Goal: Task Accomplishment & Management: Manage account settings

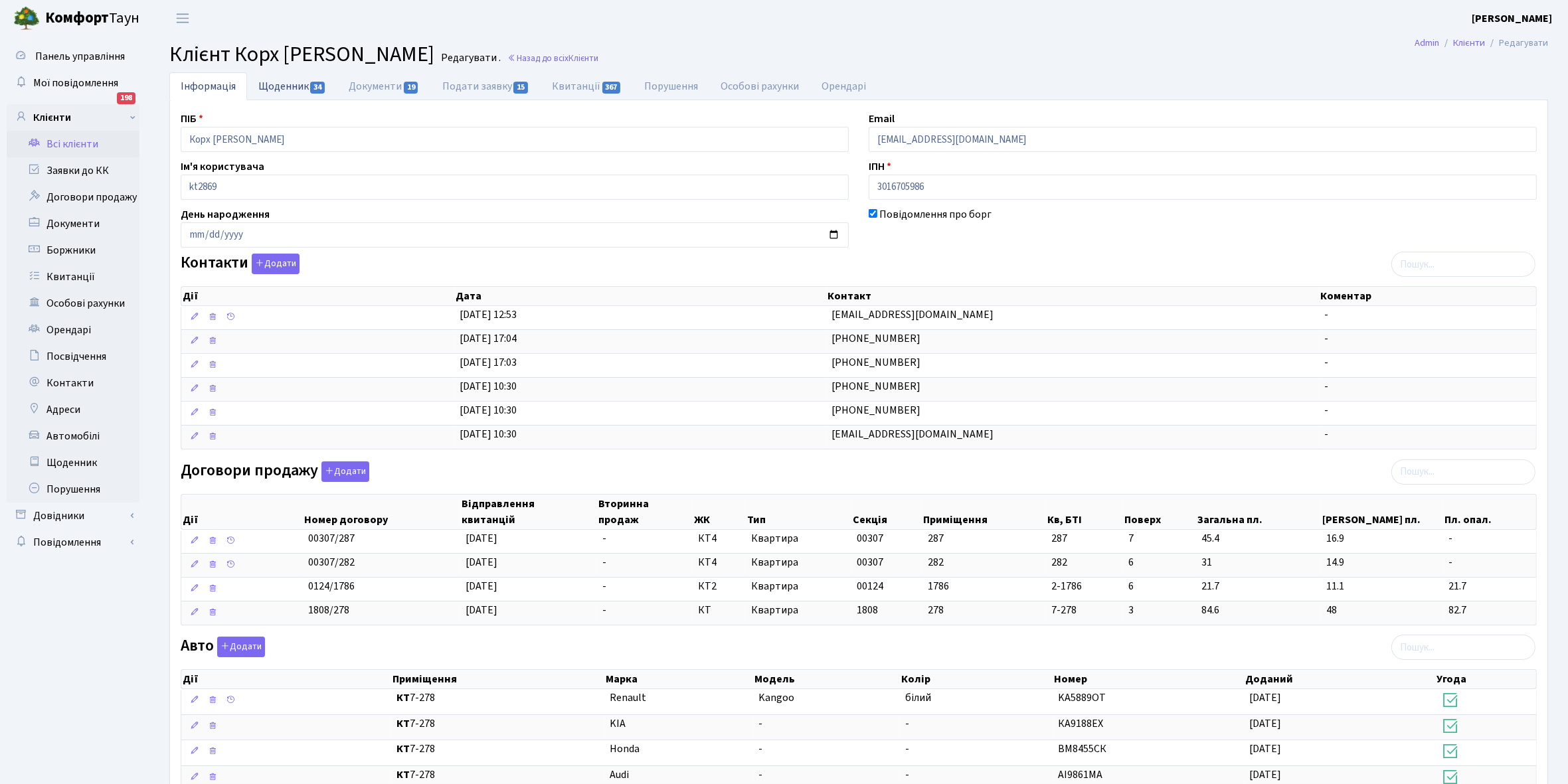
click at [266, 91] on link "Щоденник 34" at bounding box center [292, 86] width 91 height 27
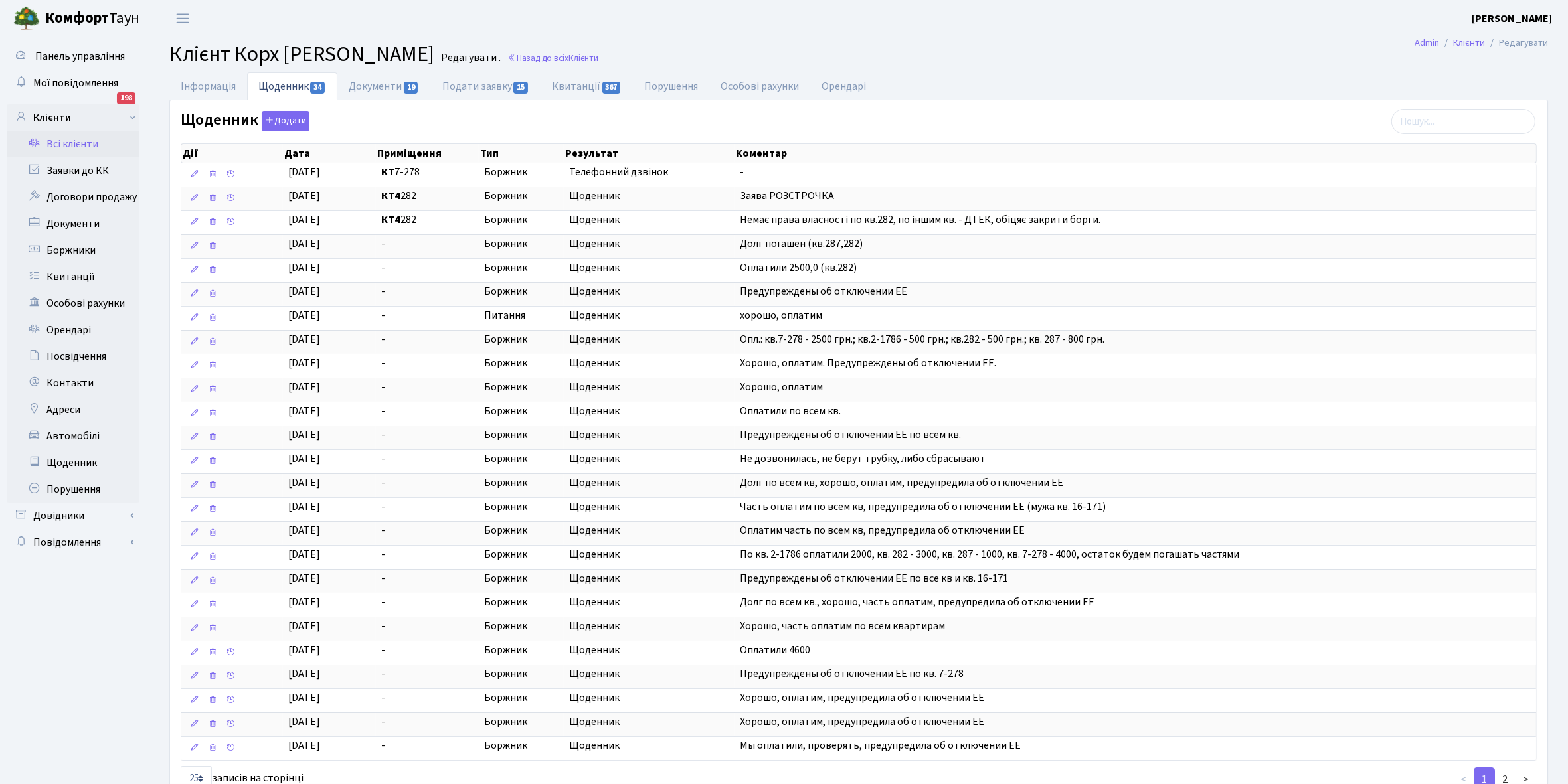
click at [67, 142] on link "Всі клієнти" at bounding box center [73, 144] width 133 height 26
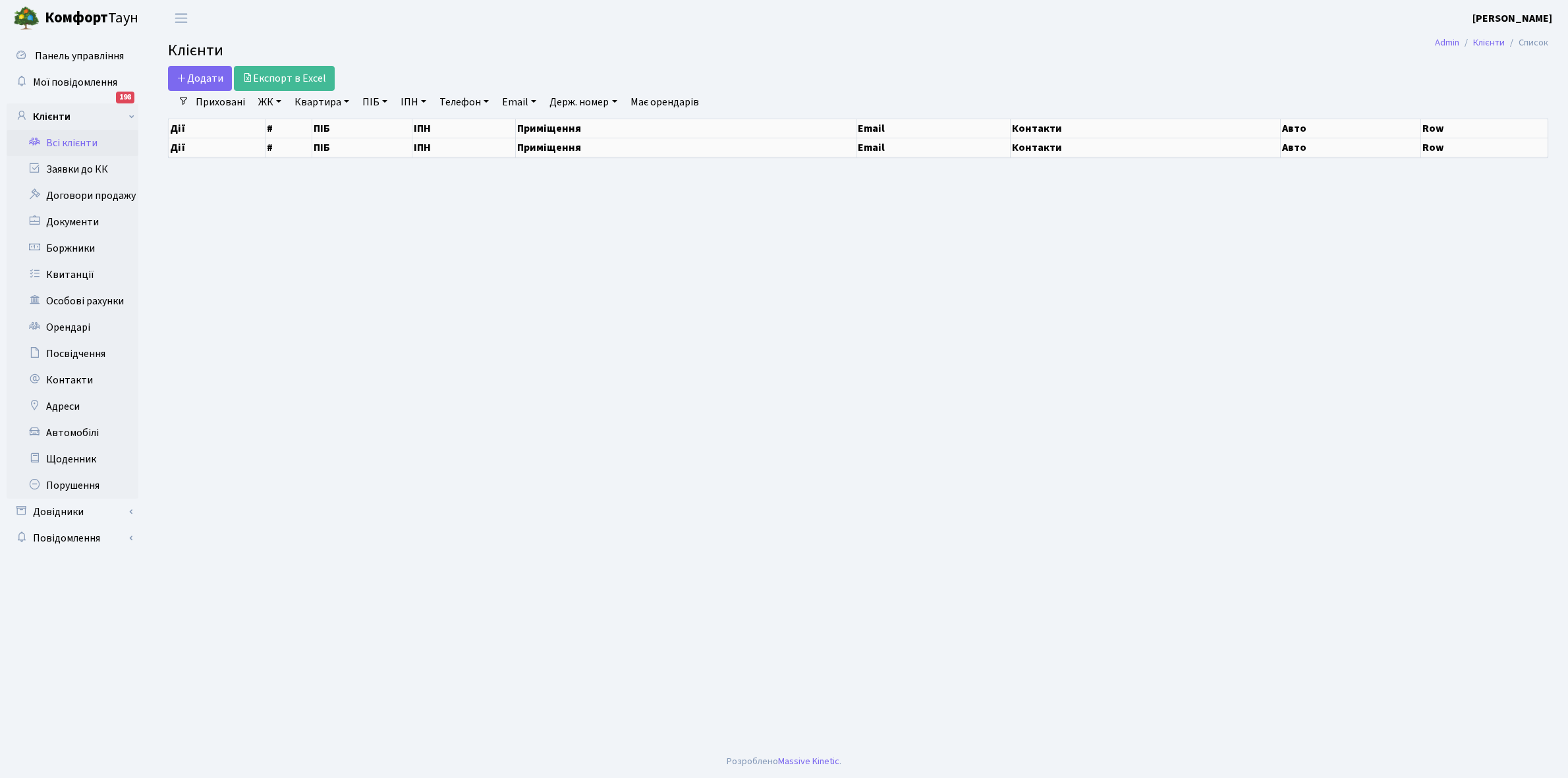
select select "25"
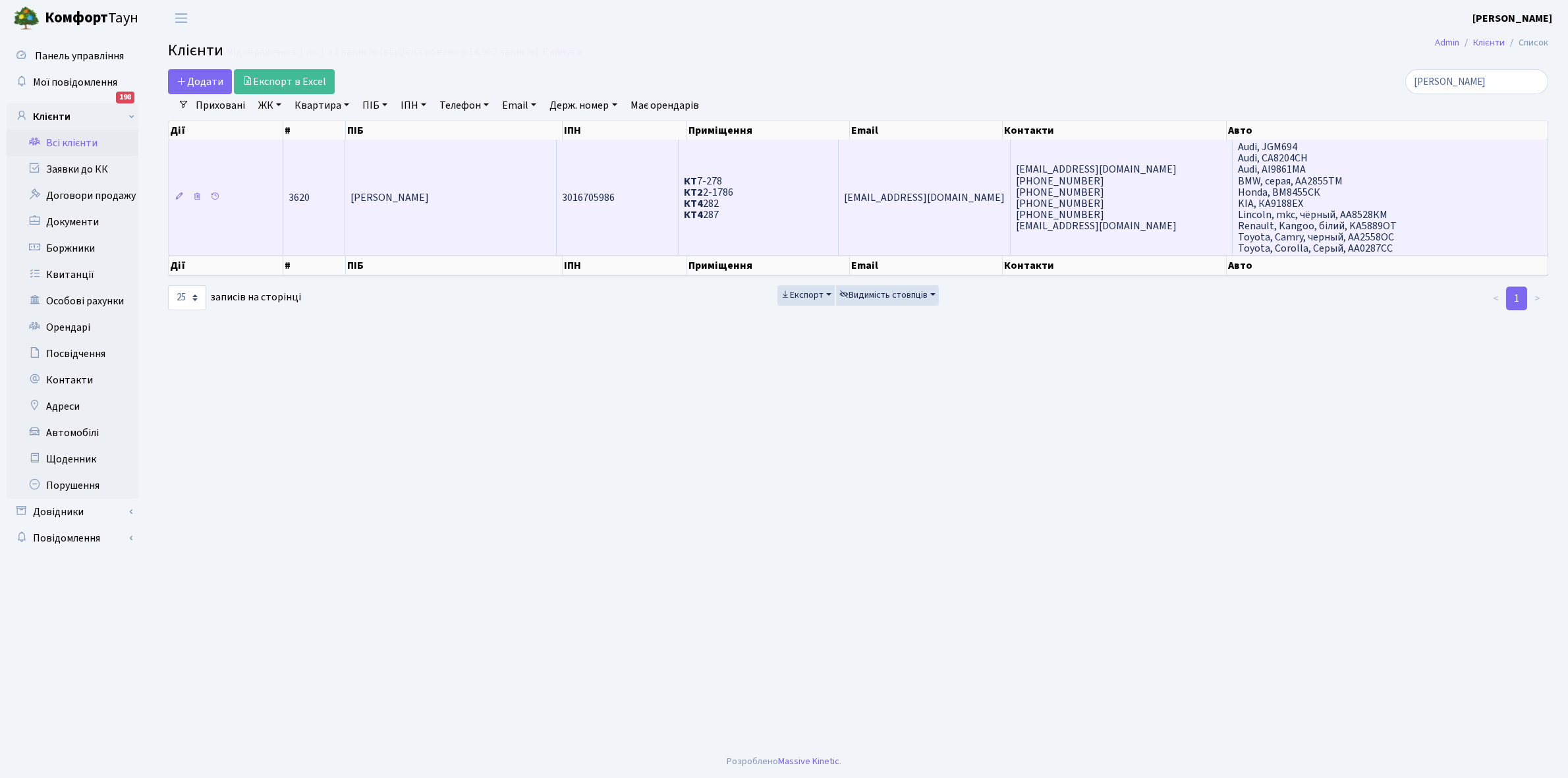
click at [505, 195] on td "Корх [PERSON_NAME]" at bounding box center [450, 197] width 212 height 115
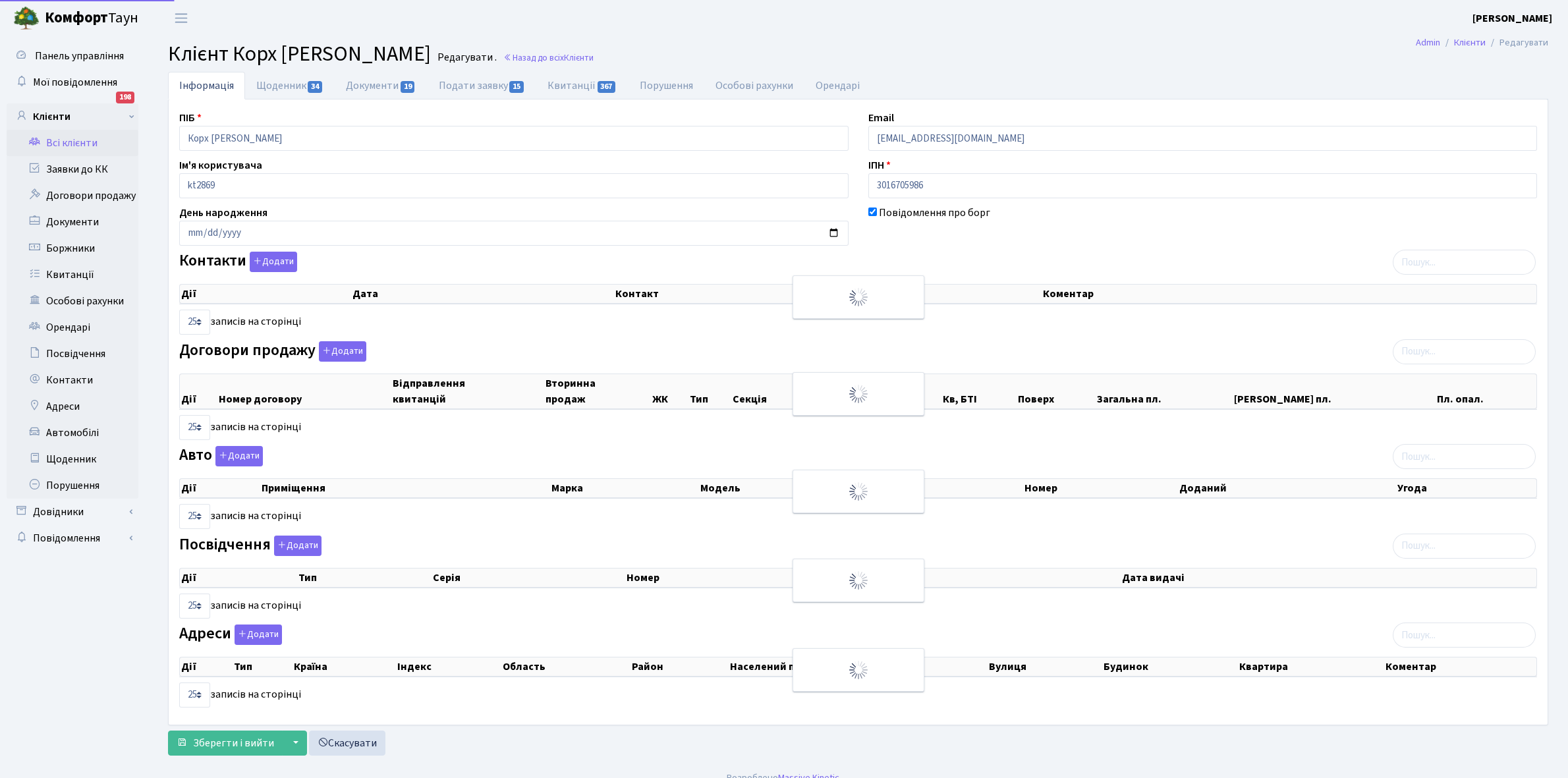
select select "25"
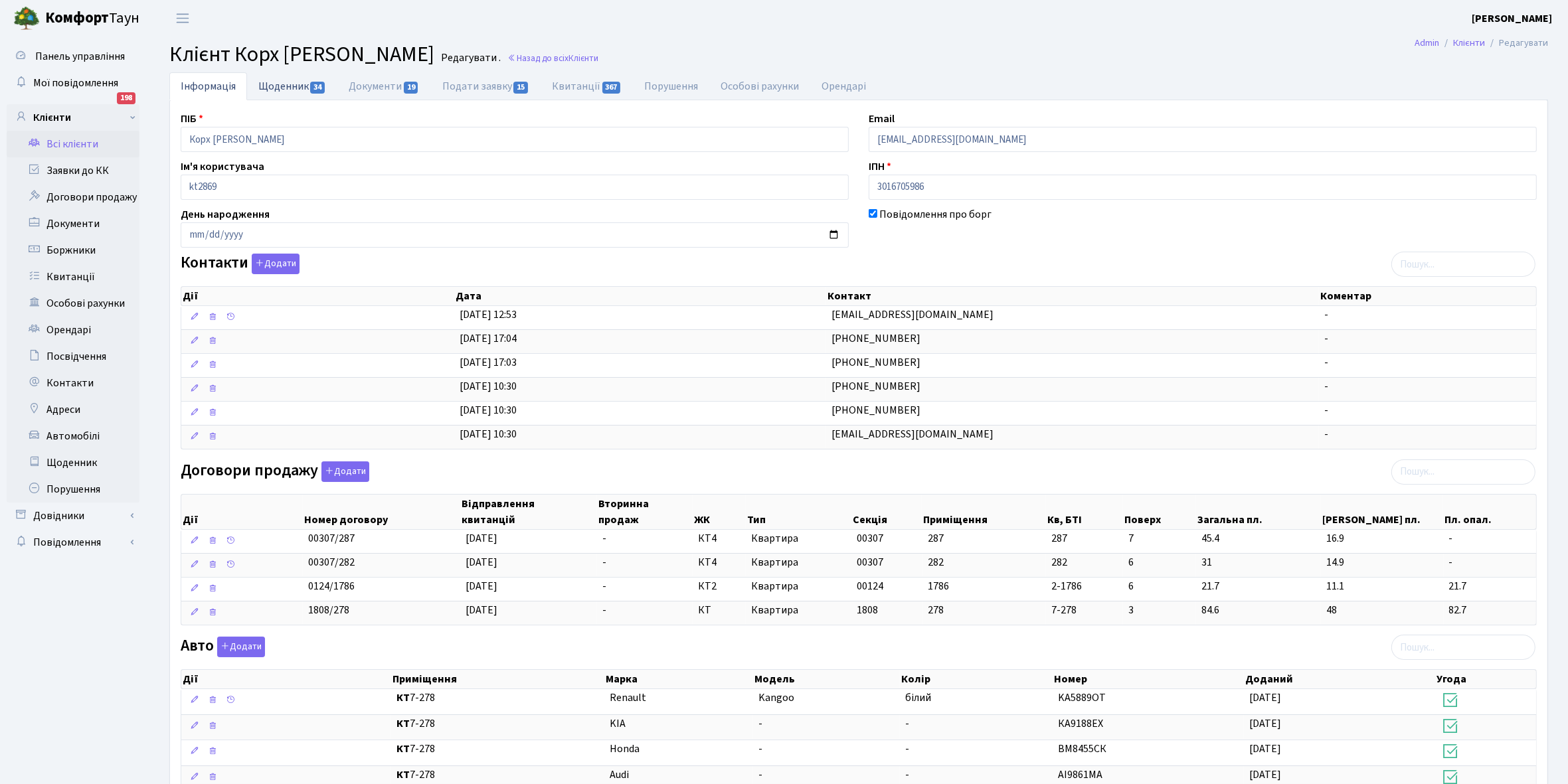
click at [281, 86] on link "Щоденник 34" at bounding box center [292, 86] width 91 height 27
select select "25"
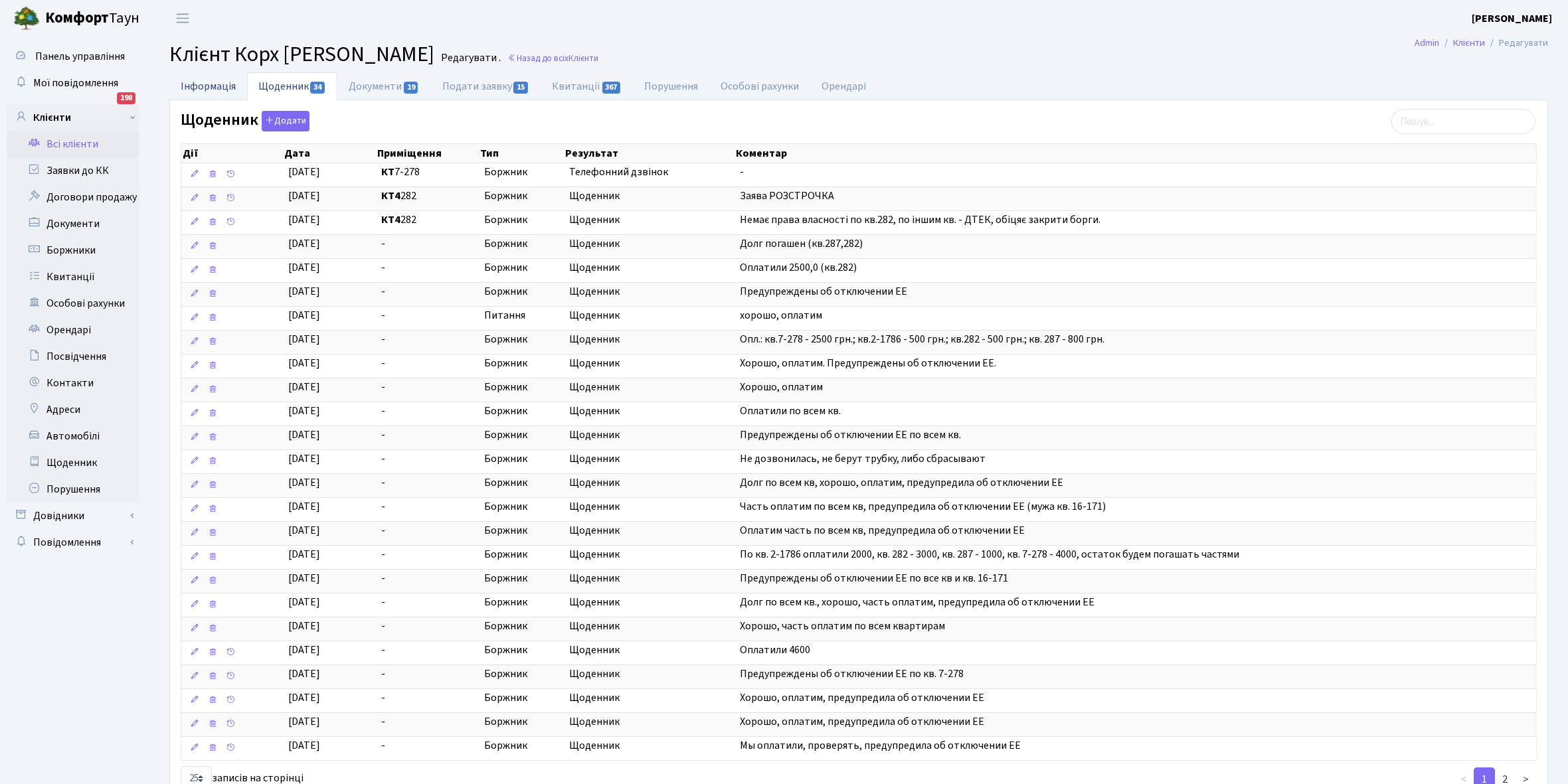
click at [200, 84] on link "Інформація" at bounding box center [208, 86] width 78 height 27
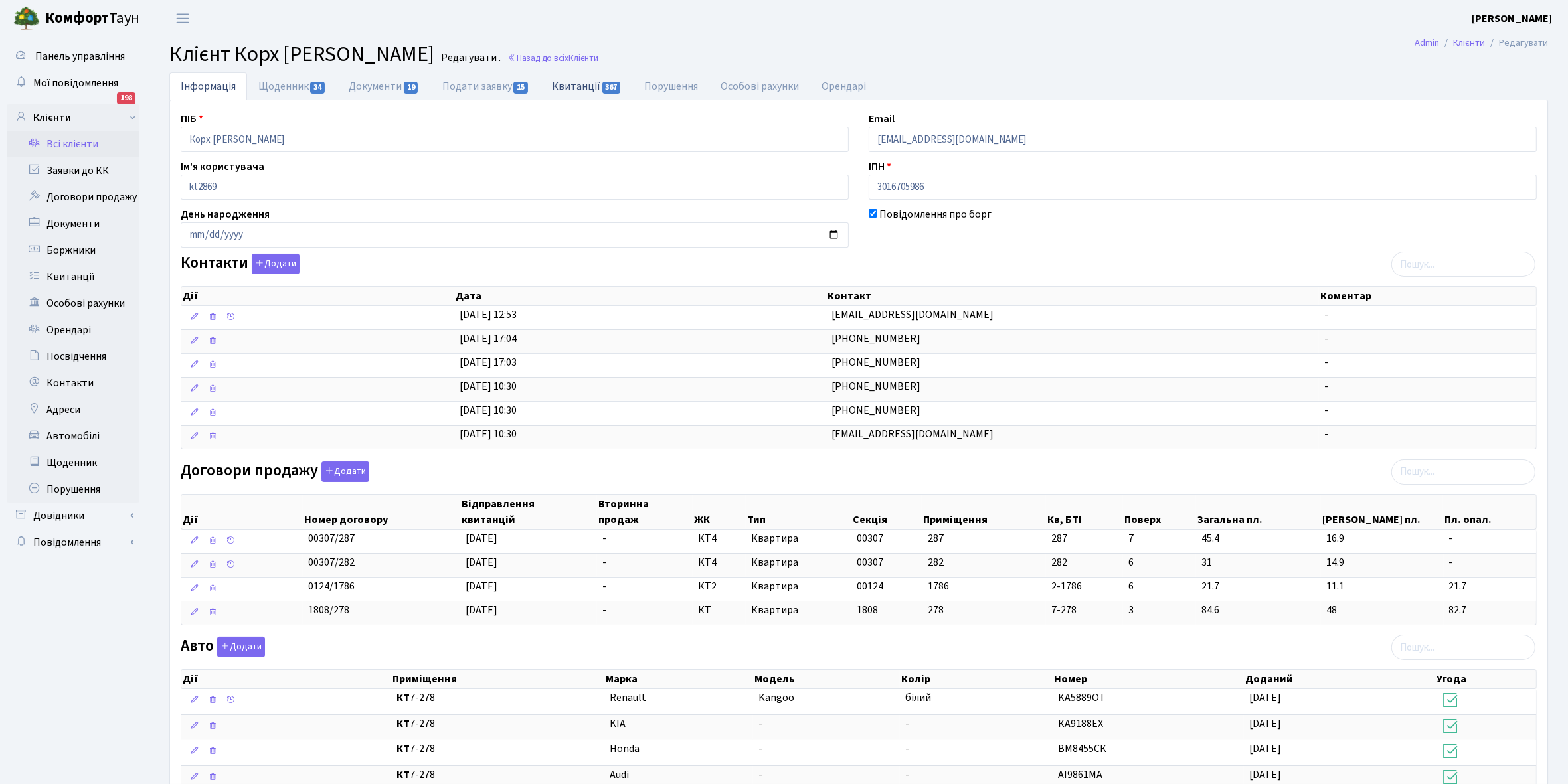
click at [578, 82] on link "Квитанції 367" at bounding box center [587, 86] width 92 height 27
select select "25"
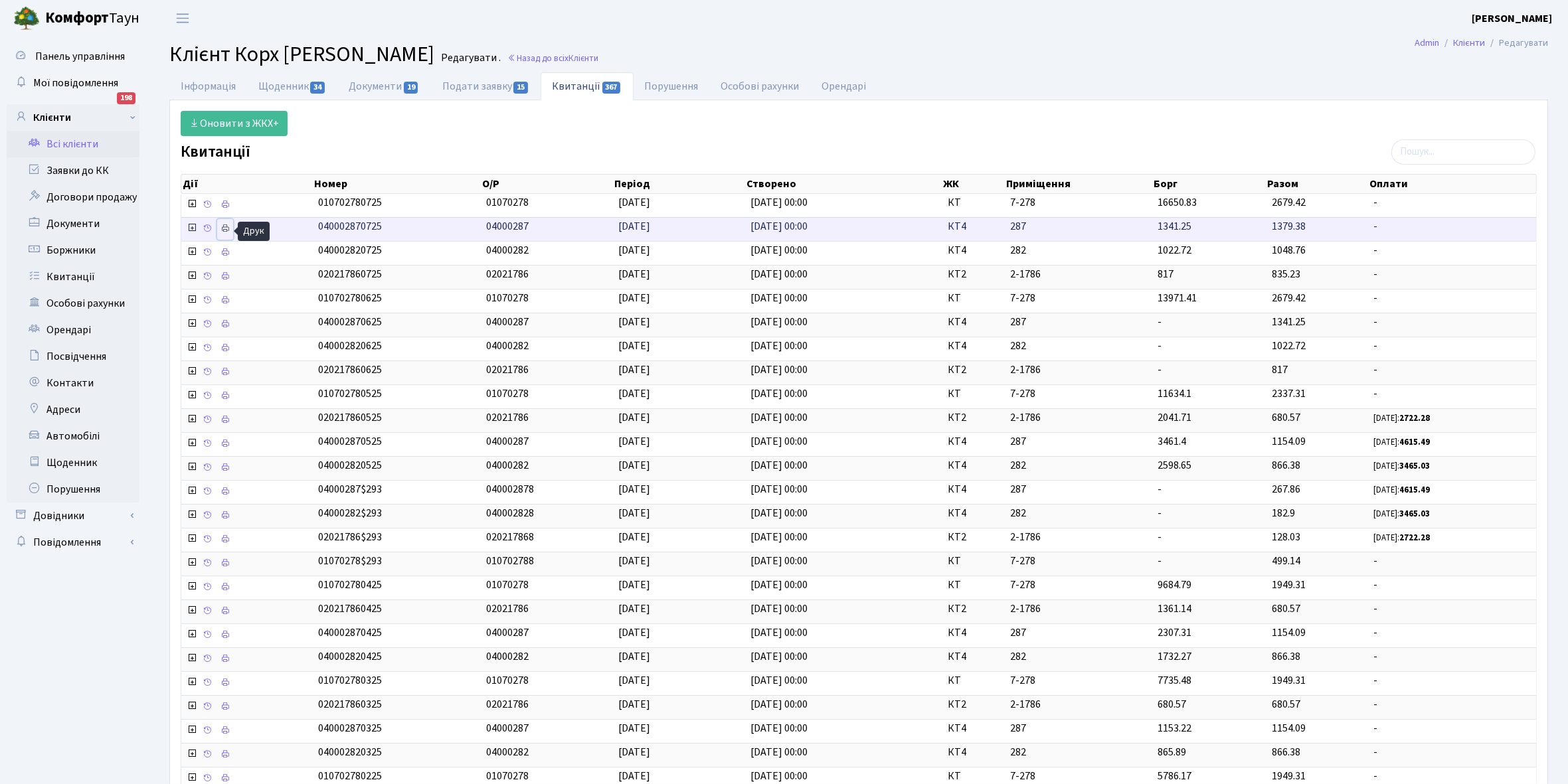
click at [226, 228] on icon at bounding box center [225, 228] width 9 height 9
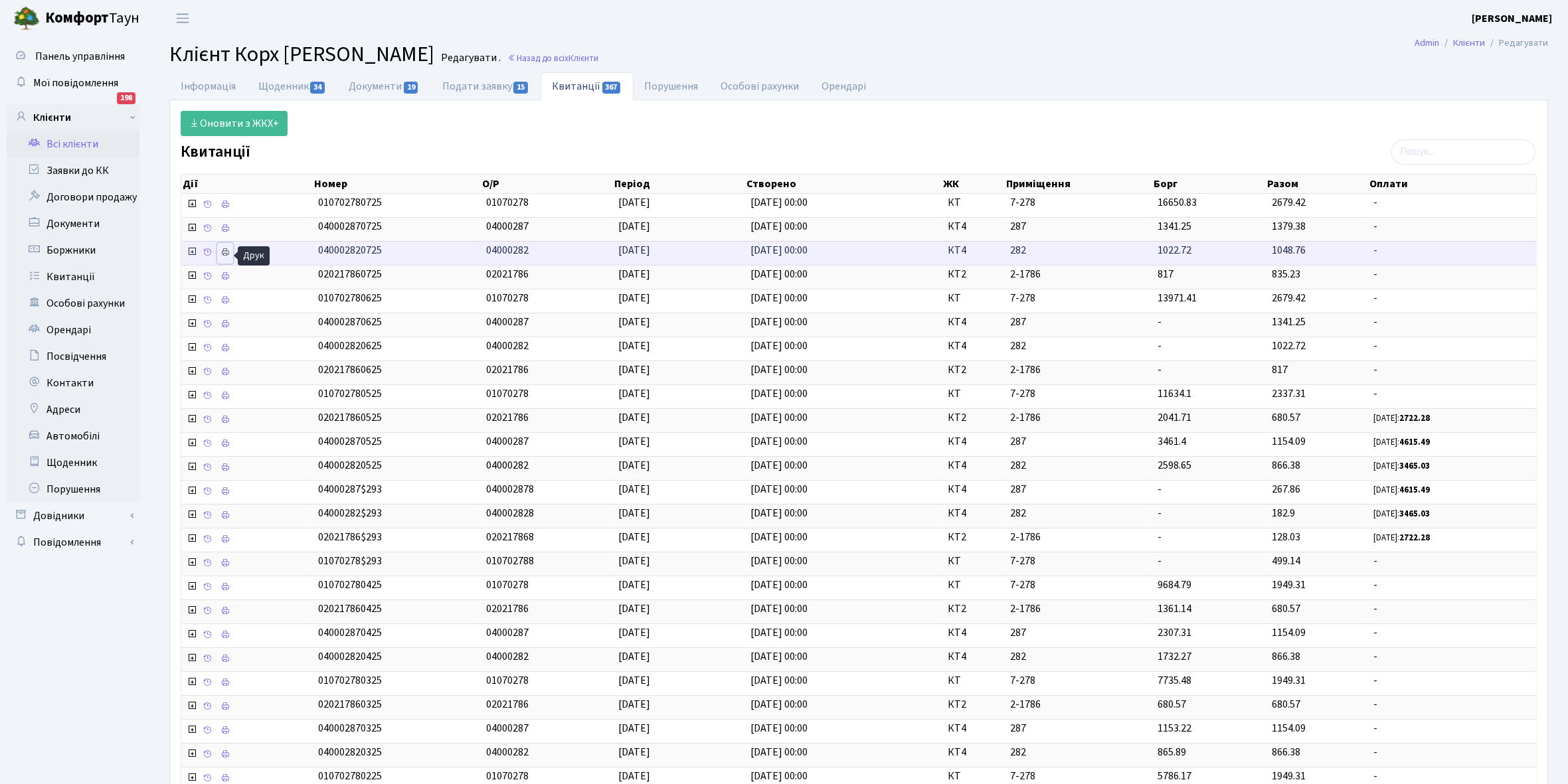
click at [225, 251] on icon at bounding box center [225, 252] width 9 height 9
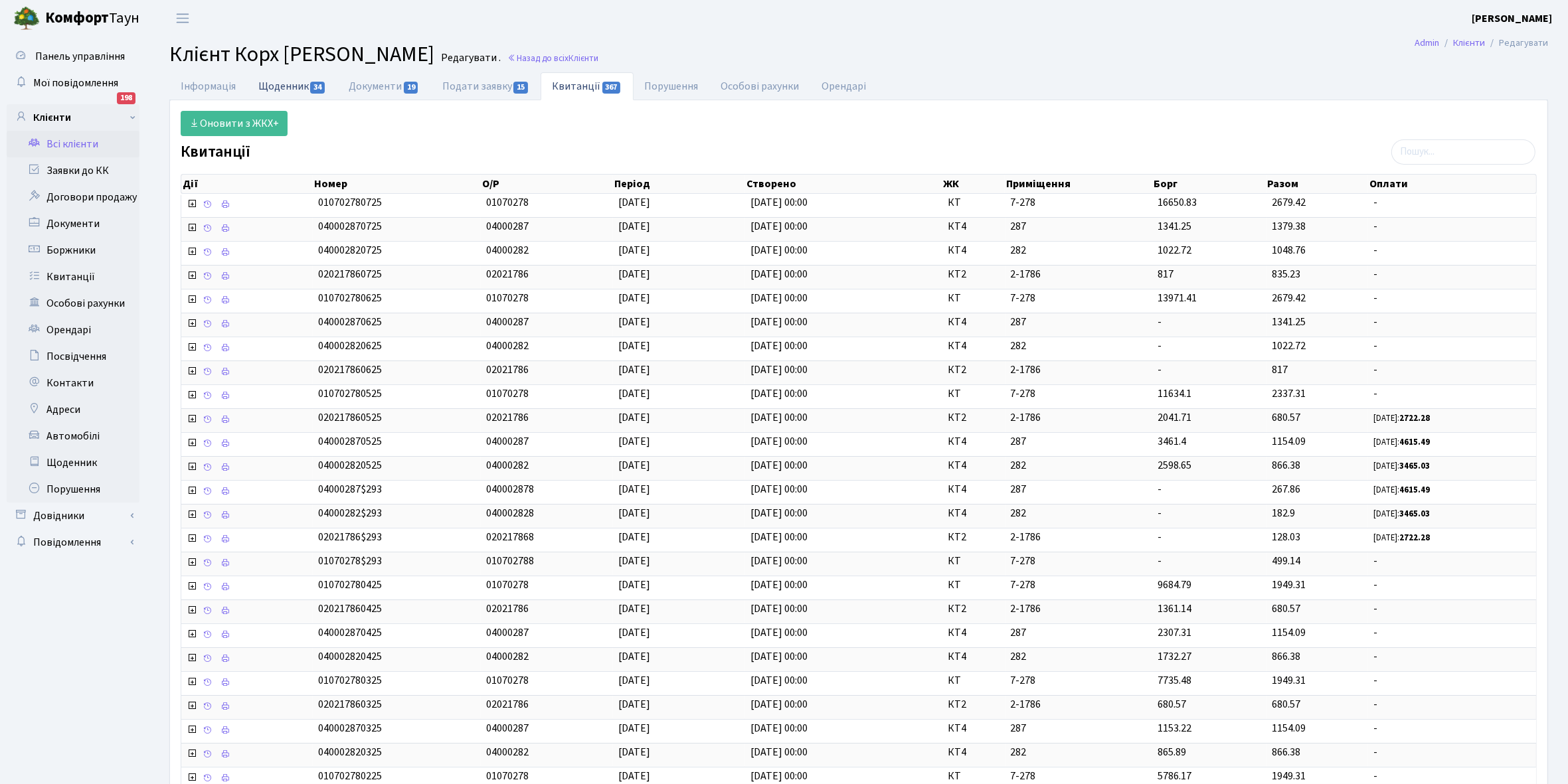
click at [274, 88] on link "Щоденник 34" at bounding box center [292, 86] width 91 height 27
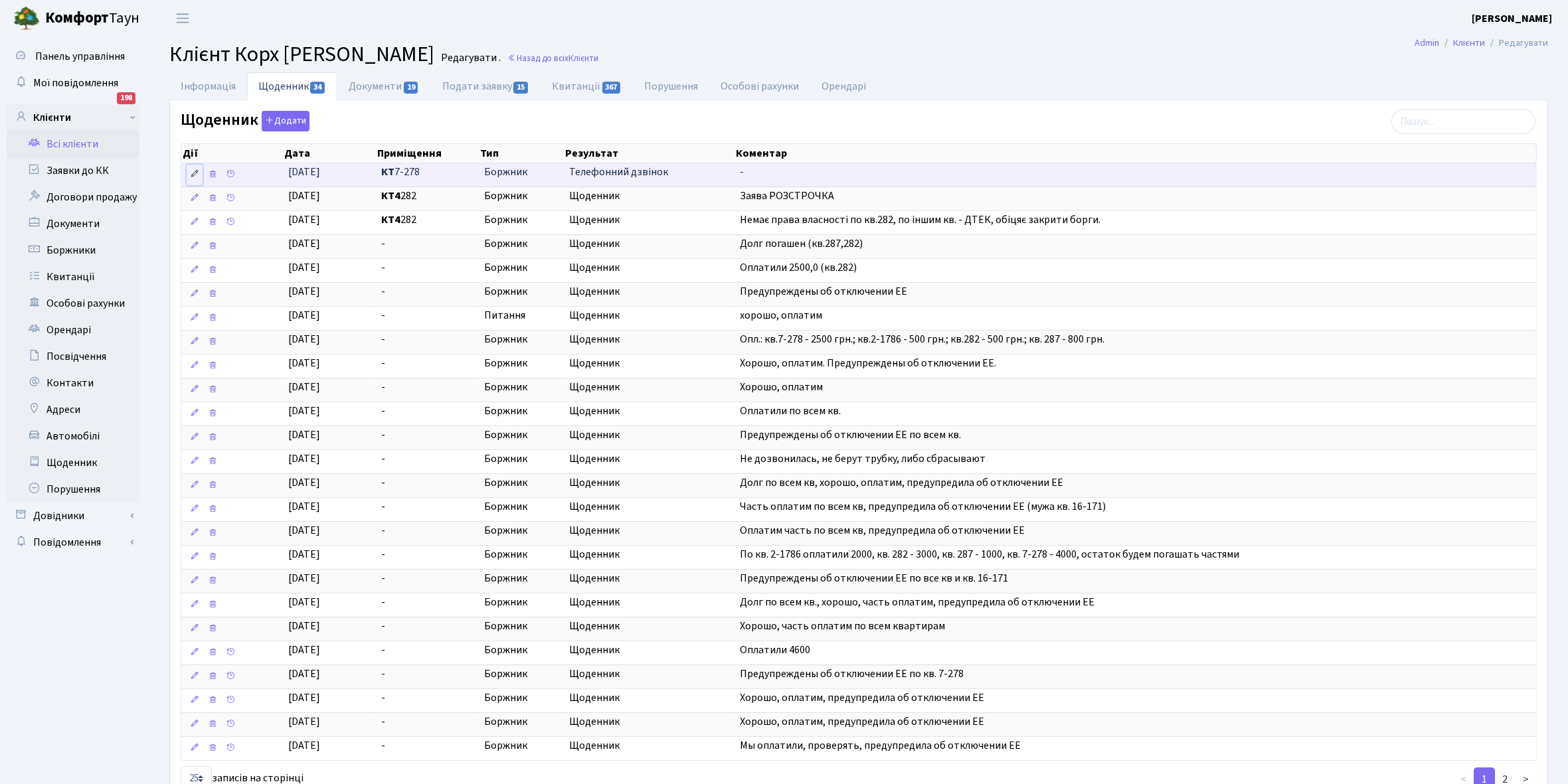
click at [188, 171] on link at bounding box center [194, 174] width 16 height 20
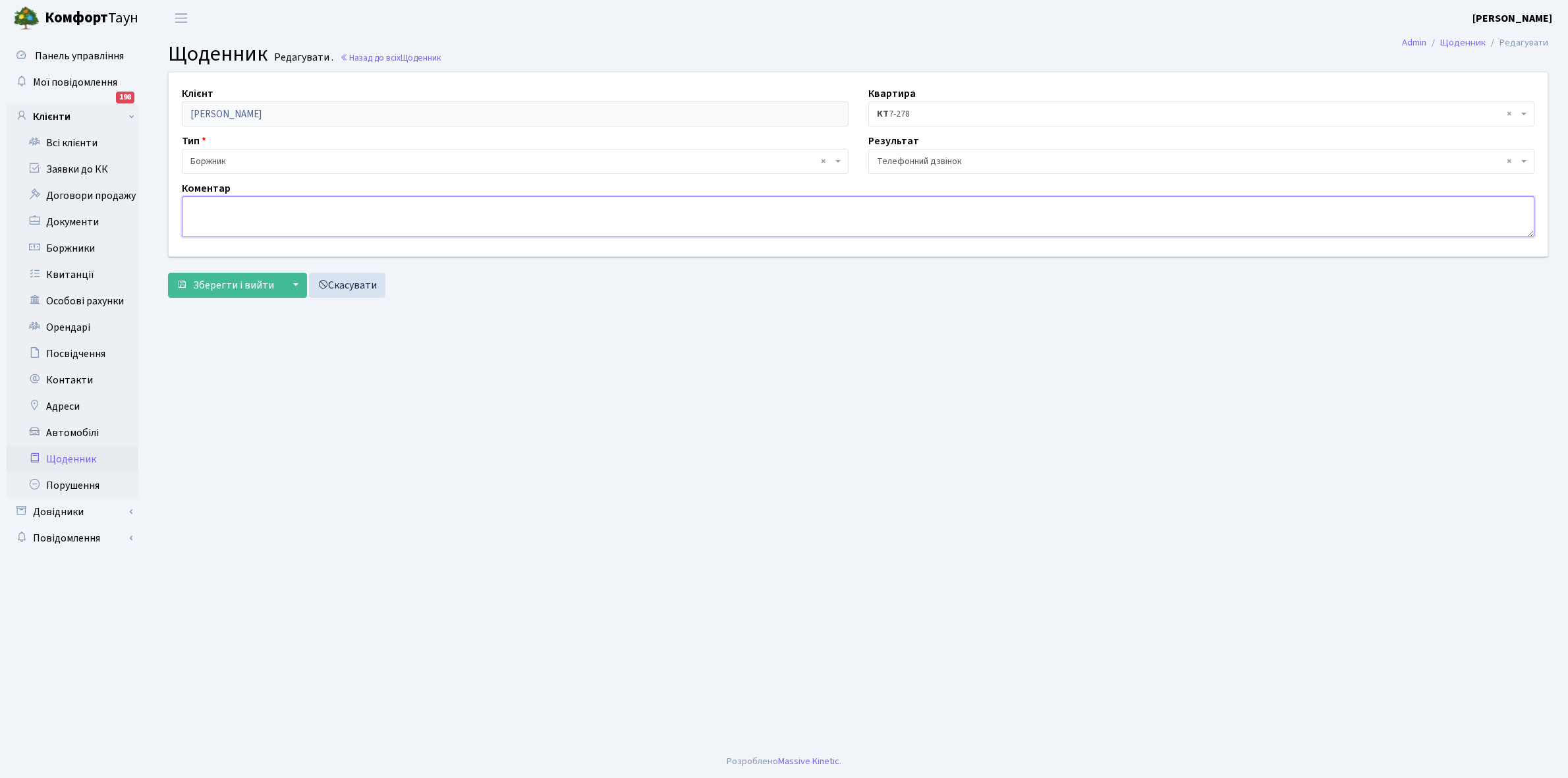
click at [261, 218] on textarea at bounding box center [858, 216] width 1352 height 41
type textarea "П"
type textarea "В"
type textarea "Будуть платити частинами , 2-3 місяця."
click at [222, 285] on span "Зберегти і вийти" at bounding box center [233, 285] width 81 height 15
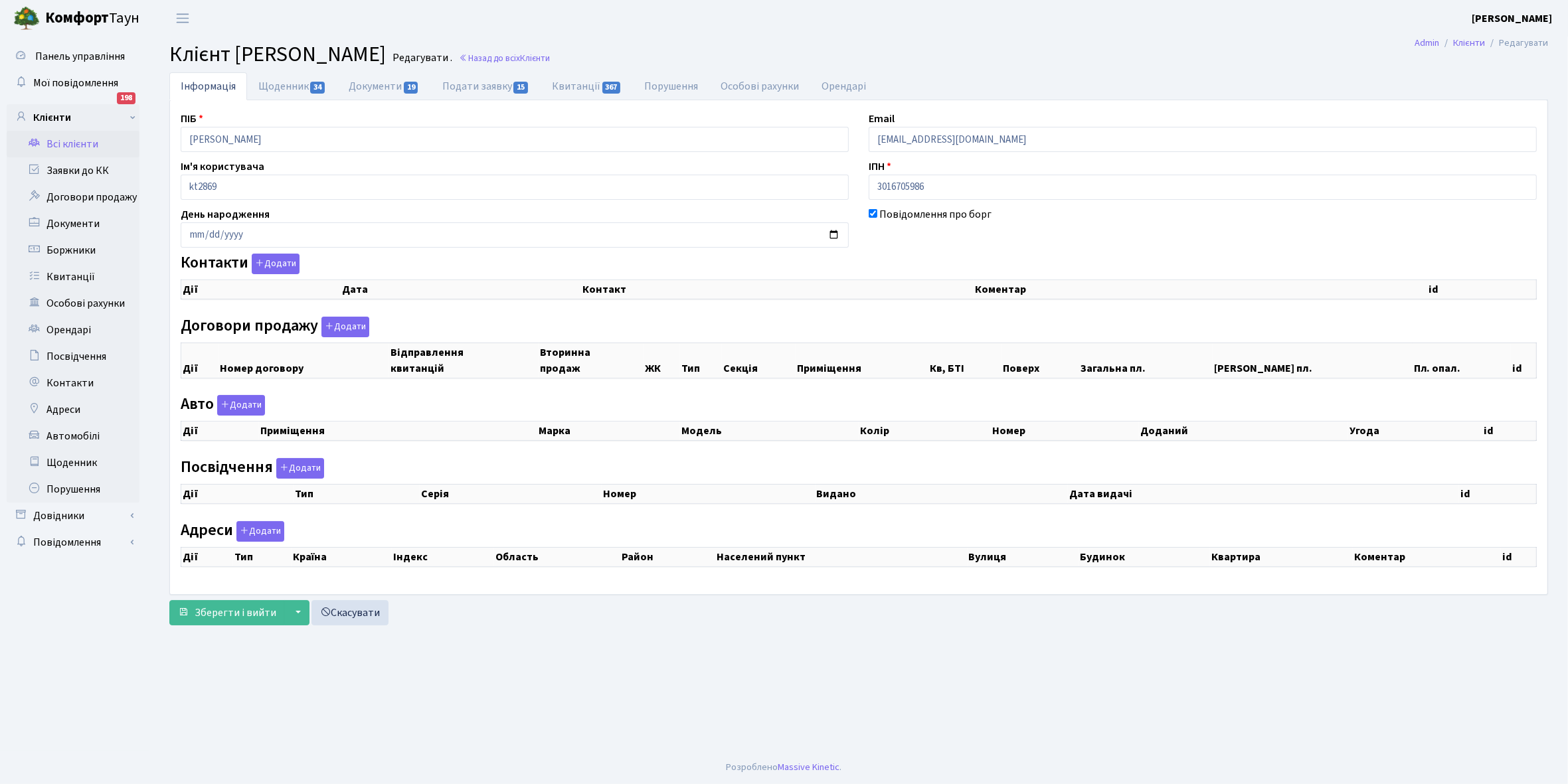
checkbox input "true"
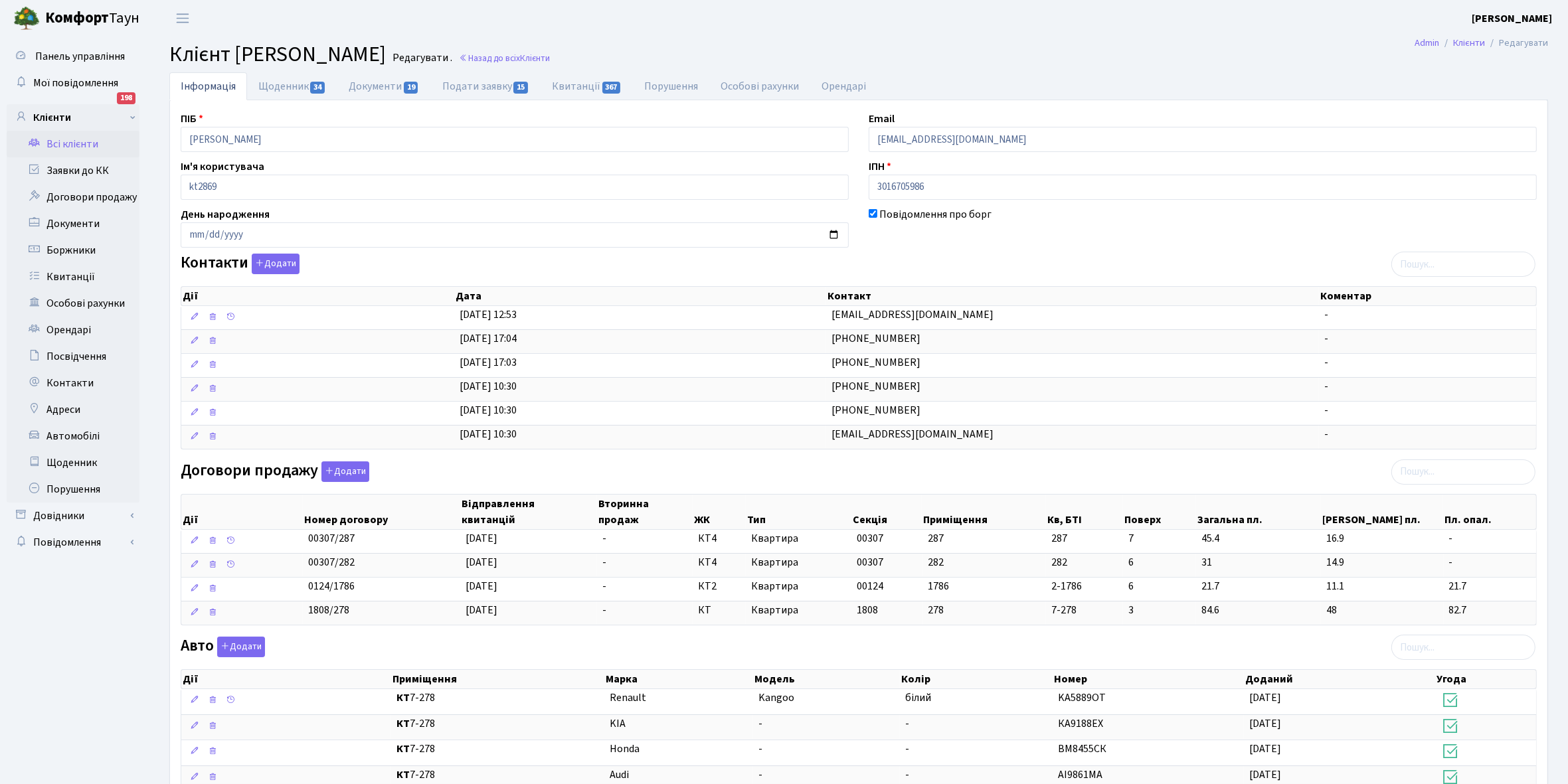
click at [68, 138] on link "Всі клієнти" at bounding box center [73, 144] width 133 height 26
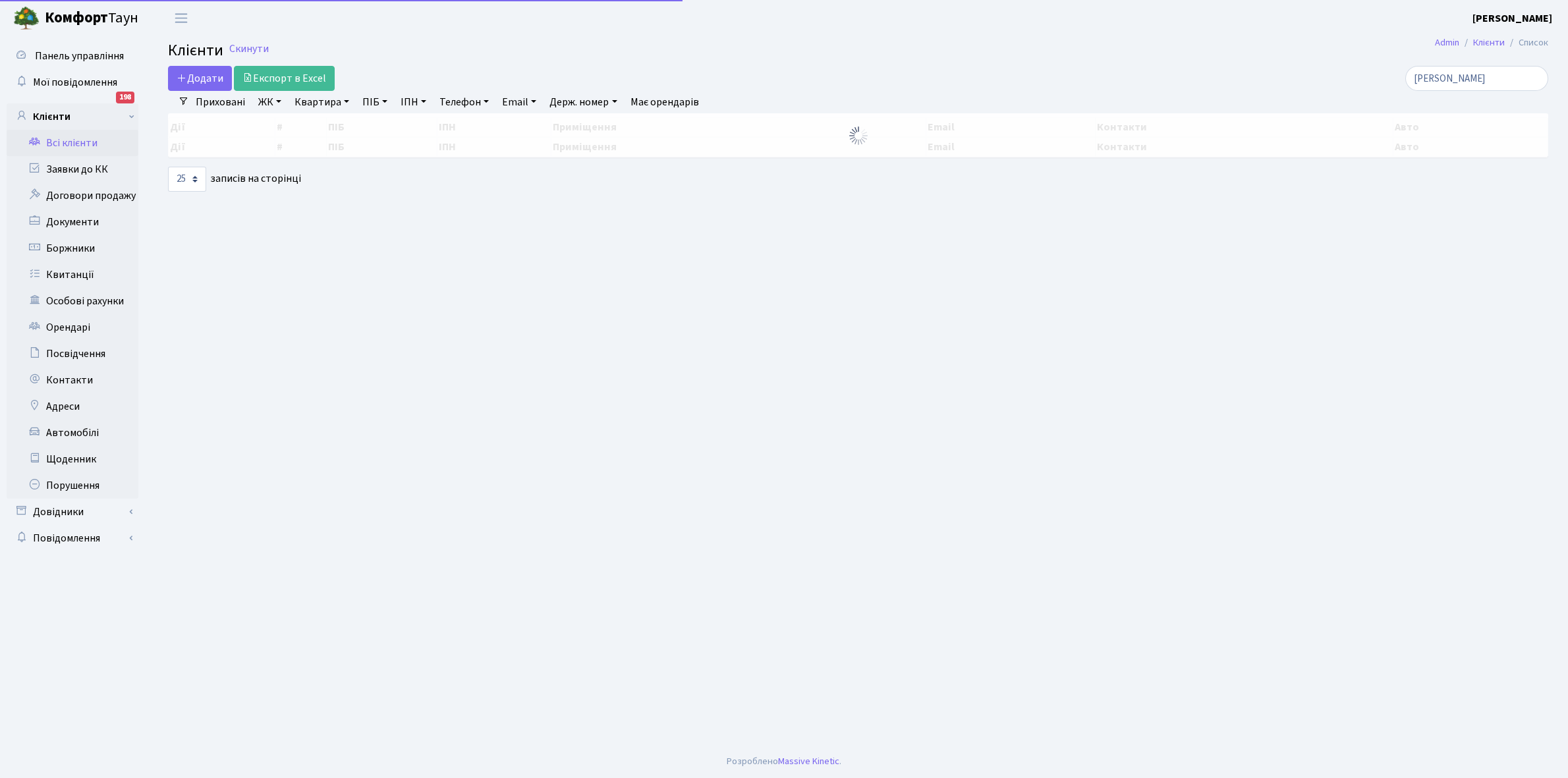
select select "25"
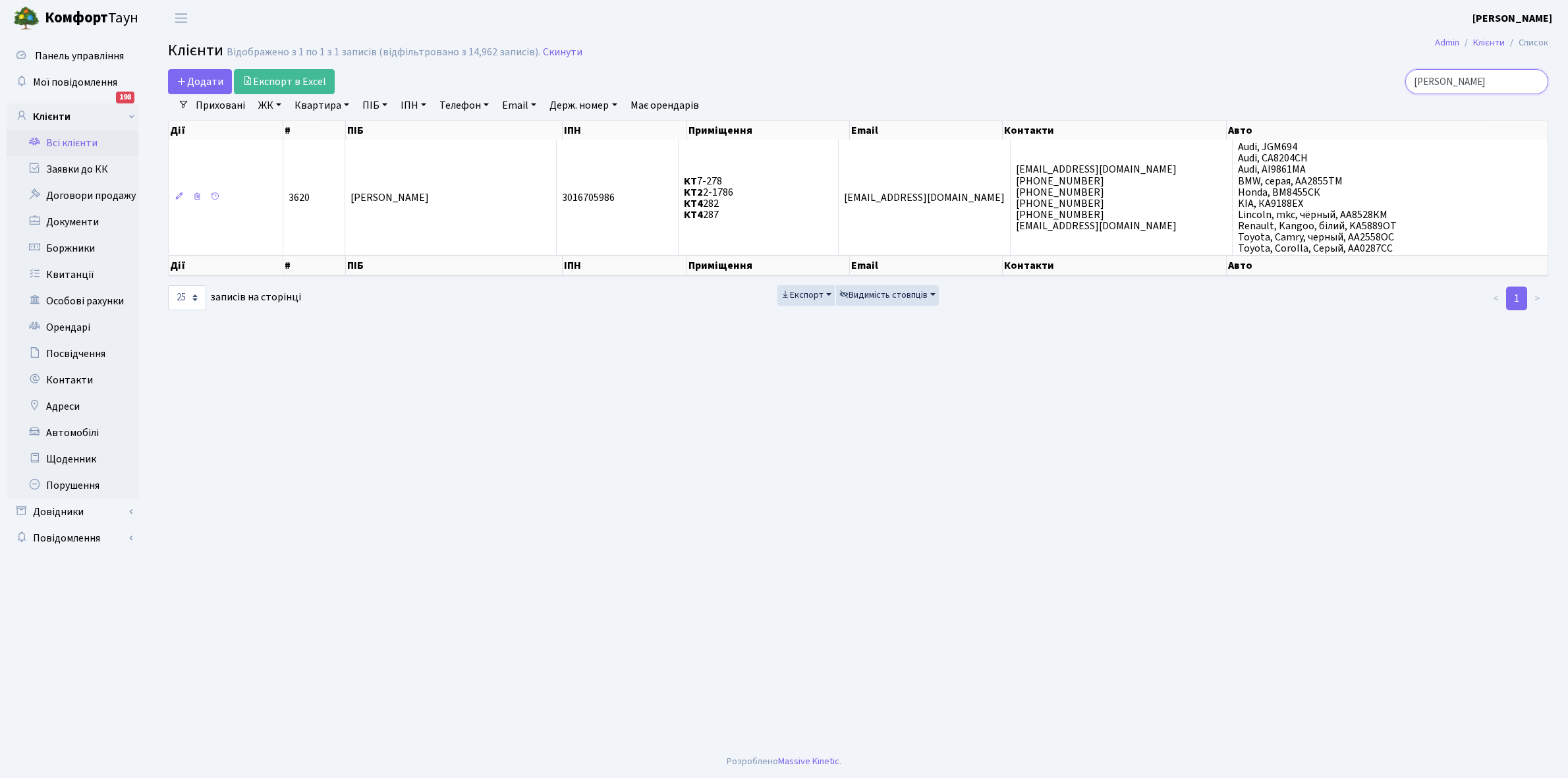
click at [1464, 78] on input "корх" at bounding box center [1477, 82] width 143 height 25
type input "к"
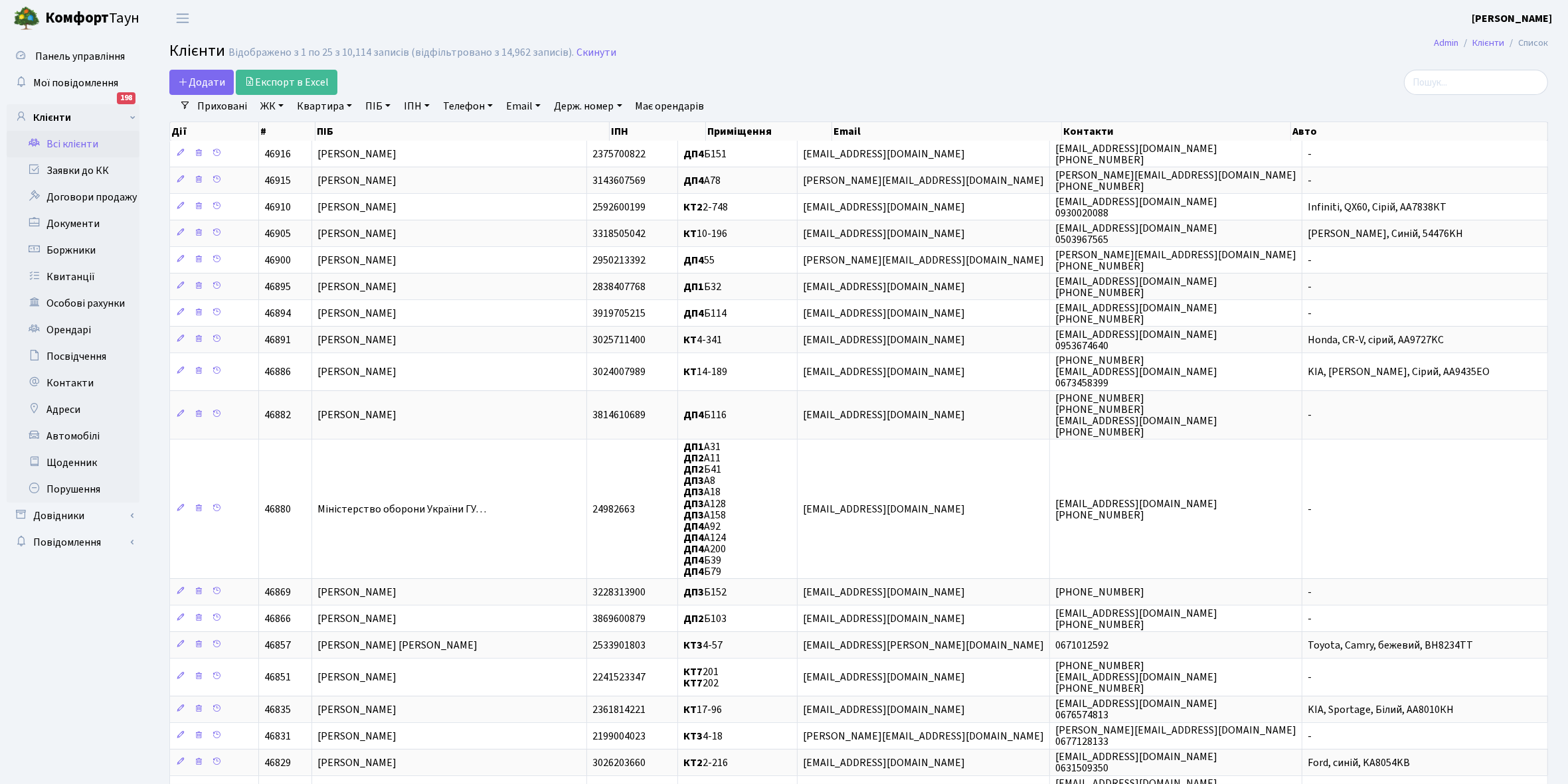
click at [80, 134] on link "Всі клієнти" at bounding box center [73, 144] width 133 height 26
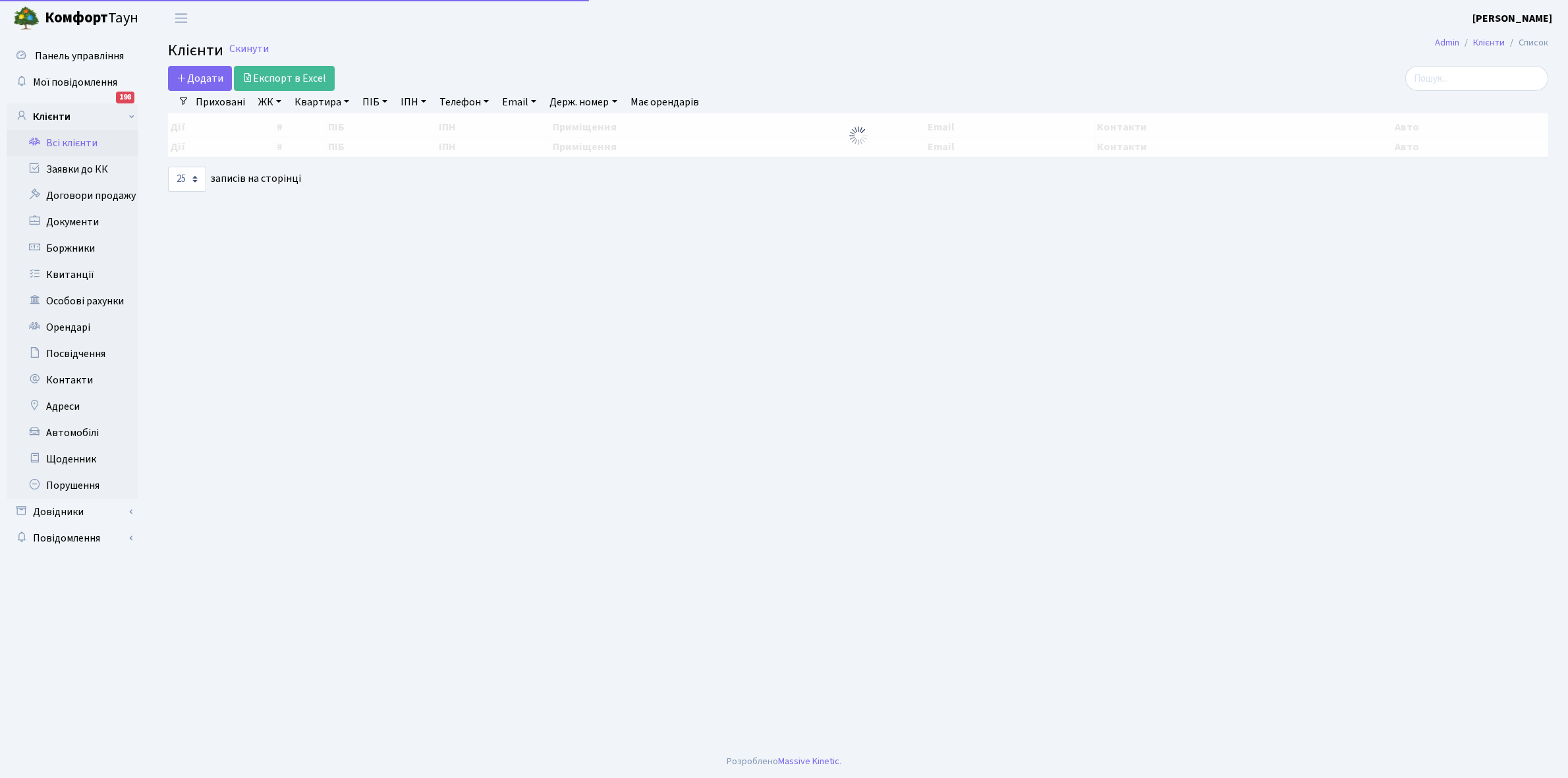
select select "25"
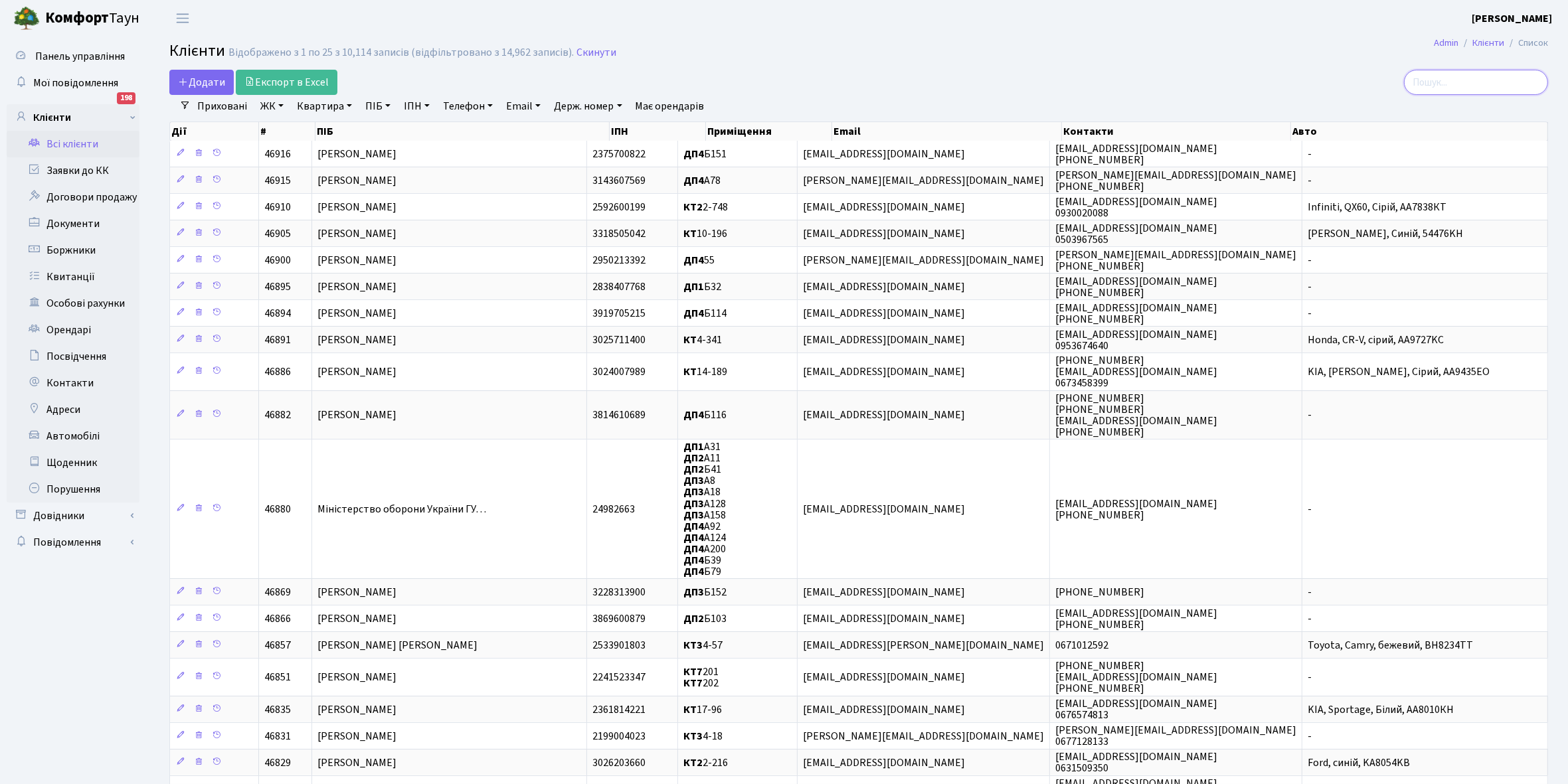
click at [1476, 82] on input "search" at bounding box center [1476, 82] width 144 height 25
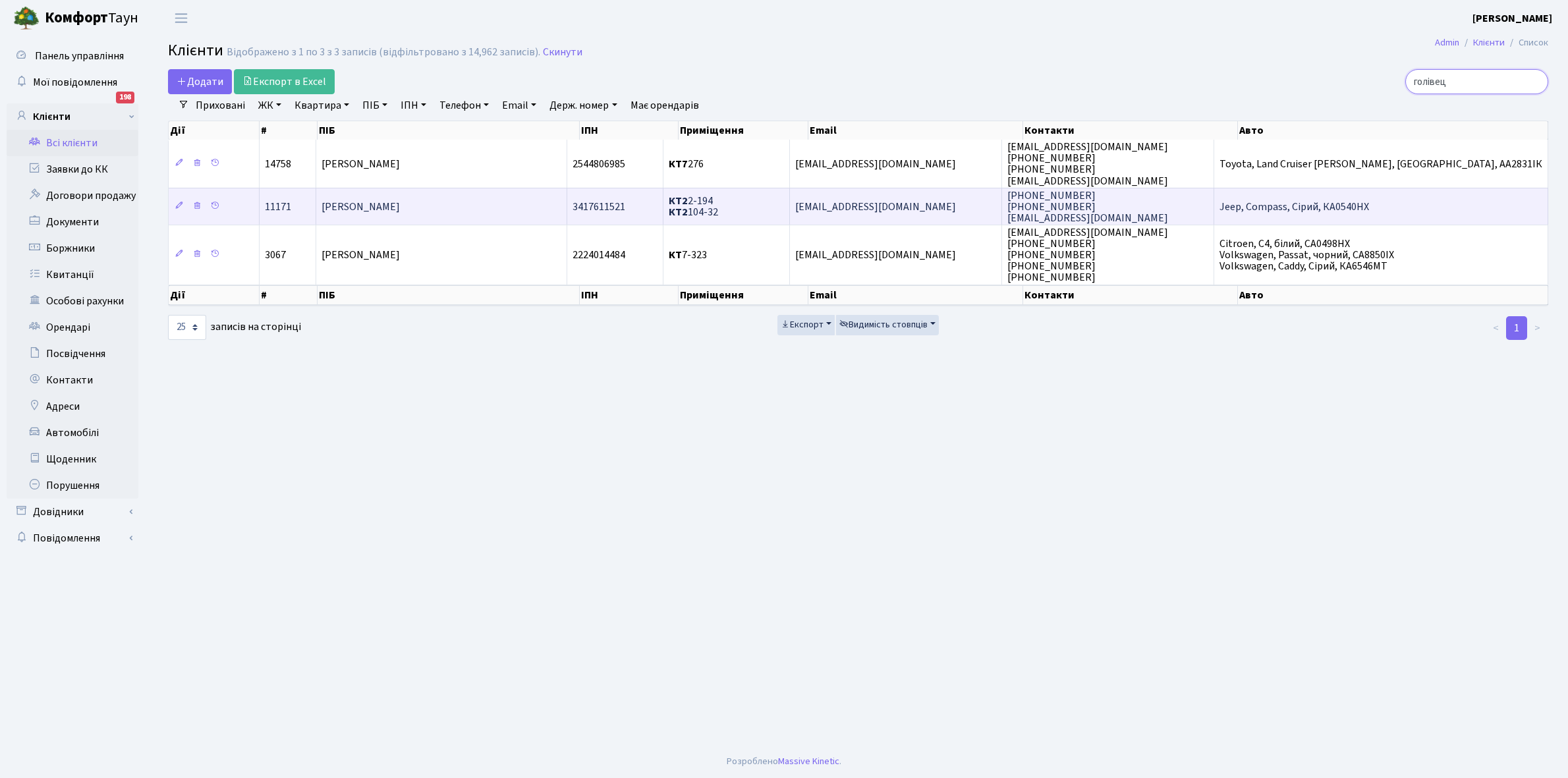
type input "голівец"
click at [400, 200] on span "Голівець [PERSON_NAME]" at bounding box center [360, 207] width 78 height 15
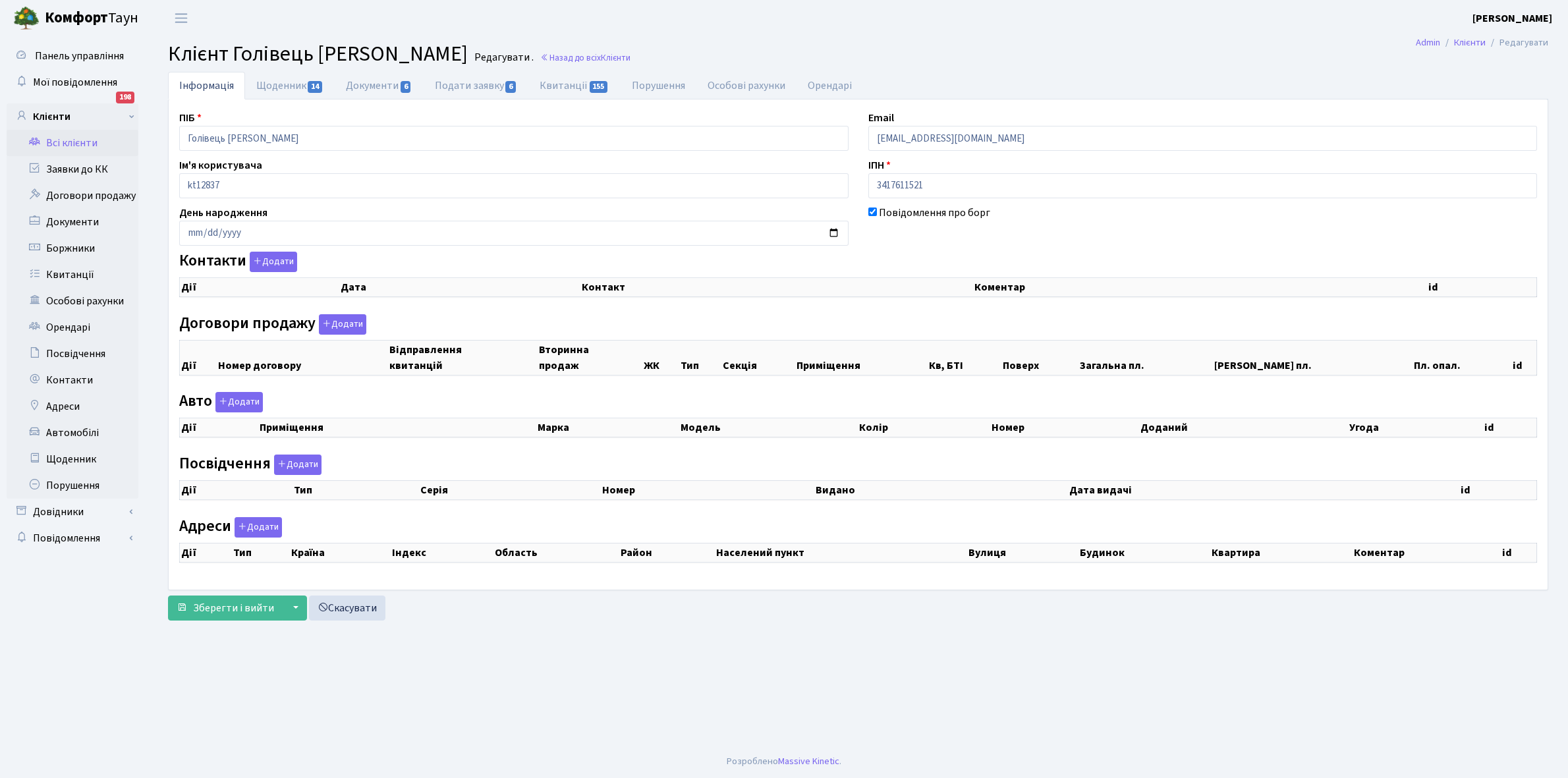
checkbox input "true"
select select "25"
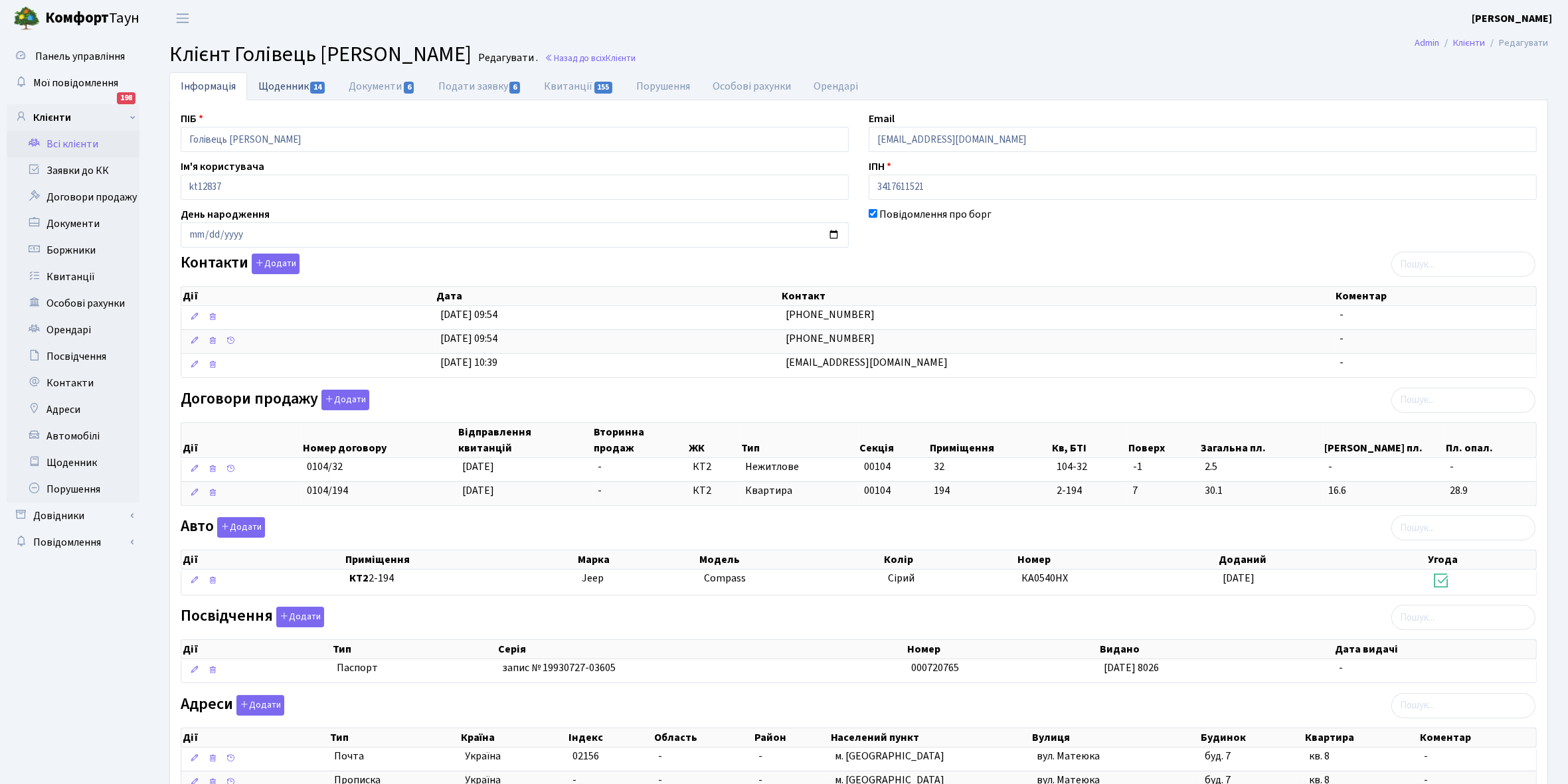
click at [280, 77] on link "Щоденник 14" at bounding box center [292, 86] width 91 height 27
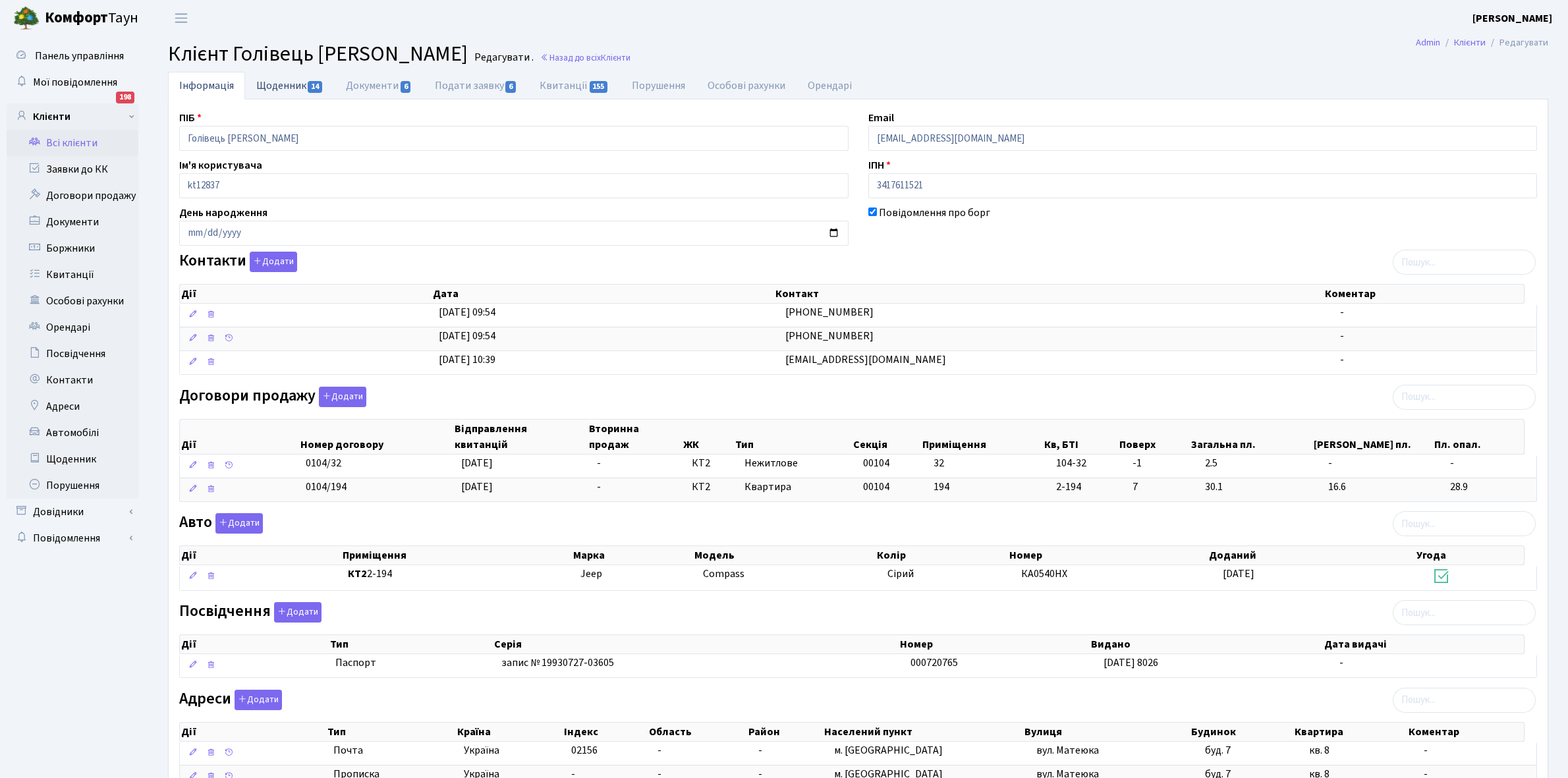
select select "25"
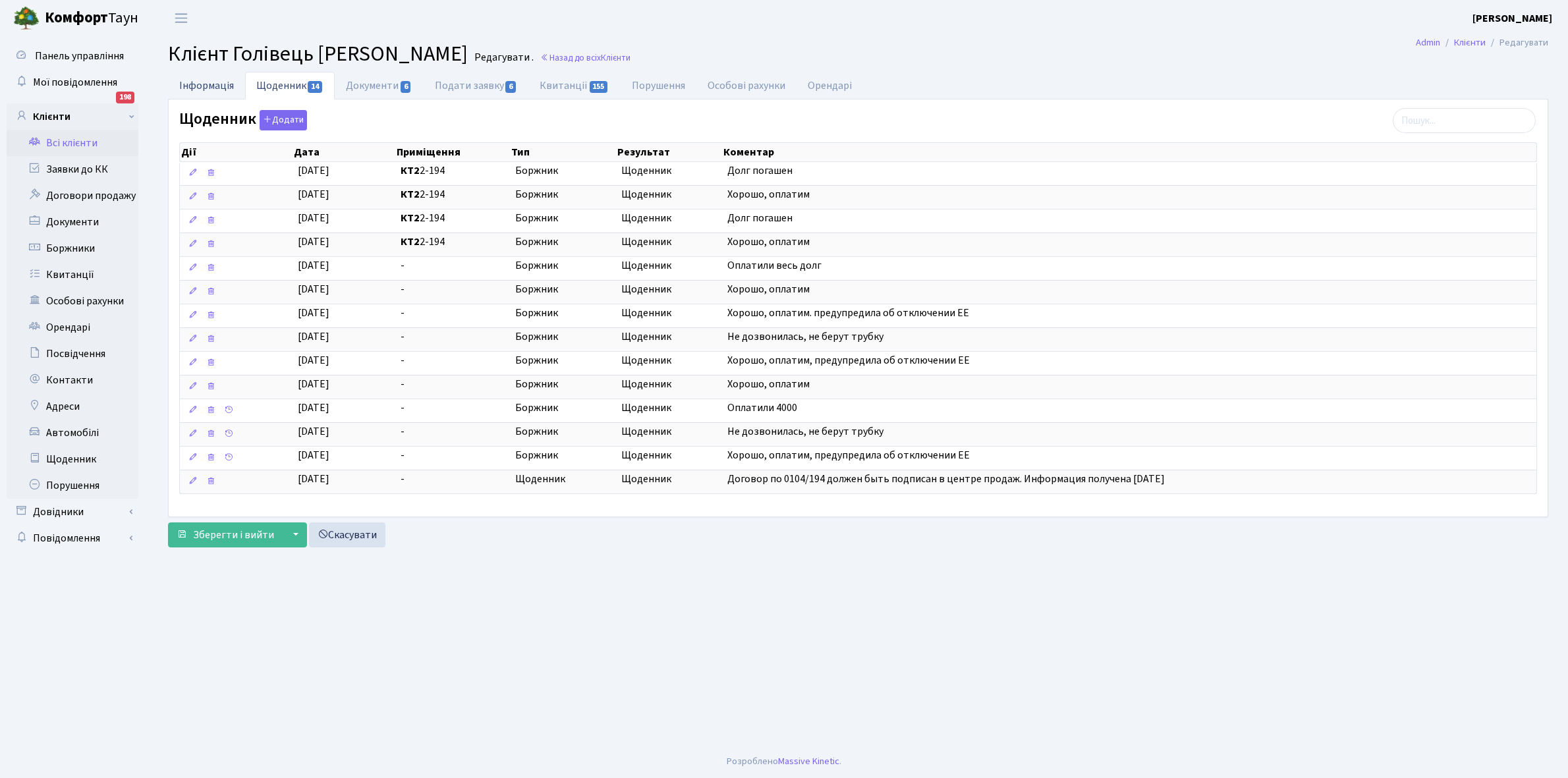
click at [200, 86] on link "Інформація" at bounding box center [207, 85] width 77 height 27
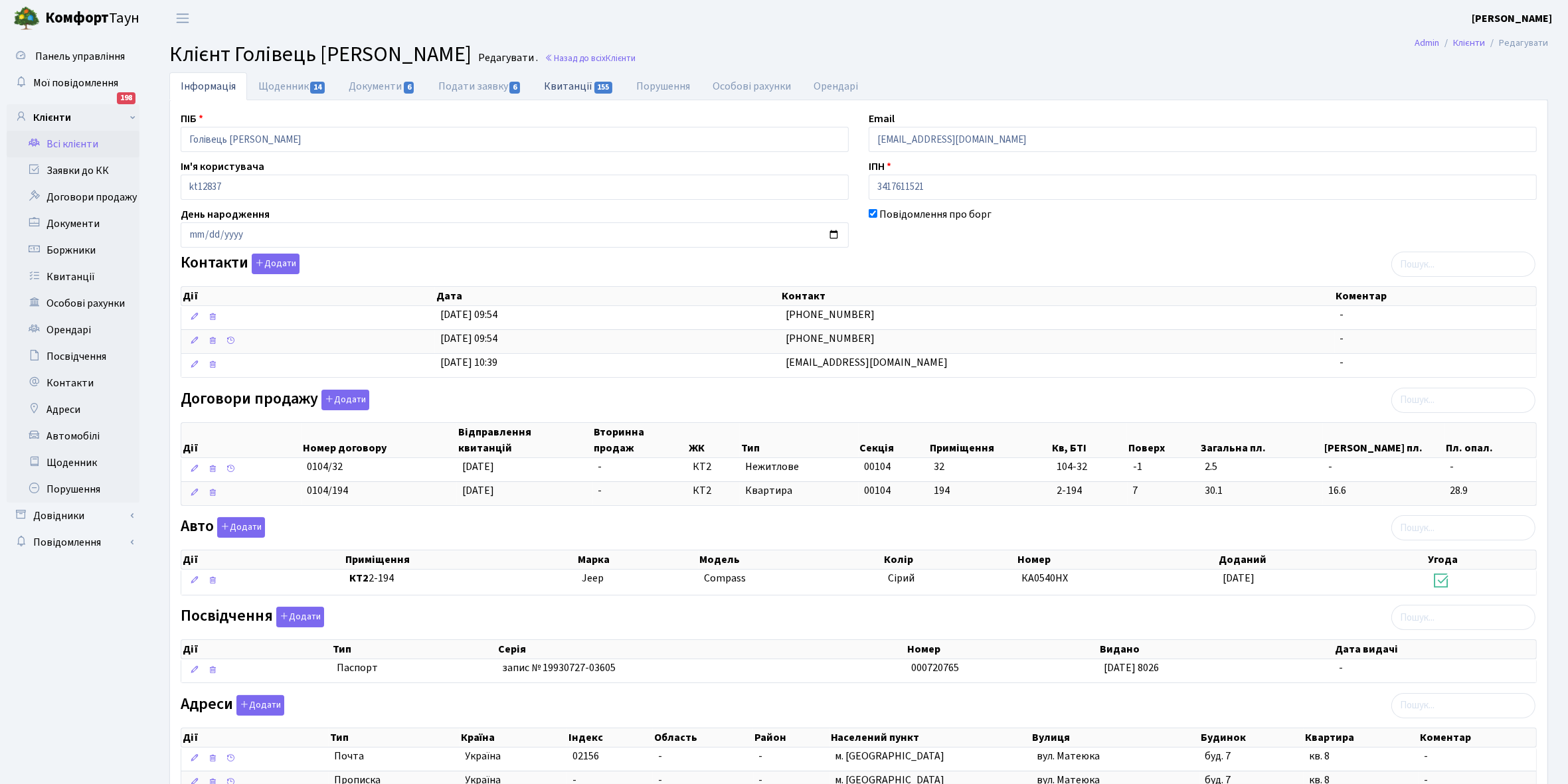
click at [563, 88] on link "Квитанції 155" at bounding box center [578, 86] width 92 height 27
select select "25"
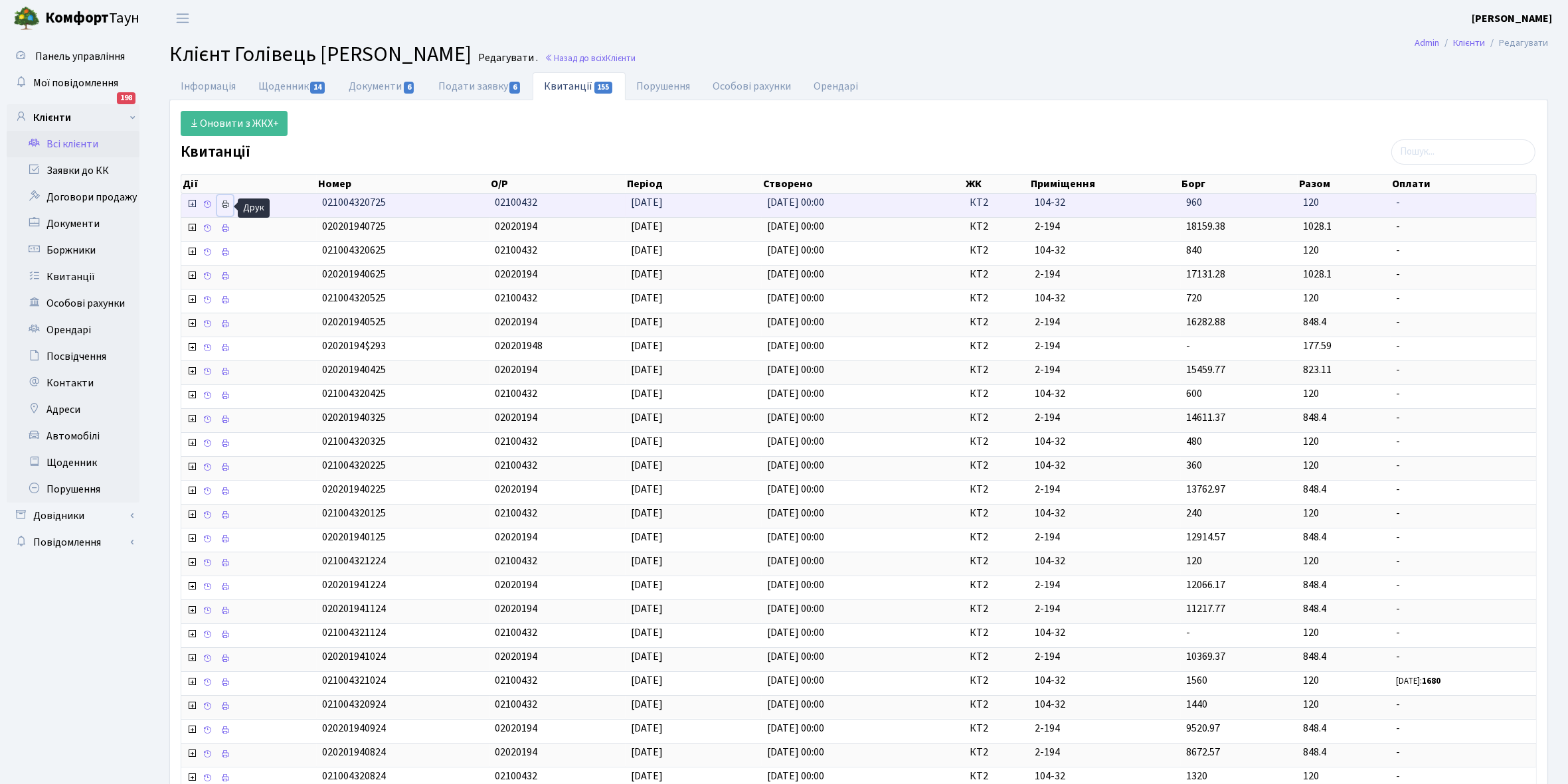
click at [228, 206] on icon at bounding box center [225, 204] width 9 height 9
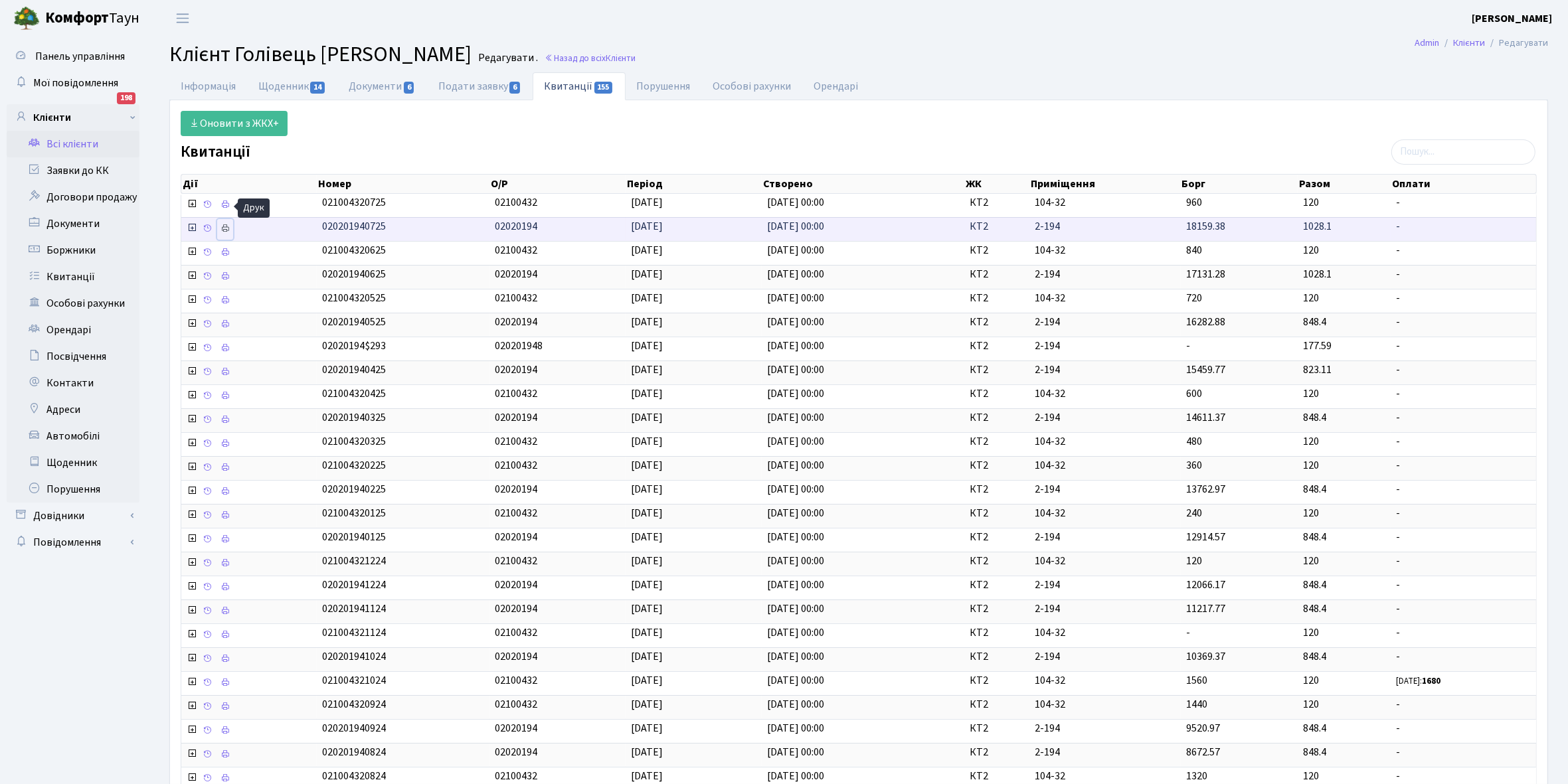
click at [227, 226] on icon at bounding box center [225, 228] width 9 height 9
click at [196, 88] on link "Інформація" at bounding box center [208, 86] width 78 height 27
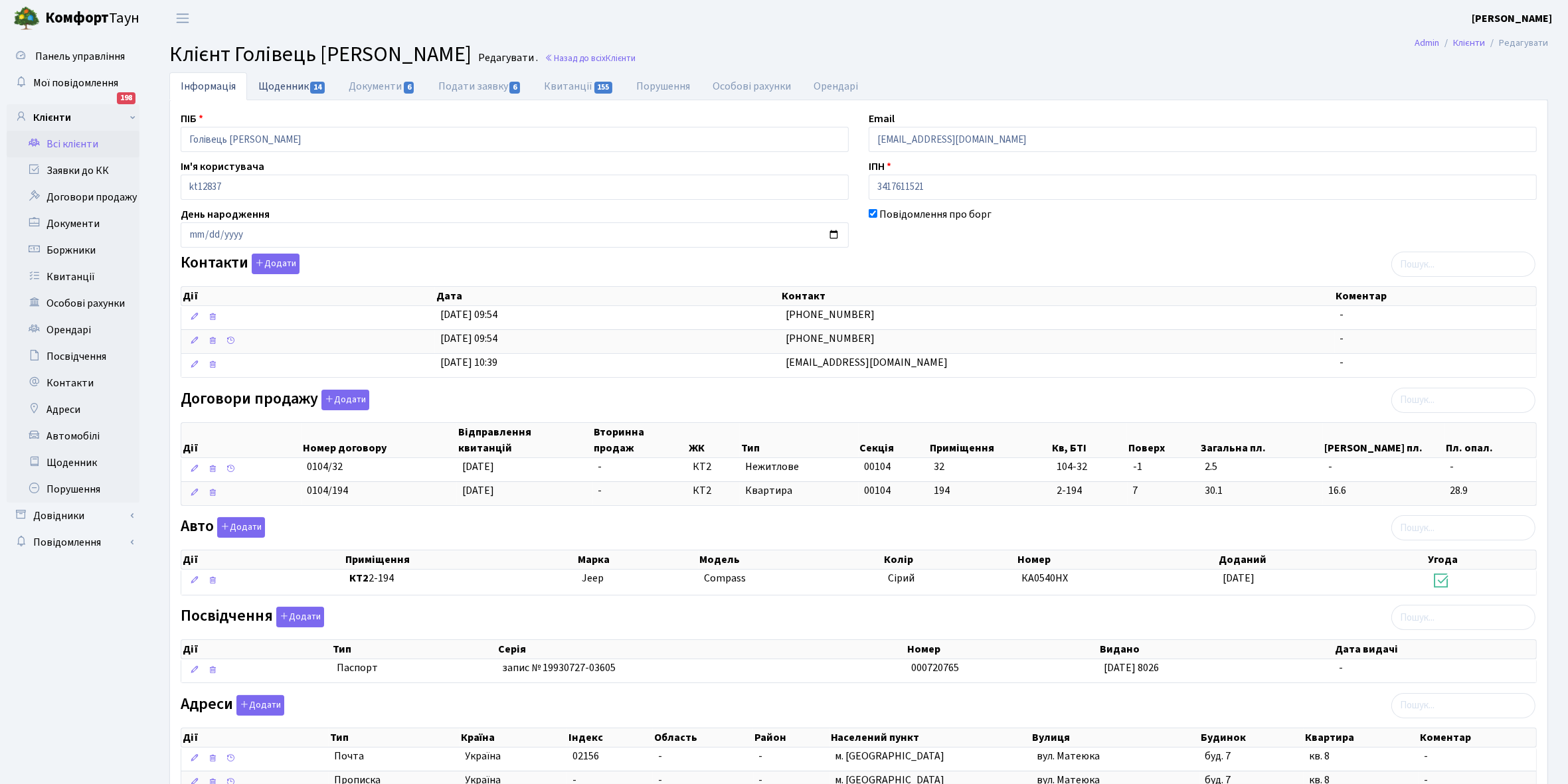
click at [286, 88] on link "Щоденник 14" at bounding box center [292, 86] width 91 height 27
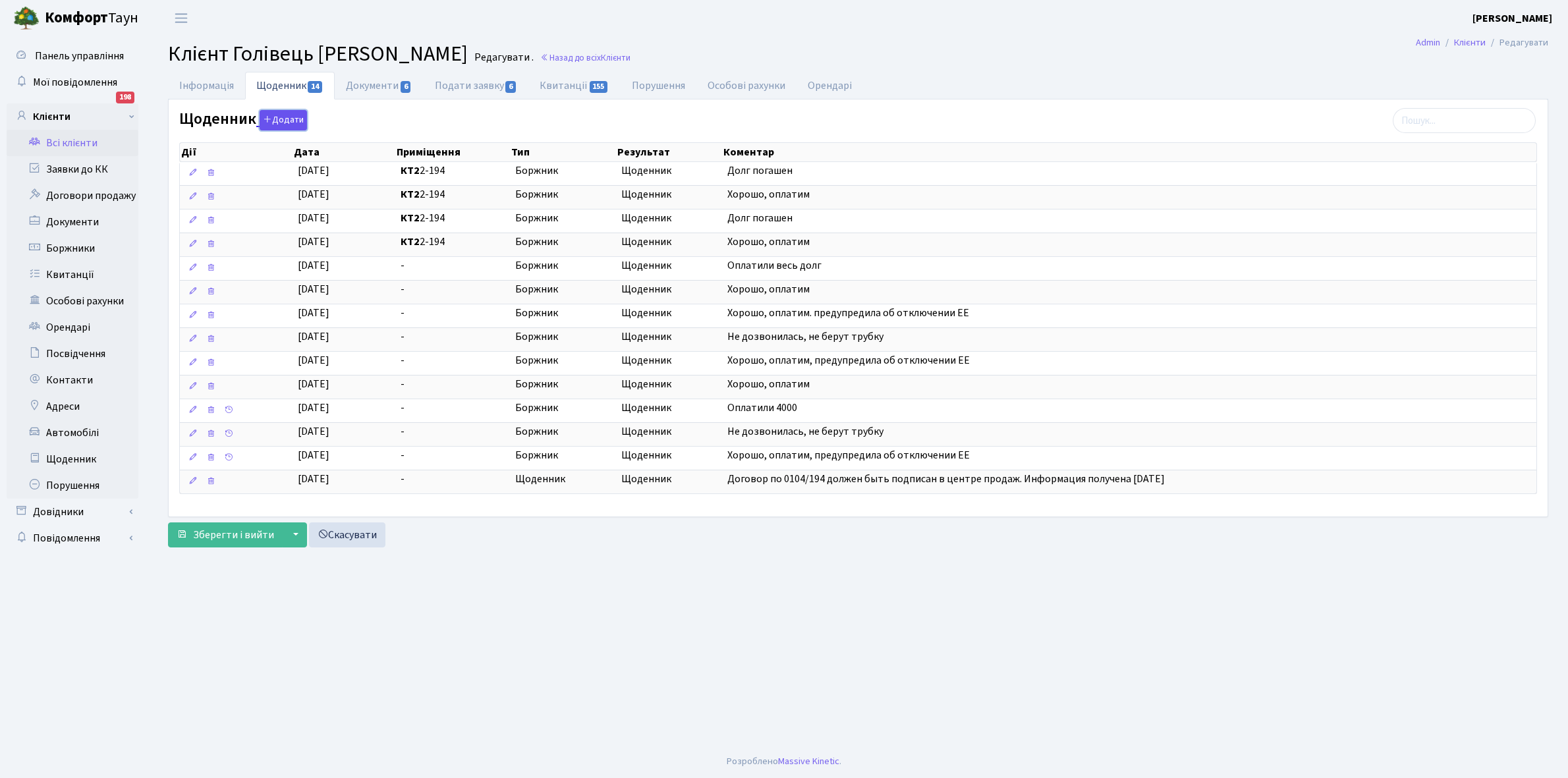
click at [287, 119] on button "Додати" at bounding box center [283, 120] width 48 height 20
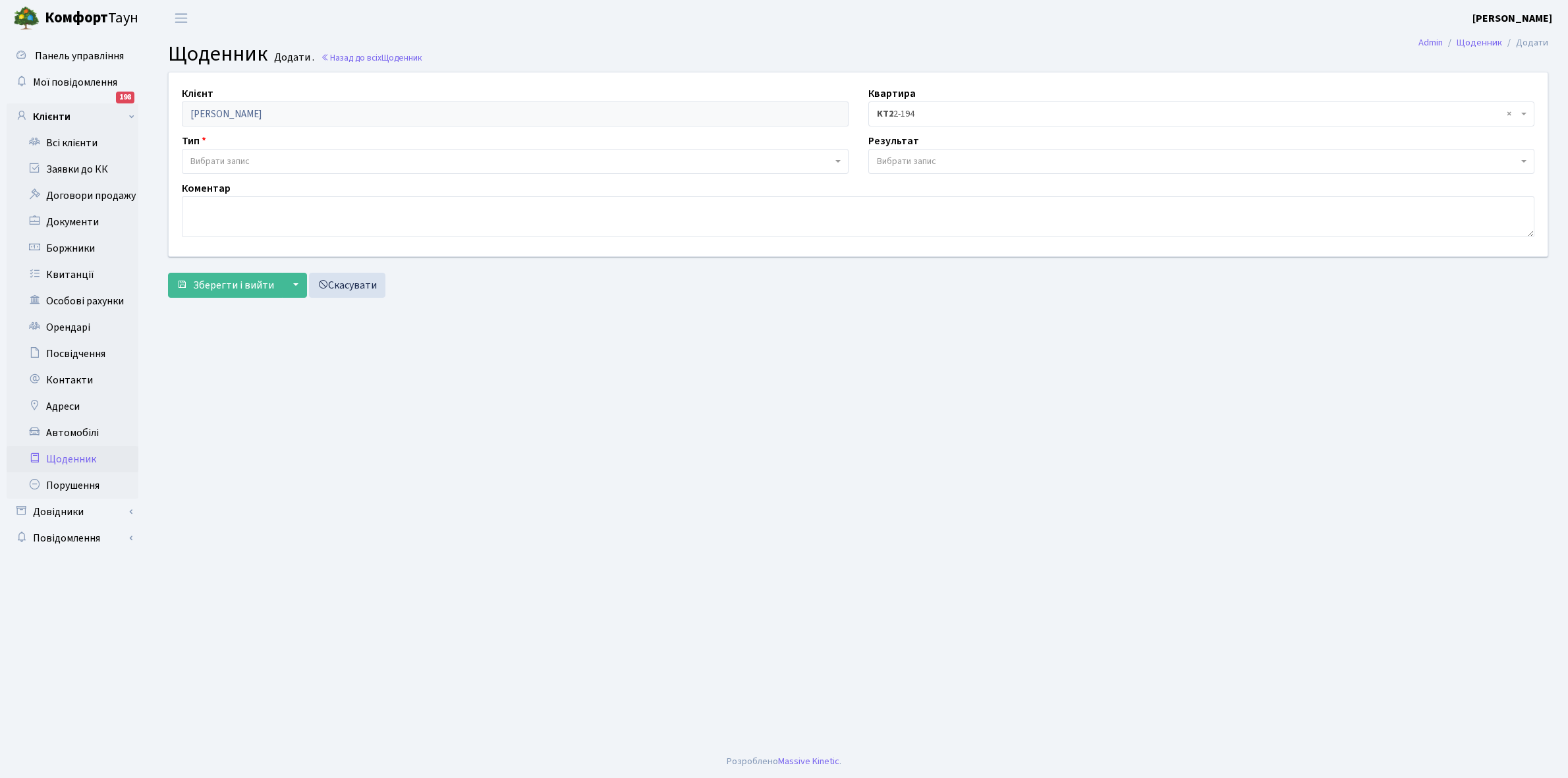
click at [222, 160] on span "Вибрати запис" at bounding box center [220, 161] width 59 height 13
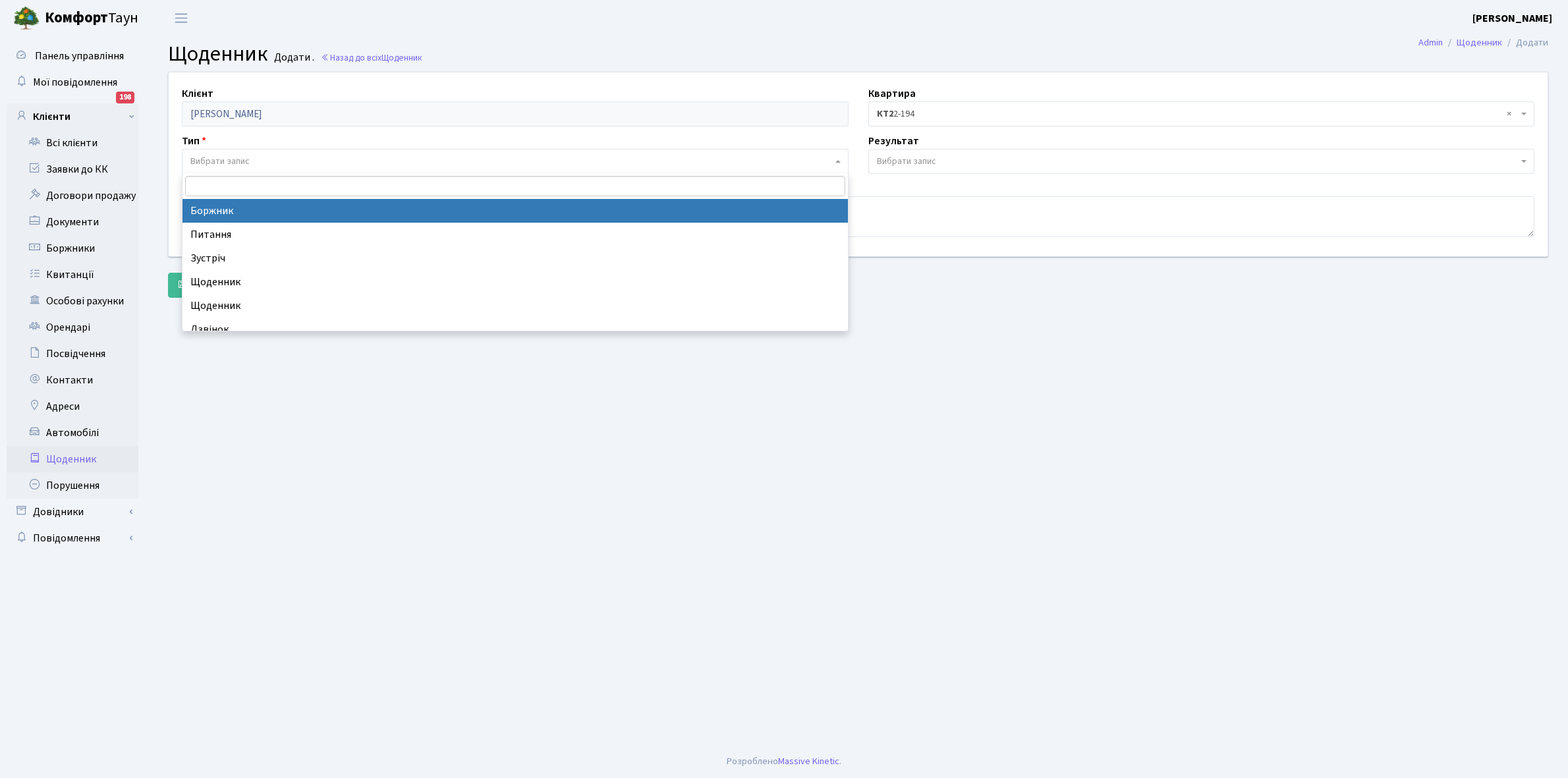
select select "189"
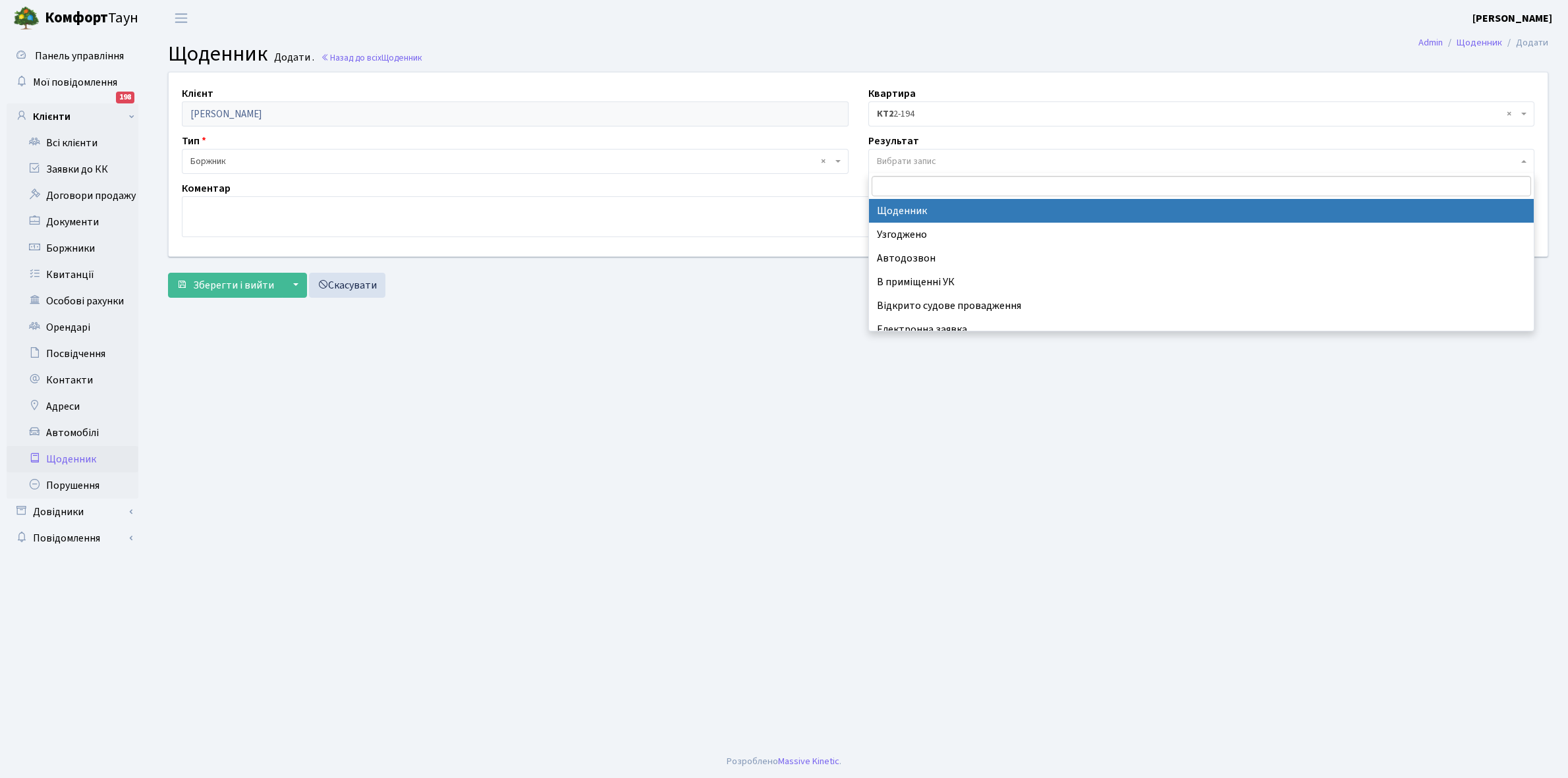
click at [906, 150] on span "Вибрати запис" at bounding box center [1201, 161] width 667 height 25
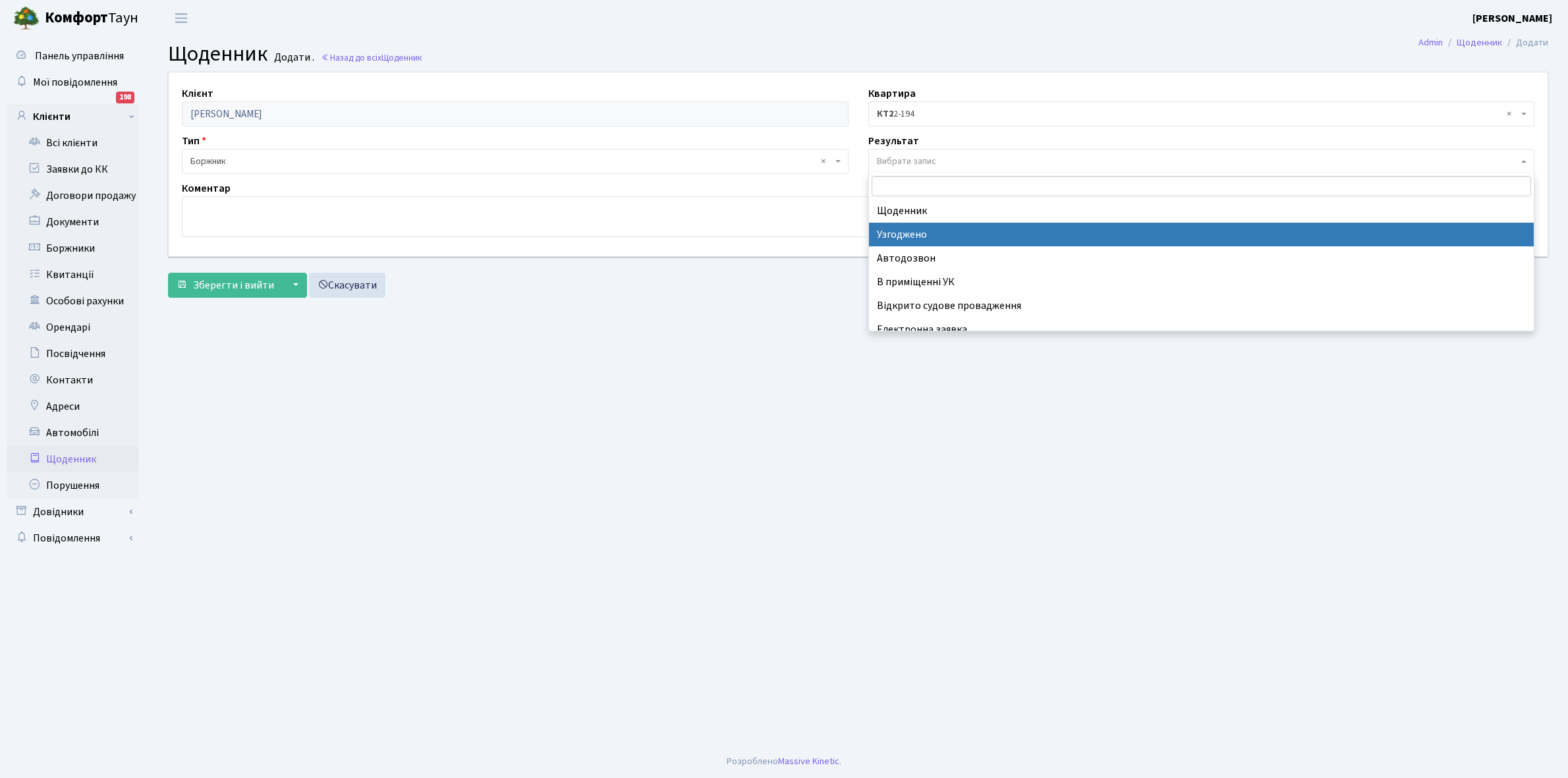
scroll to position [81, 0]
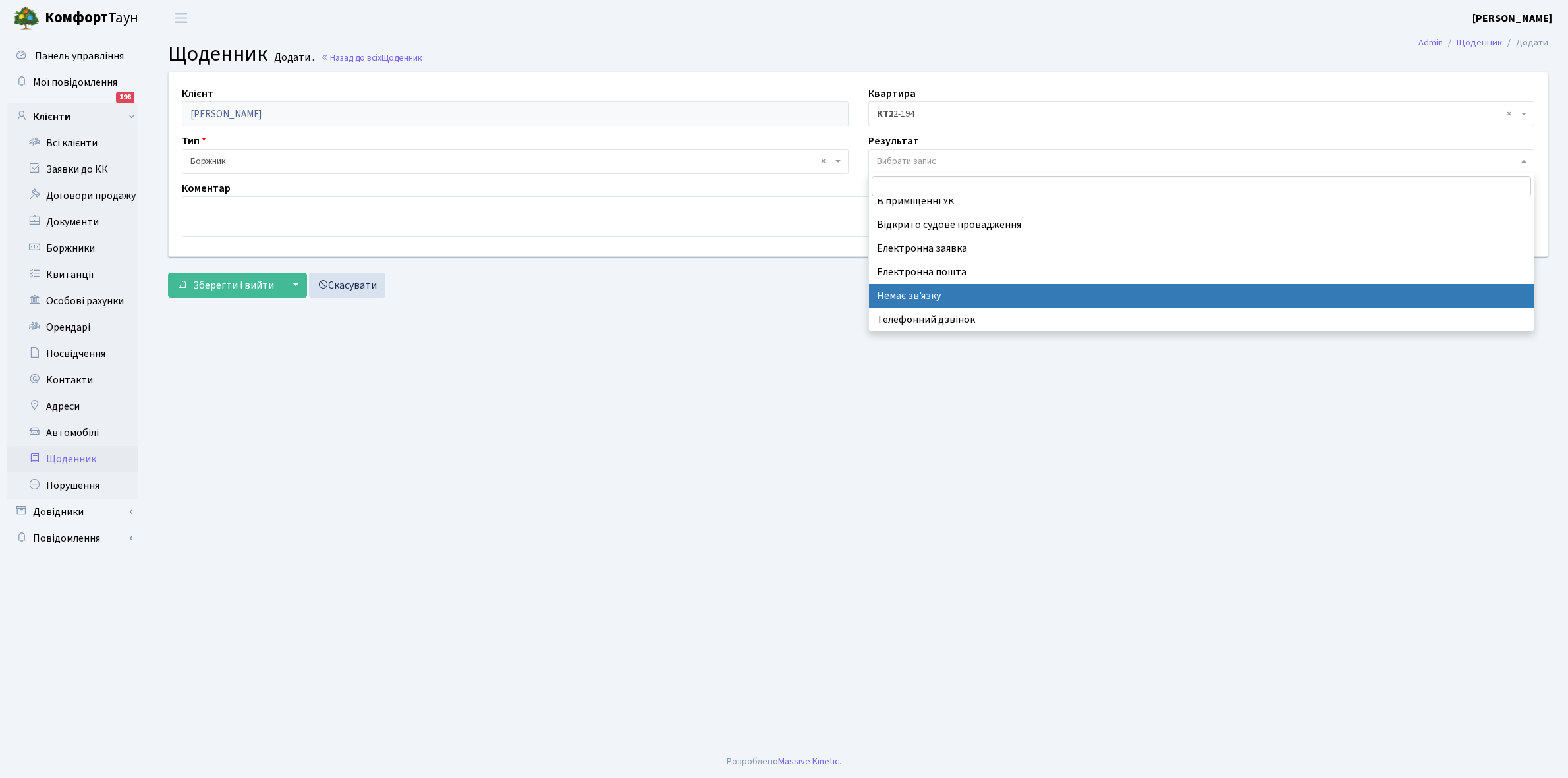
select select "197"
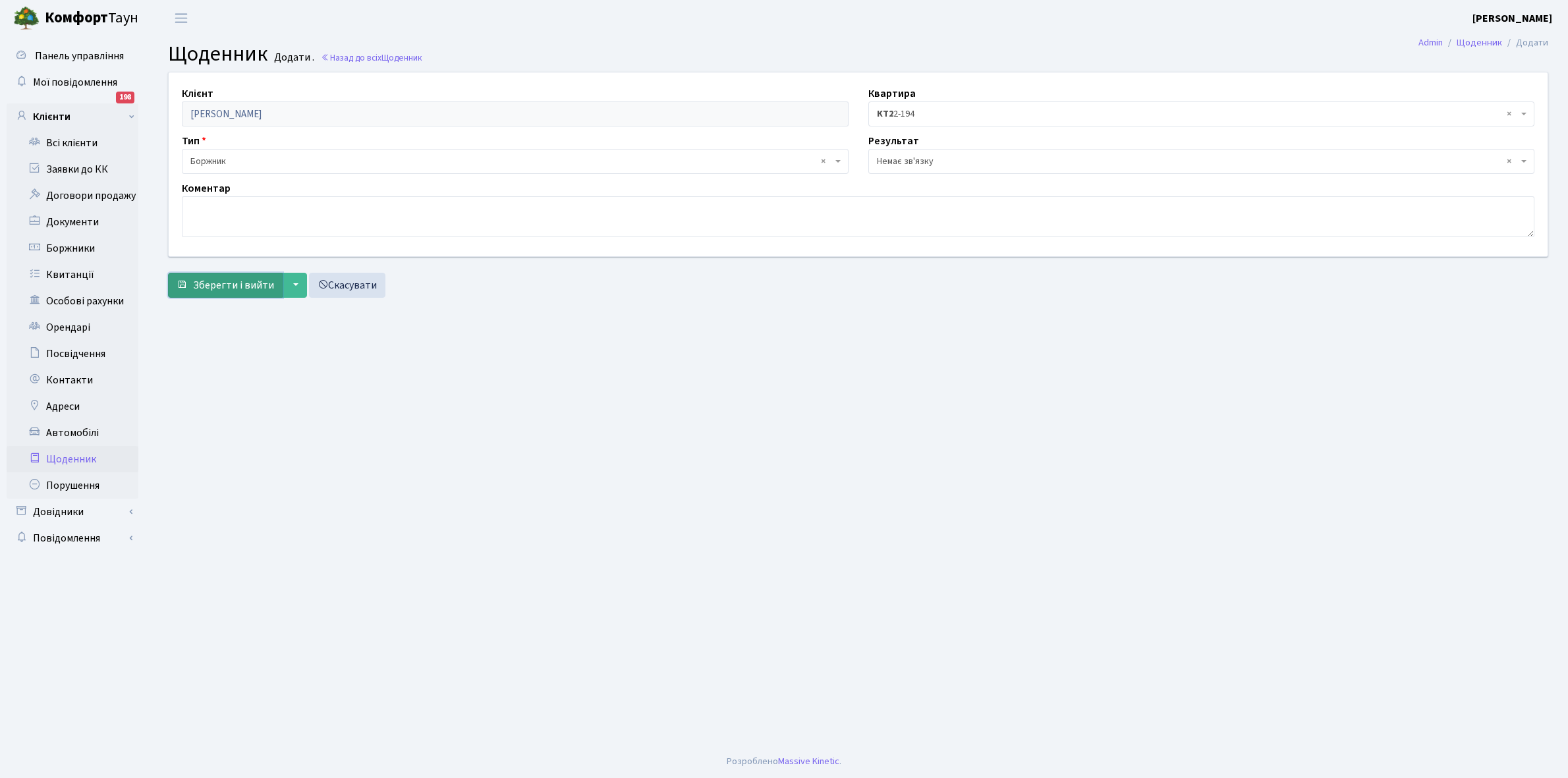
click at [238, 288] on span "Зберегти і вийти" at bounding box center [233, 285] width 81 height 15
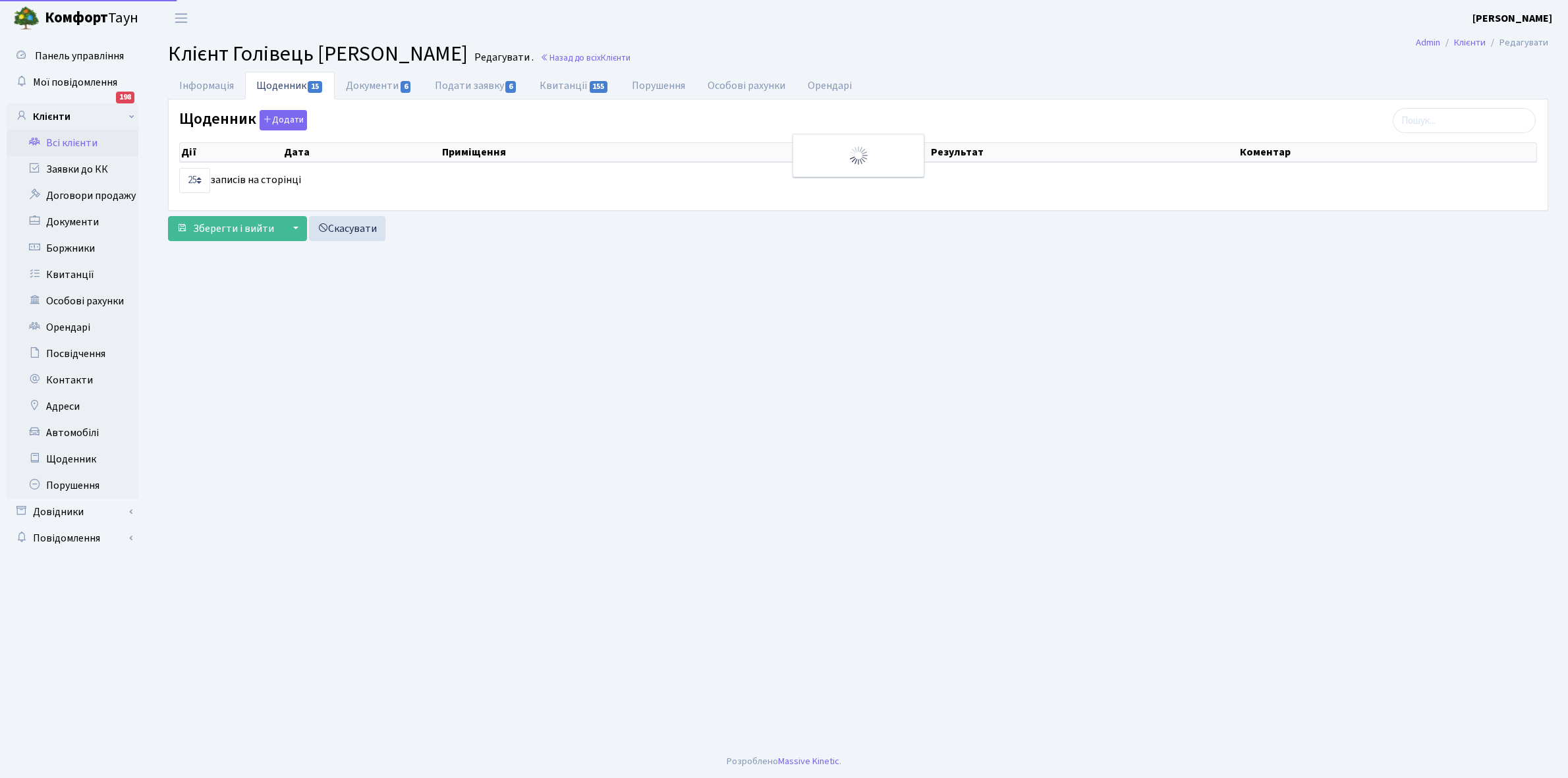
select select "25"
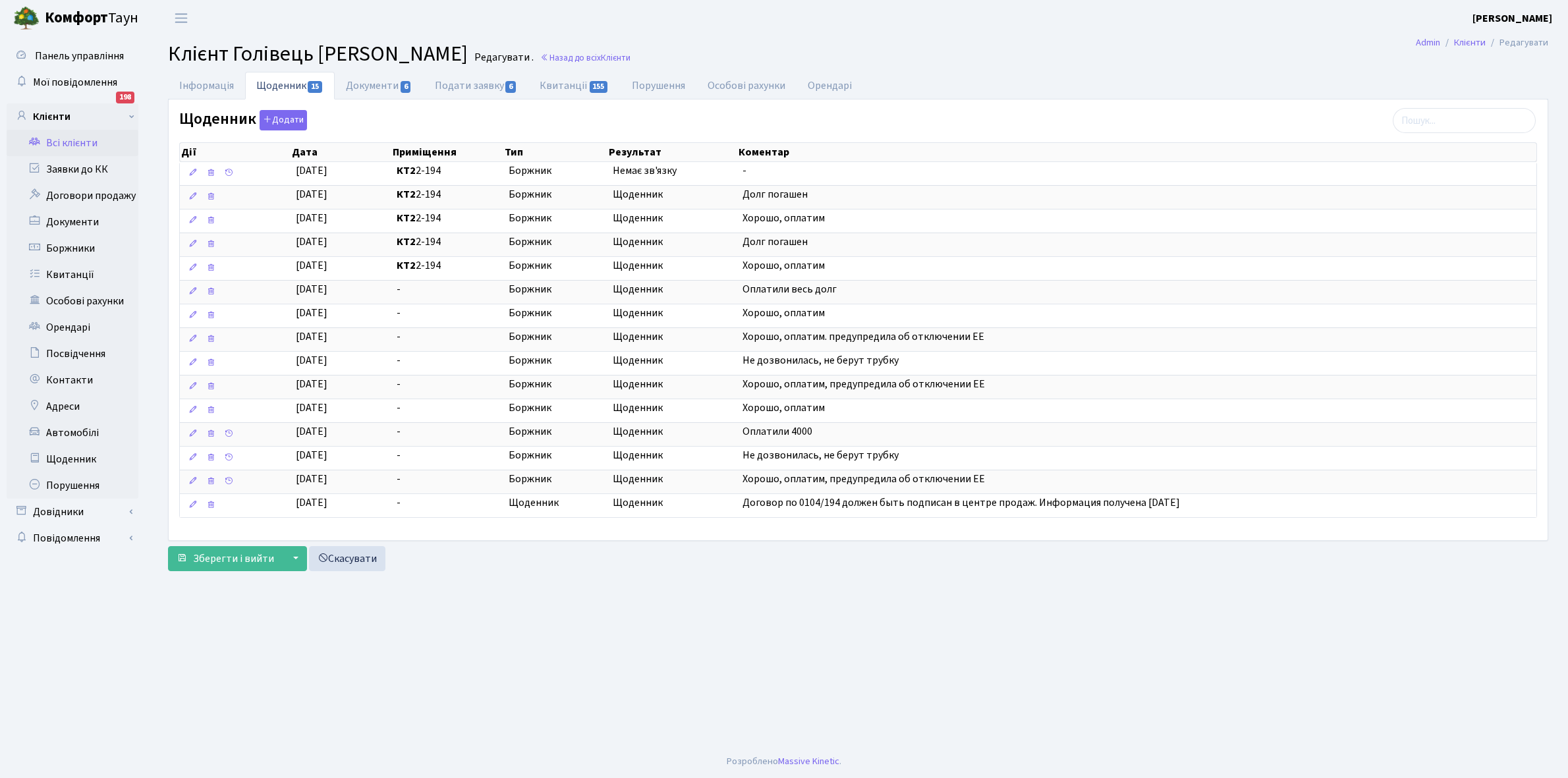
click at [77, 142] on link "Всі клієнти" at bounding box center [72, 143] width 132 height 26
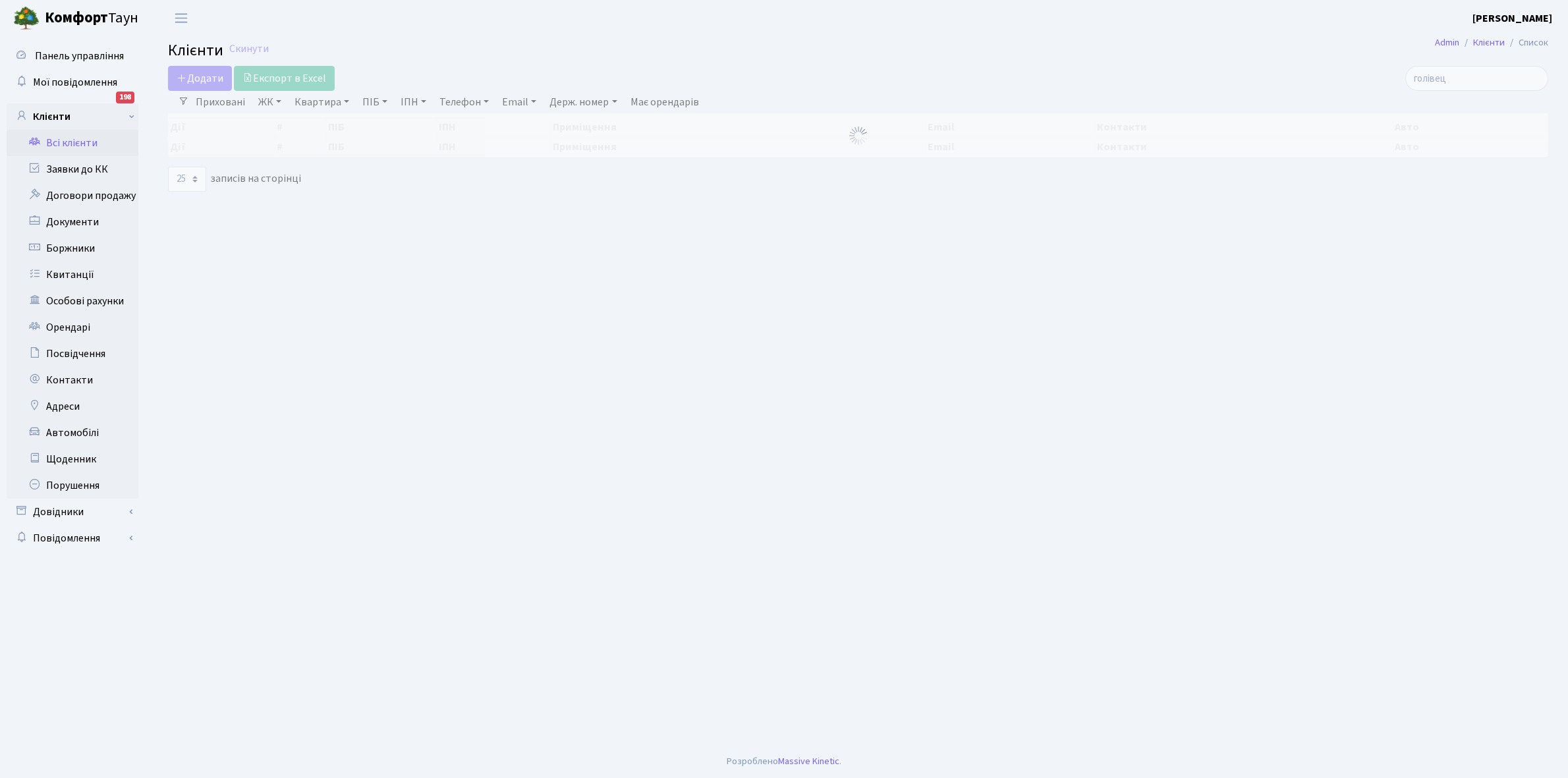
select select "25"
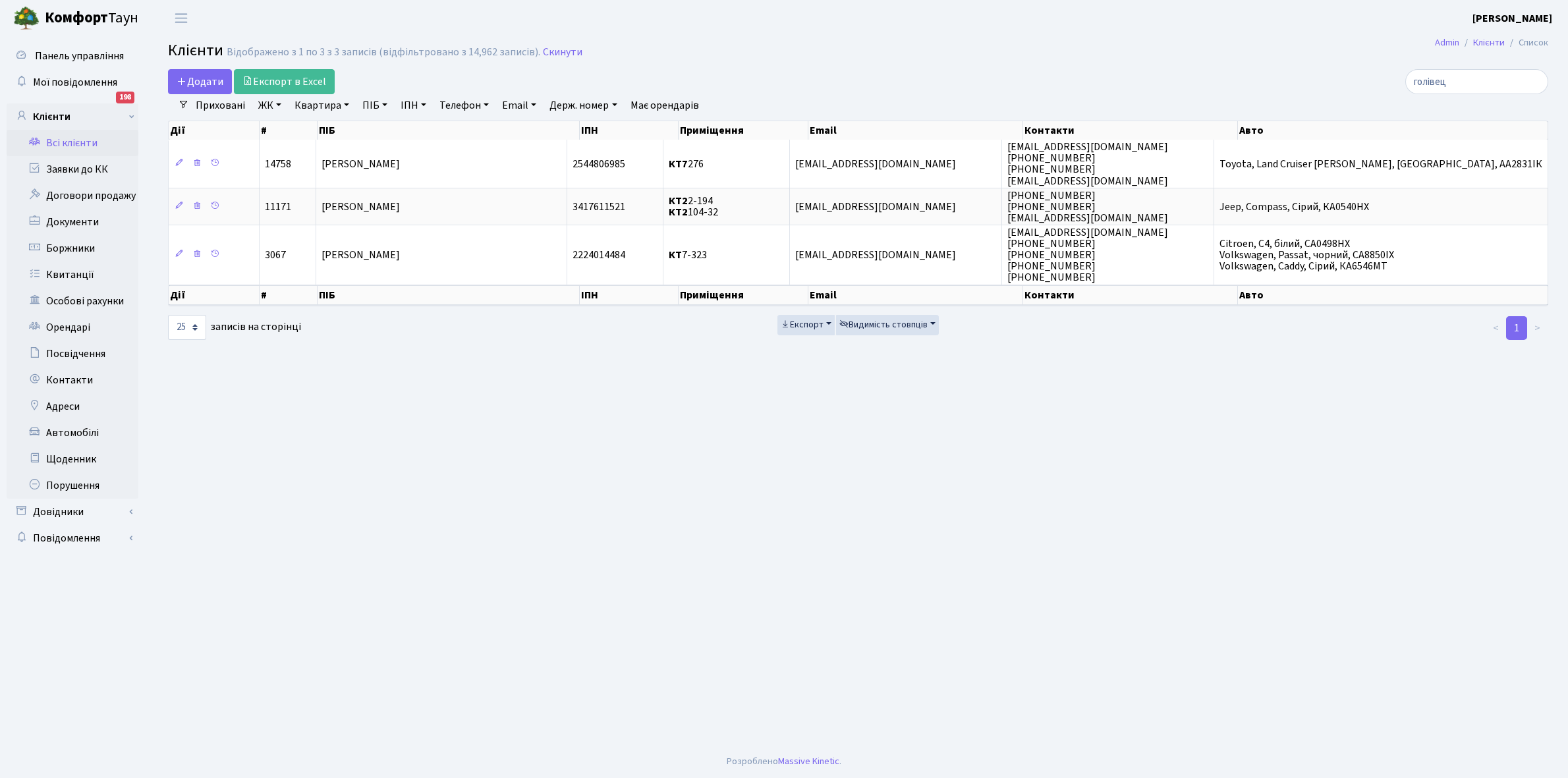
click at [80, 140] on link "Всі клієнти" at bounding box center [72, 143] width 132 height 26
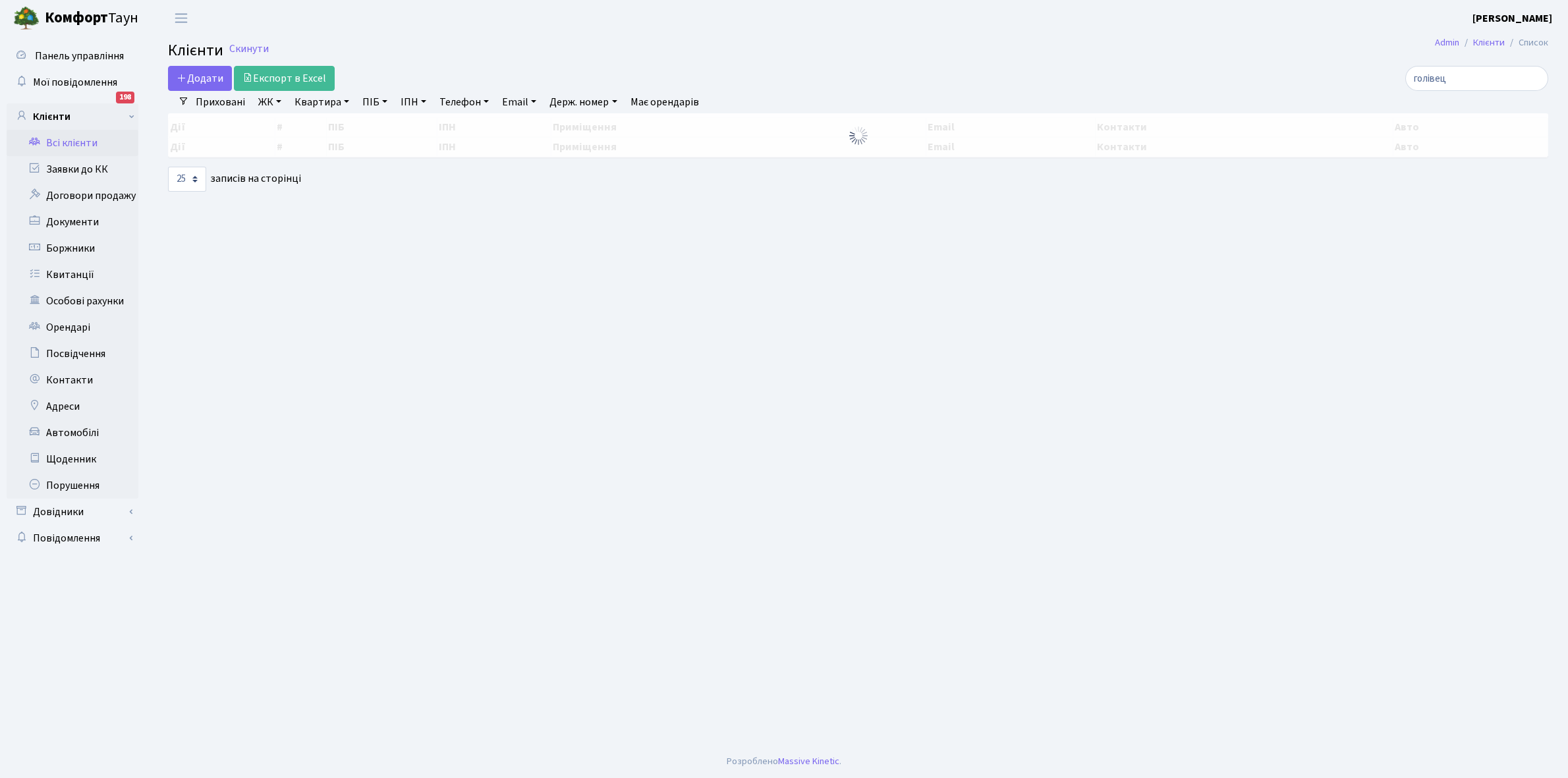
select select "25"
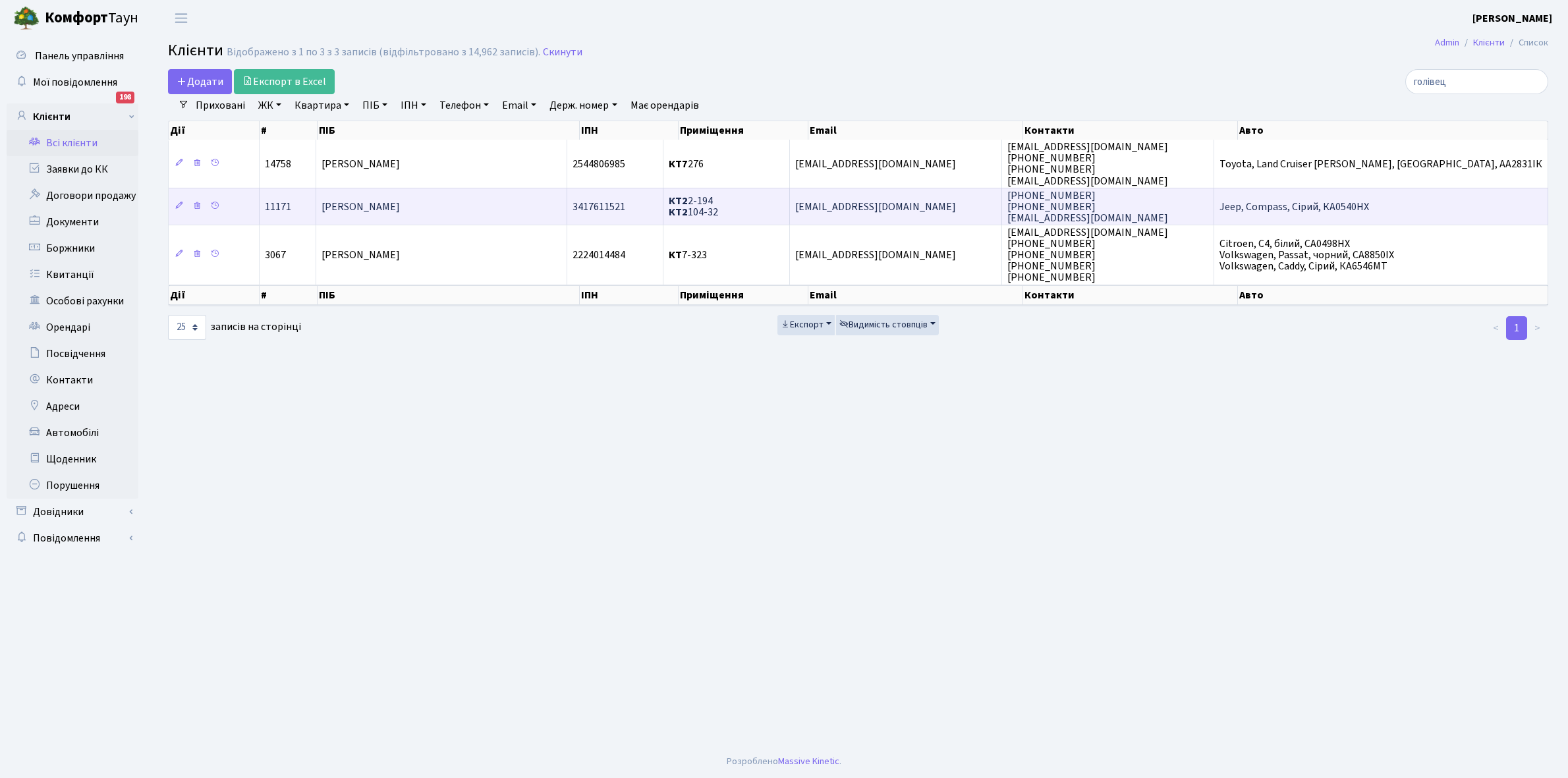
click at [516, 204] on td "[PERSON_NAME]" at bounding box center [441, 207] width 250 height 37
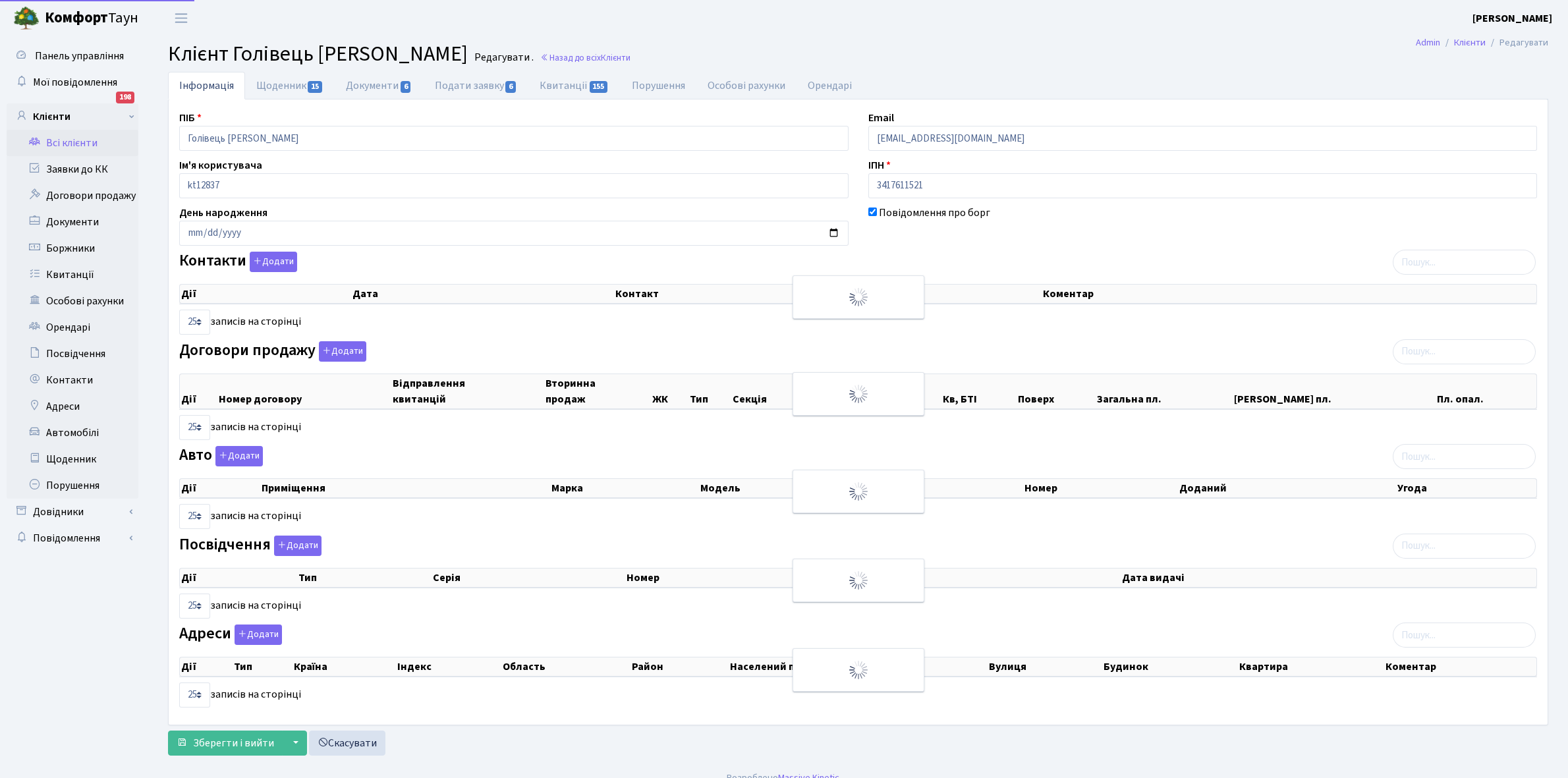
select select "25"
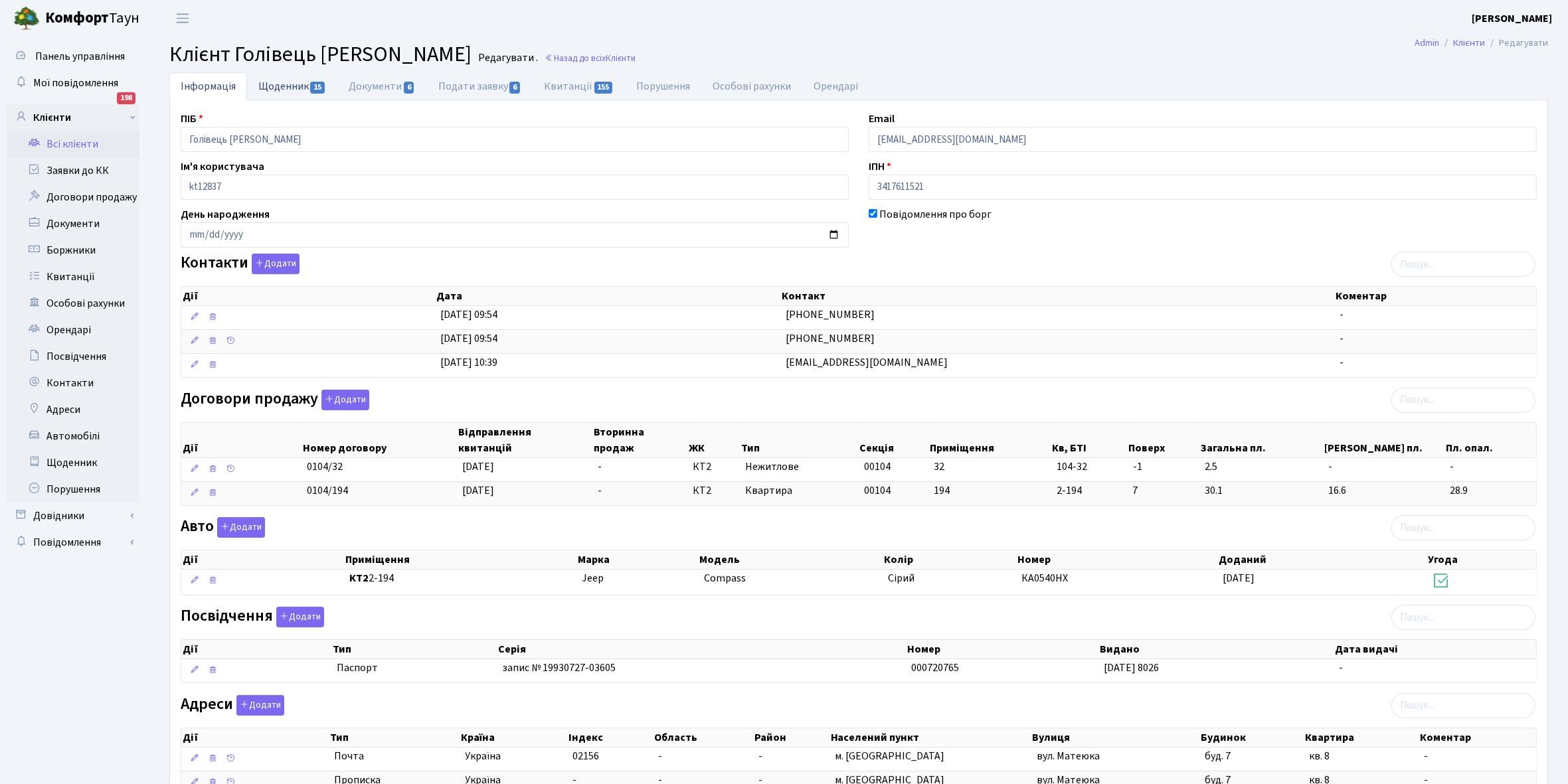
click at [273, 85] on link "Щоденник 15" at bounding box center [292, 86] width 91 height 27
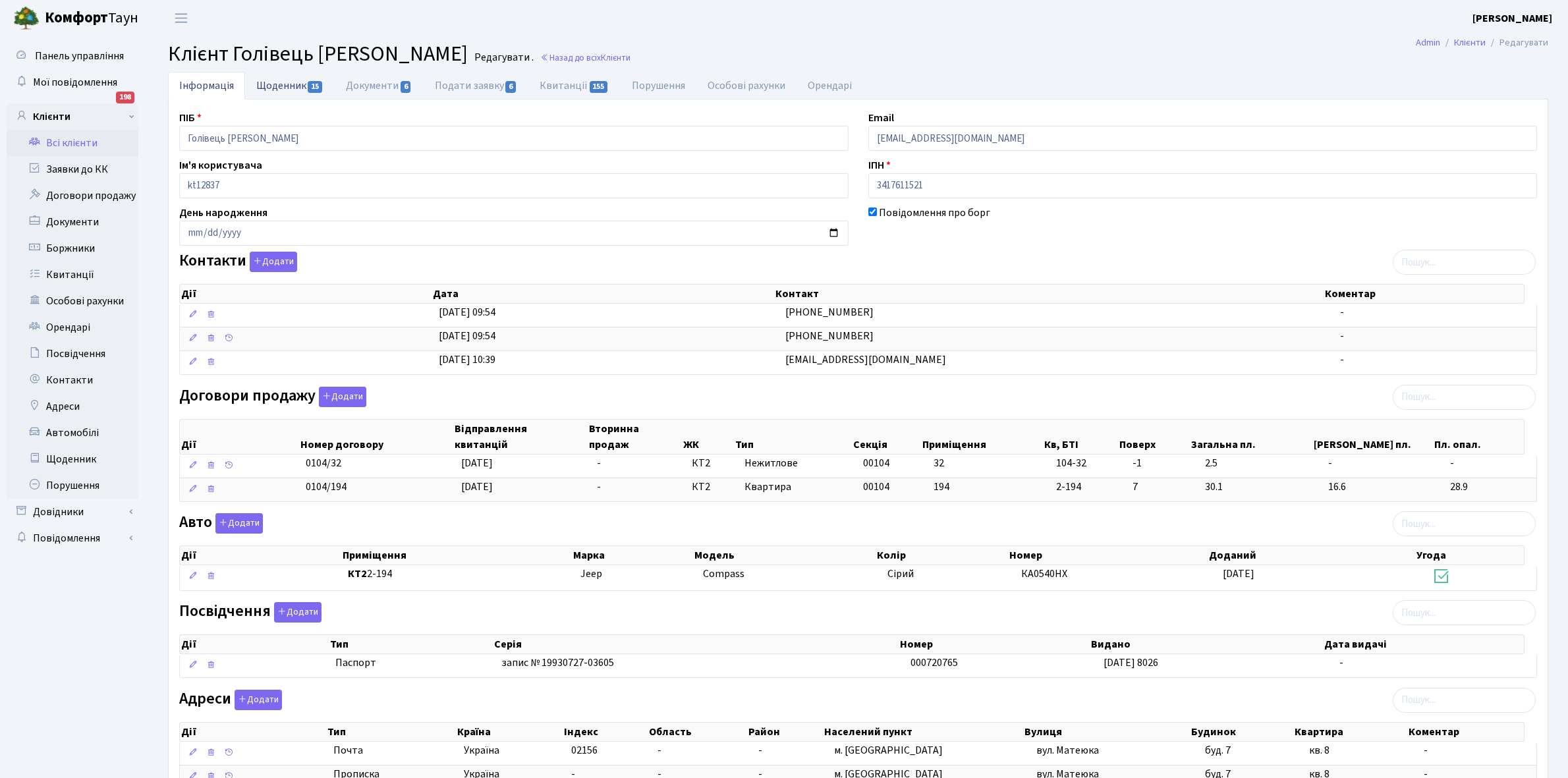
select select "25"
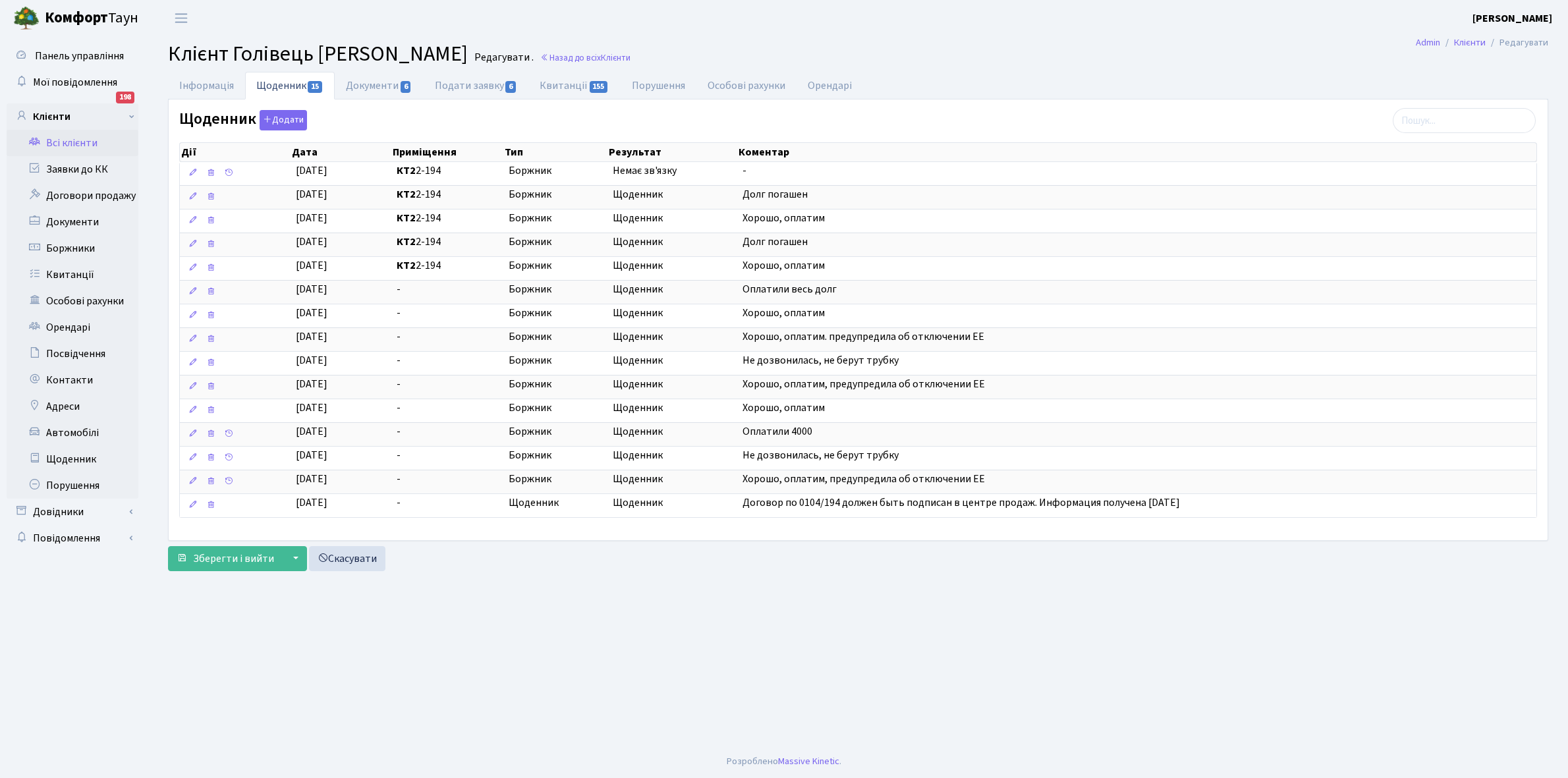
click at [73, 140] on link "Всі клієнти" at bounding box center [72, 143] width 132 height 26
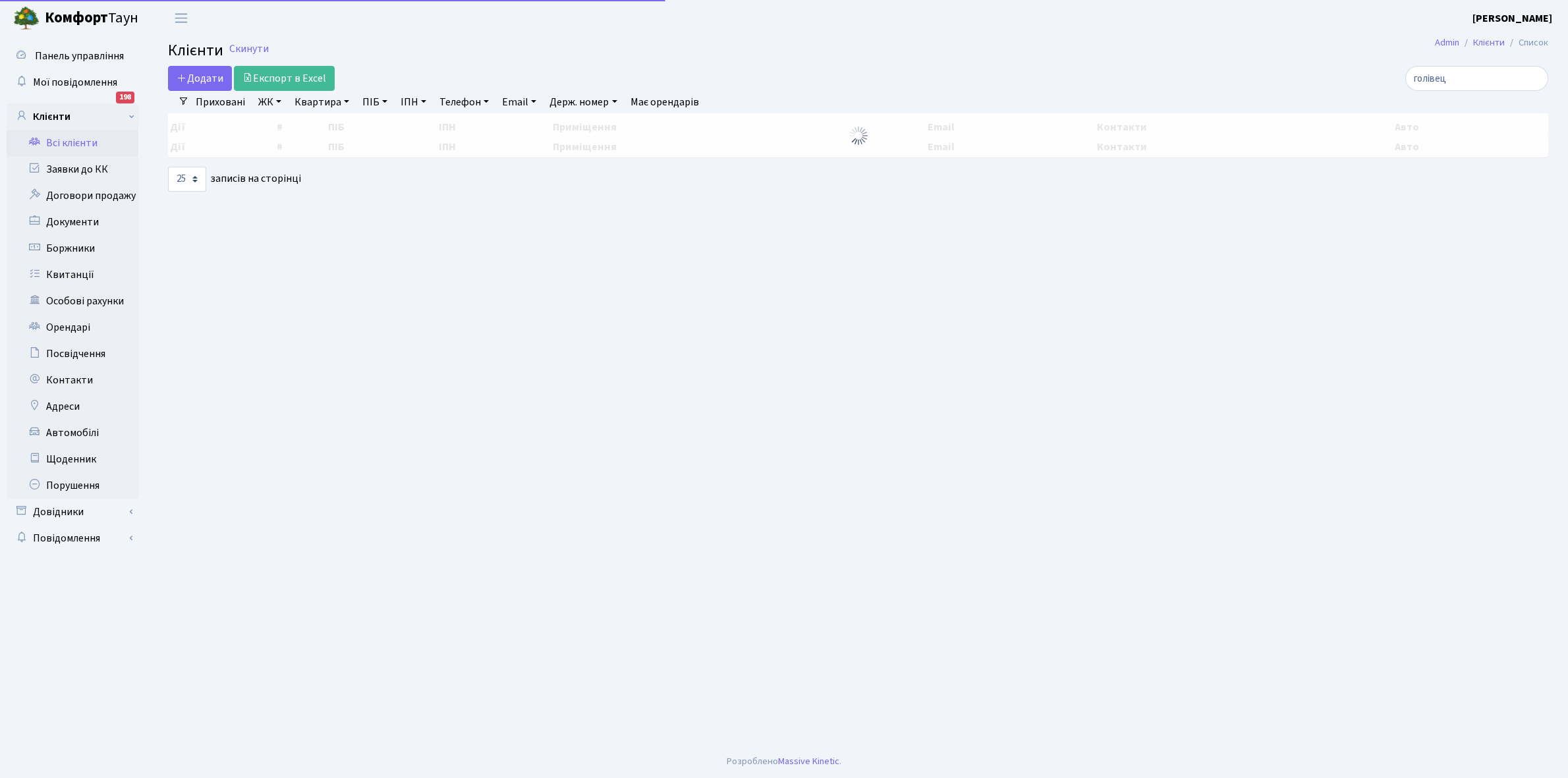
select select "25"
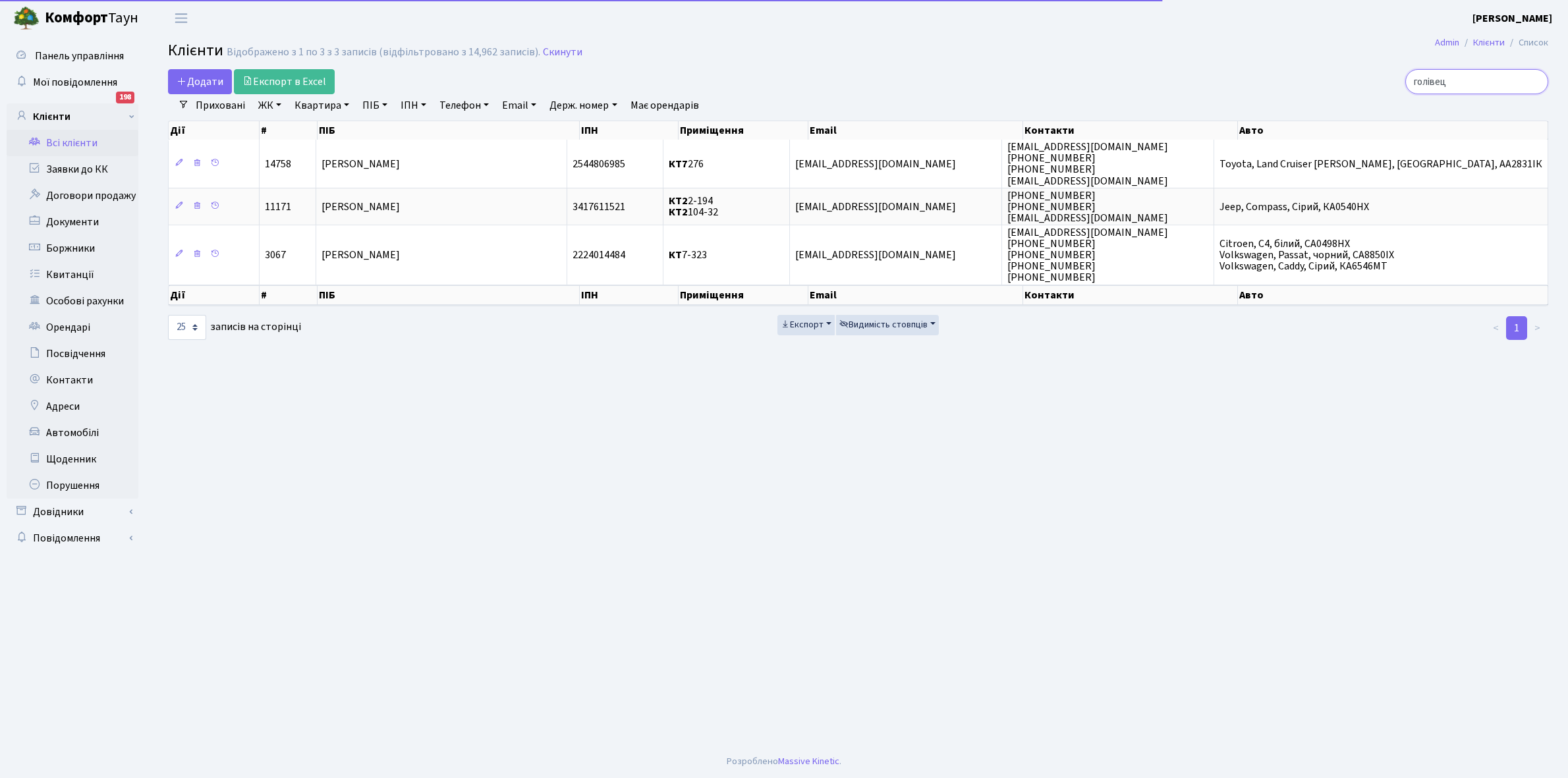
click at [1480, 77] on input "голівец" at bounding box center [1477, 82] width 143 height 25
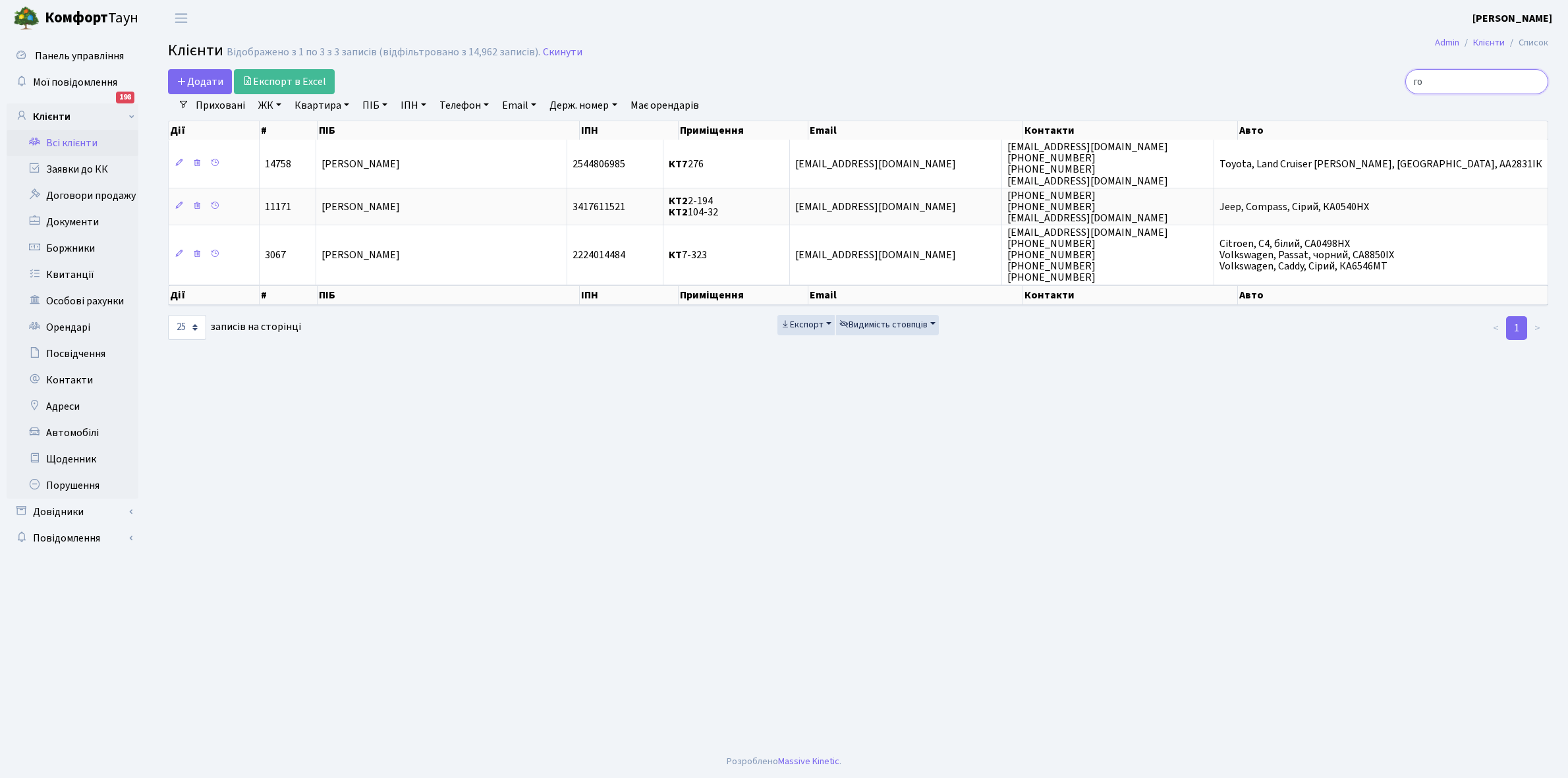
type input "г"
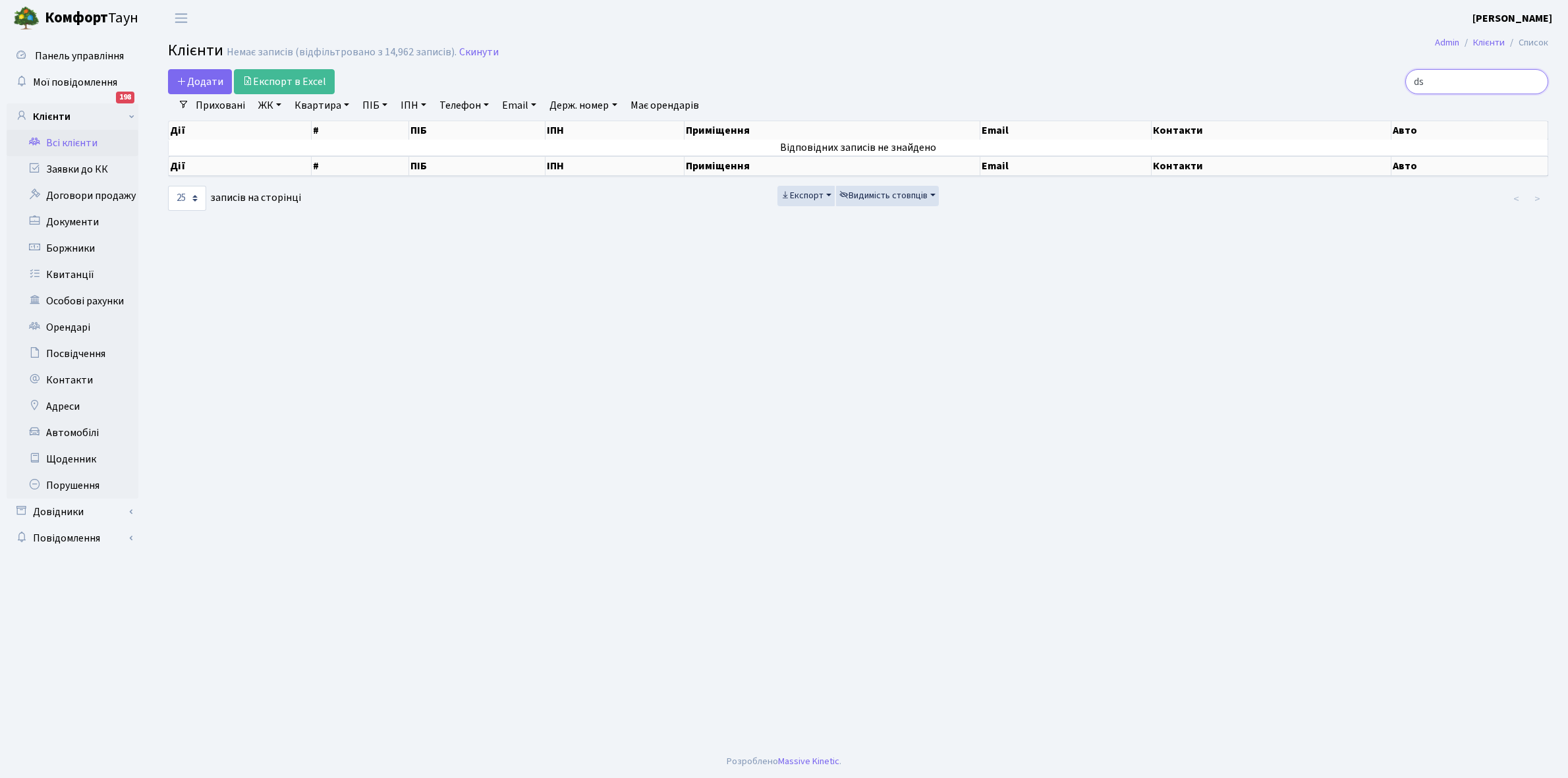
type input "d"
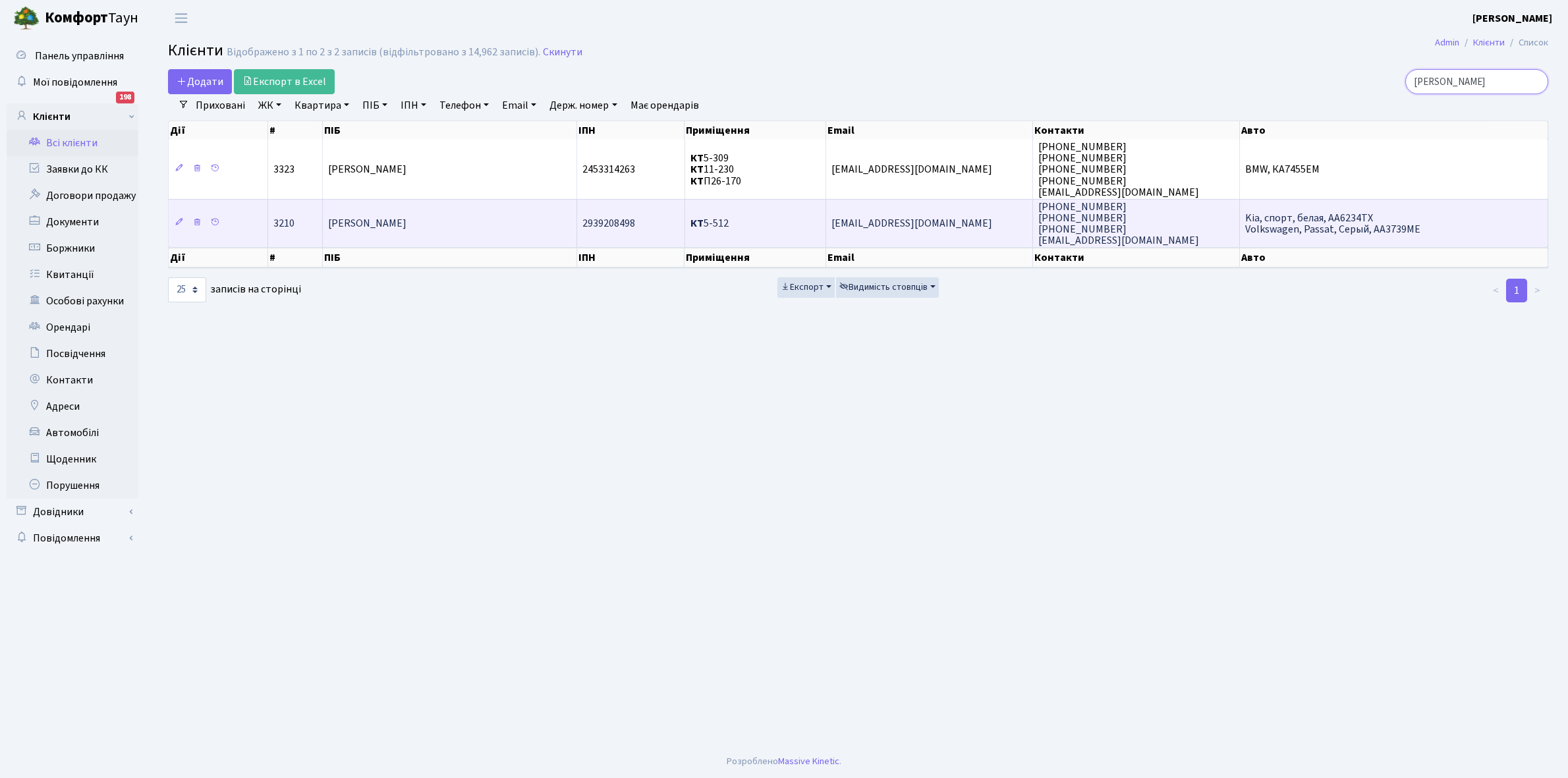
type input "вініченко"
click at [502, 229] on td "[PERSON_NAME]" at bounding box center [450, 223] width 254 height 48
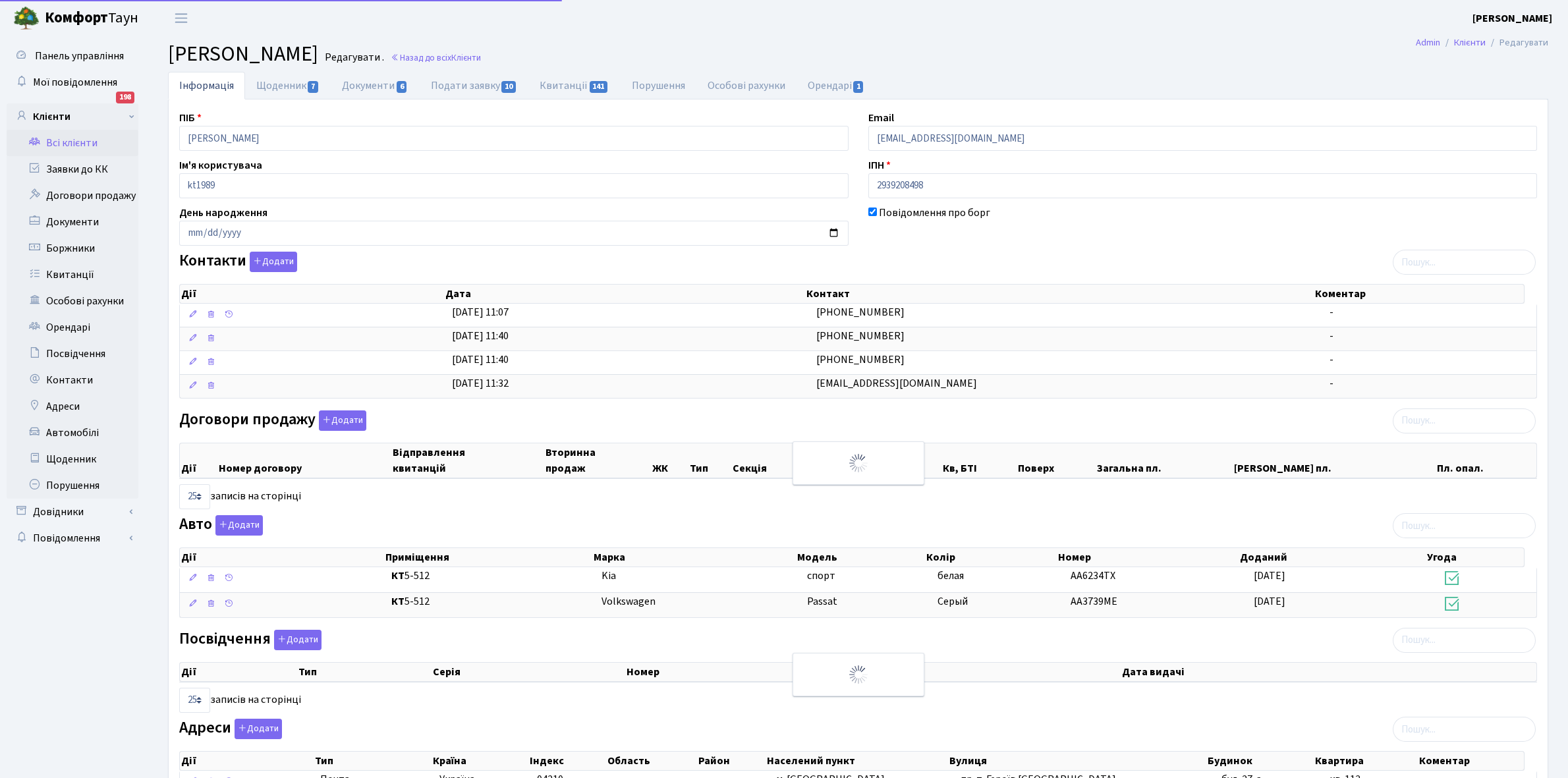
select select "25"
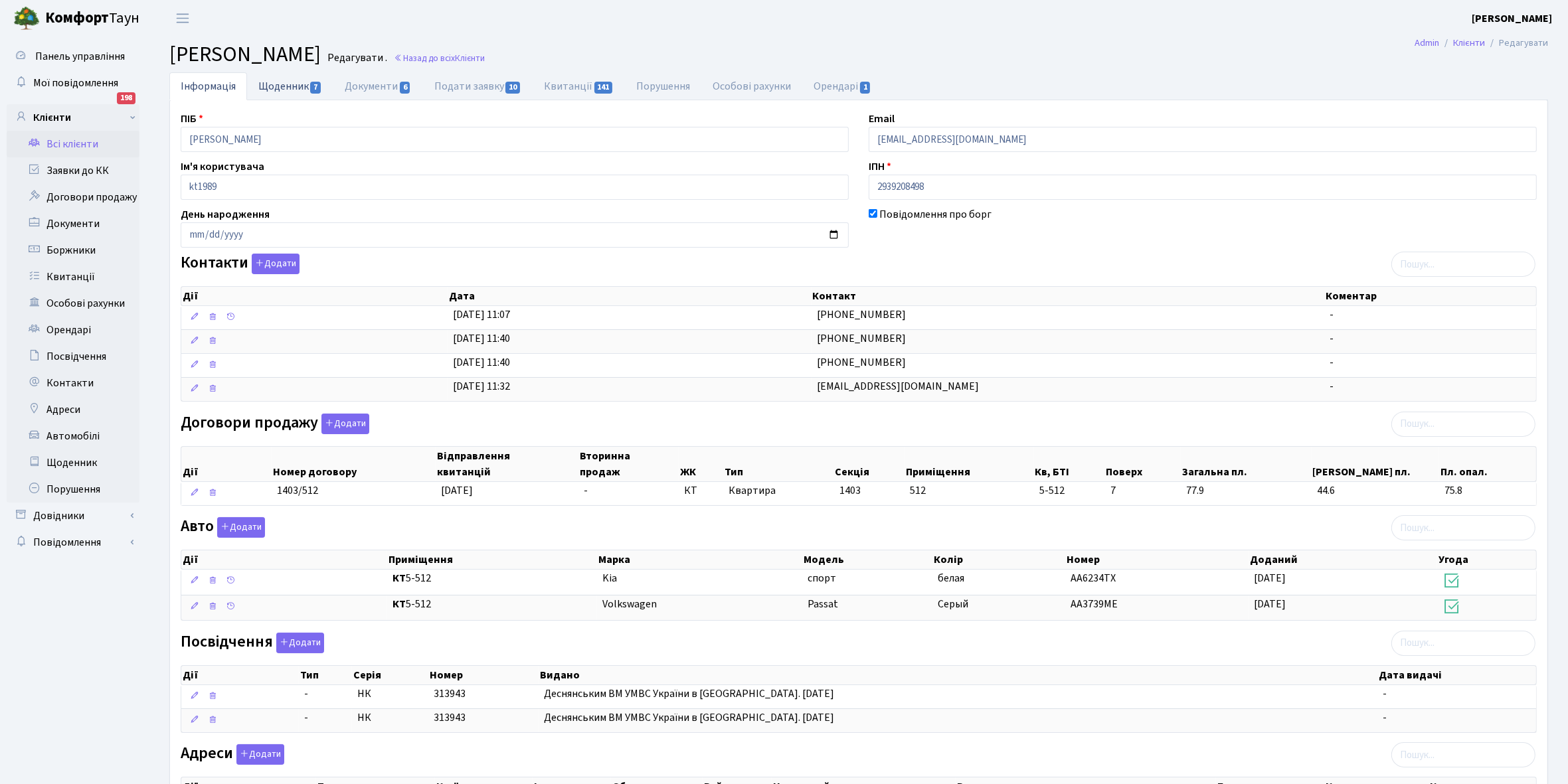
click at [276, 85] on link "Щоденник 7" at bounding box center [290, 86] width 86 height 27
select select "25"
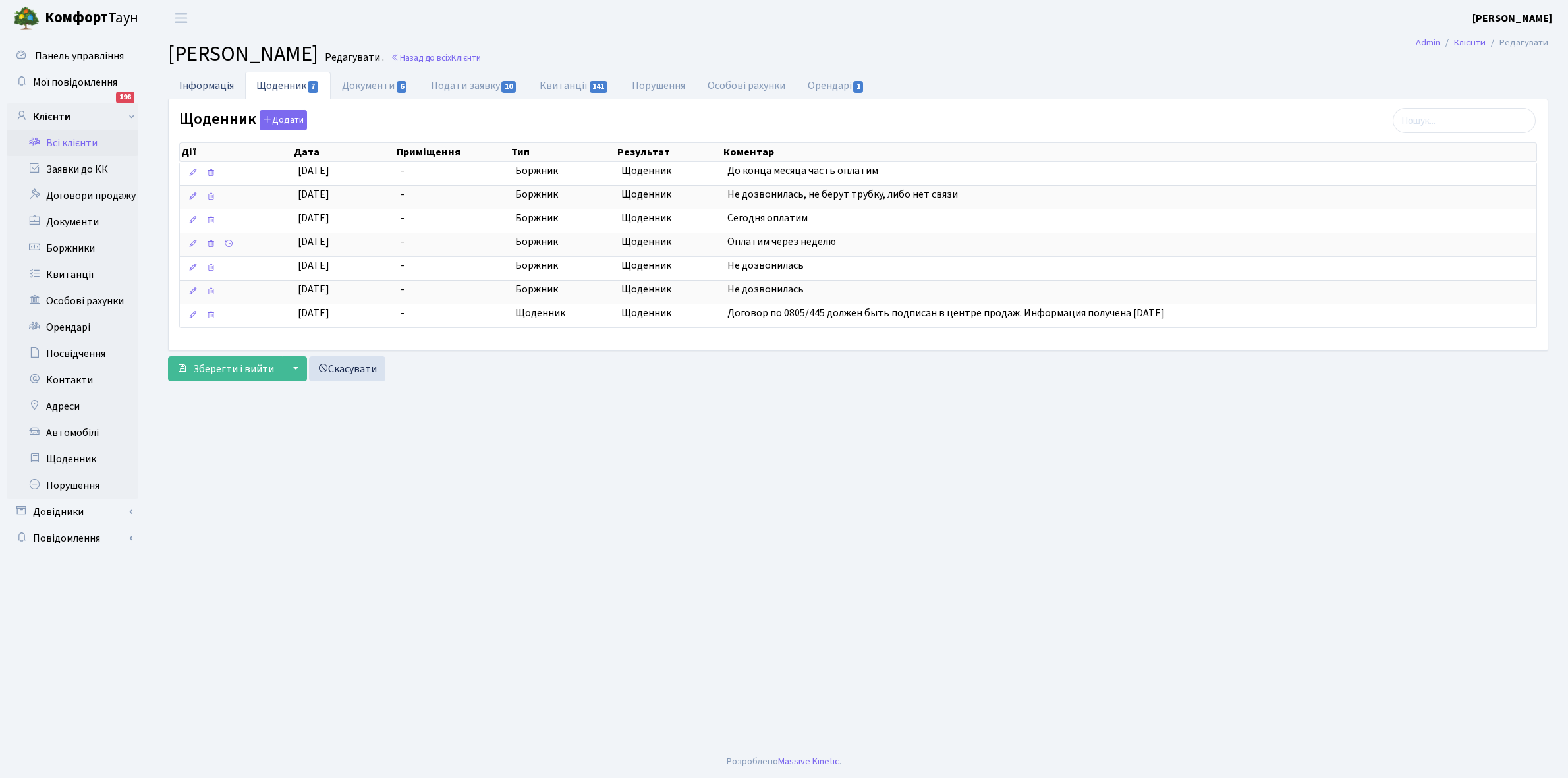
click at [189, 88] on link "Інформація" at bounding box center [207, 85] width 77 height 27
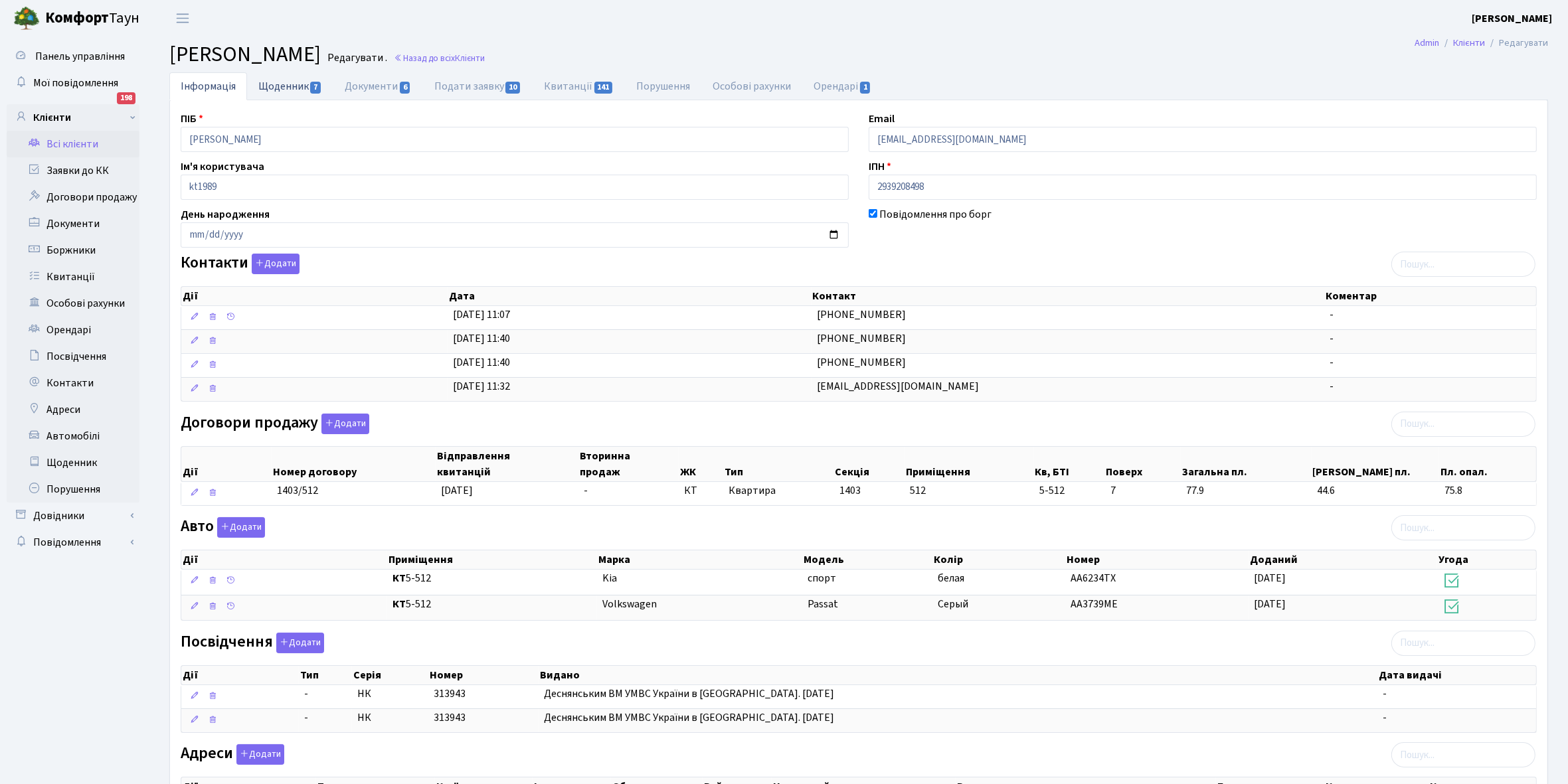
click at [282, 85] on link "Щоденник 7" at bounding box center [290, 86] width 86 height 27
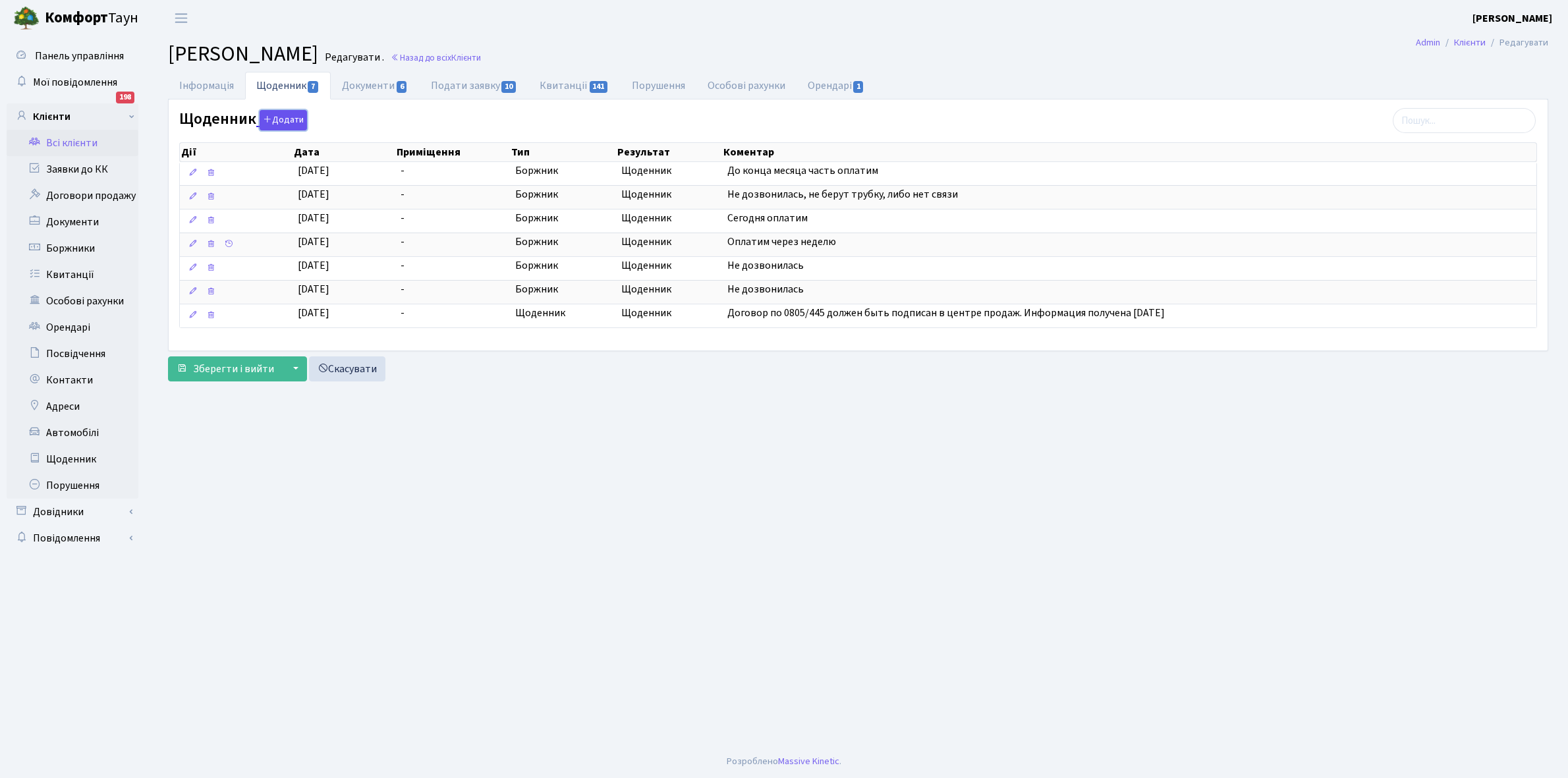
click at [268, 120] on icon "button" at bounding box center [268, 119] width 9 height 9
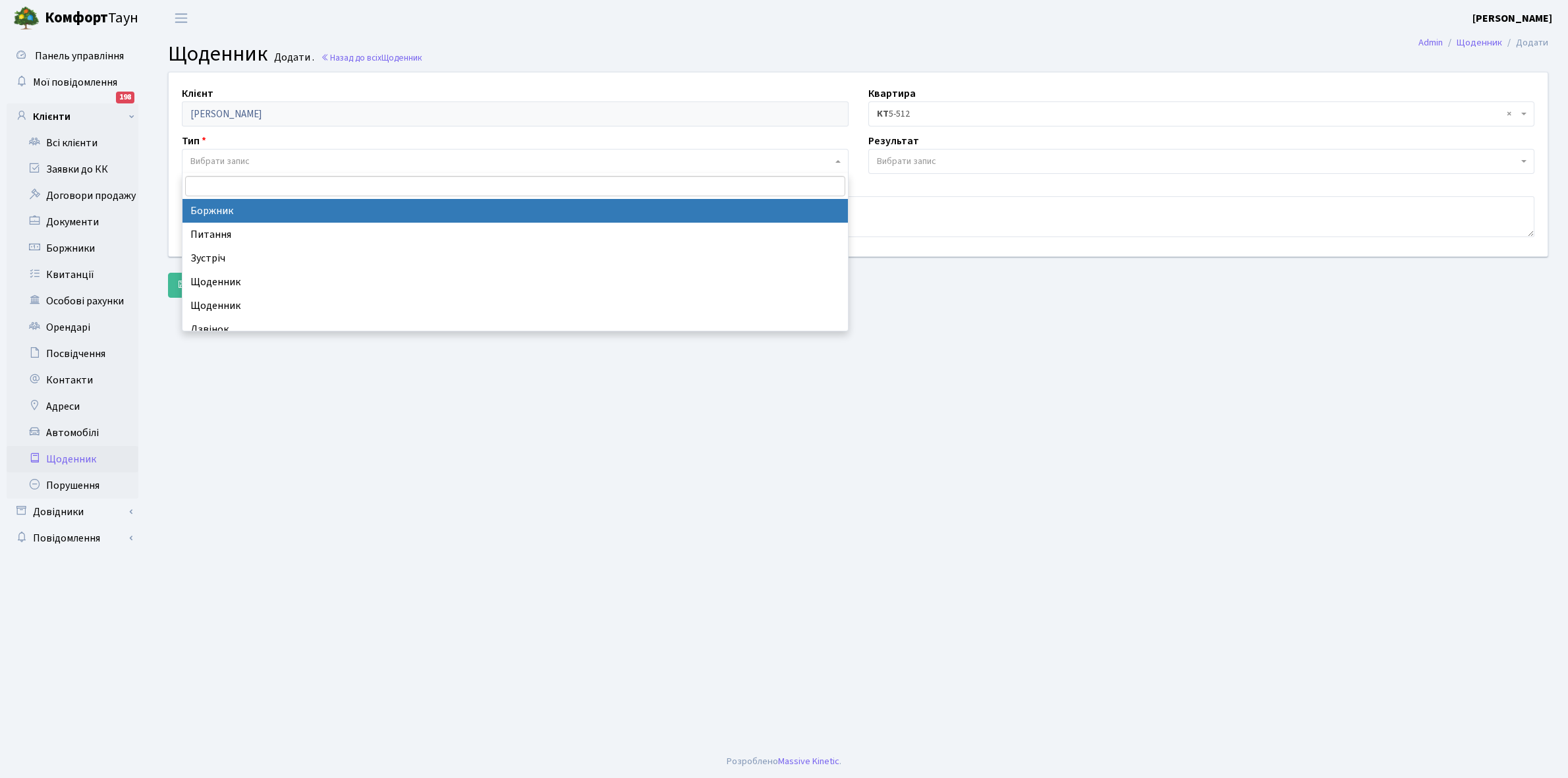
drag, startPoint x: 251, startPoint y: 155, endPoint x: 245, endPoint y: 203, distance: 48.4
click at [247, 155] on span "Вибрати запис" at bounding box center [511, 161] width 641 height 13
select select "189"
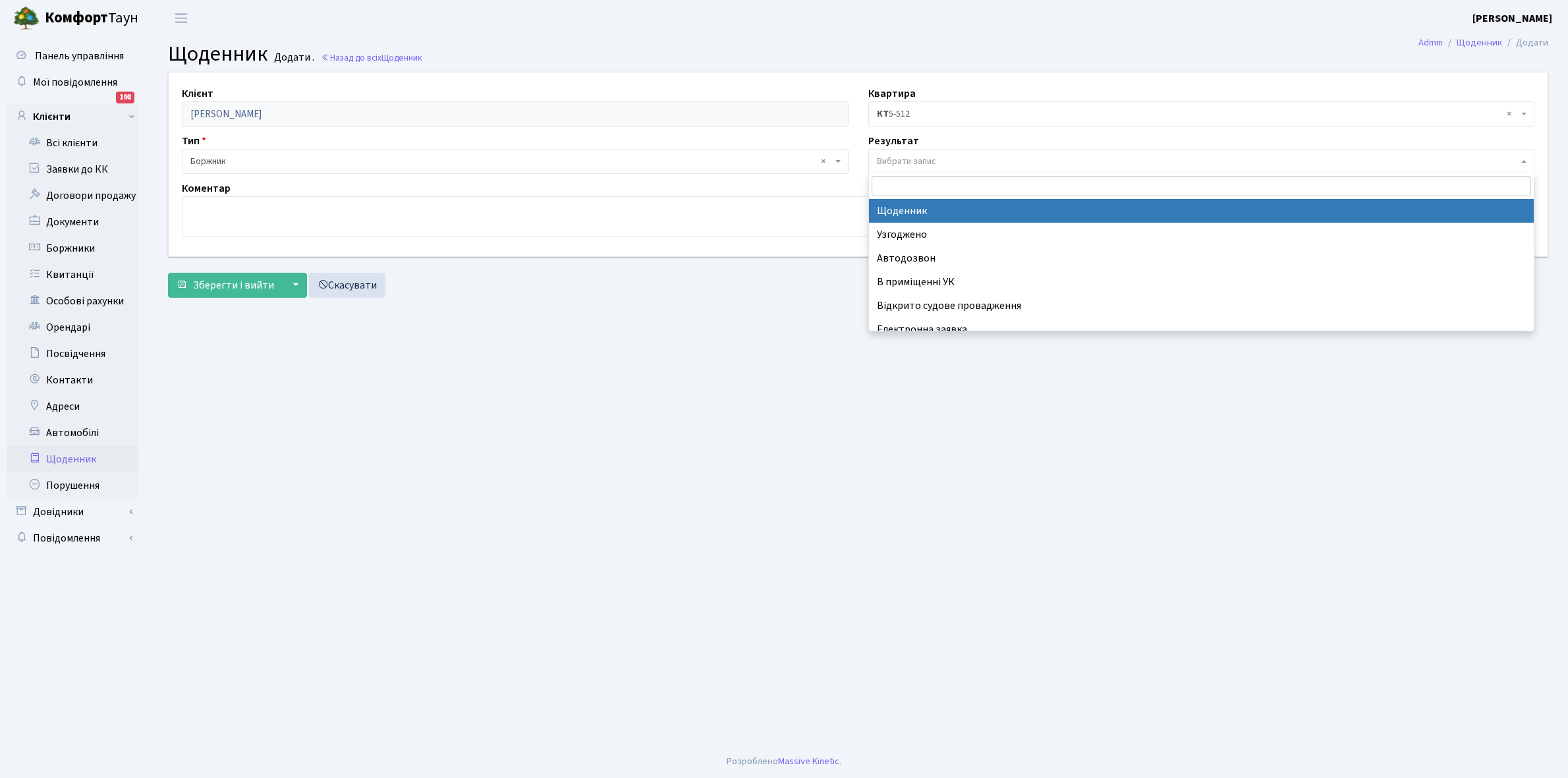
click at [907, 158] on span "Вибрати запис" at bounding box center [907, 161] width 59 height 13
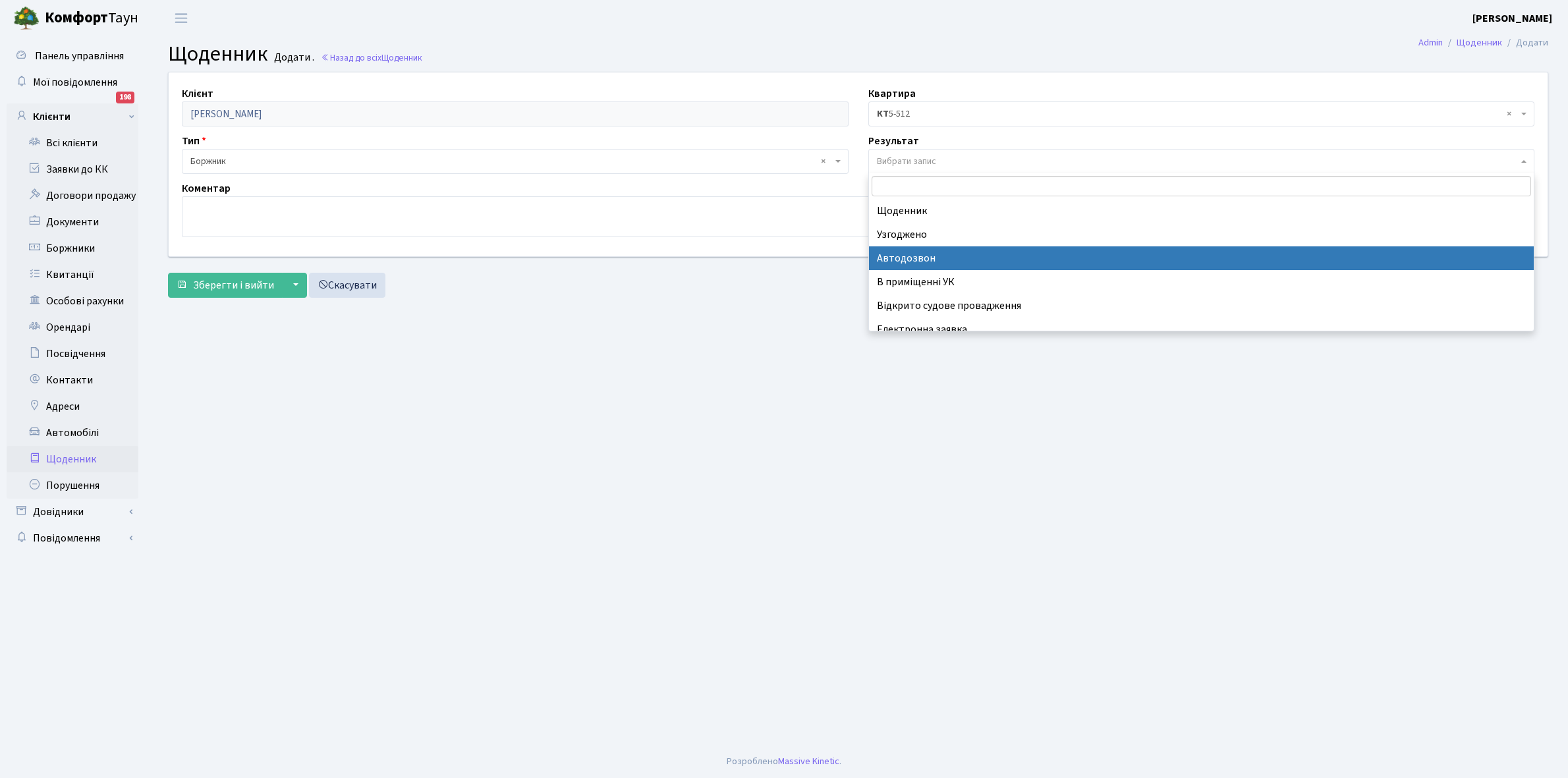
scroll to position [81, 0]
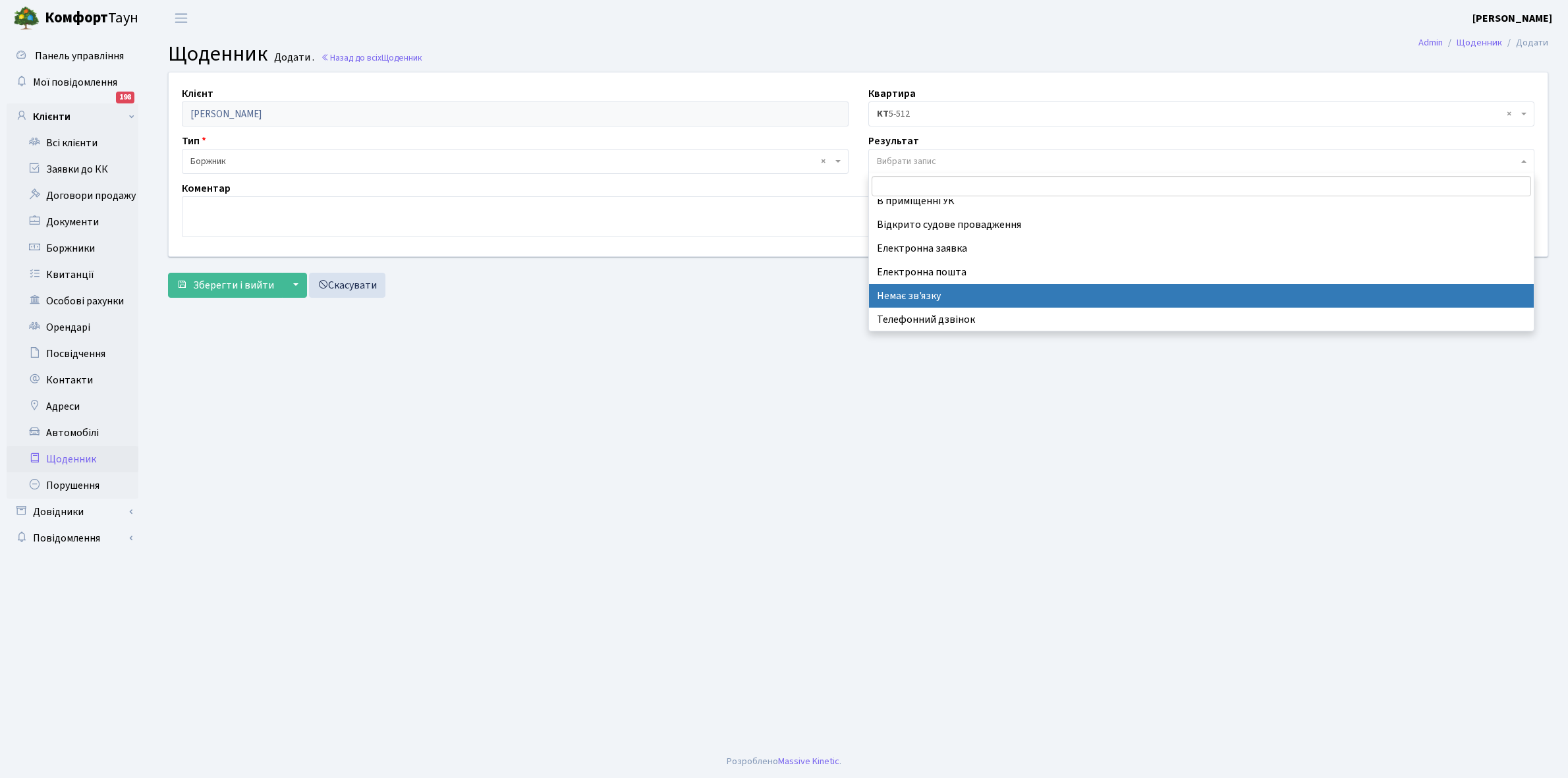
select select "197"
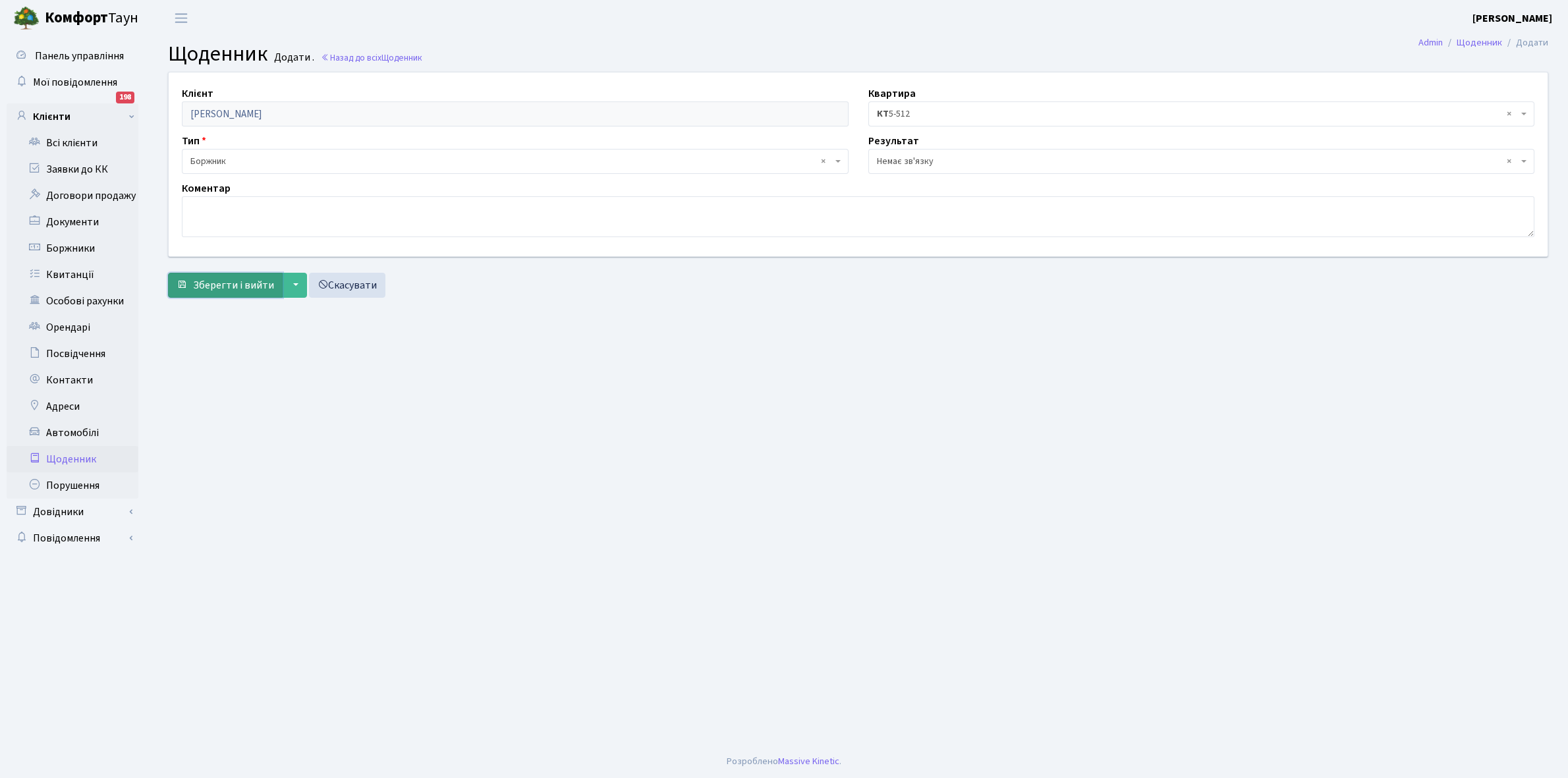
click at [242, 283] on span "Зберегти і вийти" at bounding box center [233, 285] width 81 height 15
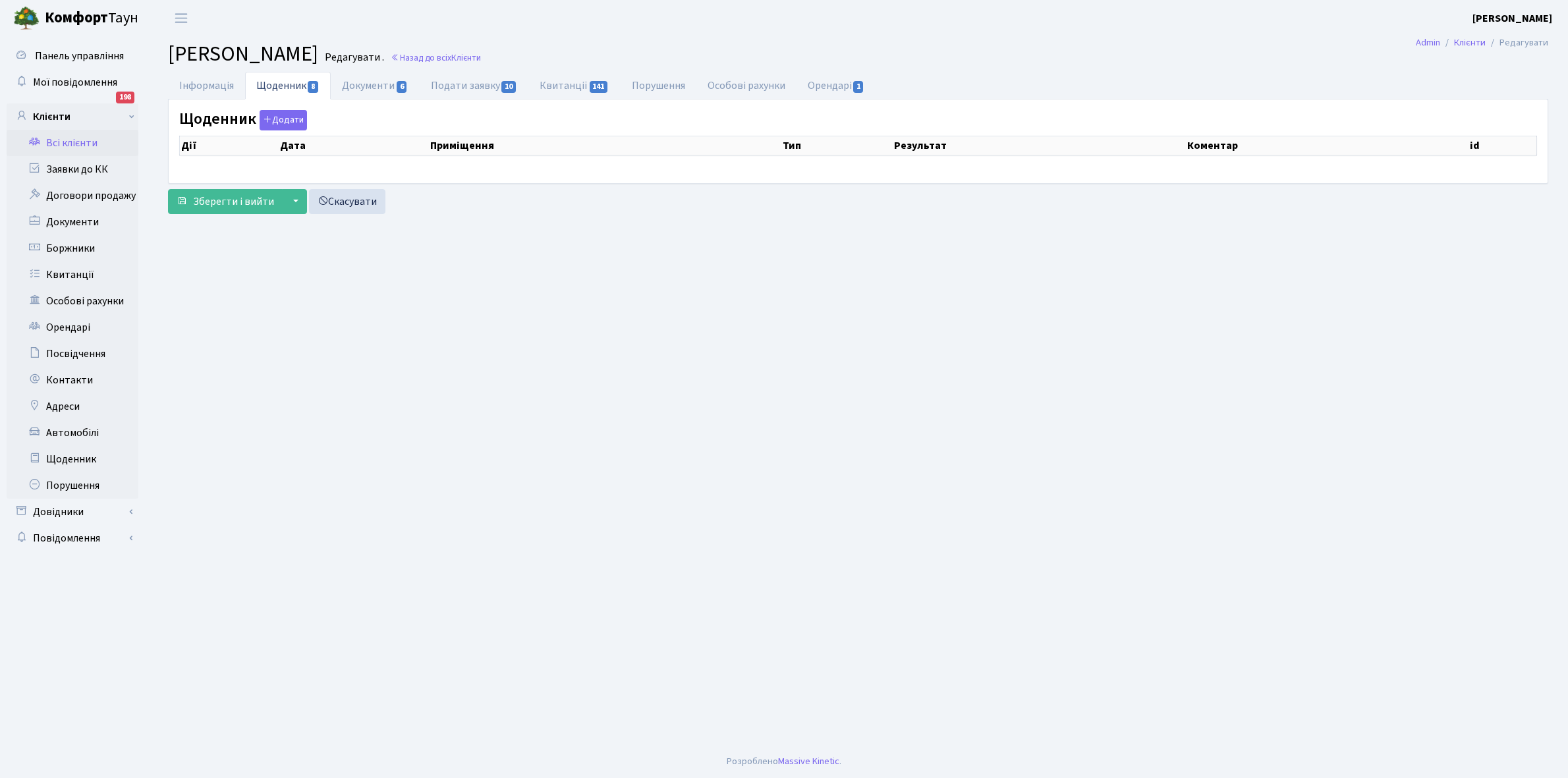
select select "25"
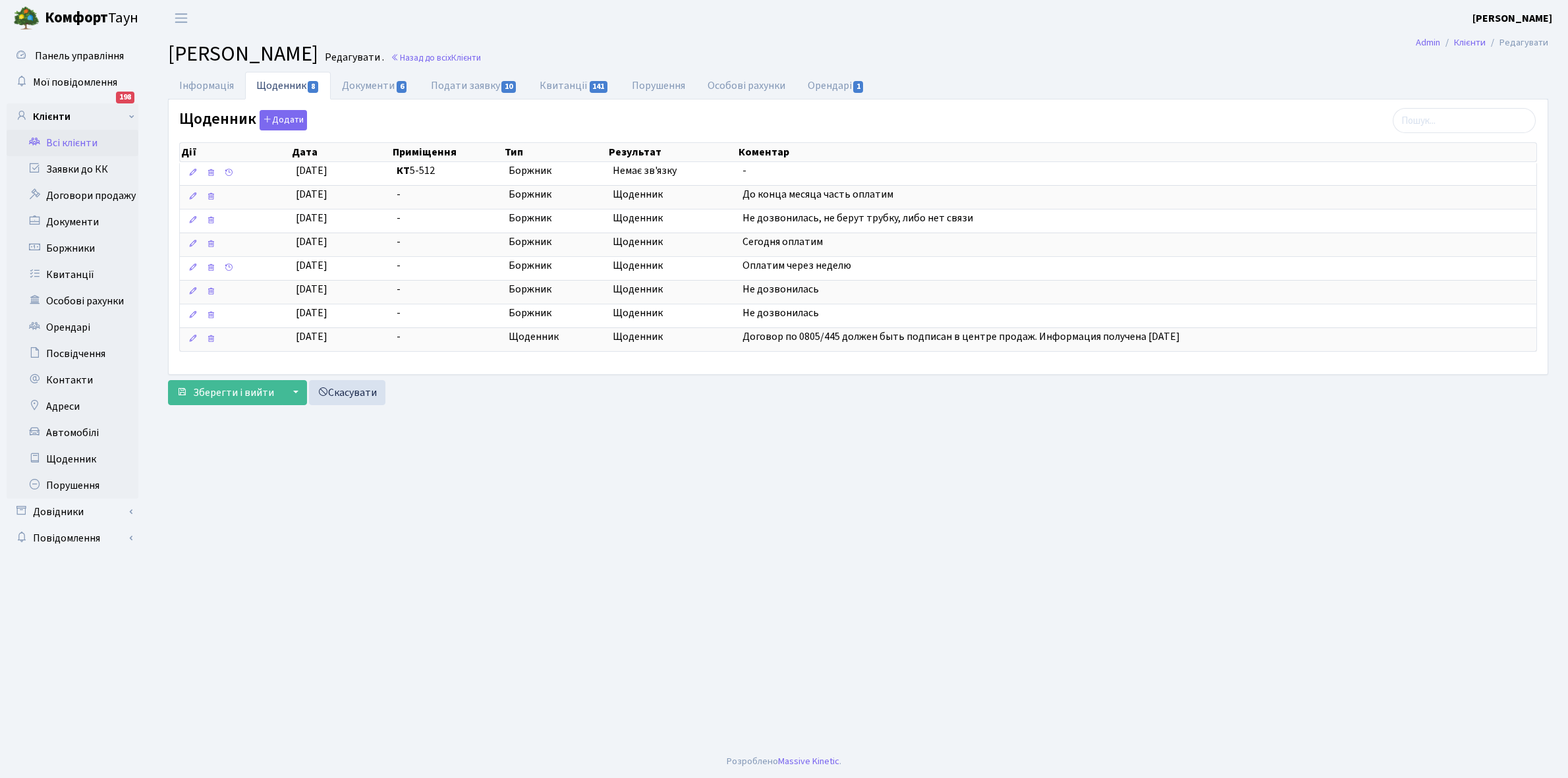
click at [70, 143] on link "Всі клієнти" at bounding box center [72, 143] width 132 height 26
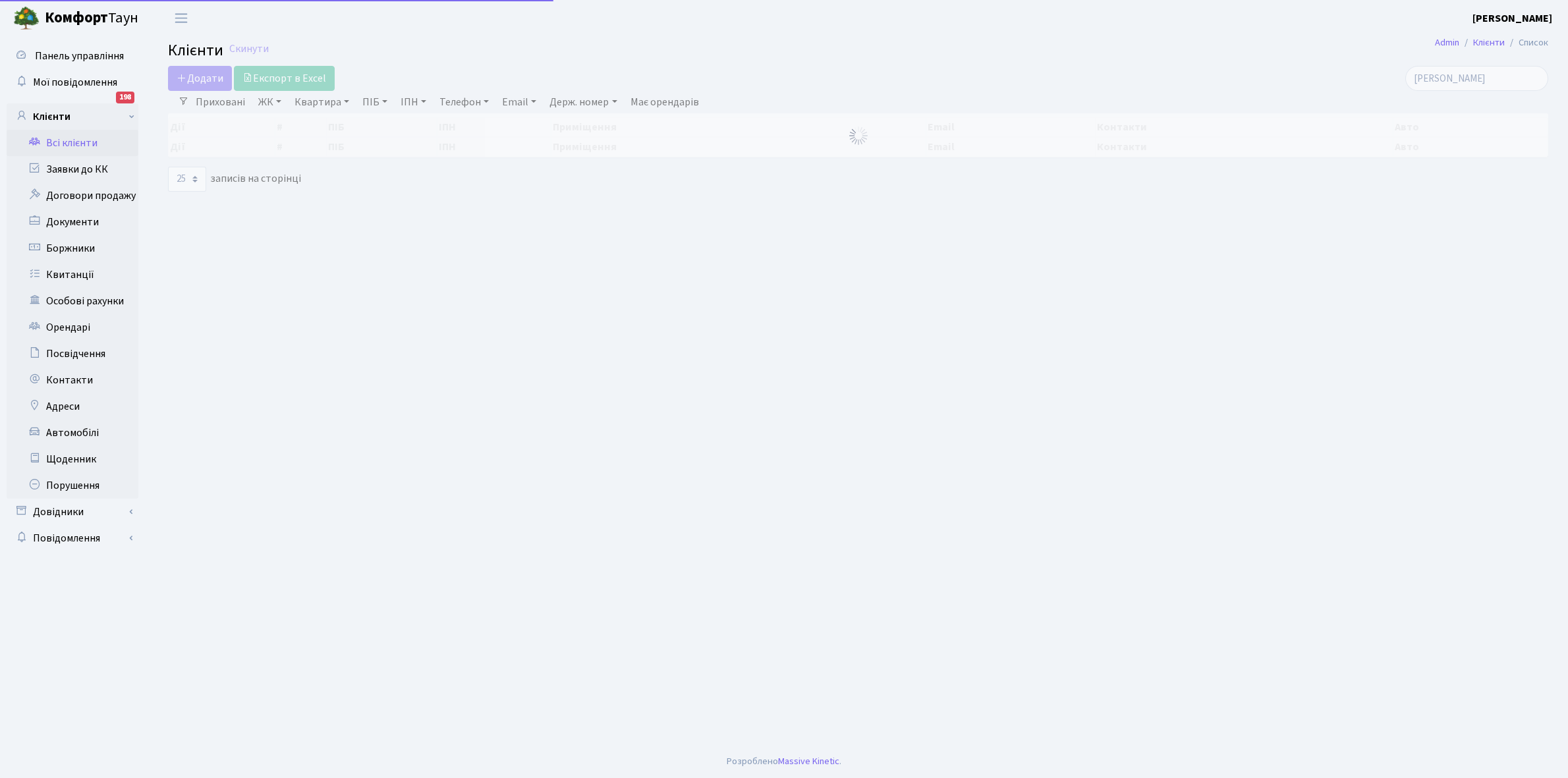
select select "25"
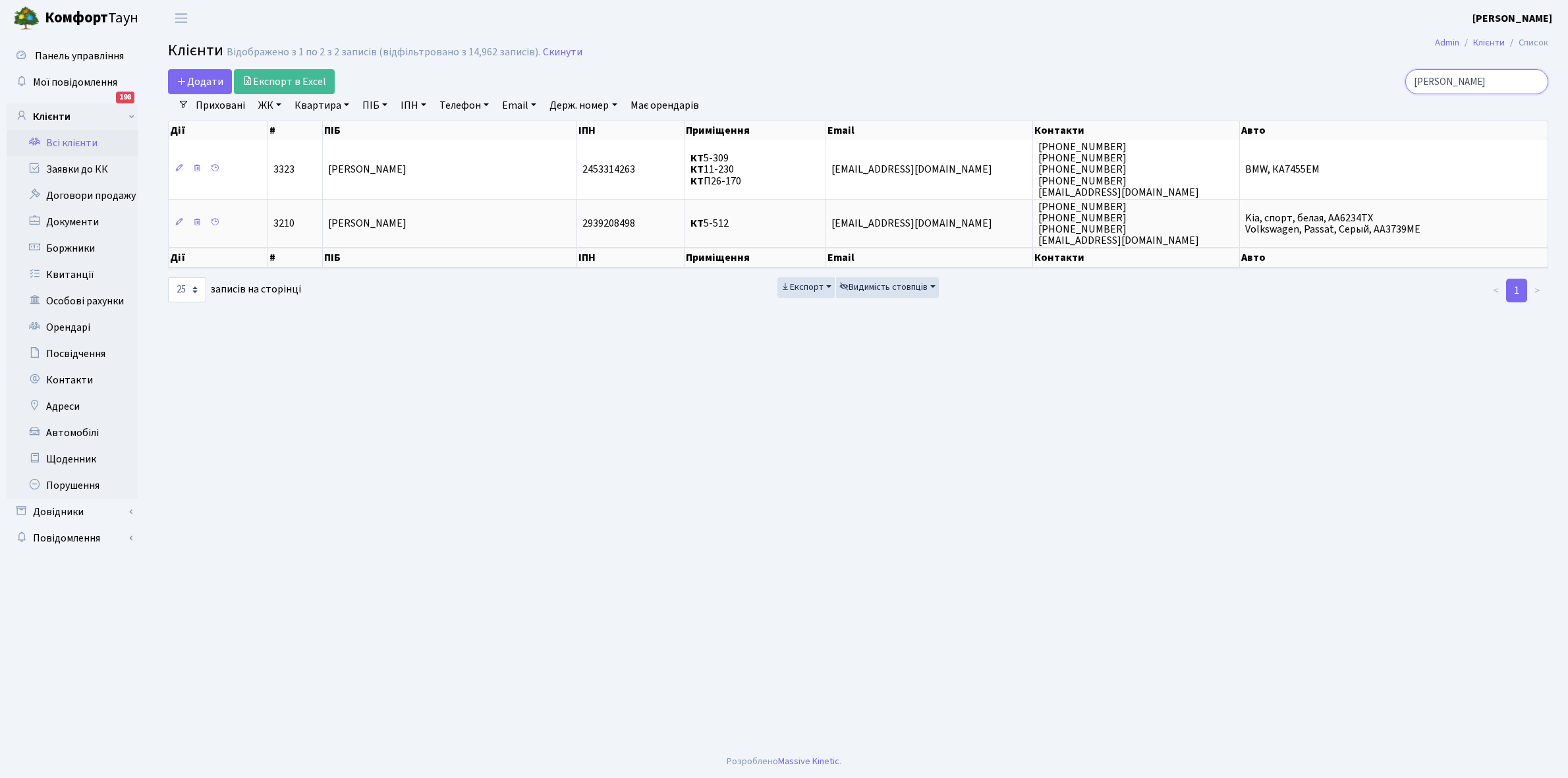
click at [1499, 81] on input "вініченко" at bounding box center [1477, 82] width 143 height 25
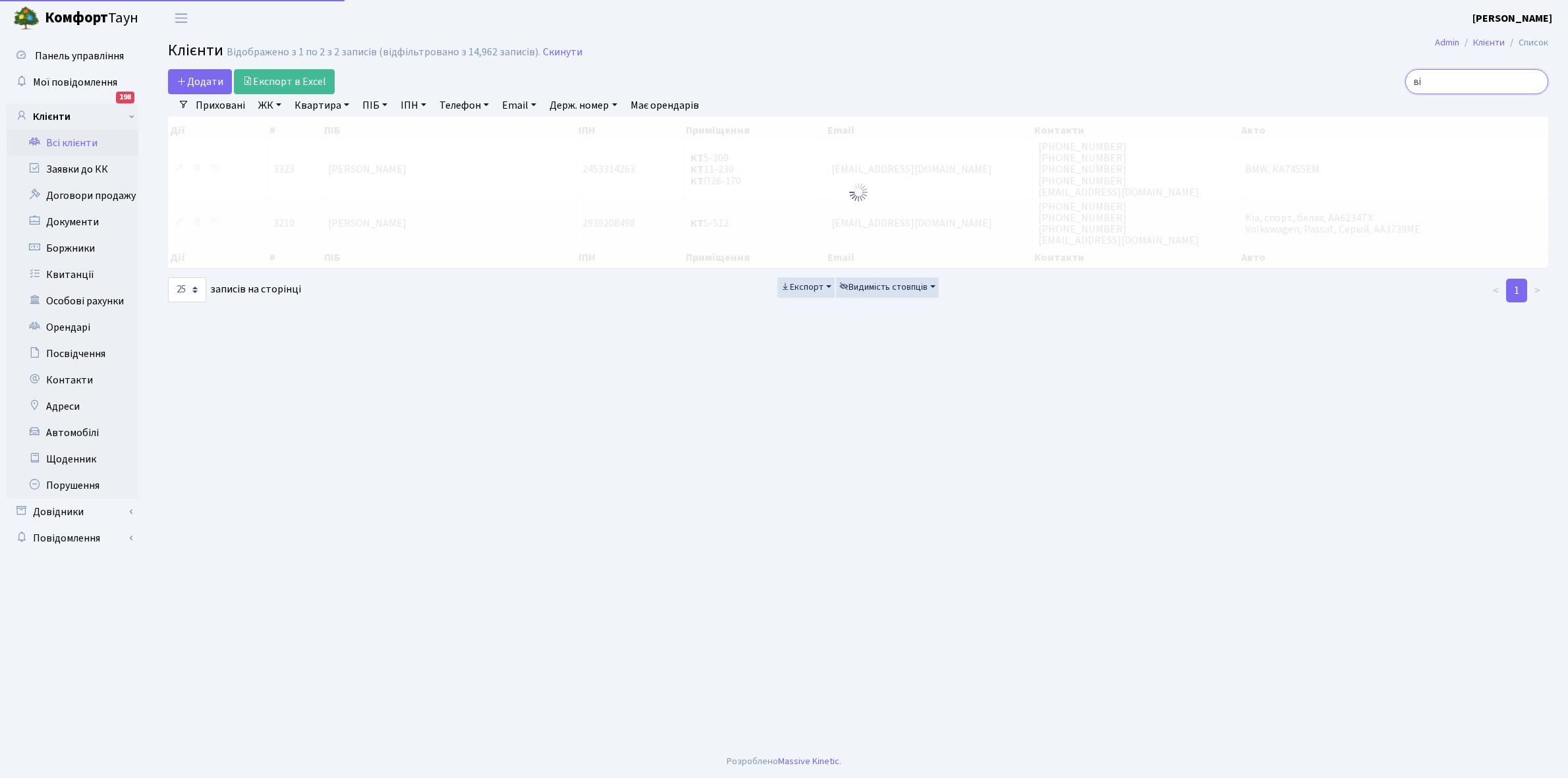
type input "в"
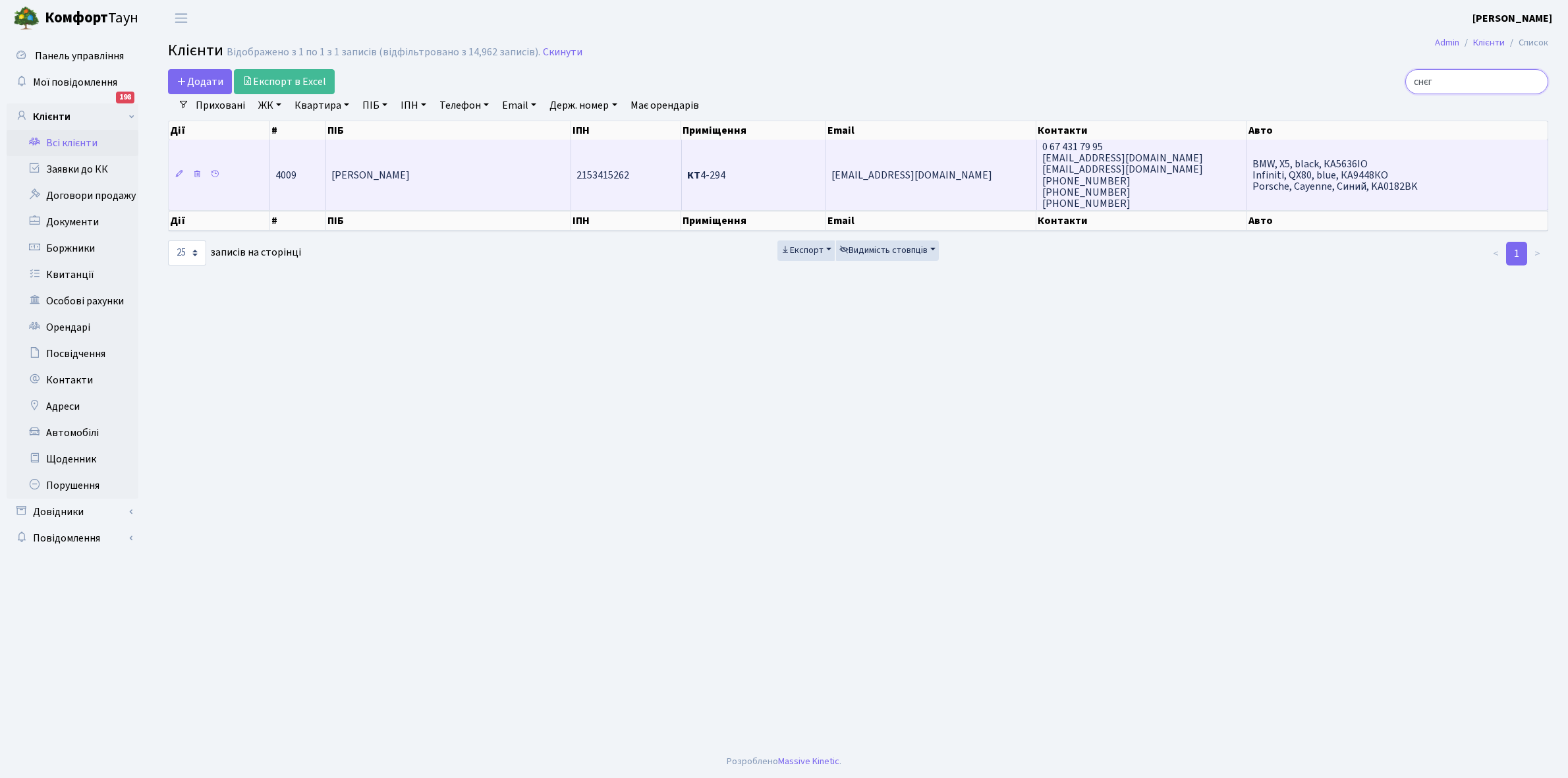
type input "снєг"
click at [439, 165] on td "[PERSON_NAME]" at bounding box center [449, 175] width 245 height 71
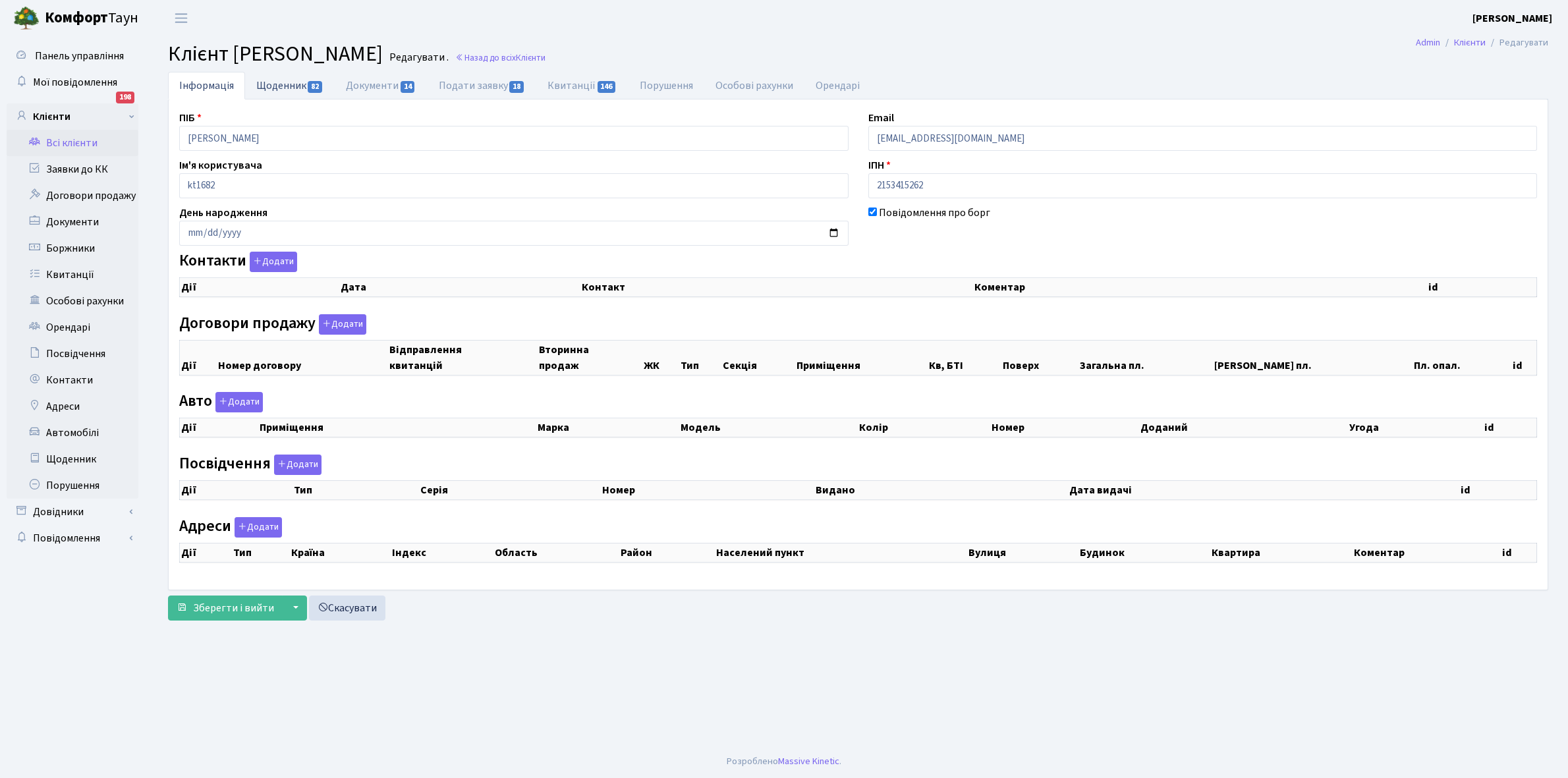
checkbox input "true"
click at [274, 78] on link "Щоденник 82" at bounding box center [290, 85] width 90 height 27
select select "25"
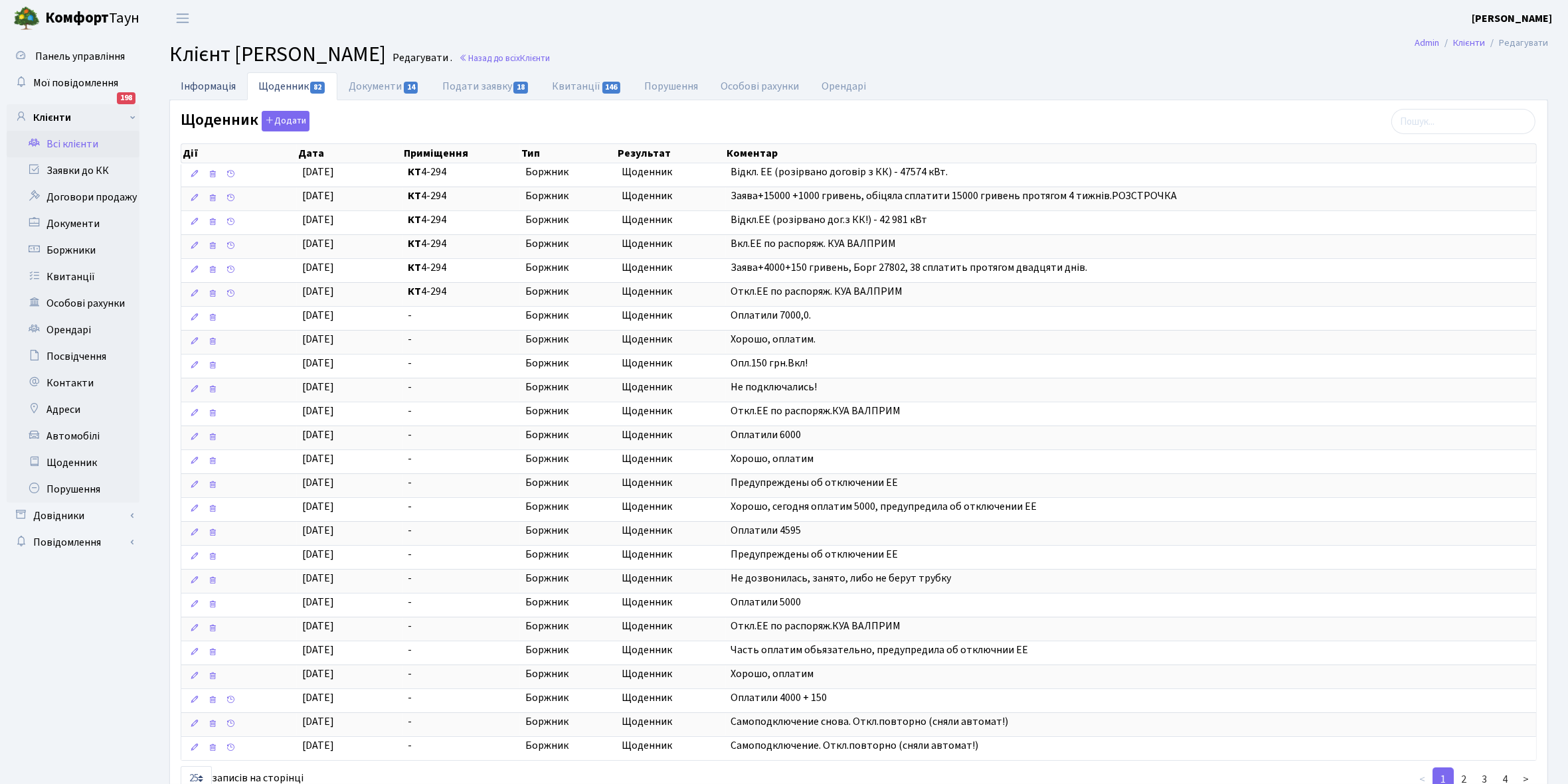
click at [208, 85] on link "Інформація" at bounding box center [208, 86] width 78 height 27
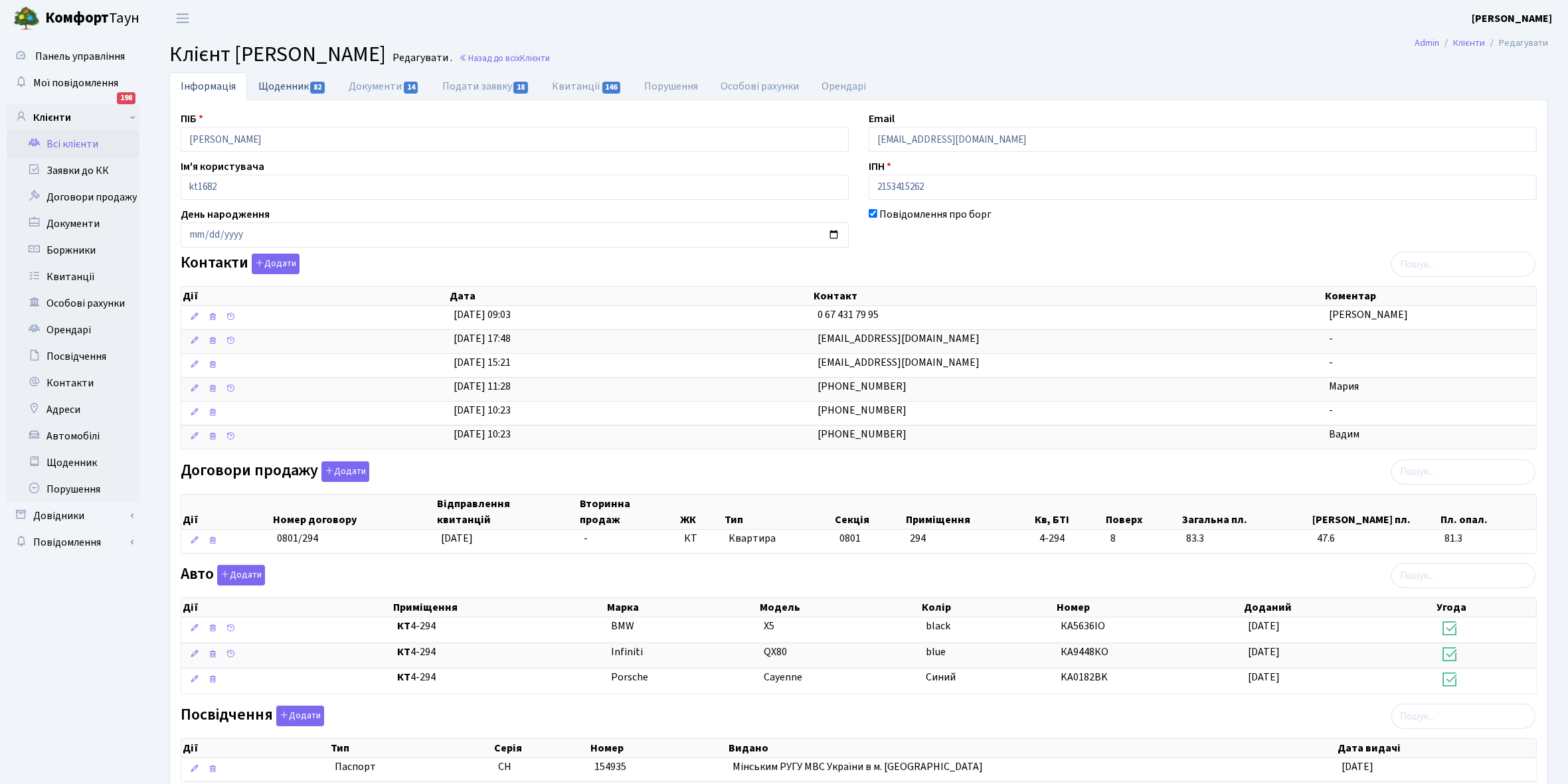
click at [284, 80] on link "Щоденник 82" at bounding box center [292, 86] width 91 height 27
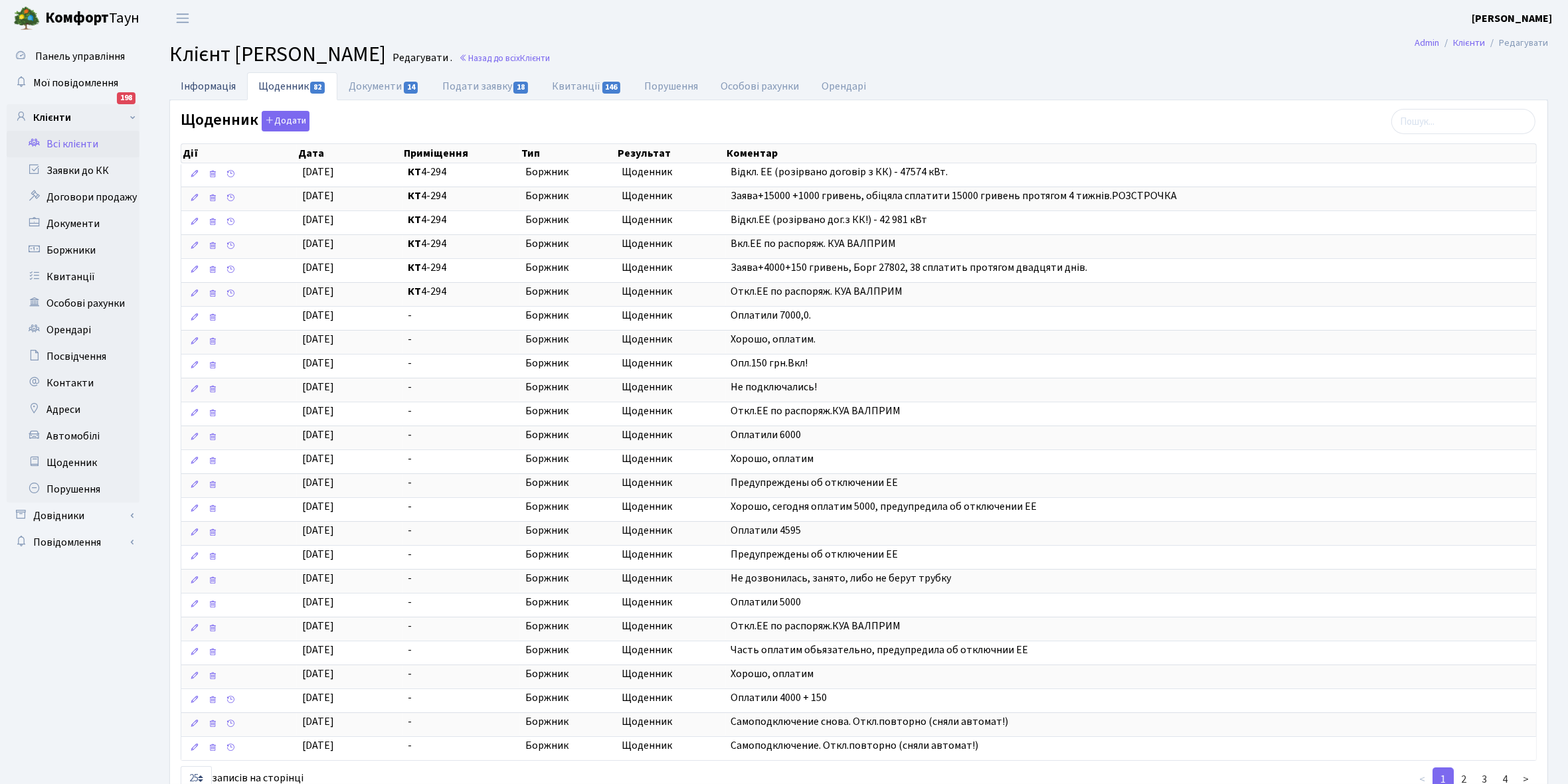
click at [194, 81] on link "Інформація" at bounding box center [208, 86] width 78 height 27
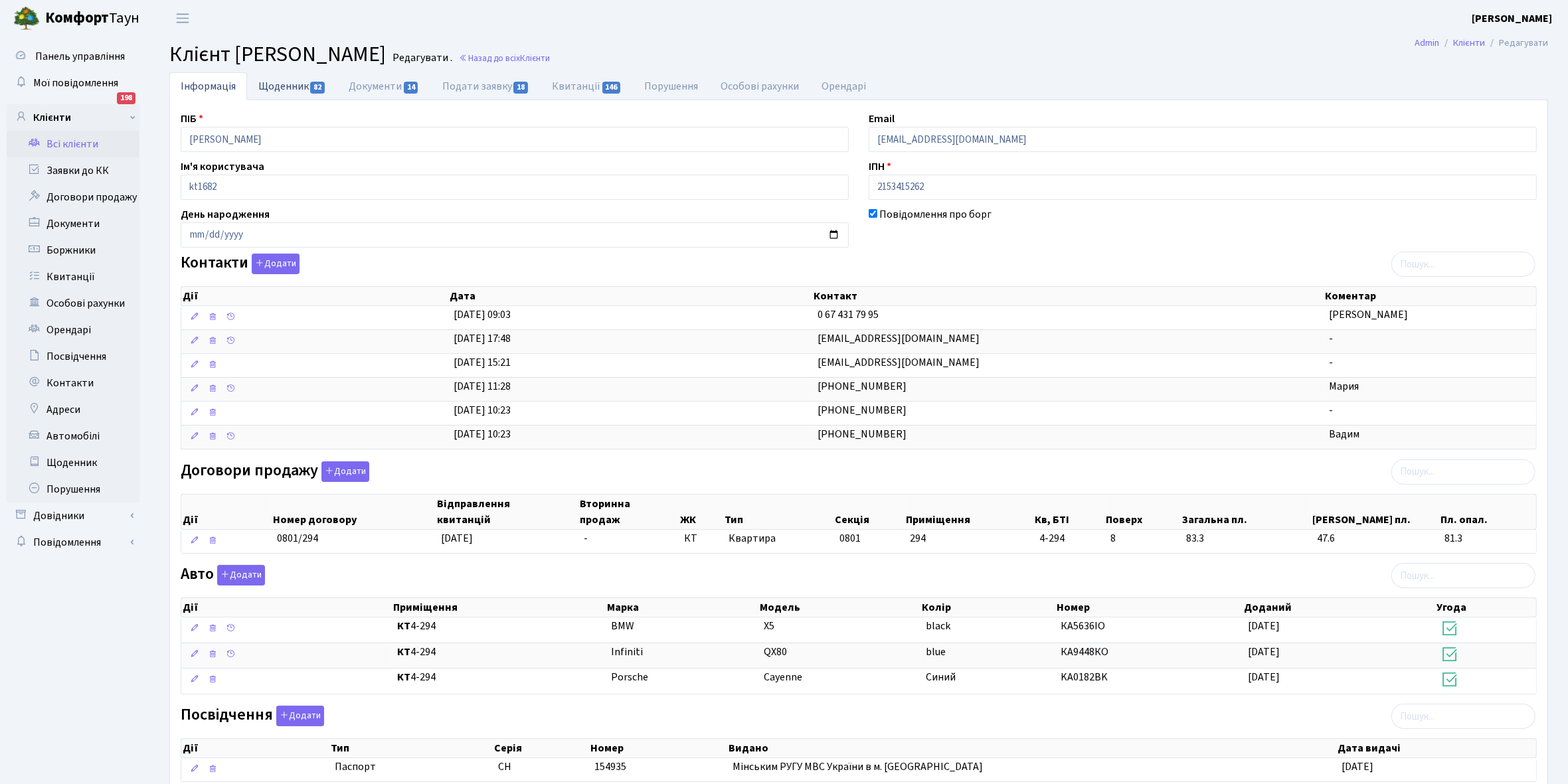
click at [285, 85] on link "Щоденник 82" at bounding box center [292, 86] width 91 height 27
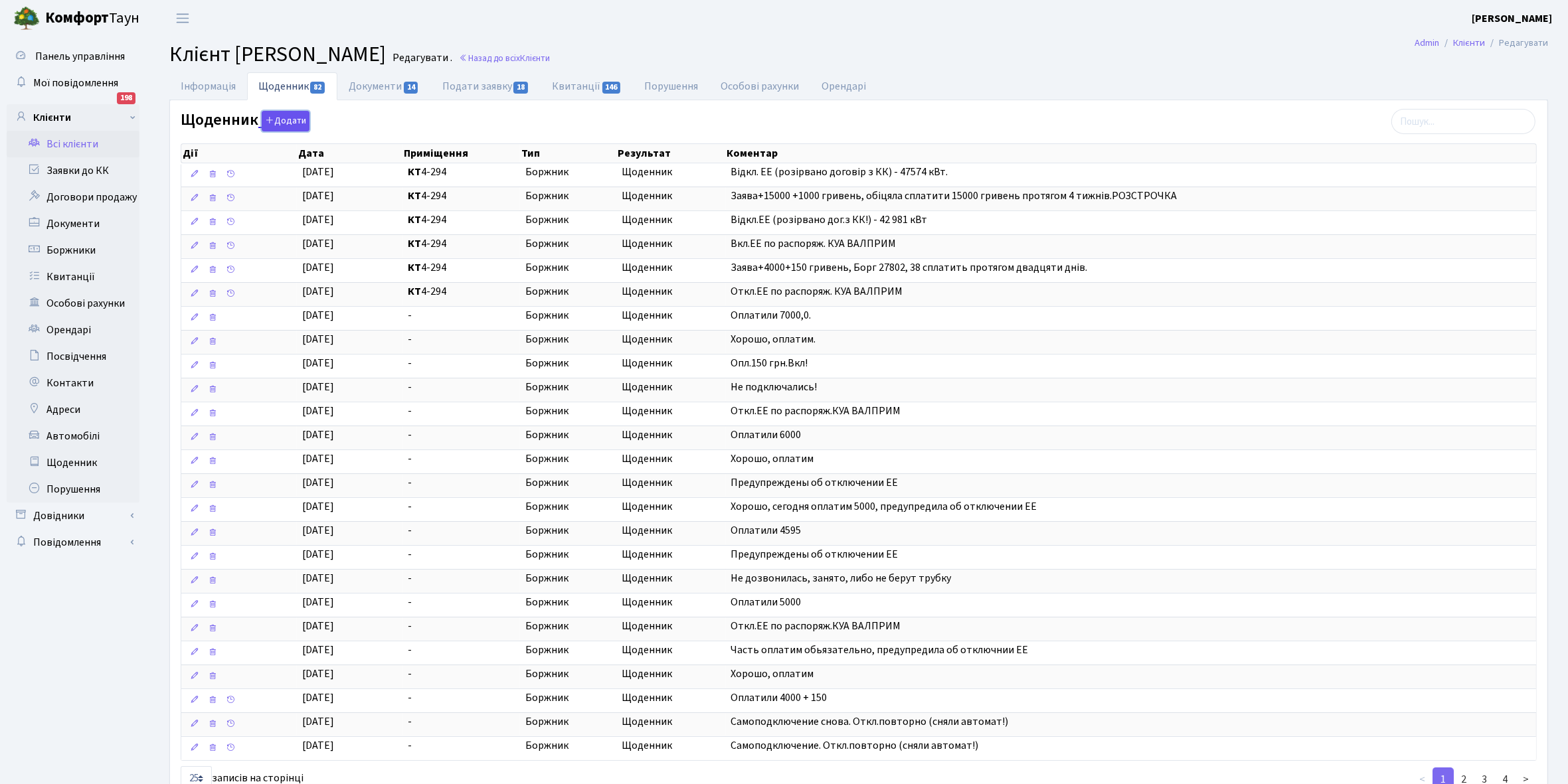
click at [289, 121] on button "Додати" at bounding box center [285, 121] width 48 height 20
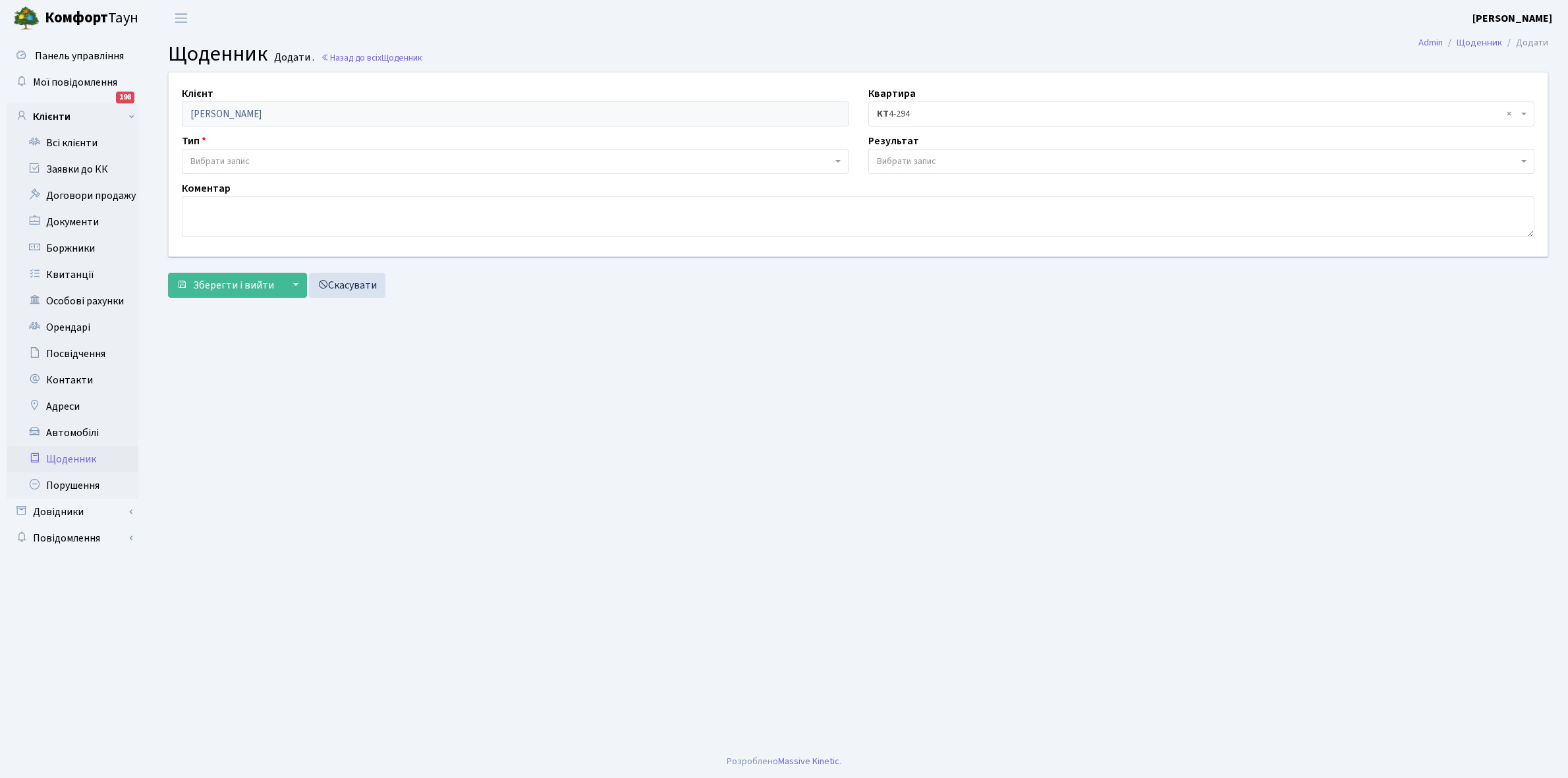
click at [234, 154] on span "Вибрати запис" at bounding box center [515, 161] width 667 height 25
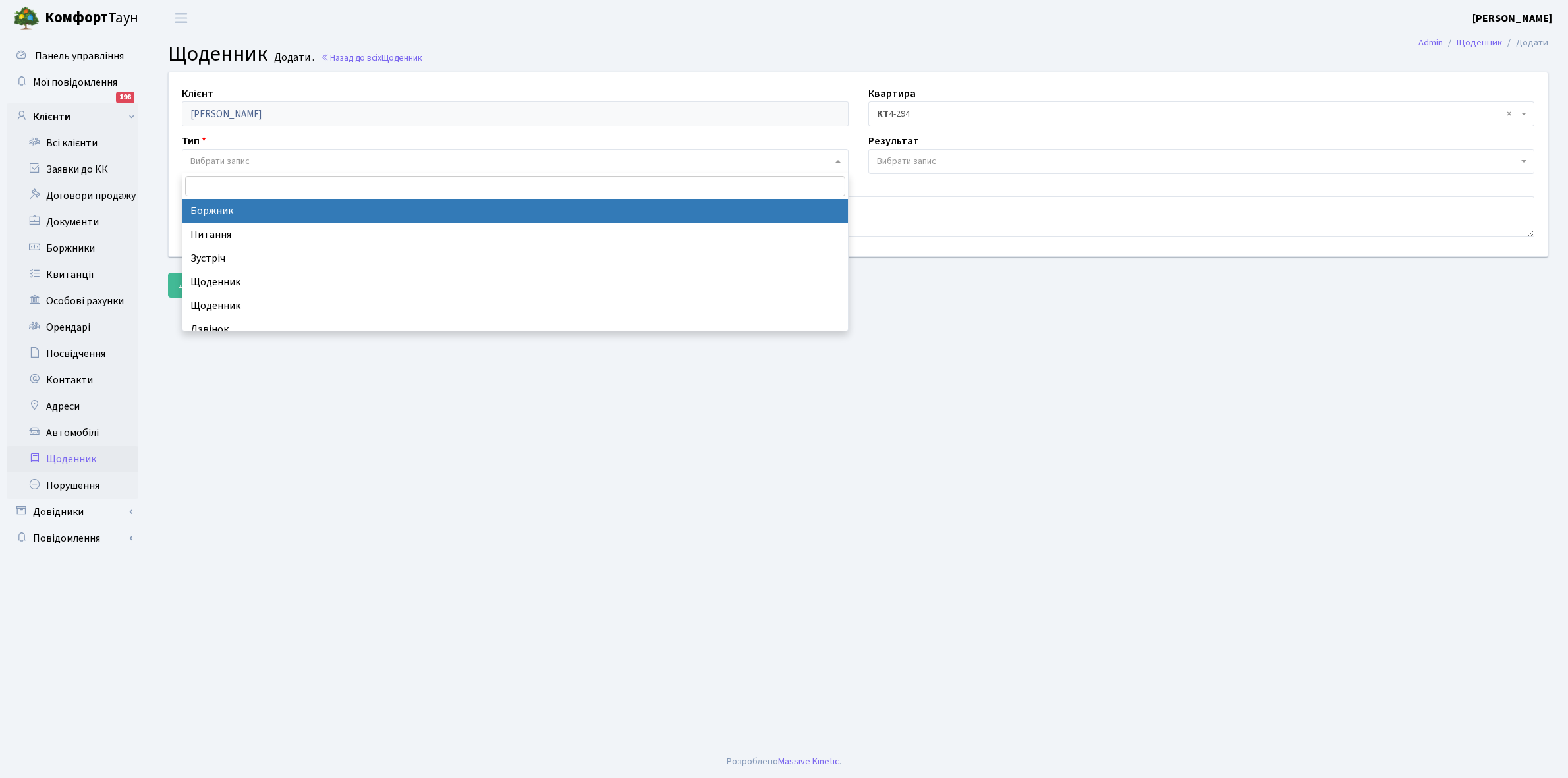
select select "189"
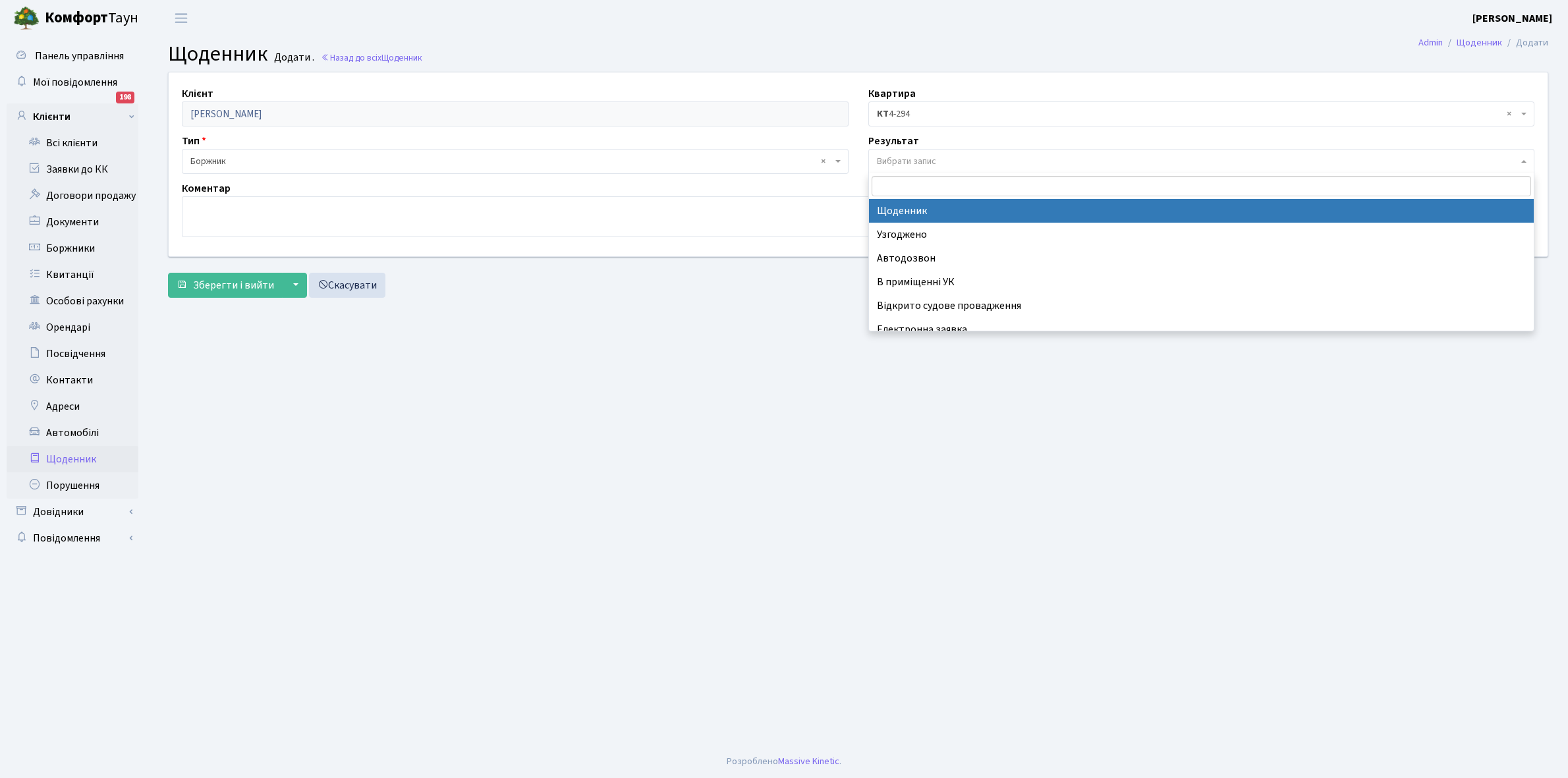
click at [901, 156] on span "Вибрати запис" at bounding box center [907, 161] width 59 height 13
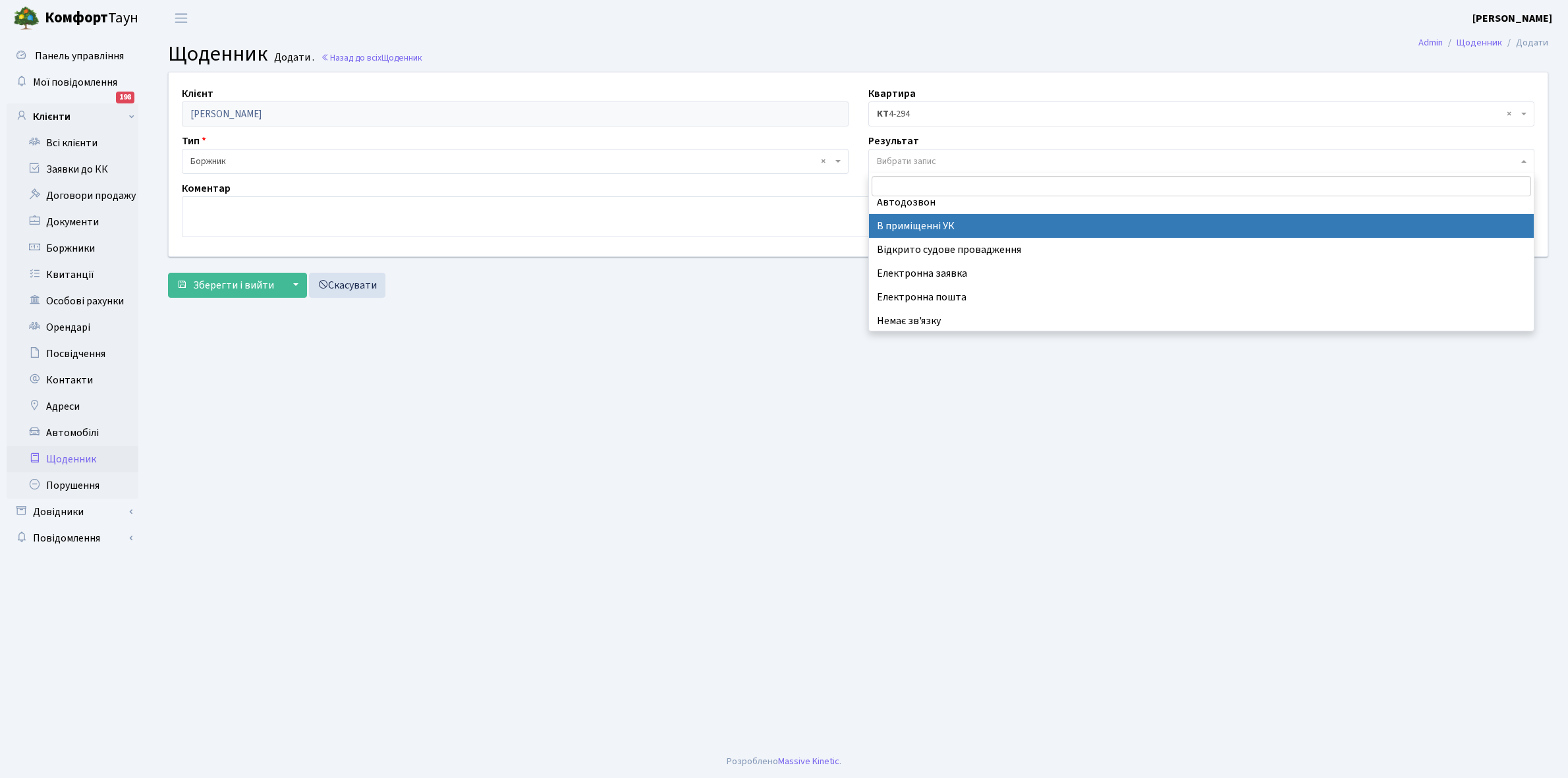
scroll to position [81, 0]
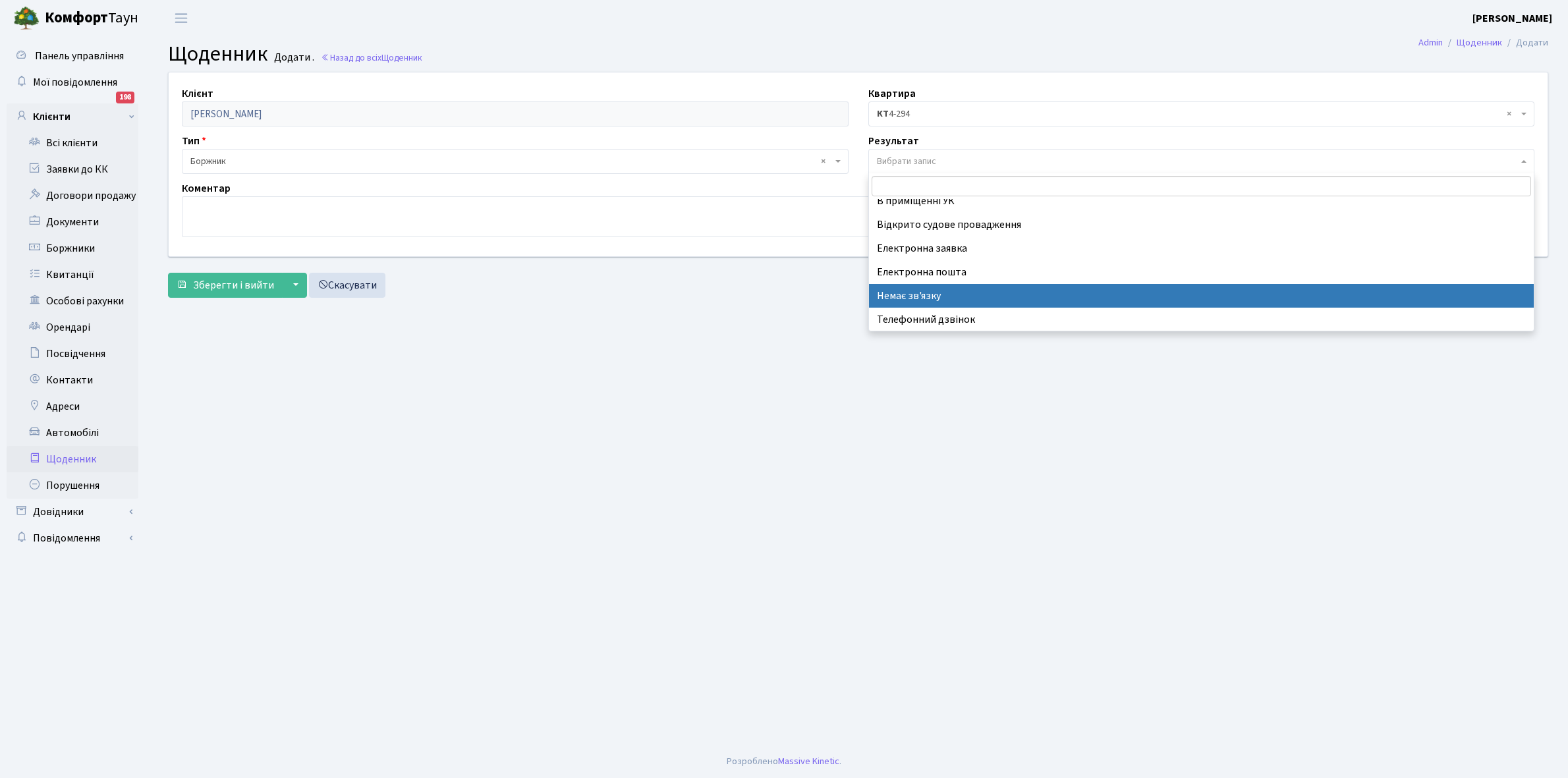
select select "197"
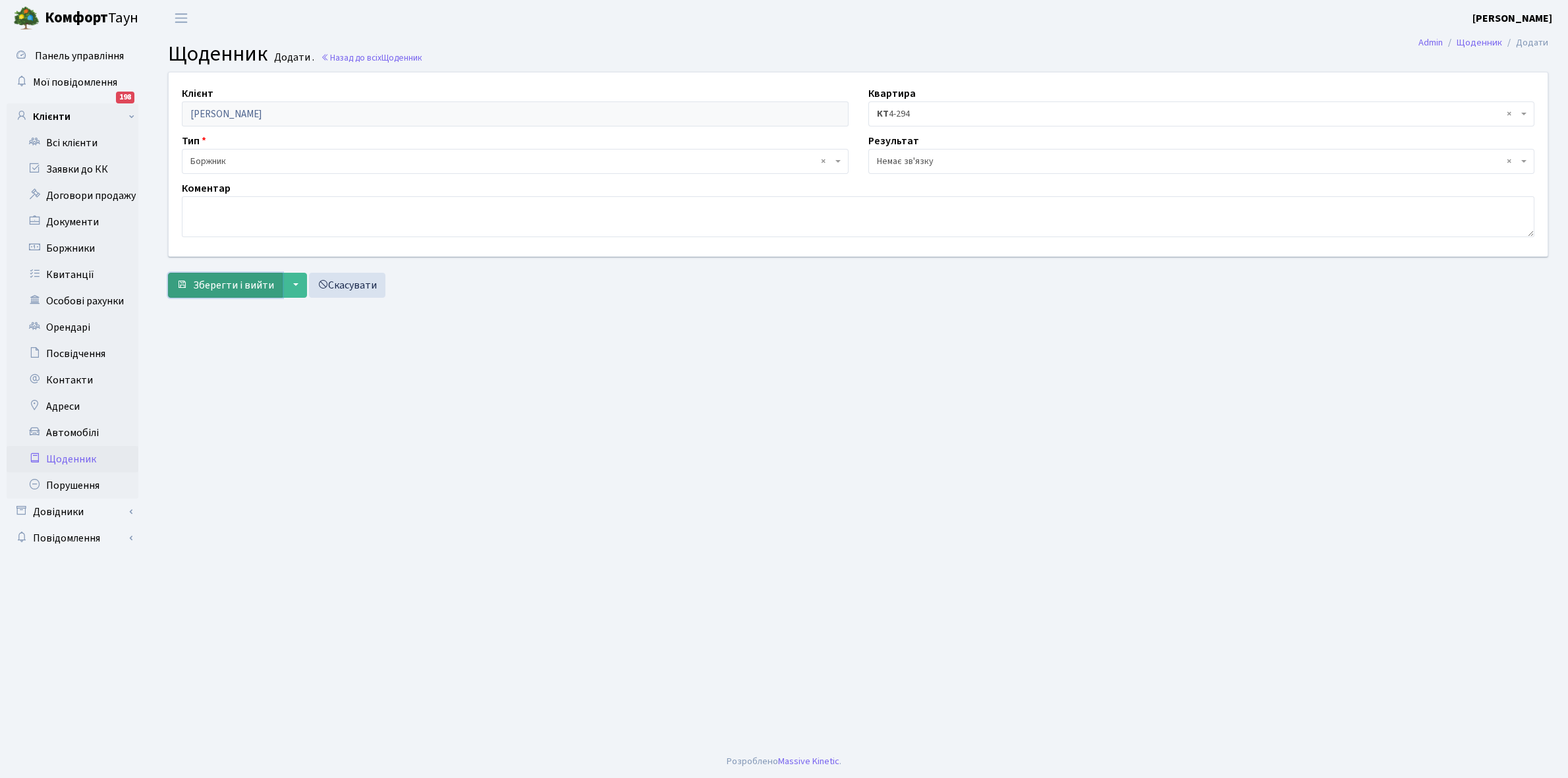
click at [221, 288] on span "Зберегти і вийти" at bounding box center [233, 285] width 81 height 15
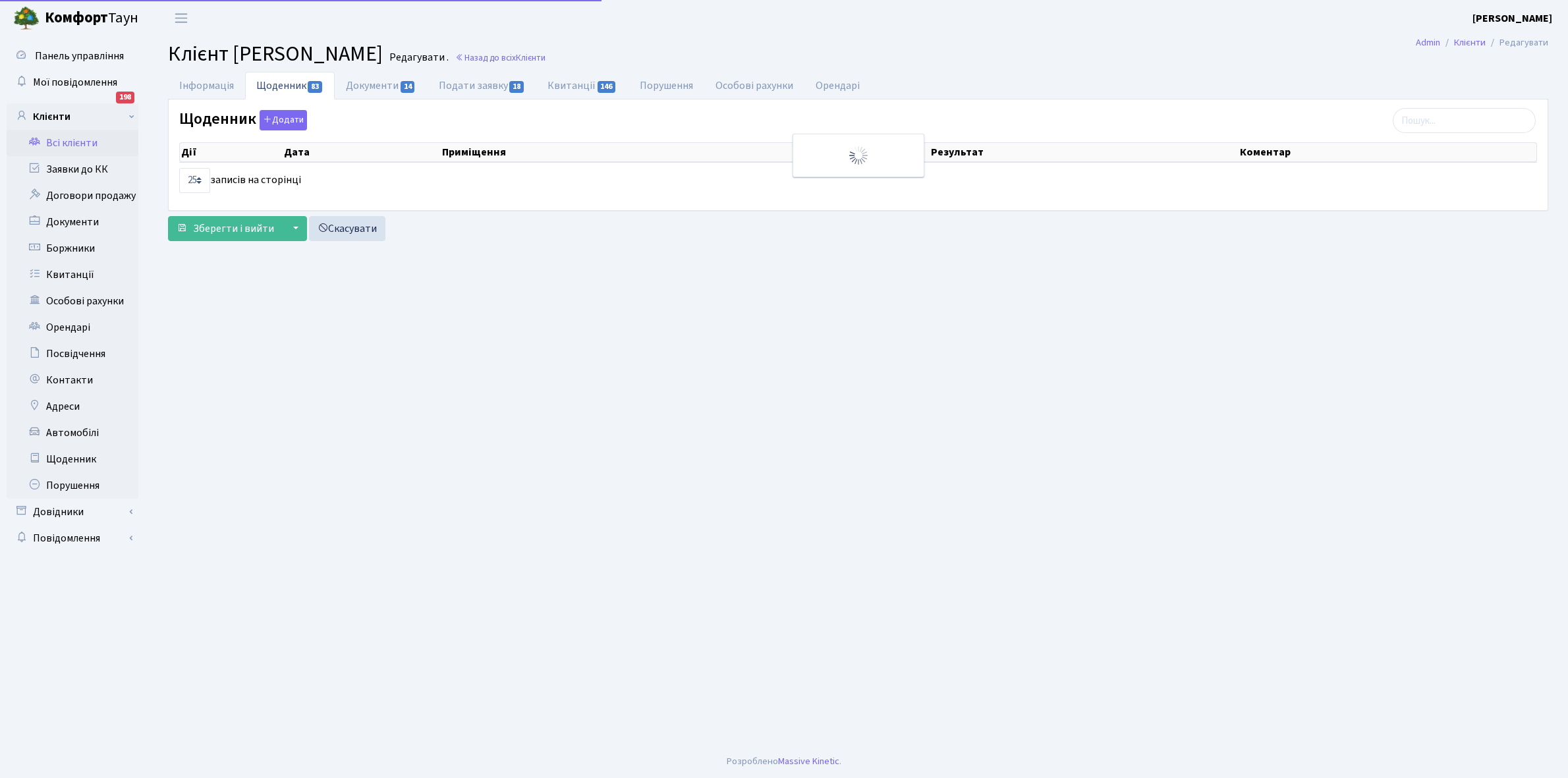
select select "25"
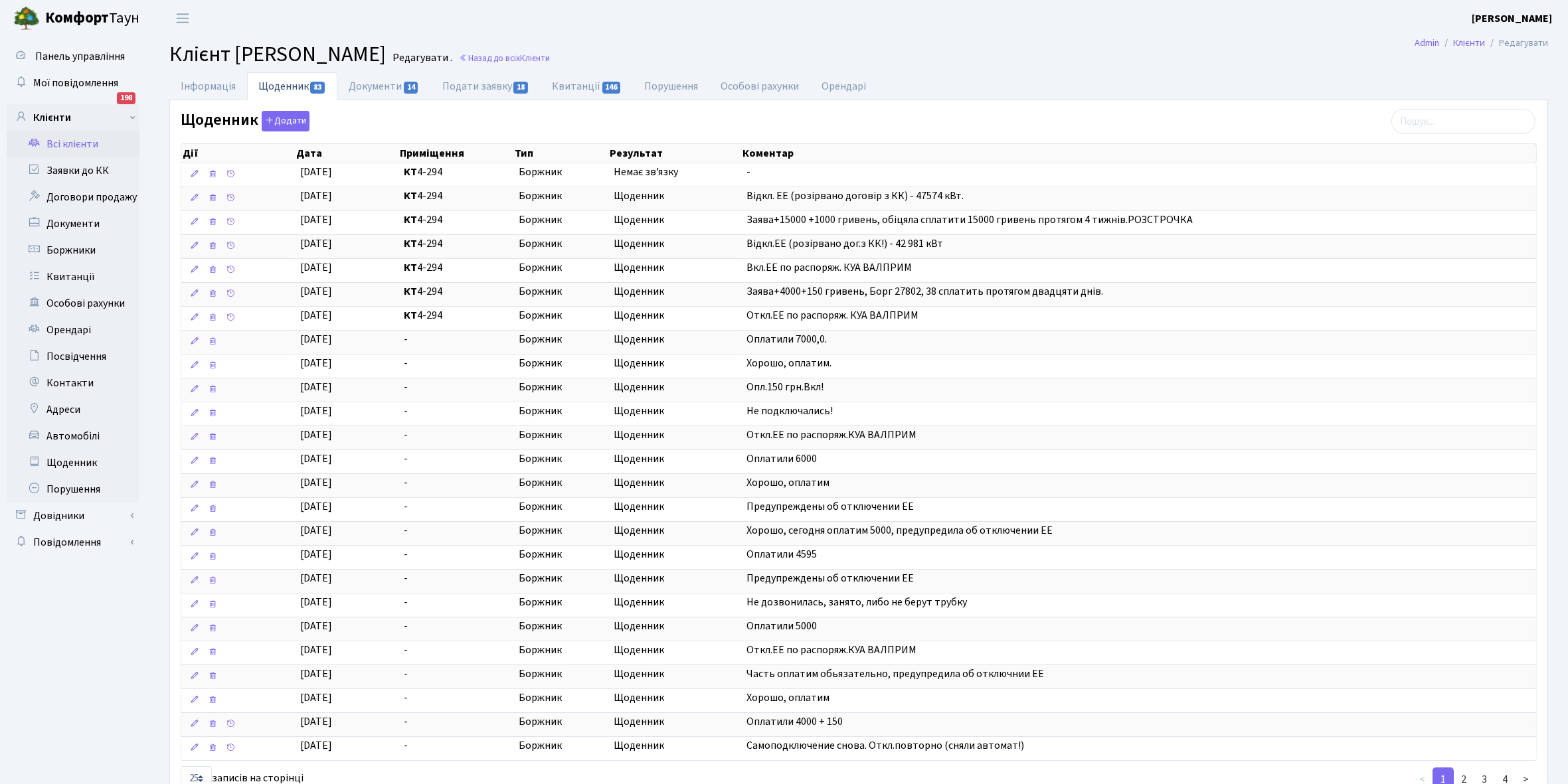
click at [70, 144] on link "Всі клієнти" at bounding box center [73, 144] width 133 height 26
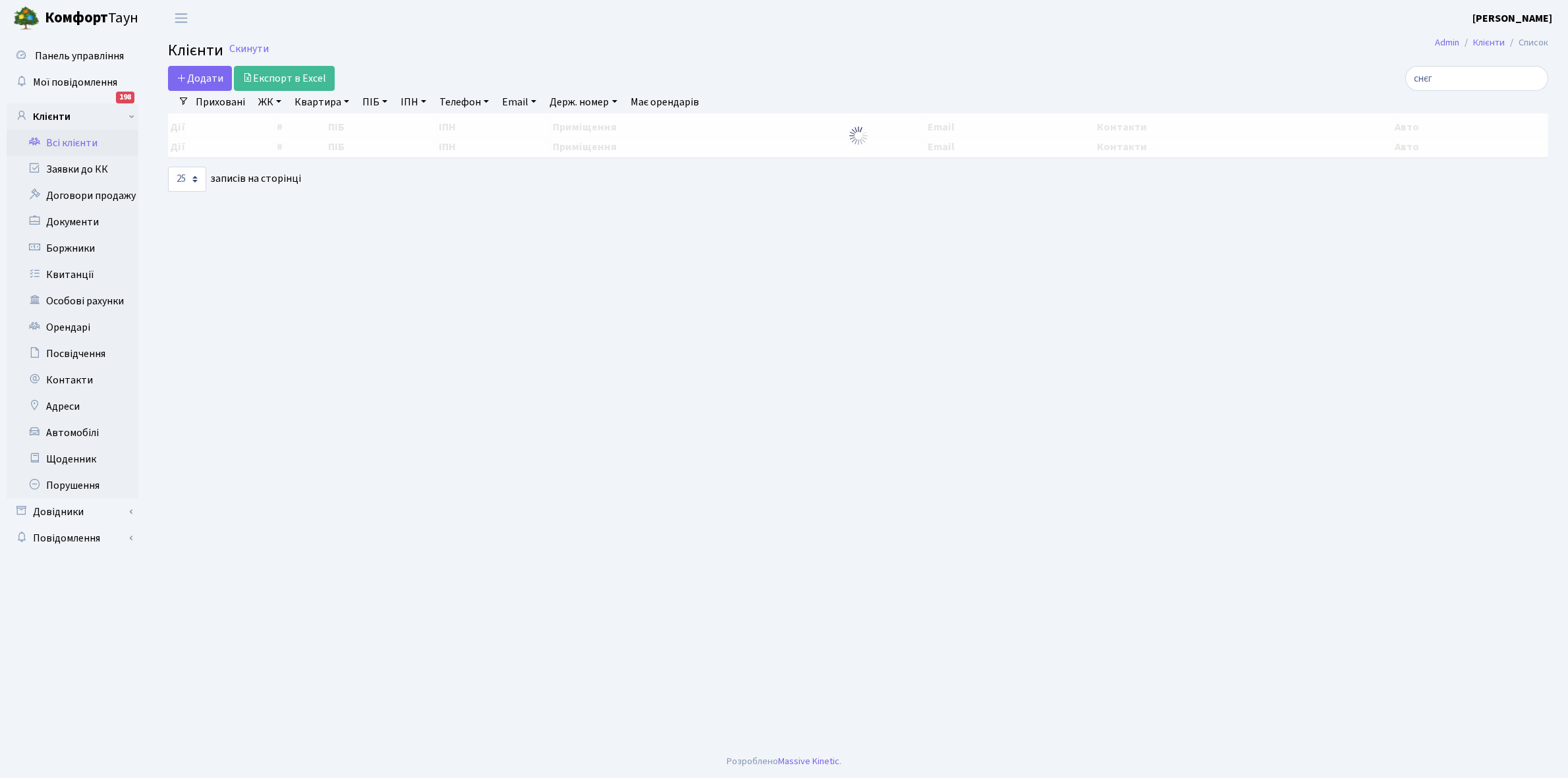
select select "25"
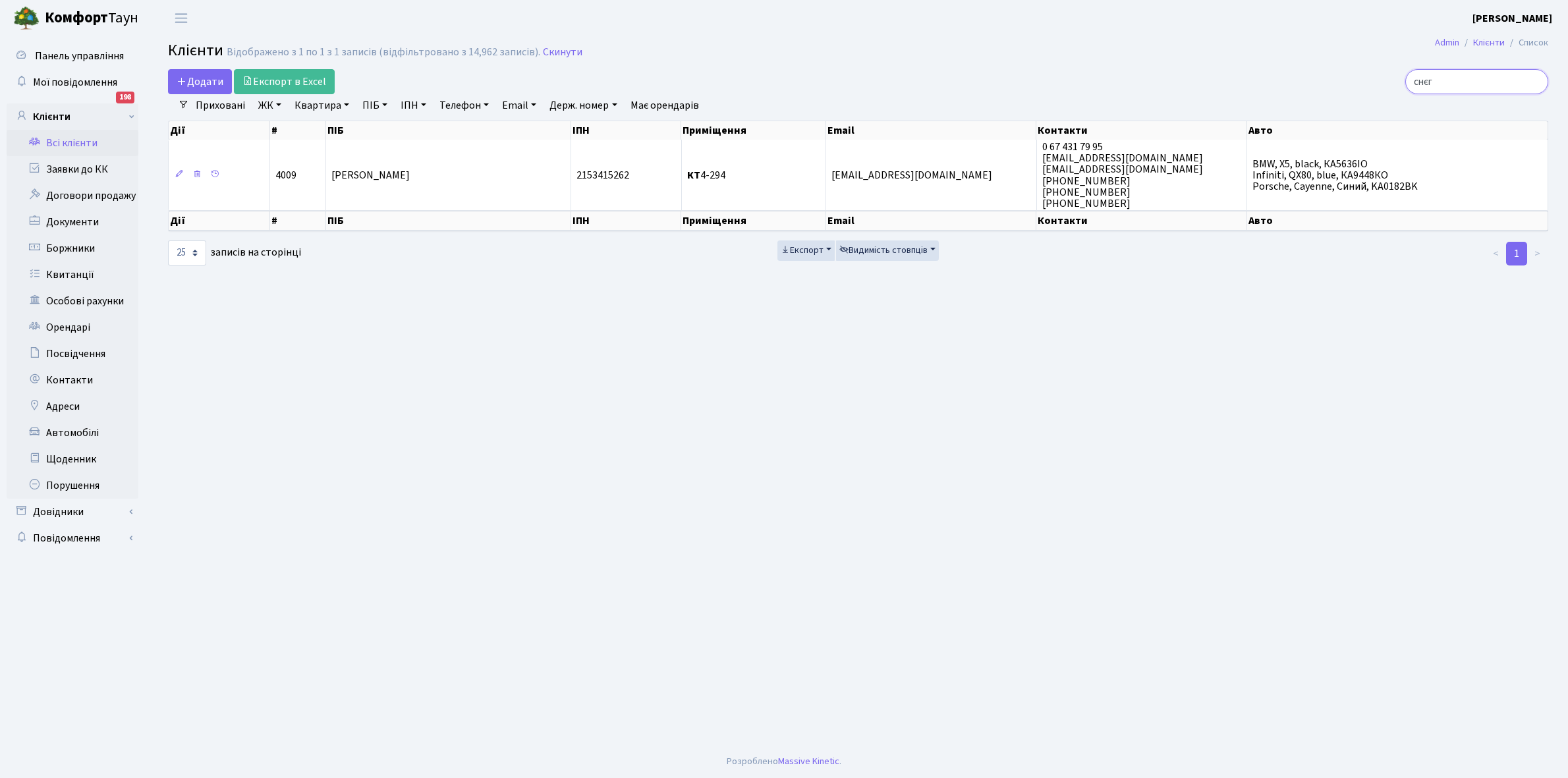
click at [1457, 76] on input "снєг" at bounding box center [1477, 82] width 143 height 25
type input "с"
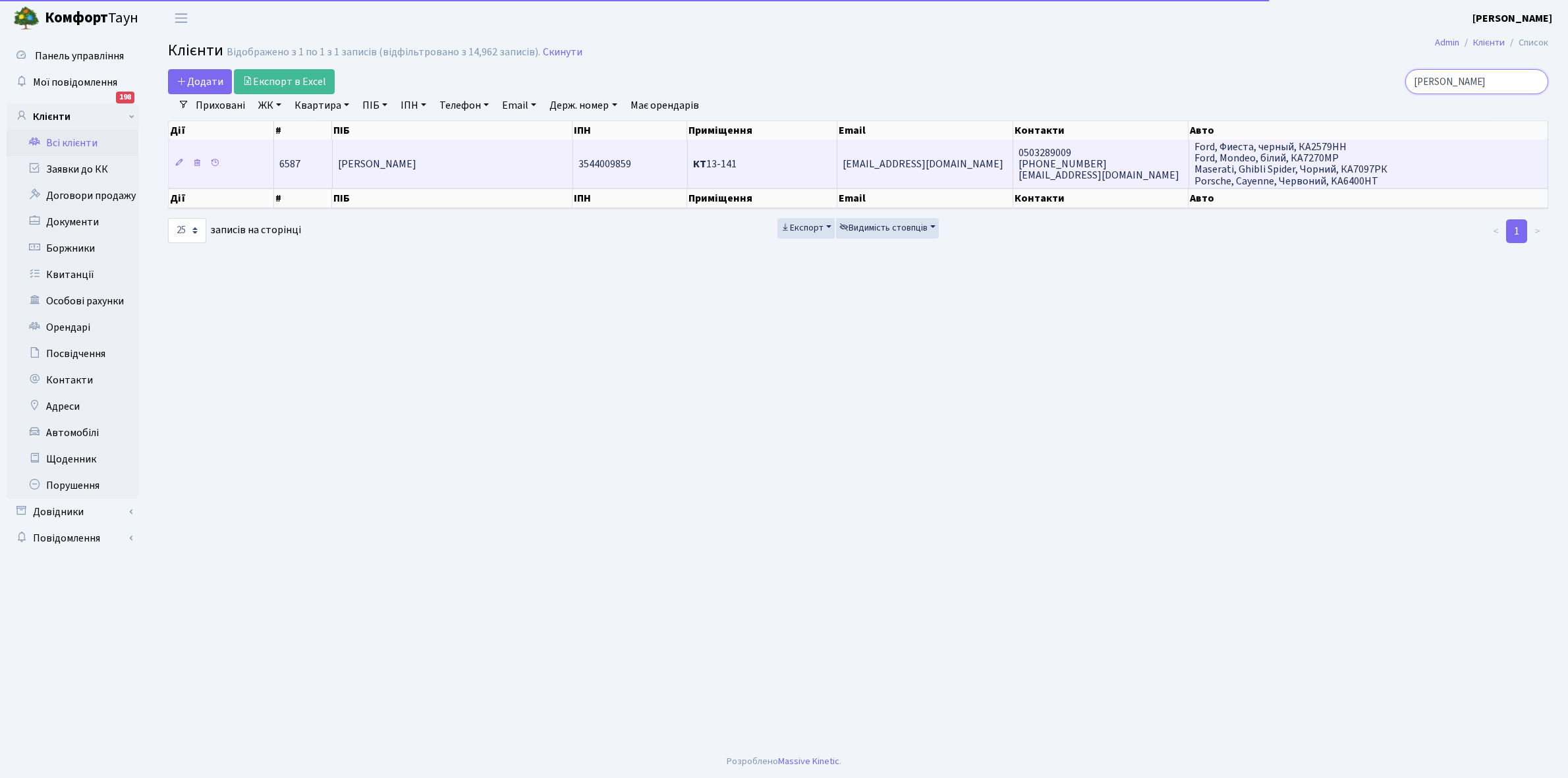
type input "каулько"
click at [428, 175] on td "[PERSON_NAME]" at bounding box center [453, 163] width 241 height 48
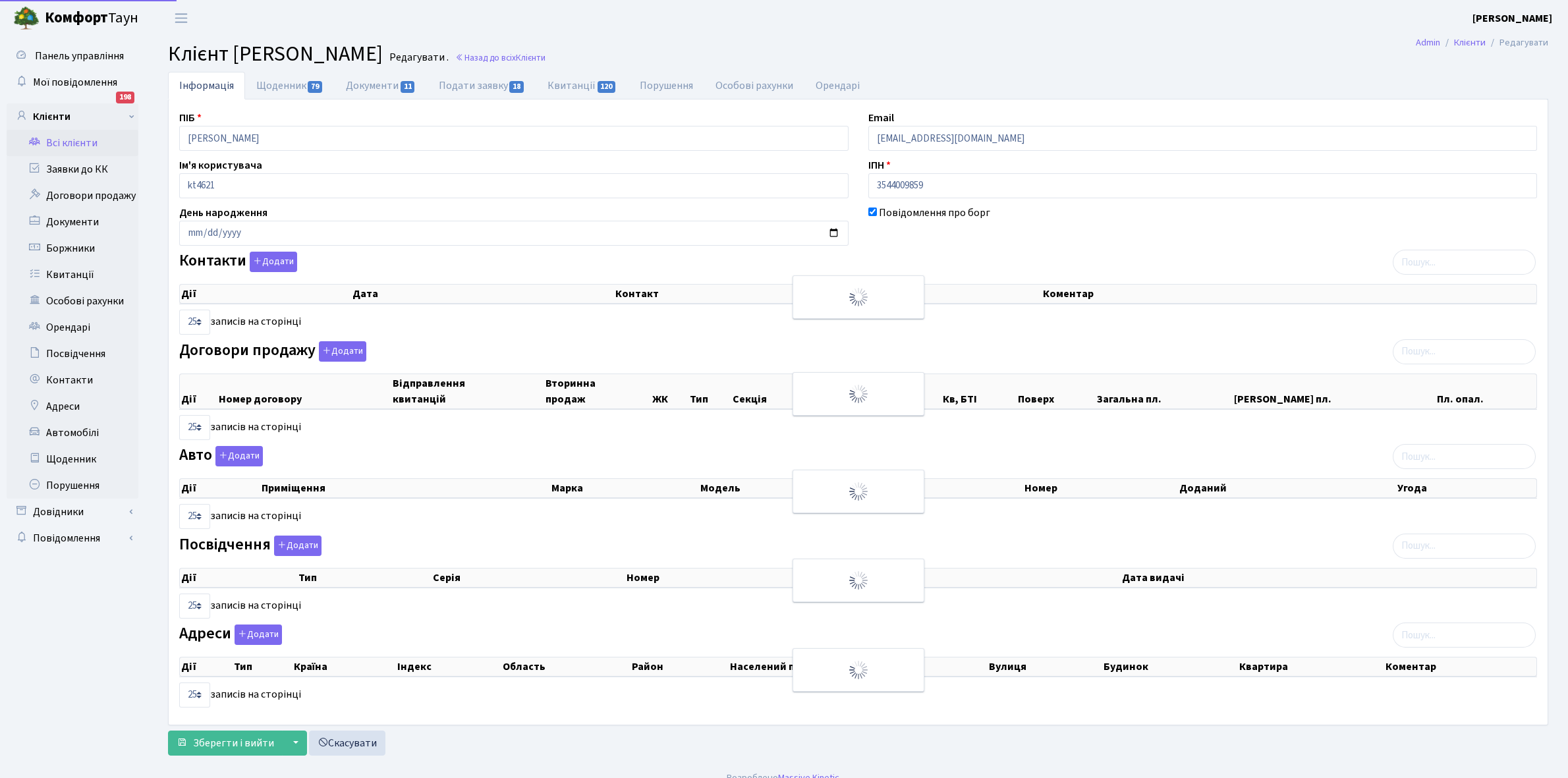
select select "25"
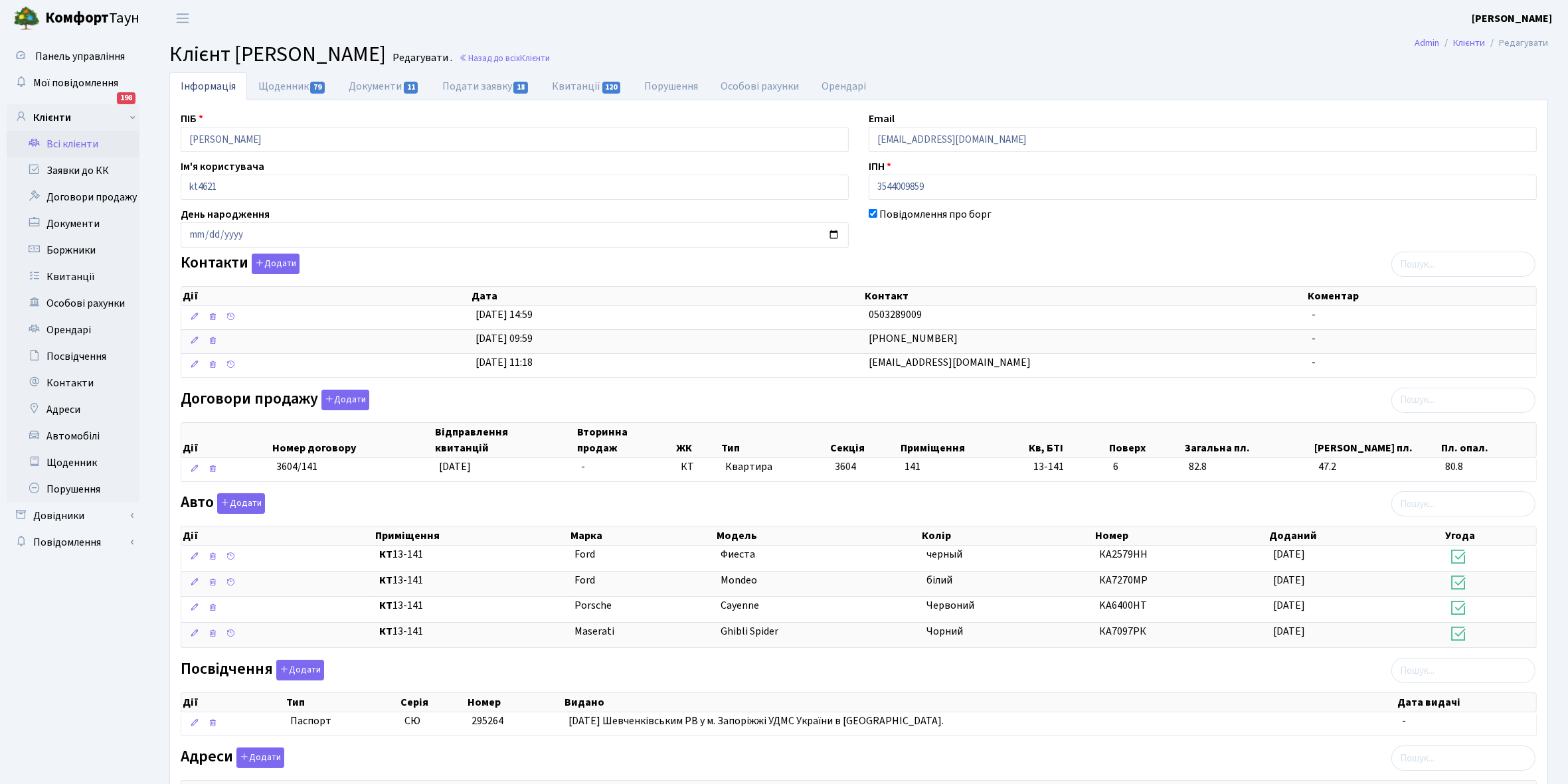
click at [279, 88] on link "Щоденник 79" at bounding box center [292, 86] width 91 height 28
select select "25"
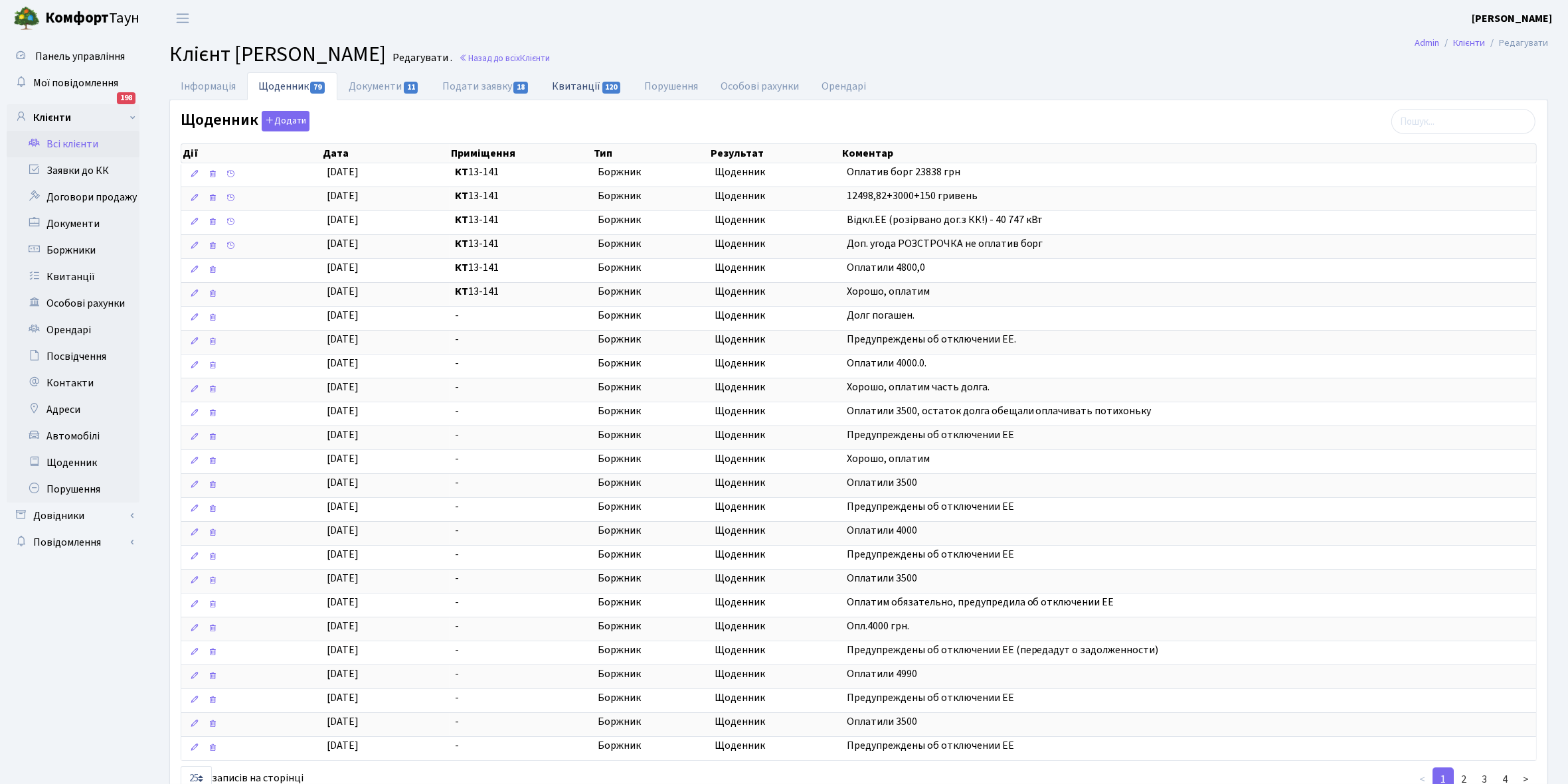
click at [566, 90] on link "Квитанції 120" at bounding box center [587, 86] width 92 height 27
select select "25"
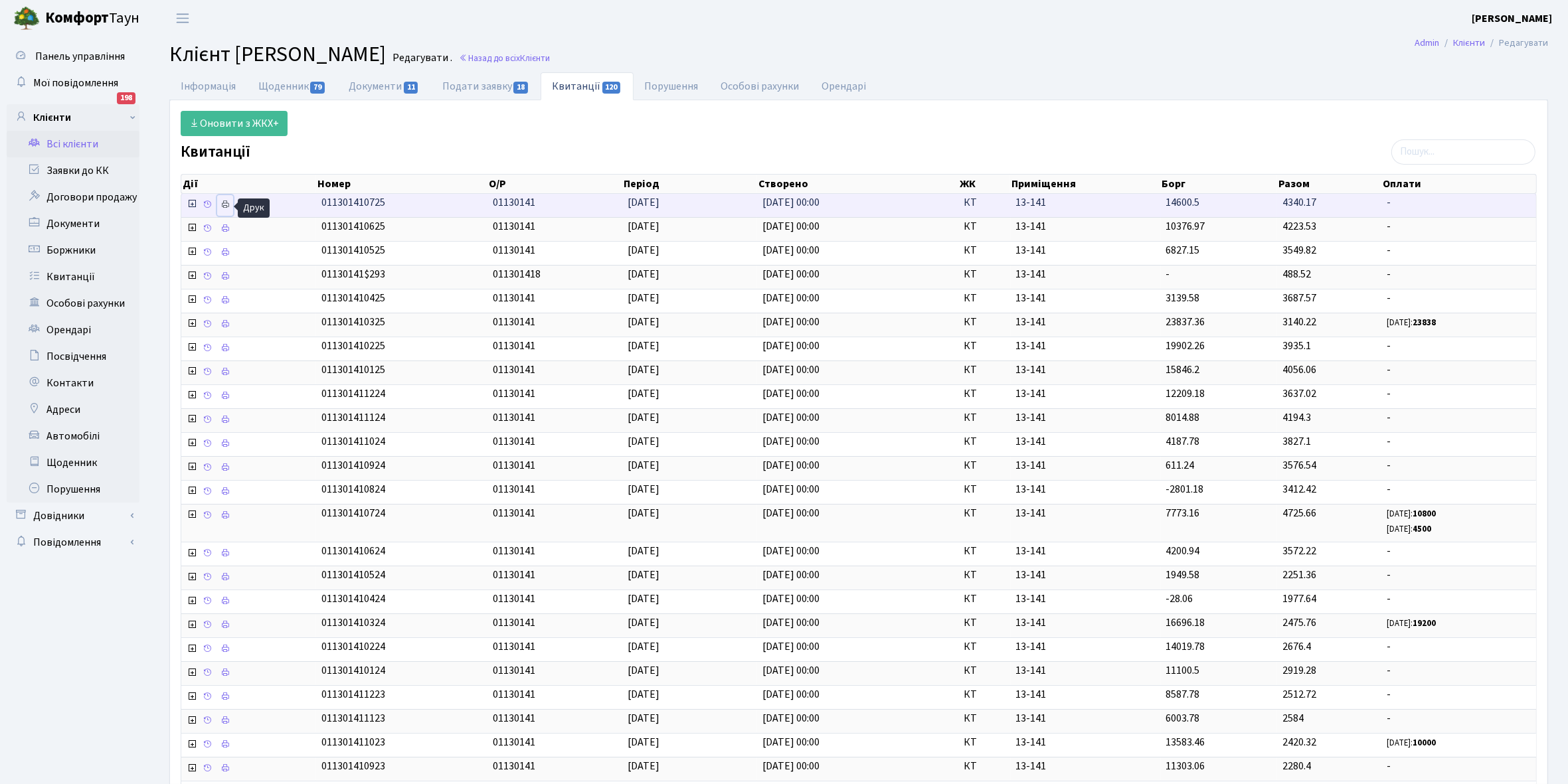
click at [230, 203] on icon at bounding box center [225, 204] width 9 height 9
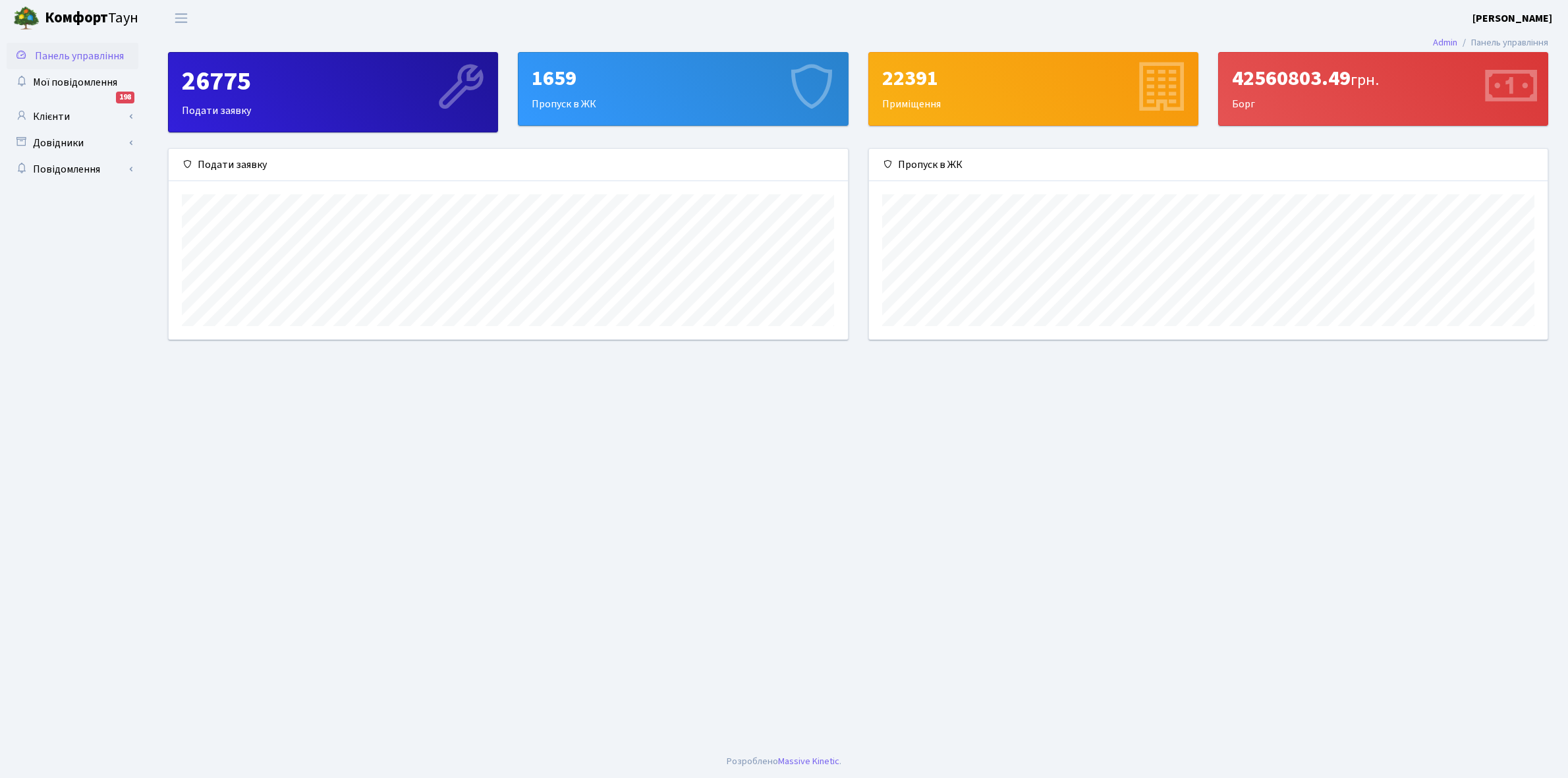
scroll to position [191, 678]
click at [74, 115] on link "Клієнти" at bounding box center [72, 116] width 132 height 26
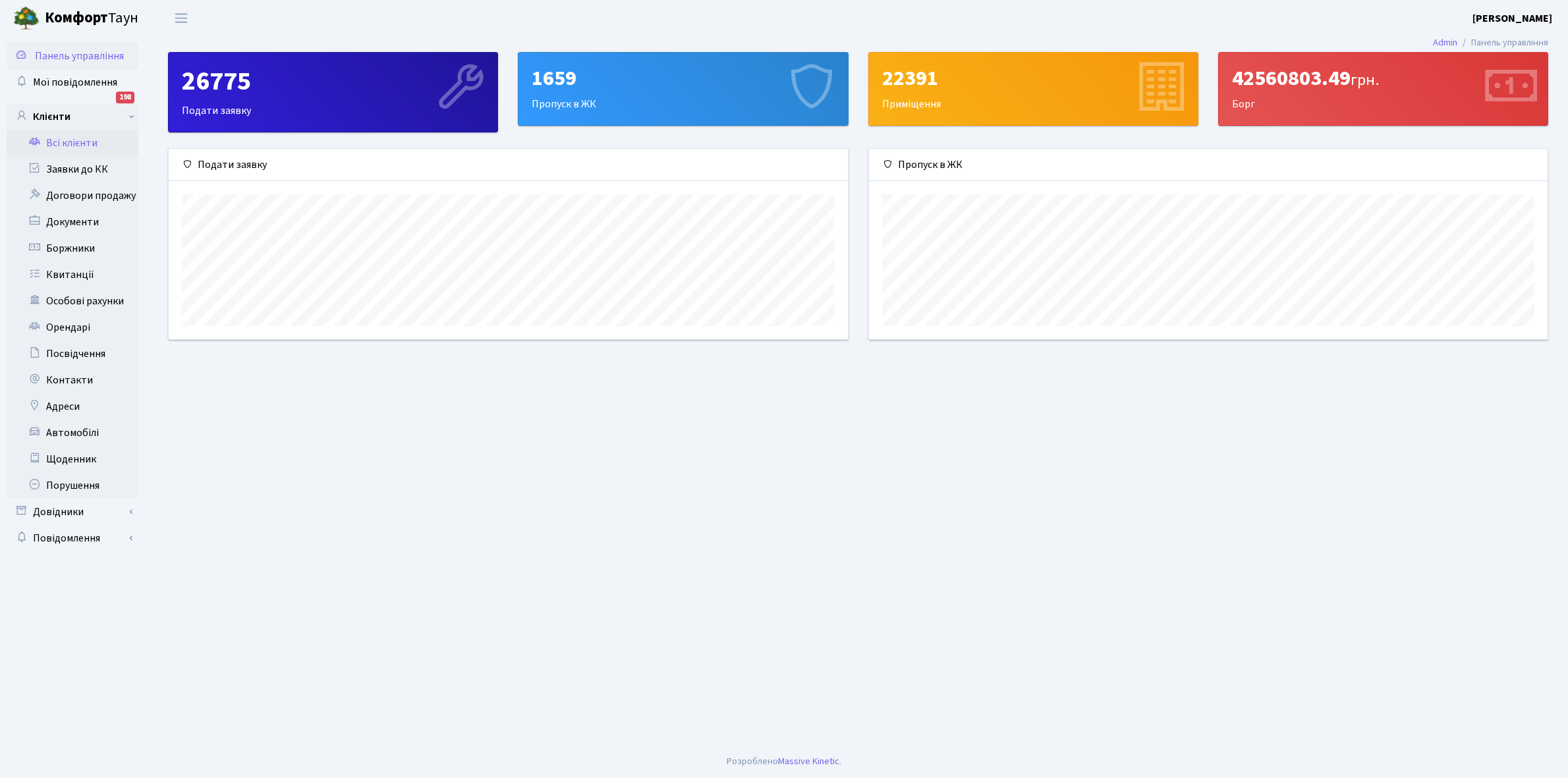
click at [83, 146] on link "Всі клієнти" at bounding box center [72, 143] width 132 height 26
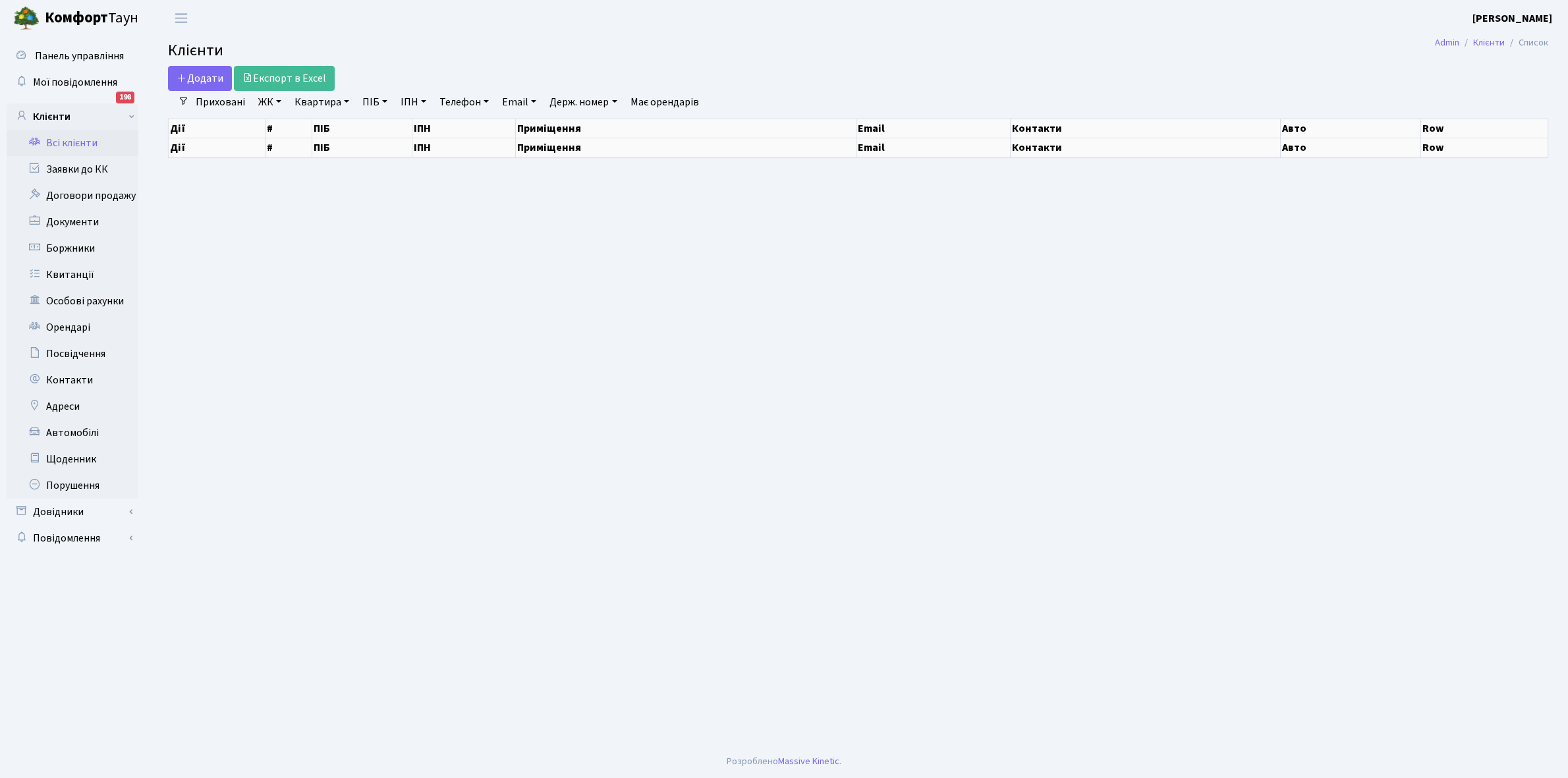
select select "25"
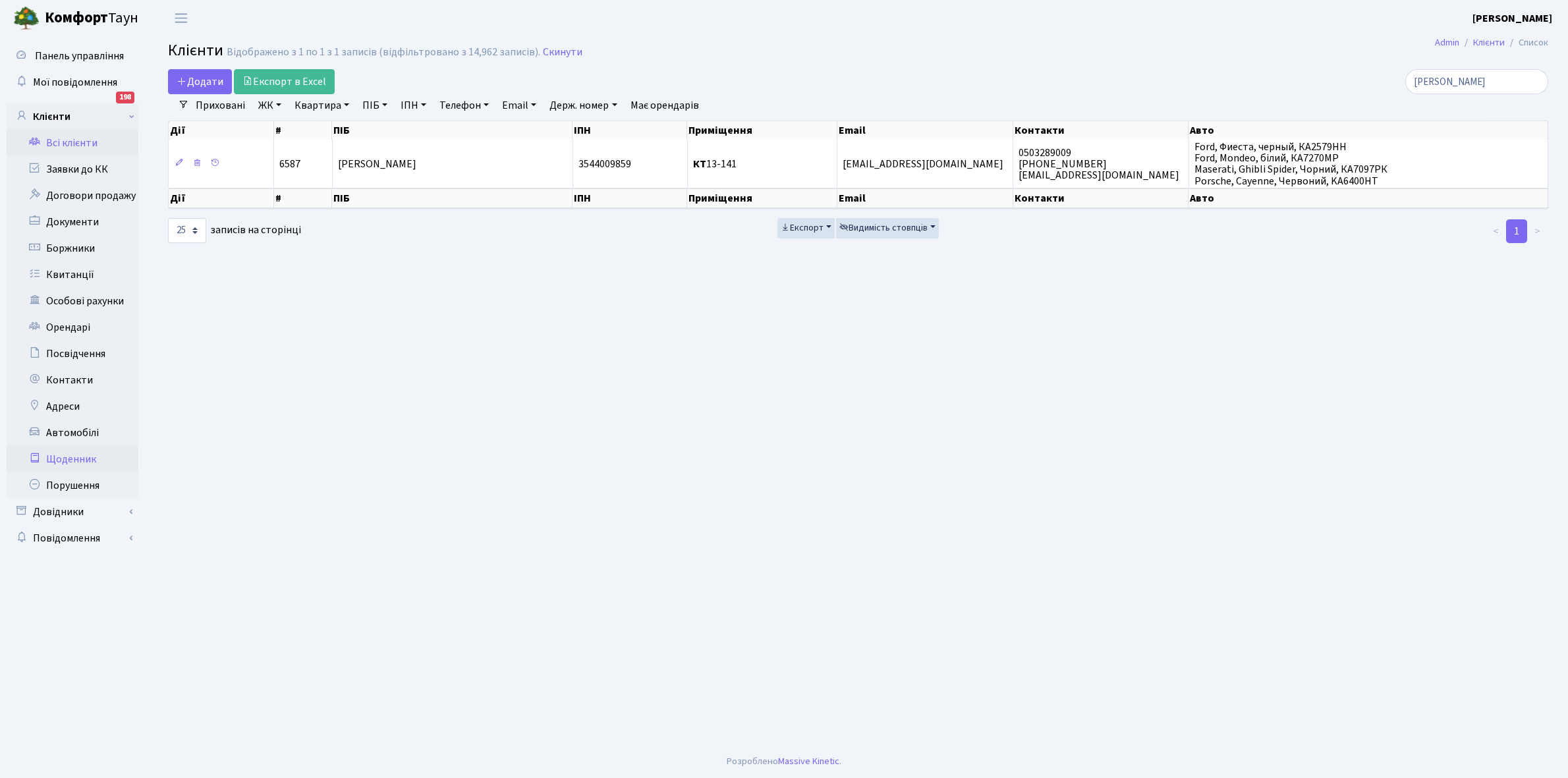
click at [71, 458] on link "Щоденник" at bounding box center [72, 458] width 132 height 26
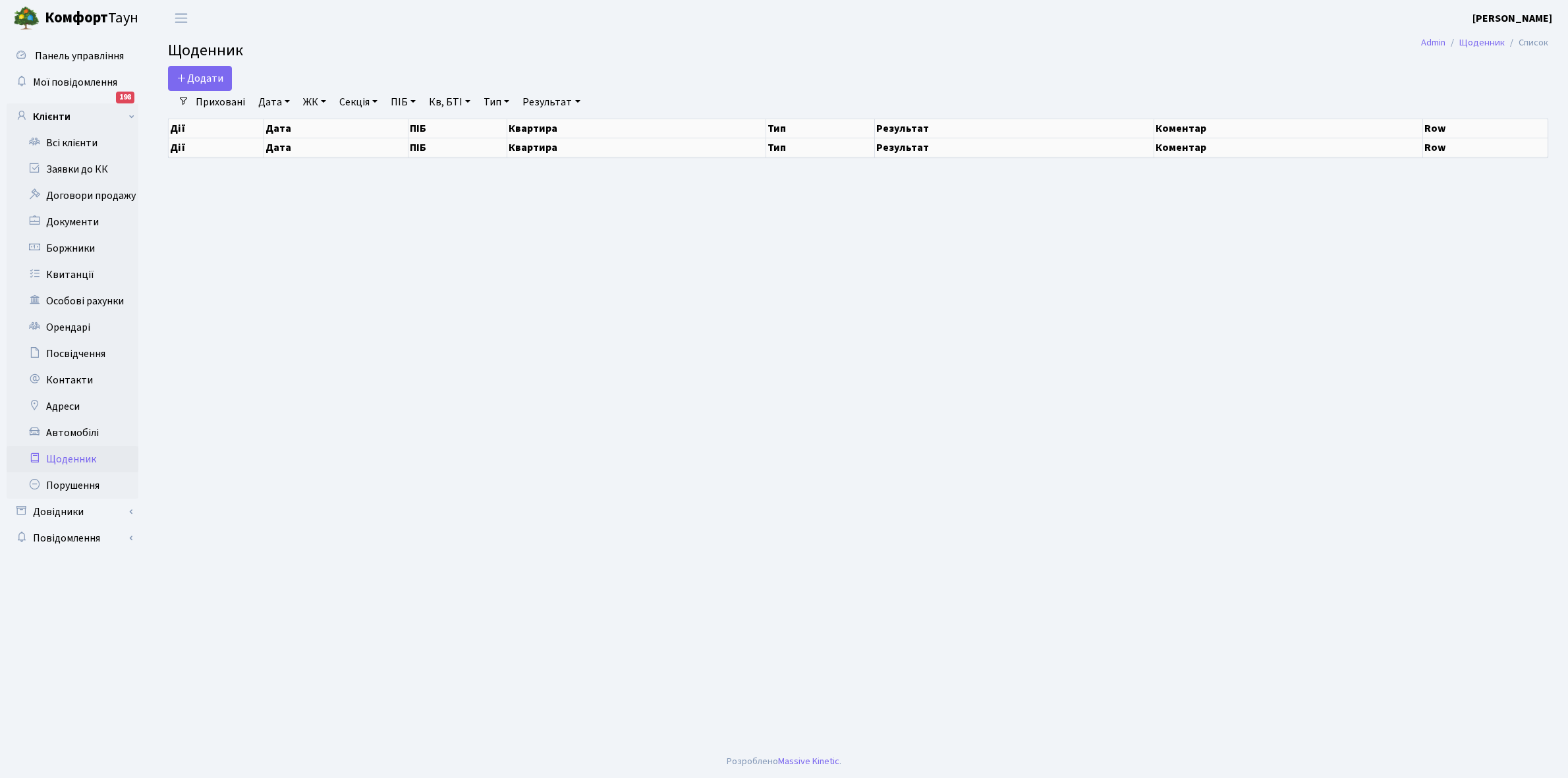
select select "25"
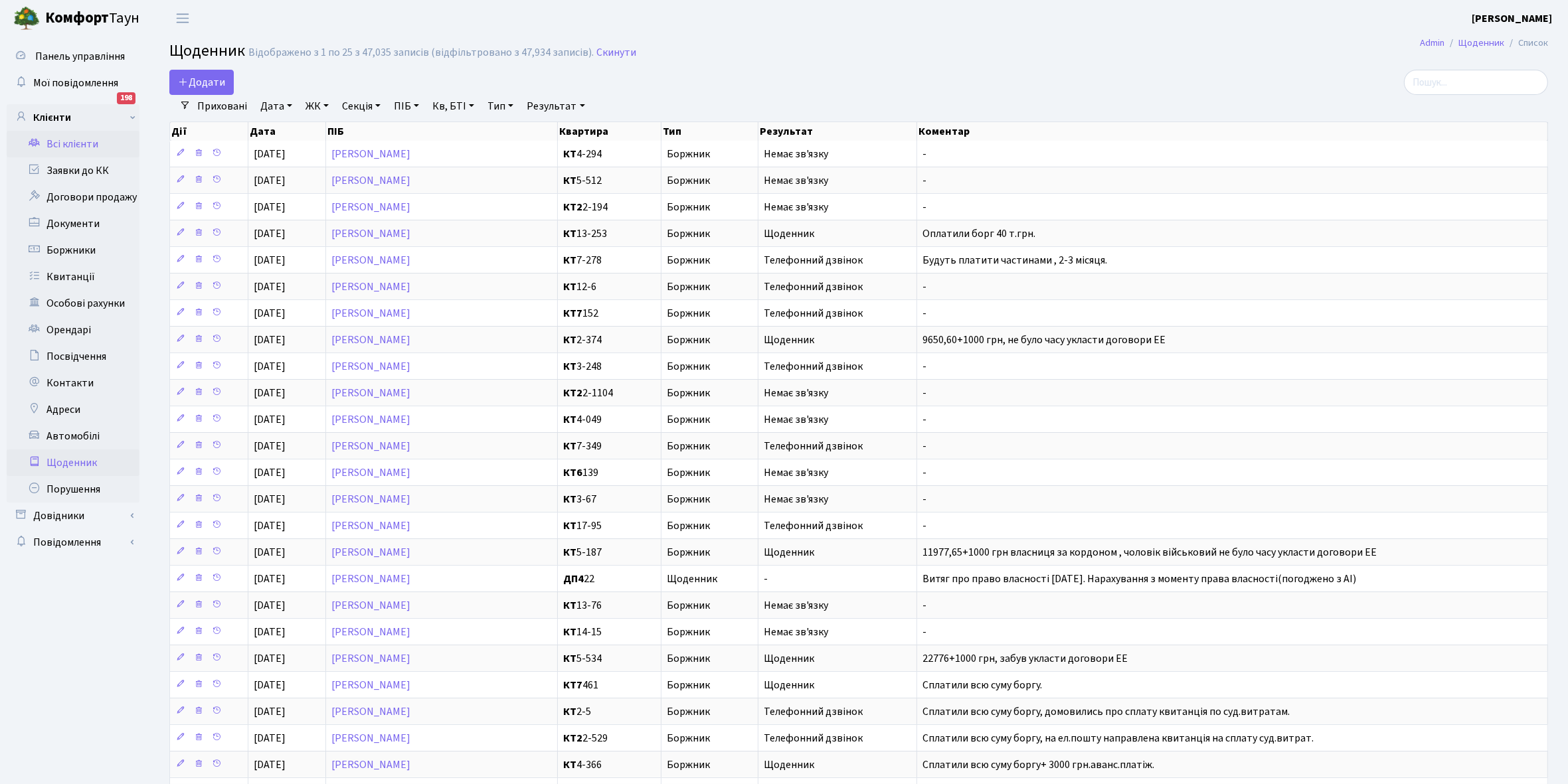
click at [88, 139] on link "Всі клієнти" at bounding box center [73, 144] width 133 height 26
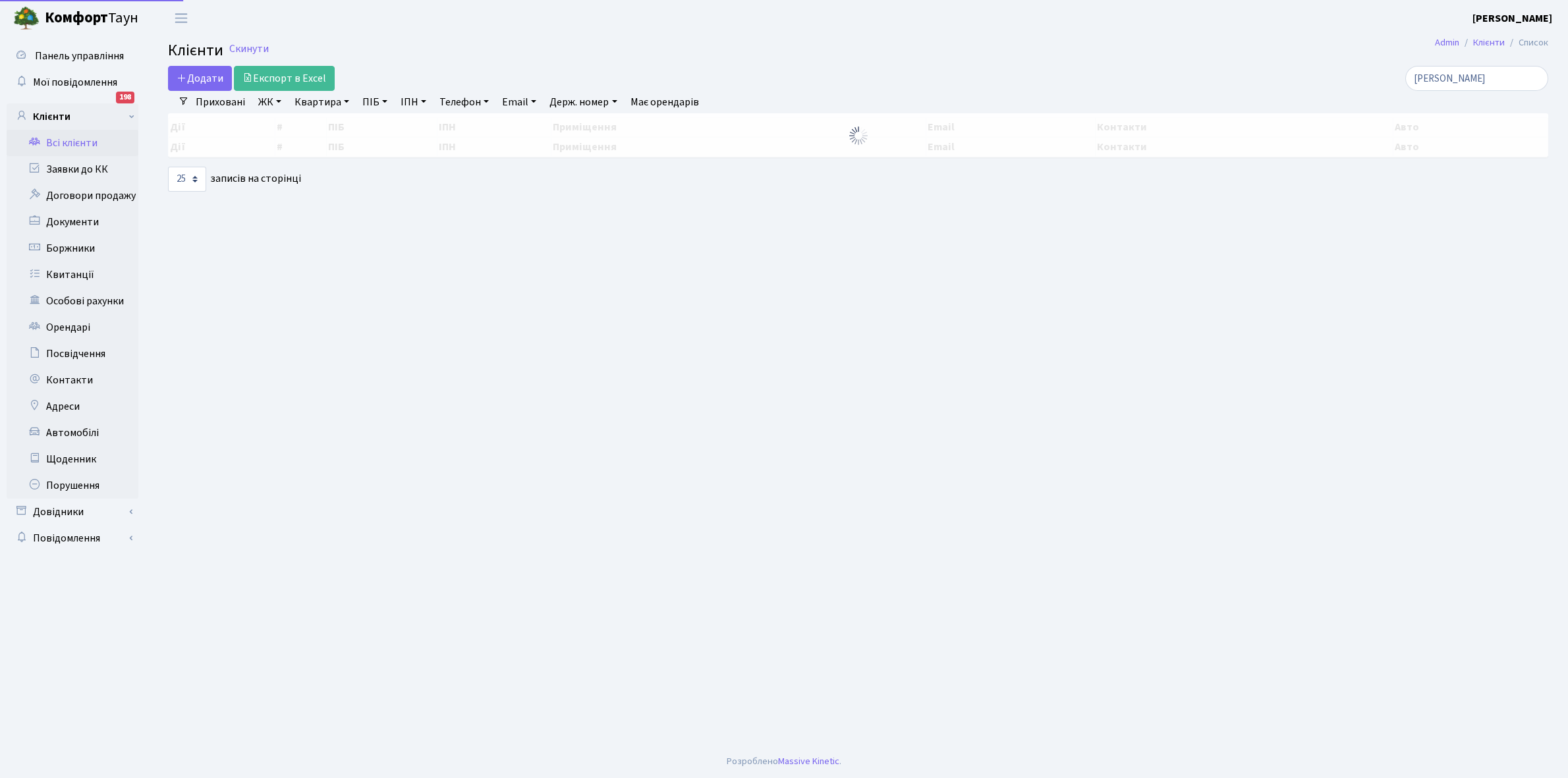
select select "25"
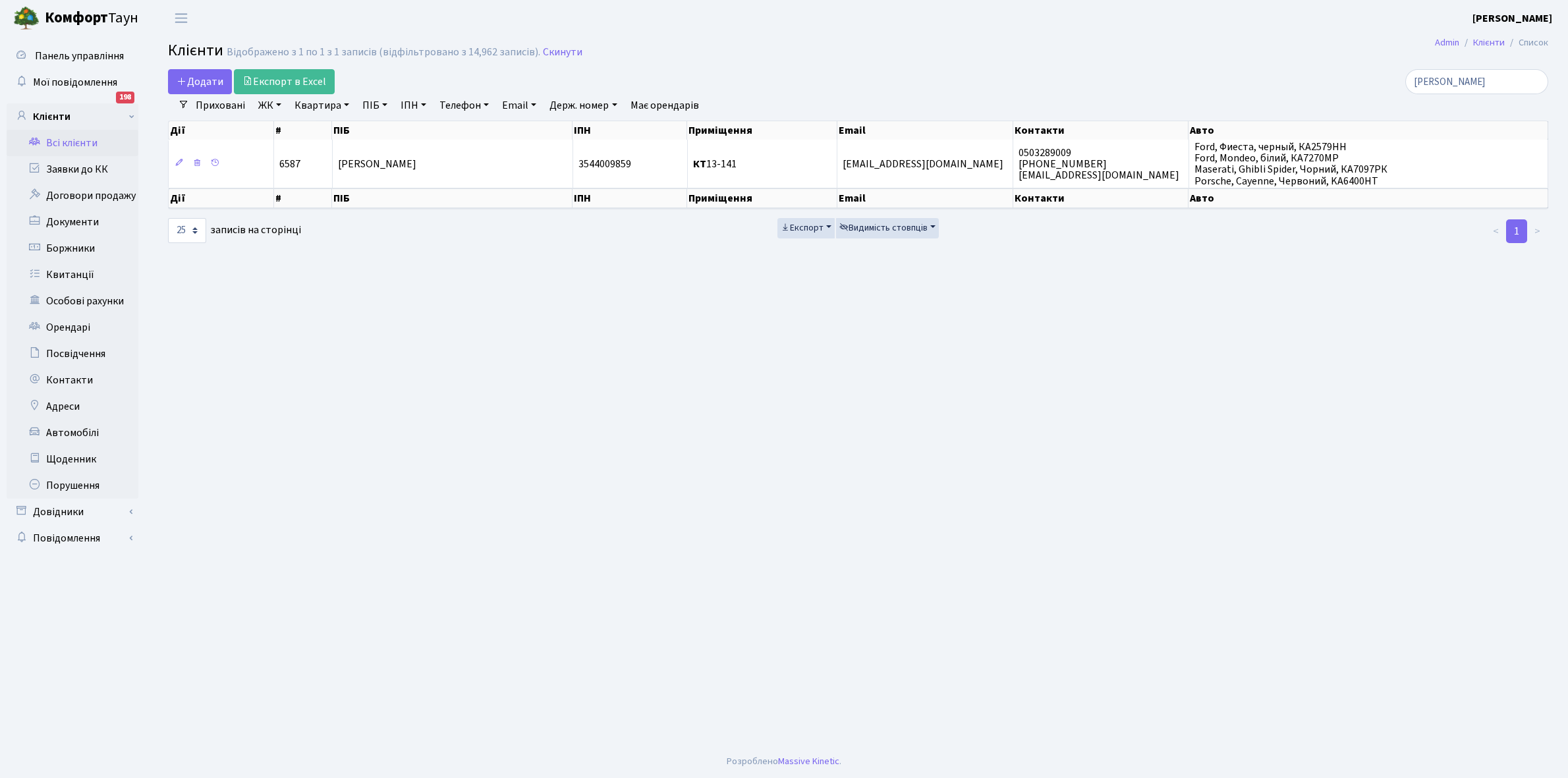
click at [277, 104] on link "ЖК" at bounding box center [269, 106] width 33 height 22
click at [317, 155] on li "КТ, вул. Регенераторна, 4" at bounding box center [335, 151] width 160 height 23
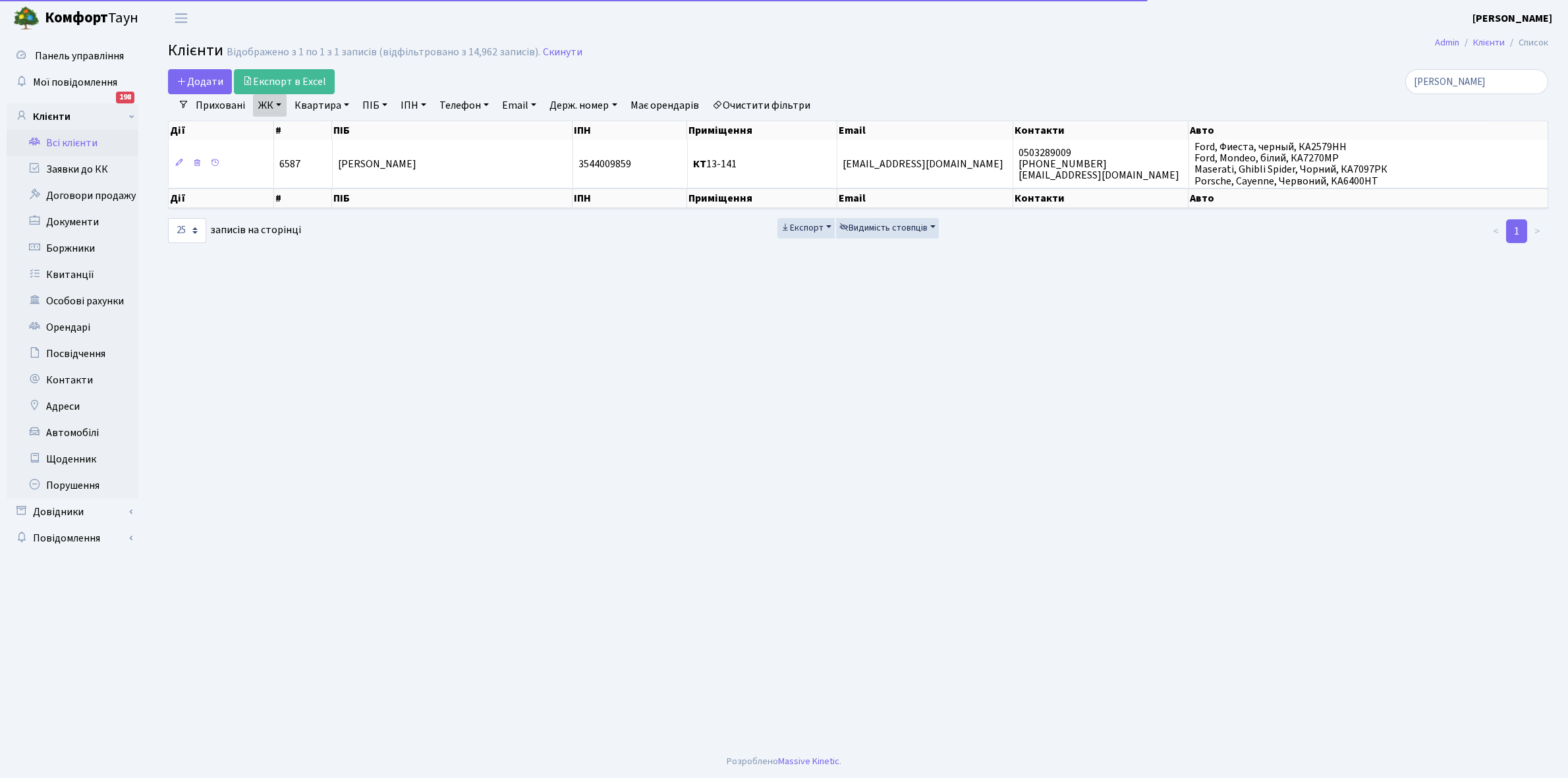
click at [346, 106] on link "Квартира" at bounding box center [322, 106] width 65 height 22
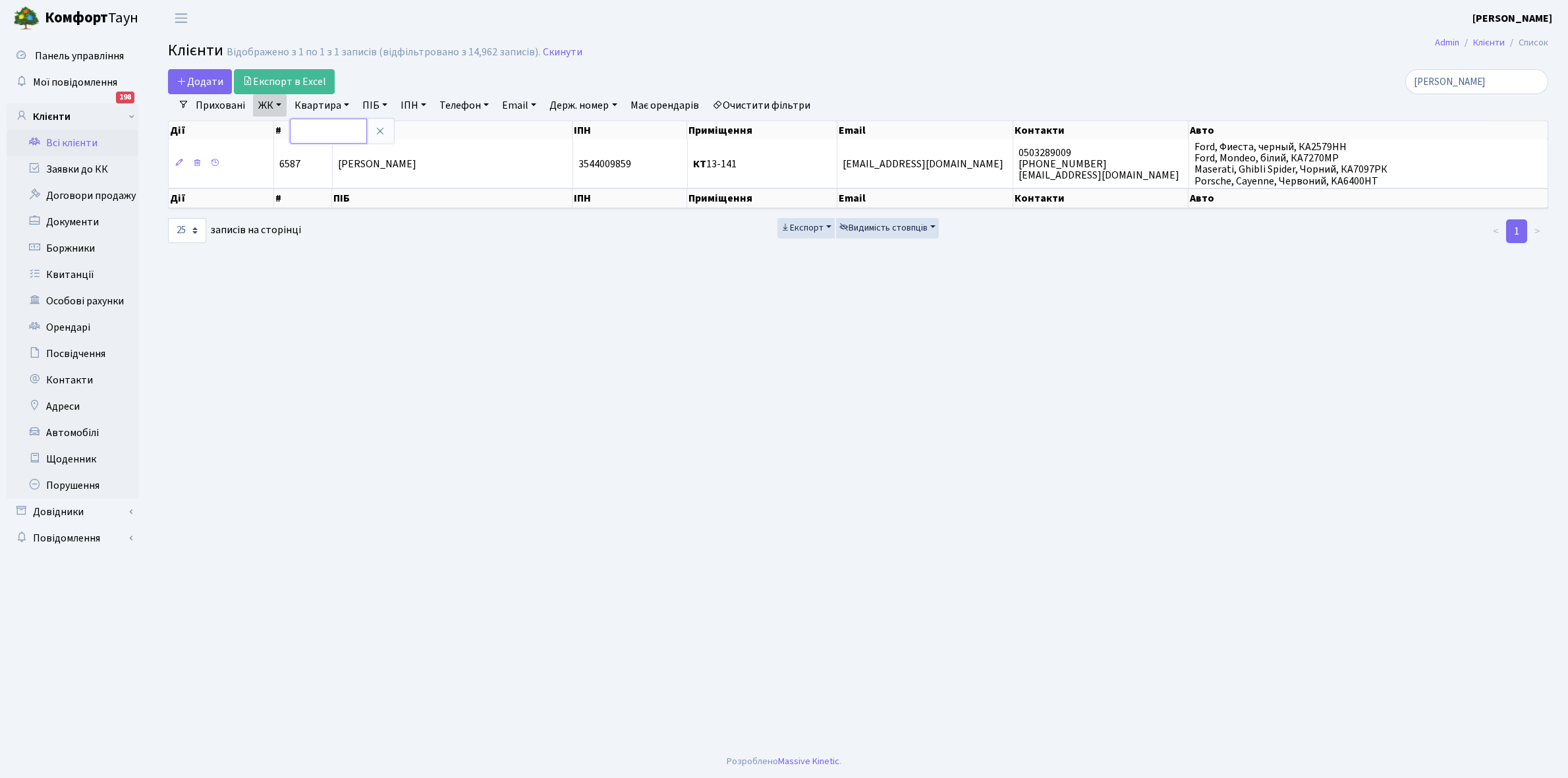
click at [325, 129] on input "text" at bounding box center [328, 132] width 77 height 25
type input "2-278"
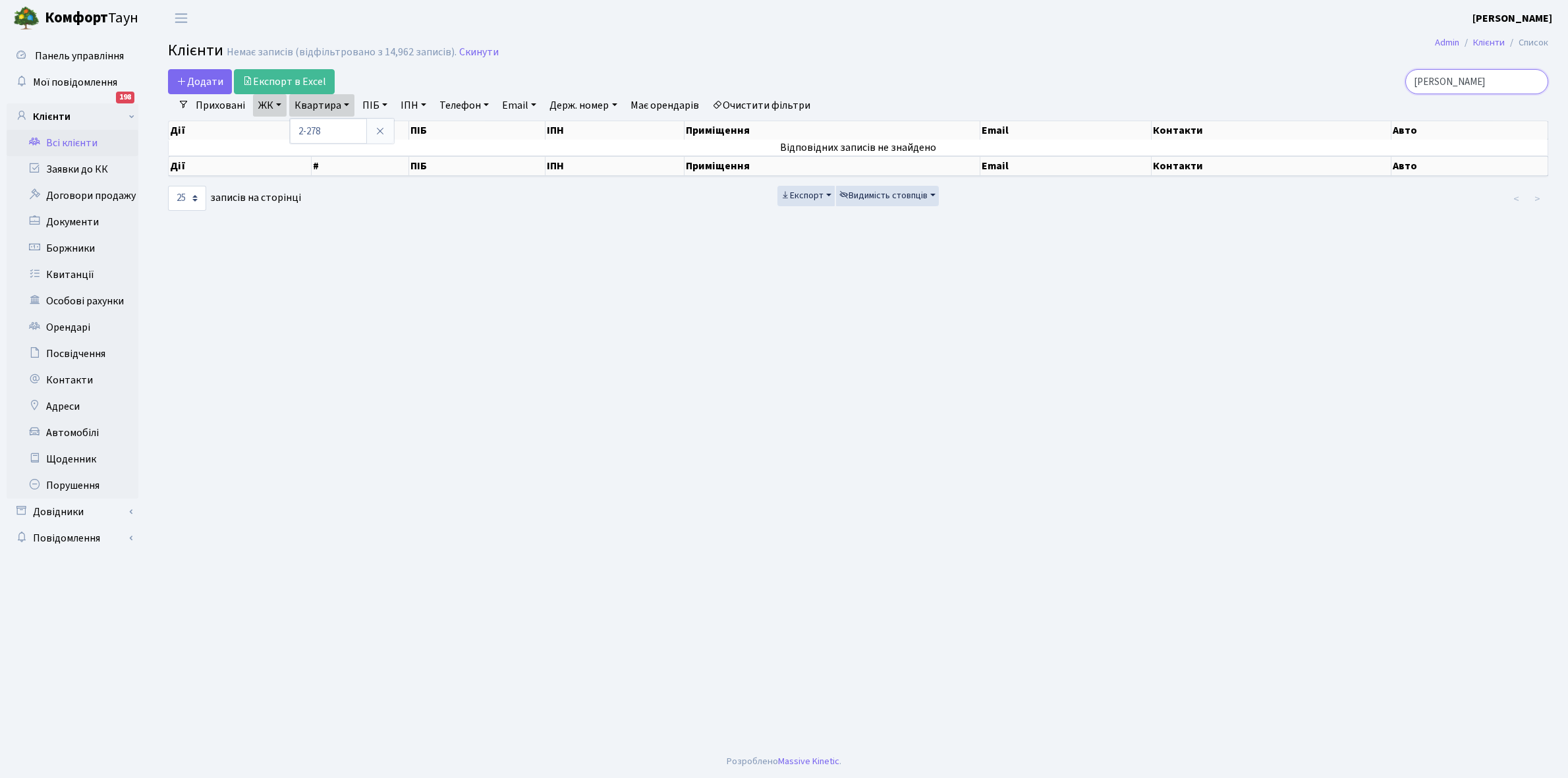
click at [1477, 79] on input "каулько" at bounding box center [1477, 82] width 143 height 25
type input "к"
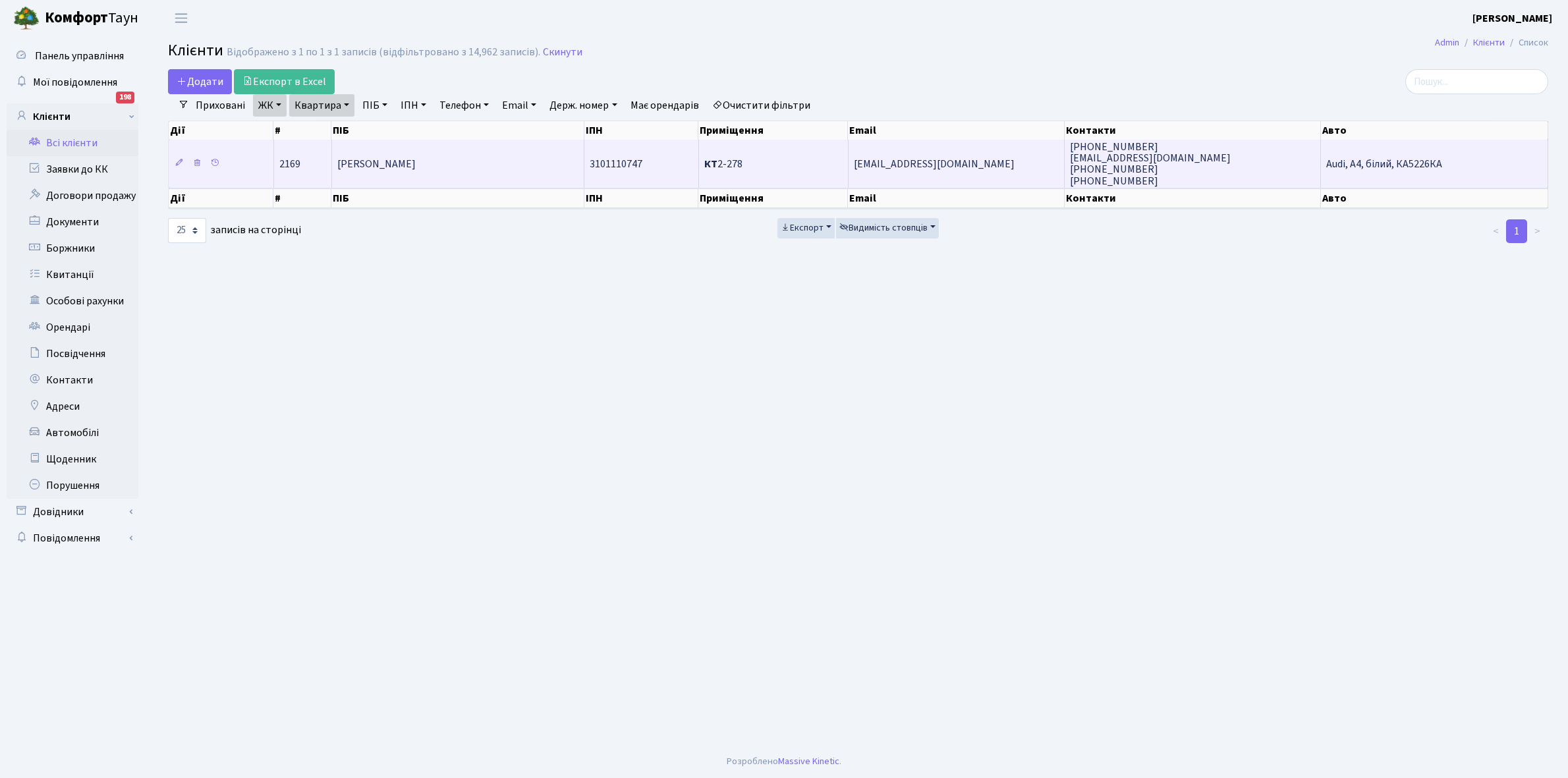
click at [415, 163] on span "Чернецька Євгенія Олегівна" at bounding box center [376, 164] width 78 height 15
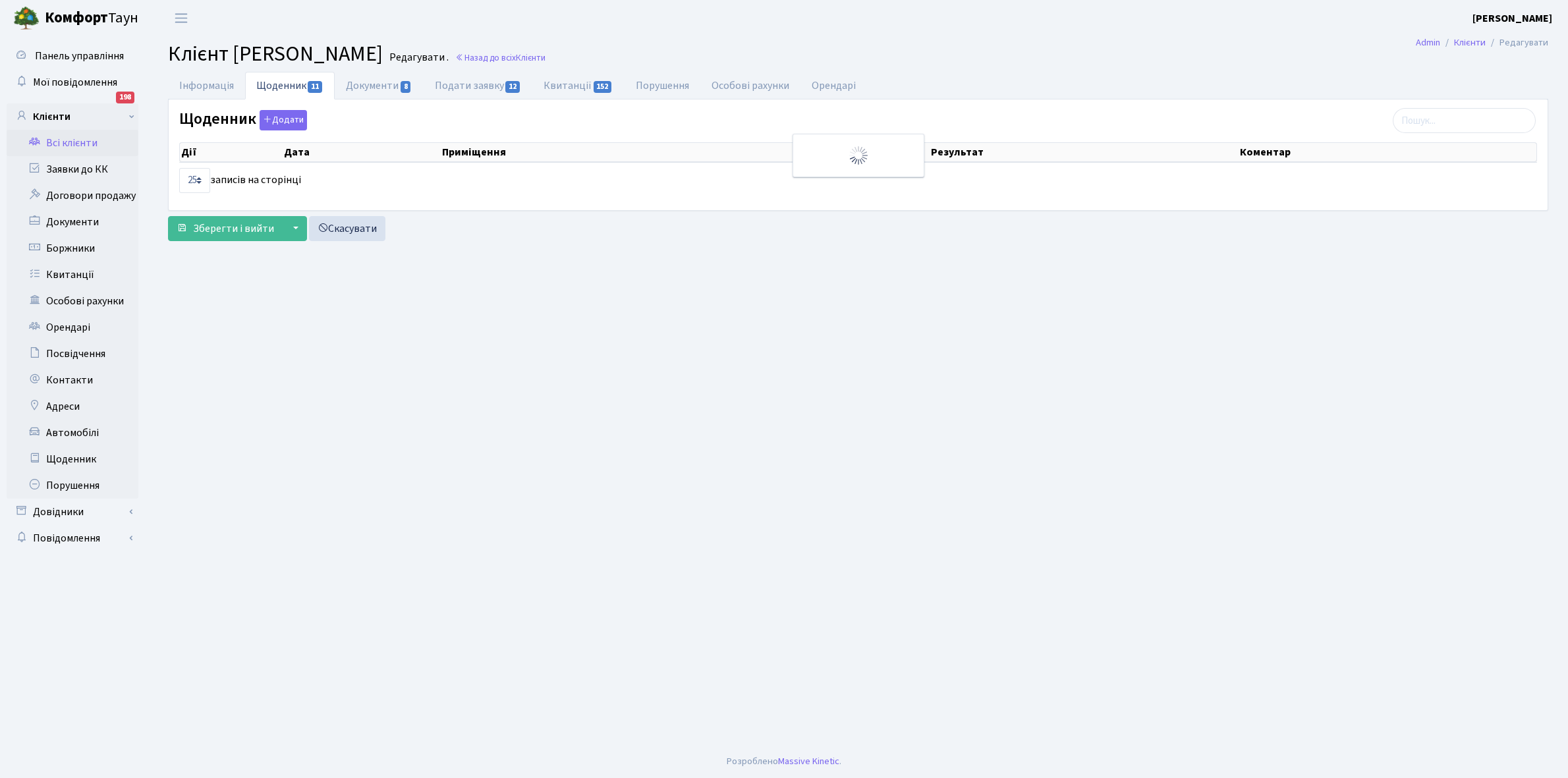
select select "25"
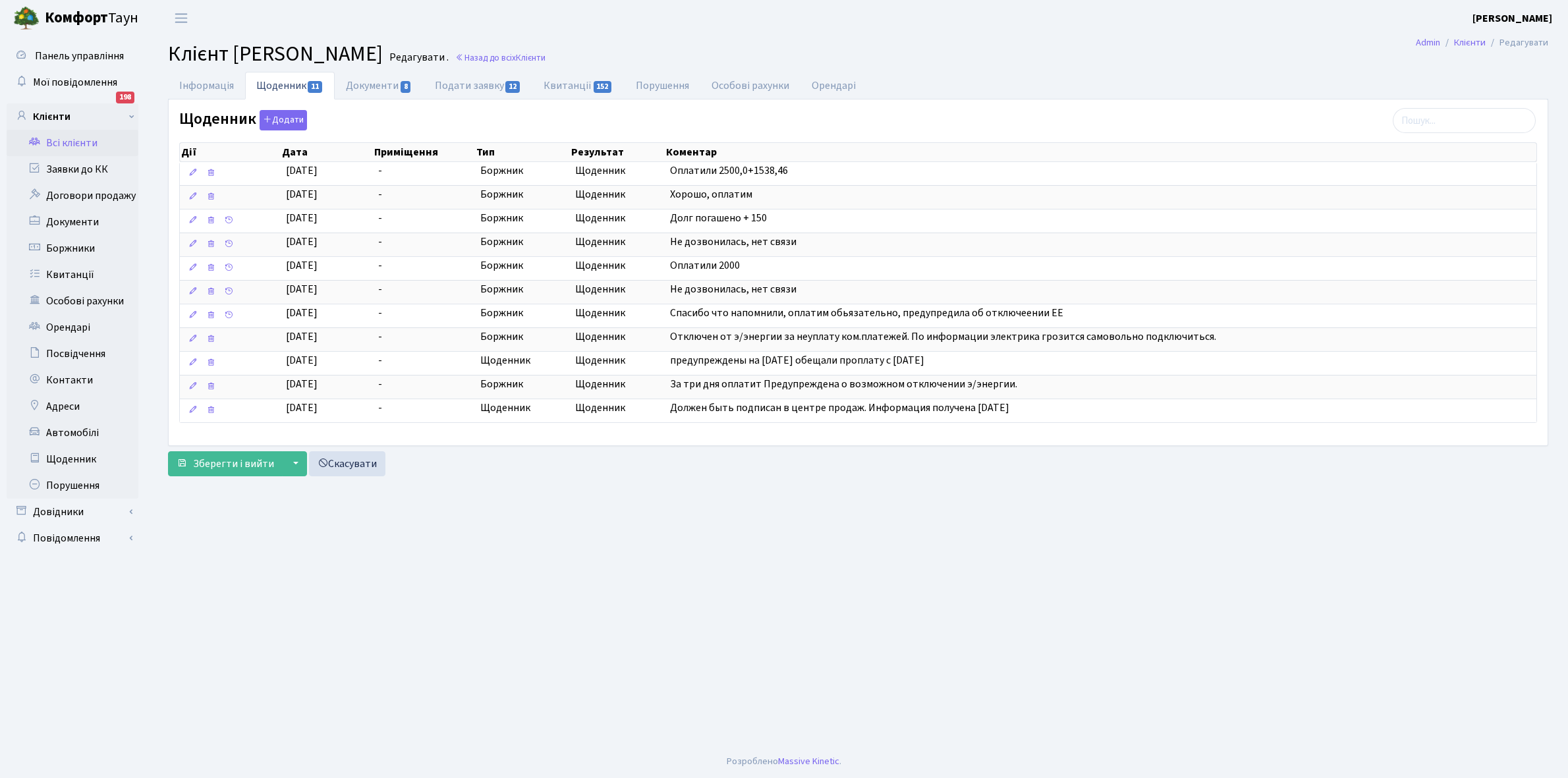
click at [77, 140] on link "Всі клієнти" at bounding box center [72, 143] width 132 height 26
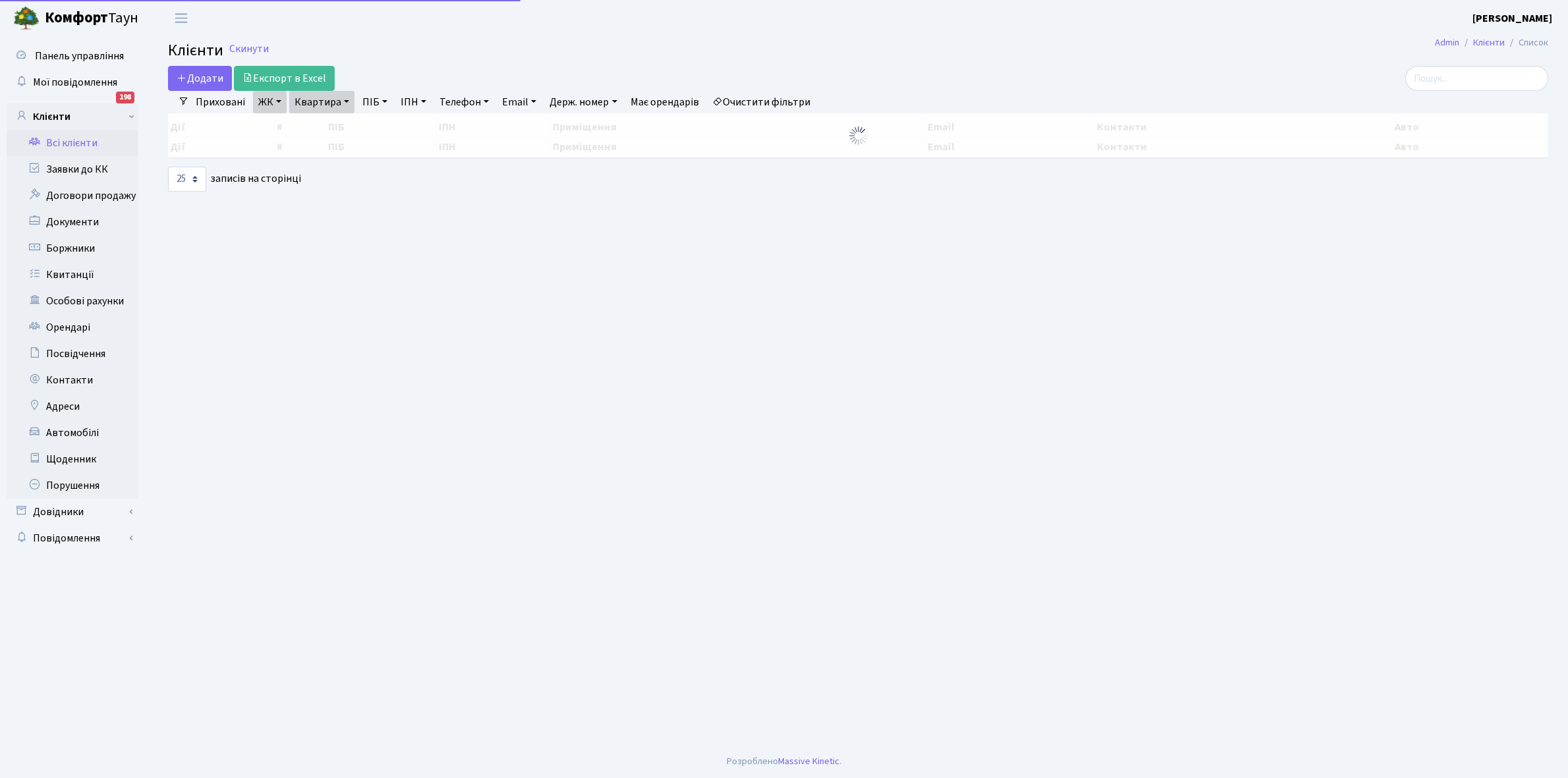
select select "25"
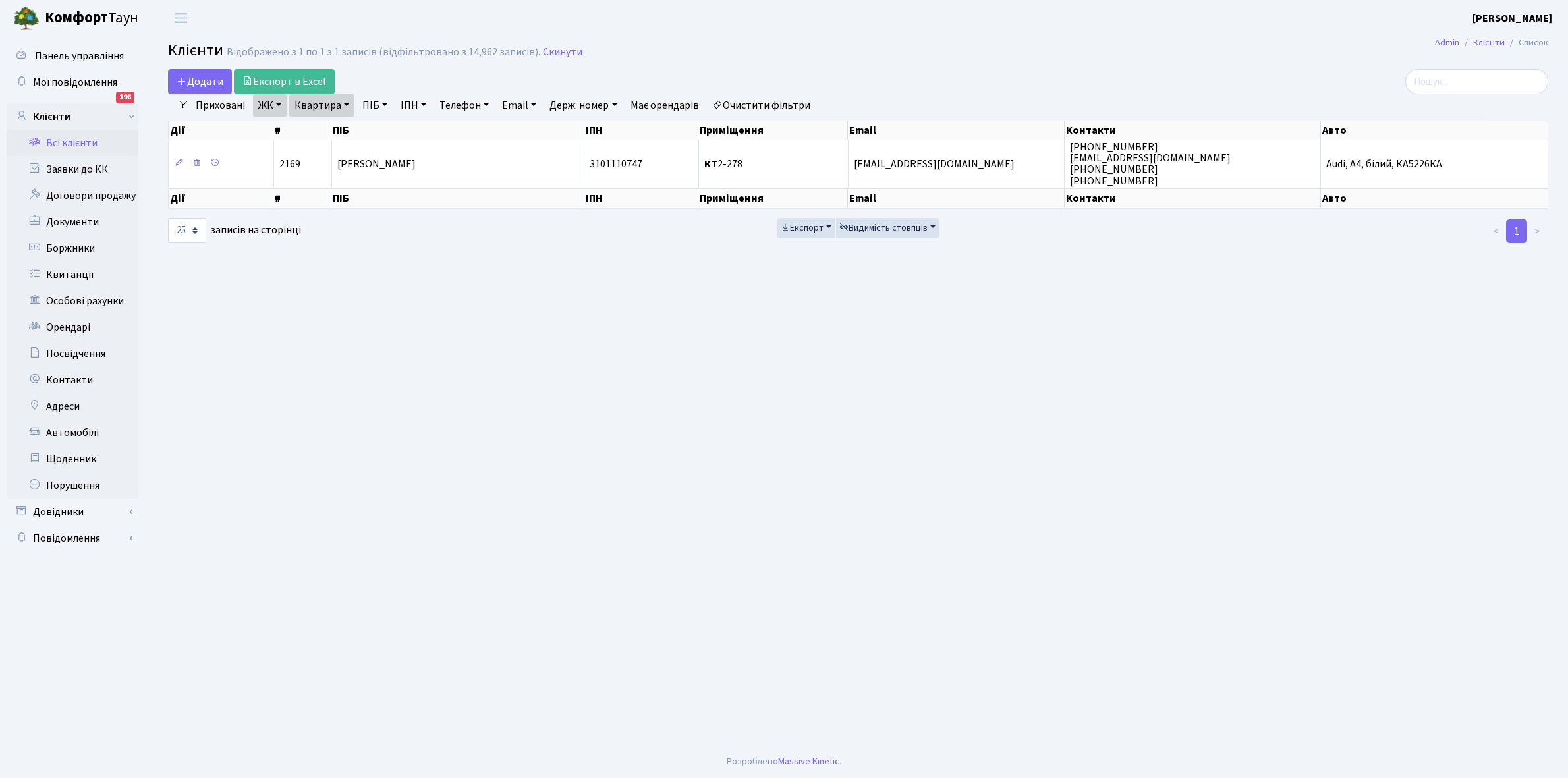
click at [348, 103] on link "Квартира" at bounding box center [322, 106] width 65 height 22
click at [345, 120] on input "2-278" at bounding box center [328, 132] width 77 height 25
type input "2"
type input "7-278"
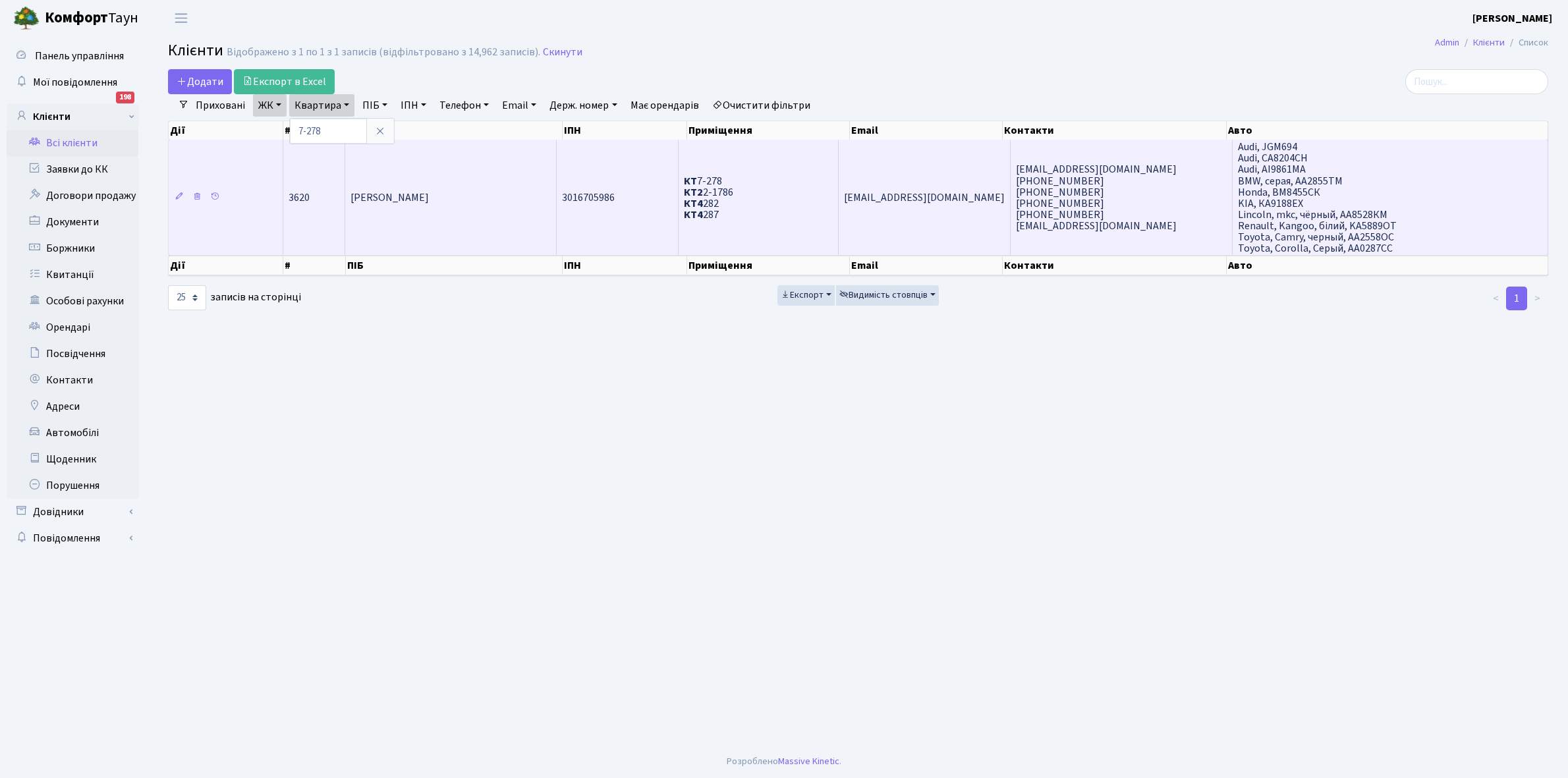
click at [459, 218] on td "[PERSON_NAME]" at bounding box center [450, 197] width 212 height 115
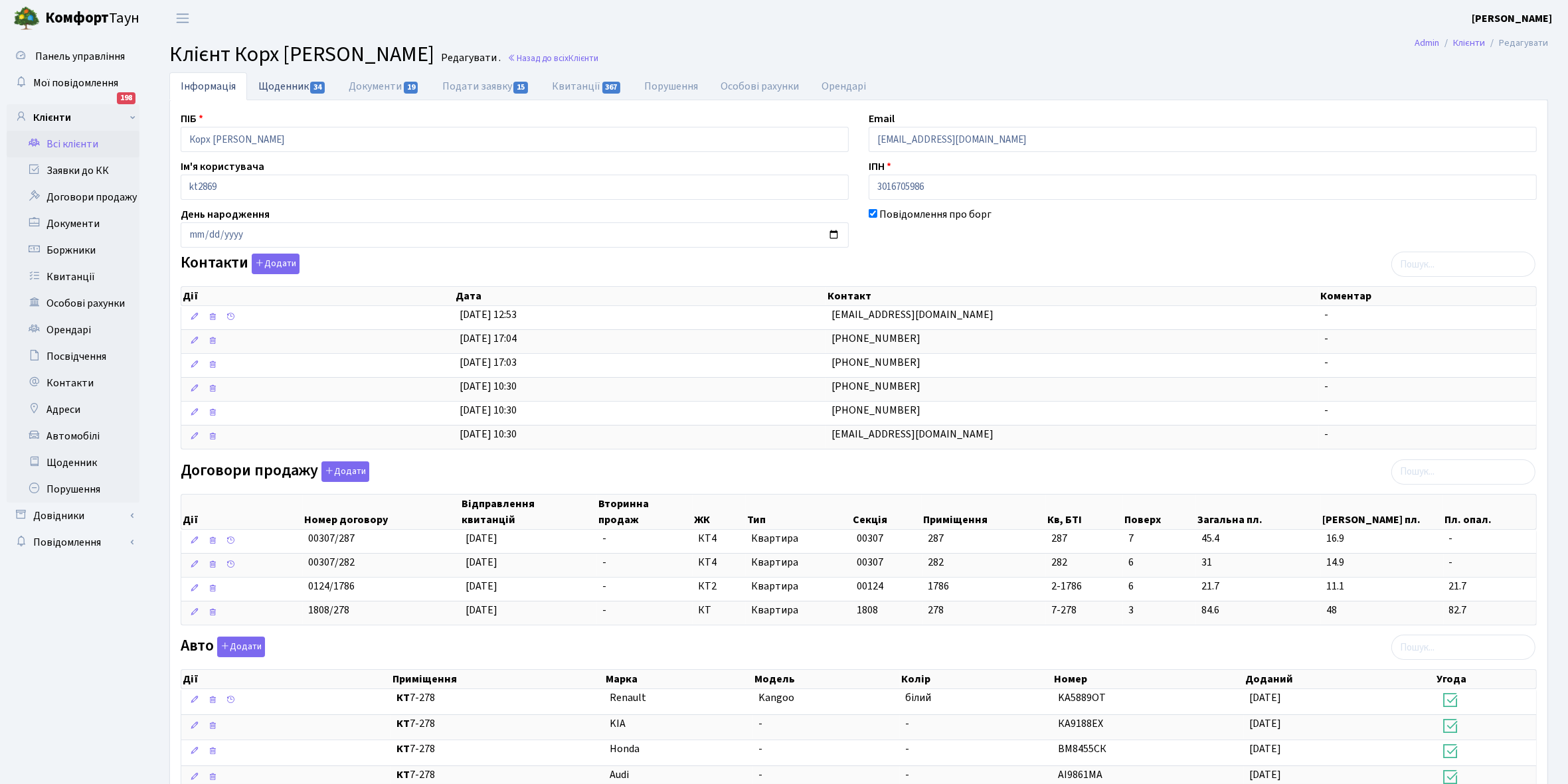
click at [278, 88] on link "Щоденник 34" at bounding box center [292, 86] width 91 height 27
select select "25"
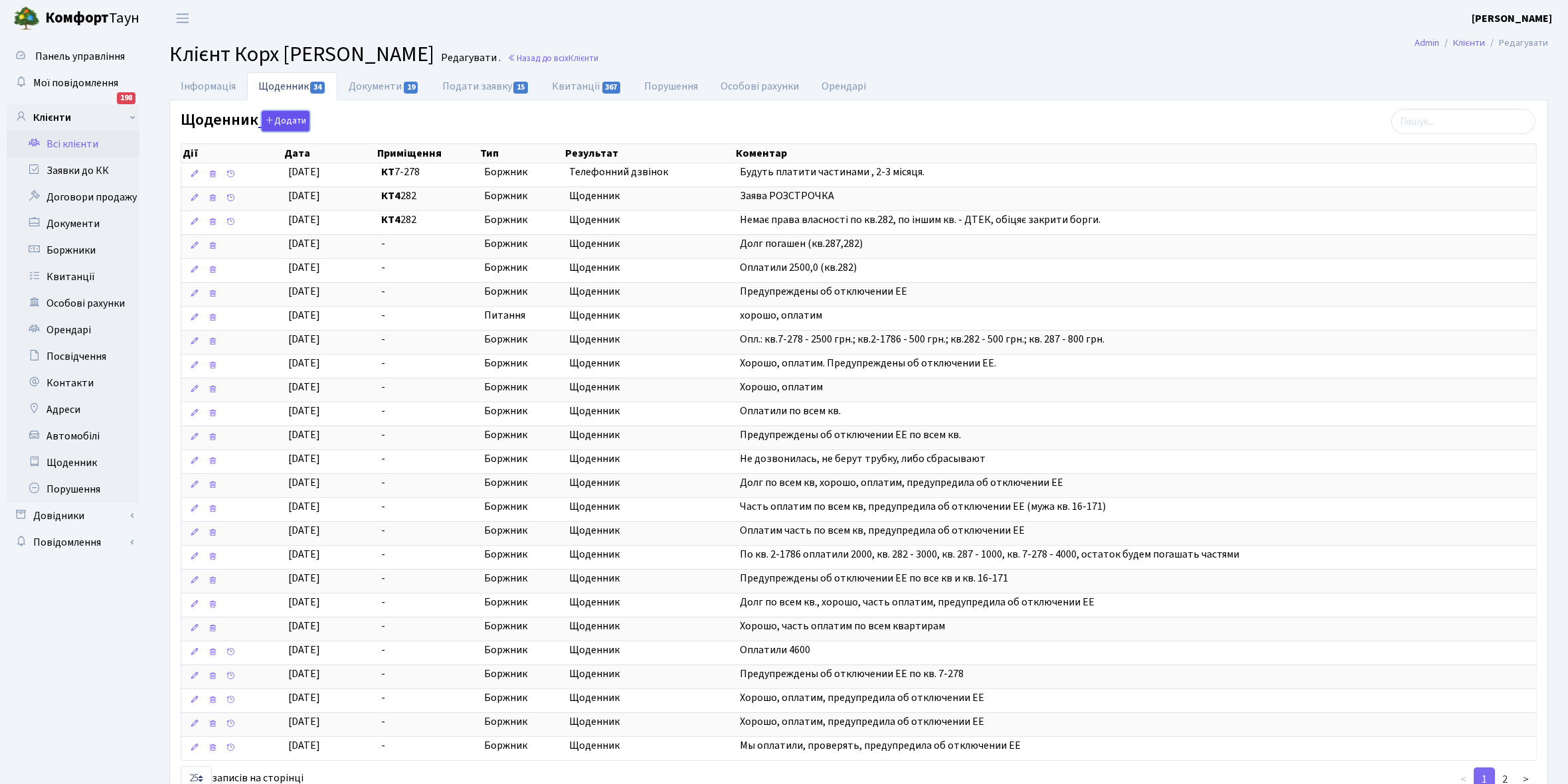
click at [292, 117] on button "Додати" at bounding box center [285, 121] width 48 height 20
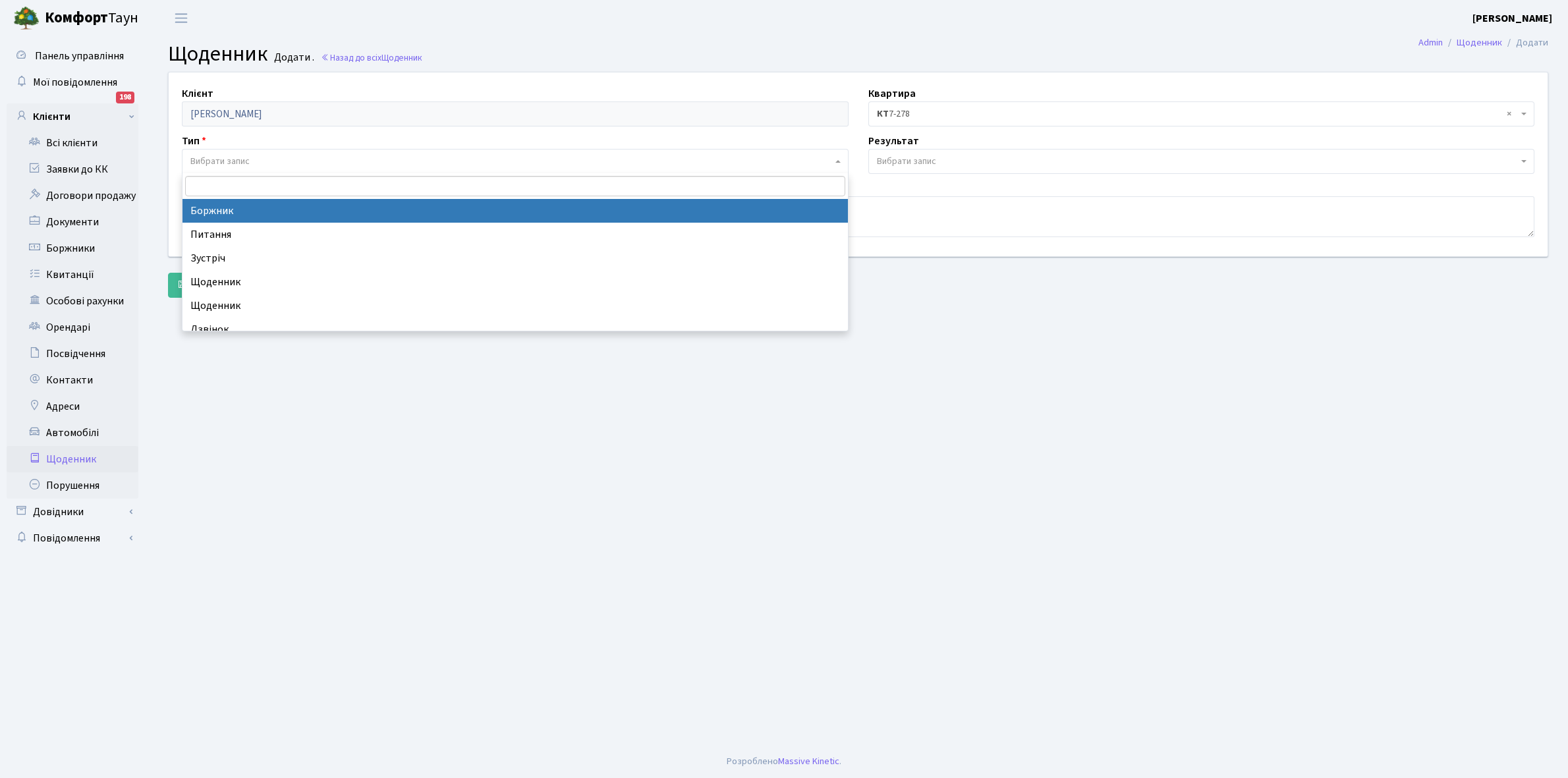
click at [246, 152] on span "Вибрати запис" at bounding box center [515, 161] width 667 height 25
select select "189"
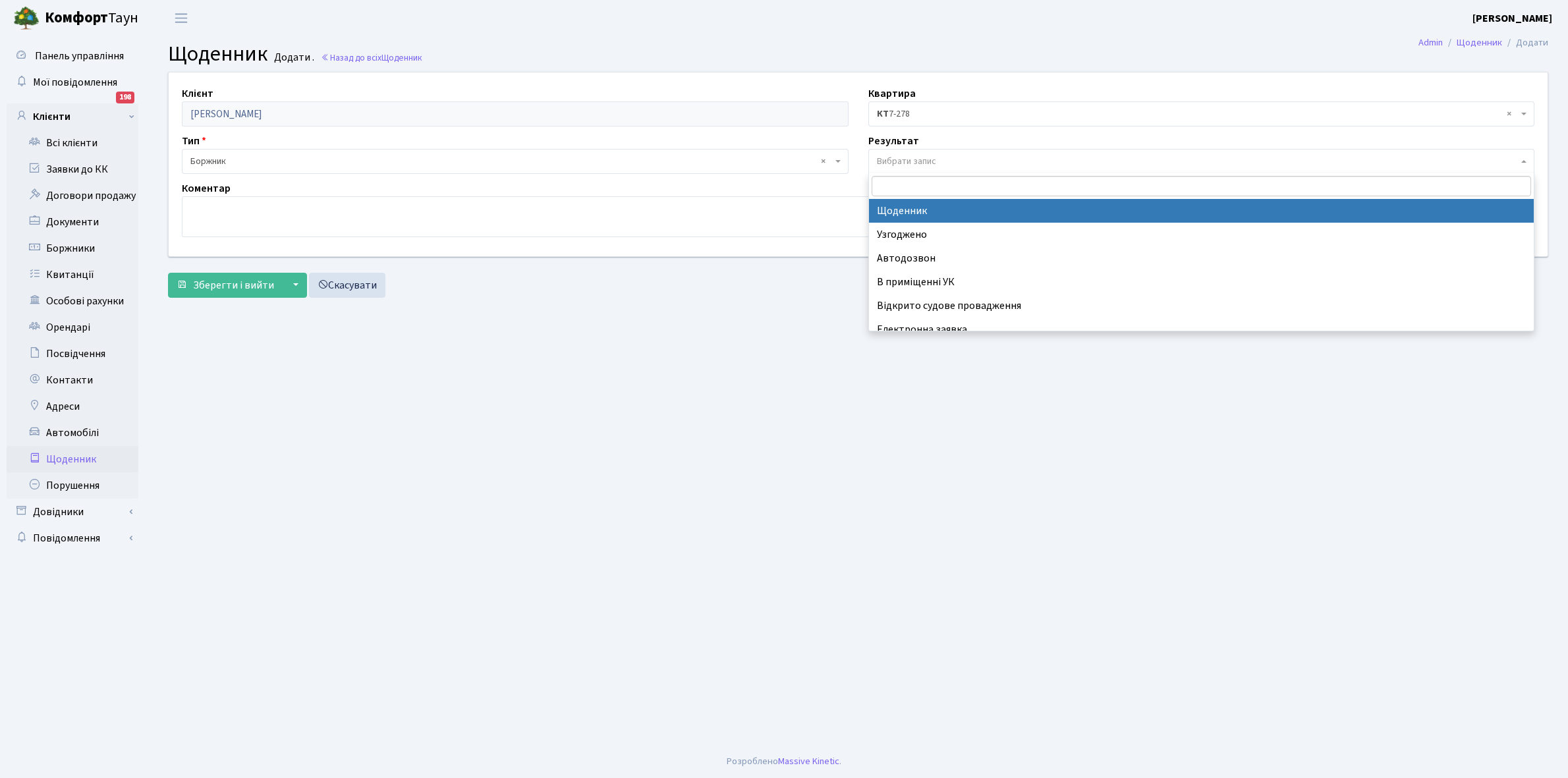
click at [906, 160] on span "Вибрати запис" at bounding box center [907, 161] width 59 height 13
select select "14"
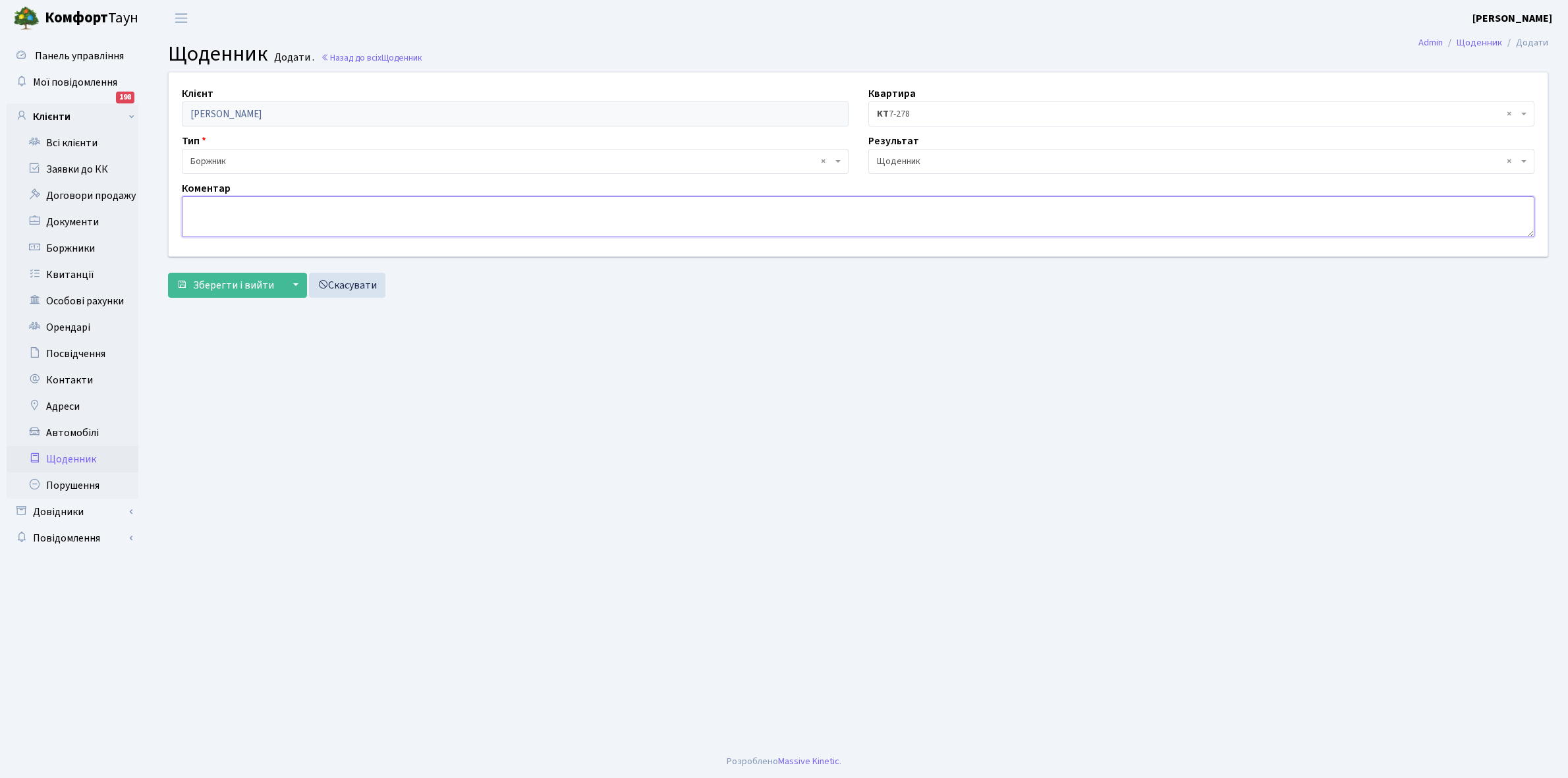
click at [219, 207] on textarea at bounding box center [858, 216] width 1352 height 41
type textarea "G"
type textarea "Прийшов в УК просить не подавати в суд , оплатив 9330,25 грн."
click at [226, 285] on span "Зберегти і вийти" at bounding box center [233, 285] width 81 height 15
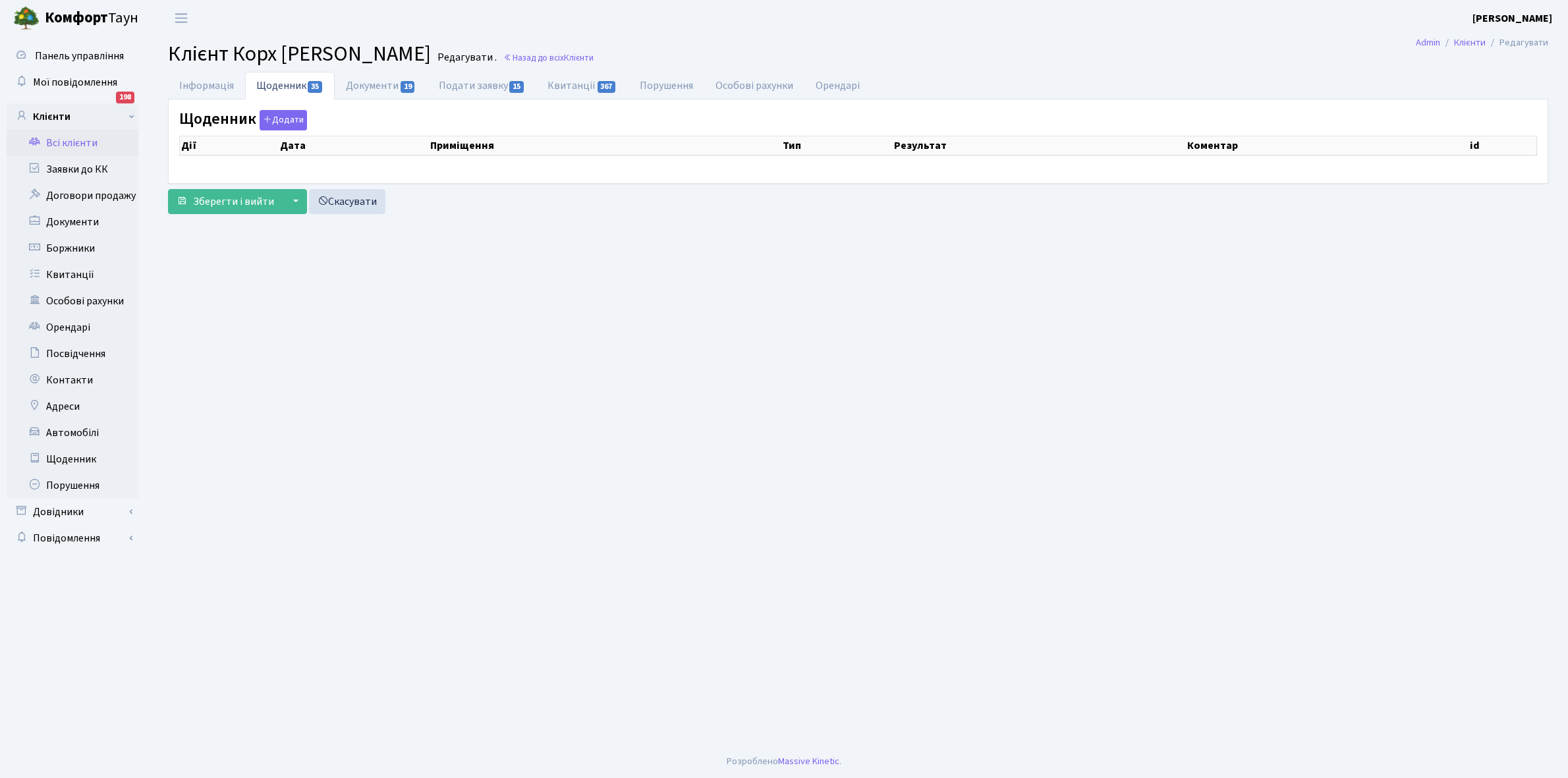
select select "25"
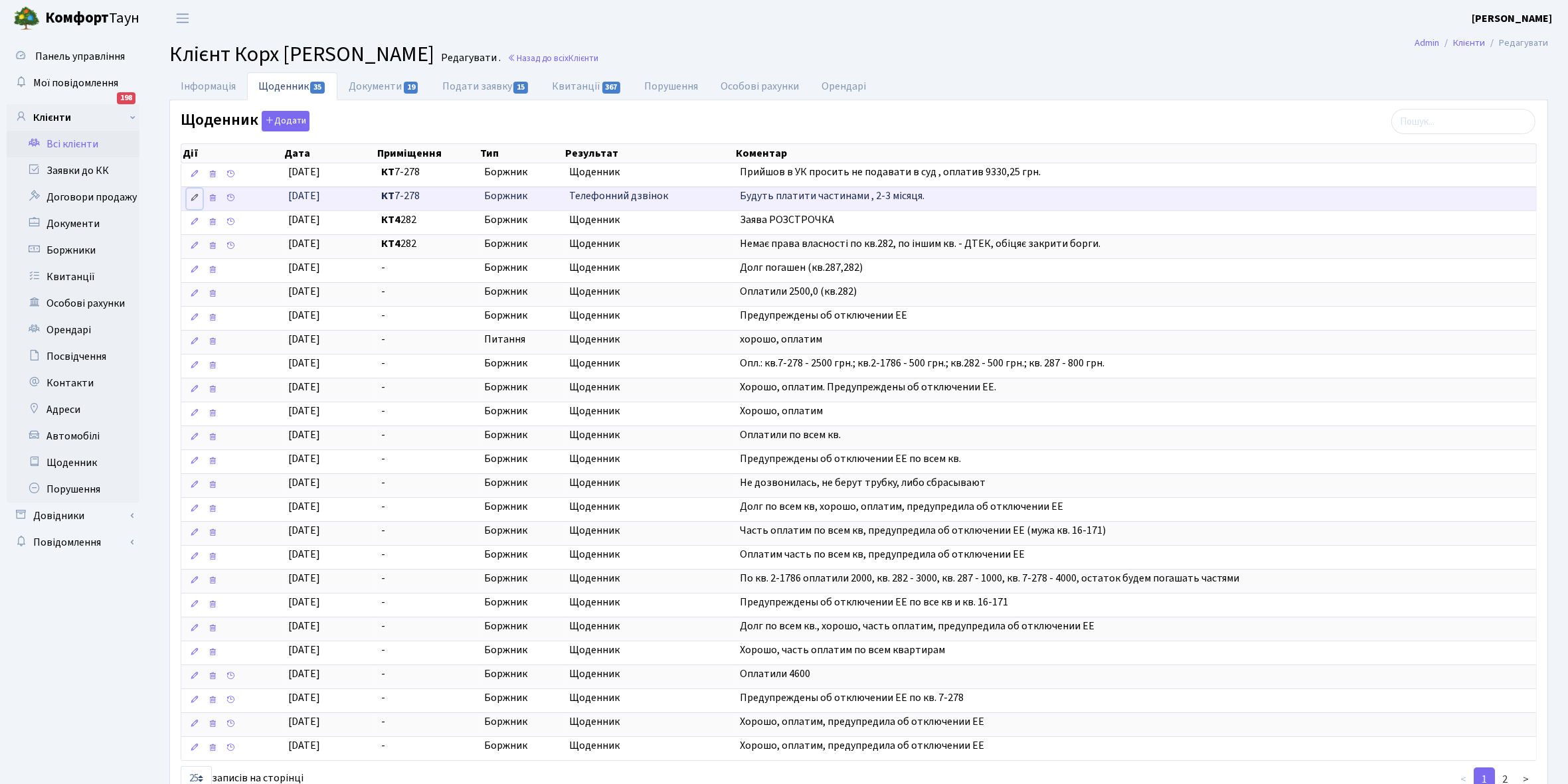
click at [191, 199] on icon at bounding box center [195, 198] width 9 height 9
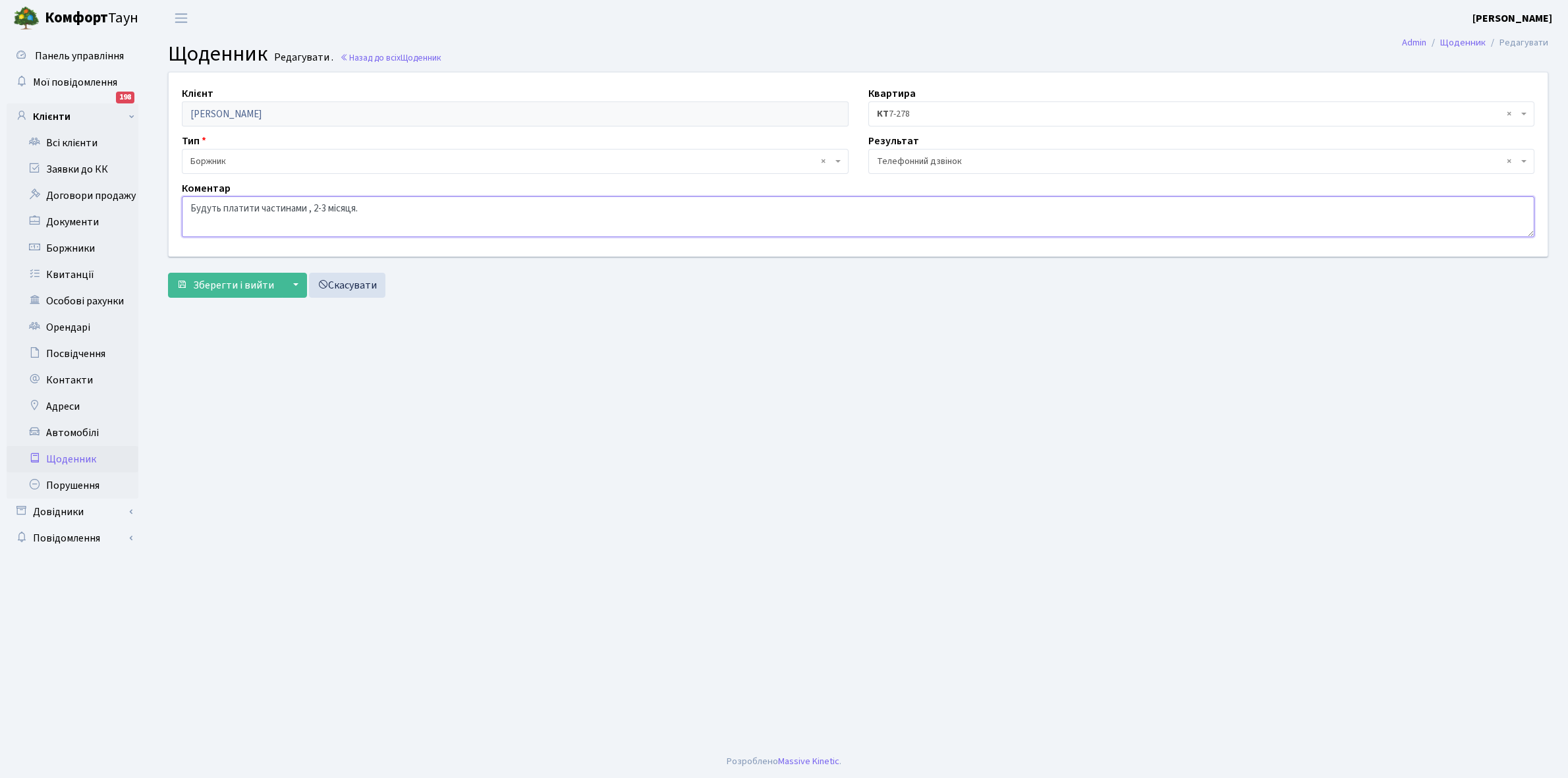
click at [367, 211] on textarea "Будуть платити частинами , 2-3 місяця." at bounding box center [858, 216] width 1352 height 41
type textarea "Будуть платити частинами ."
click at [198, 276] on button "Зберегти і вийти" at bounding box center [225, 285] width 114 height 25
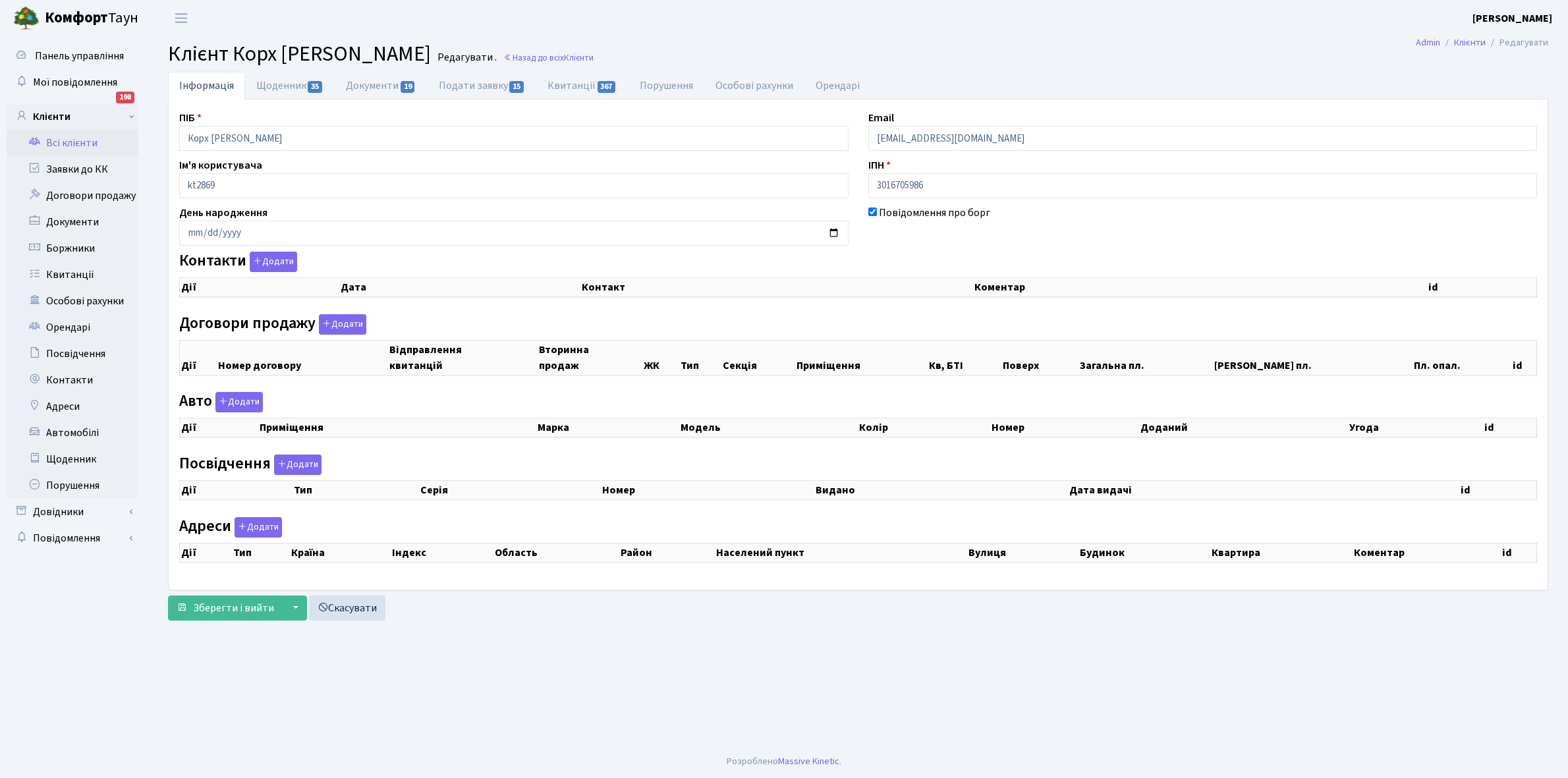
checkbox input "true"
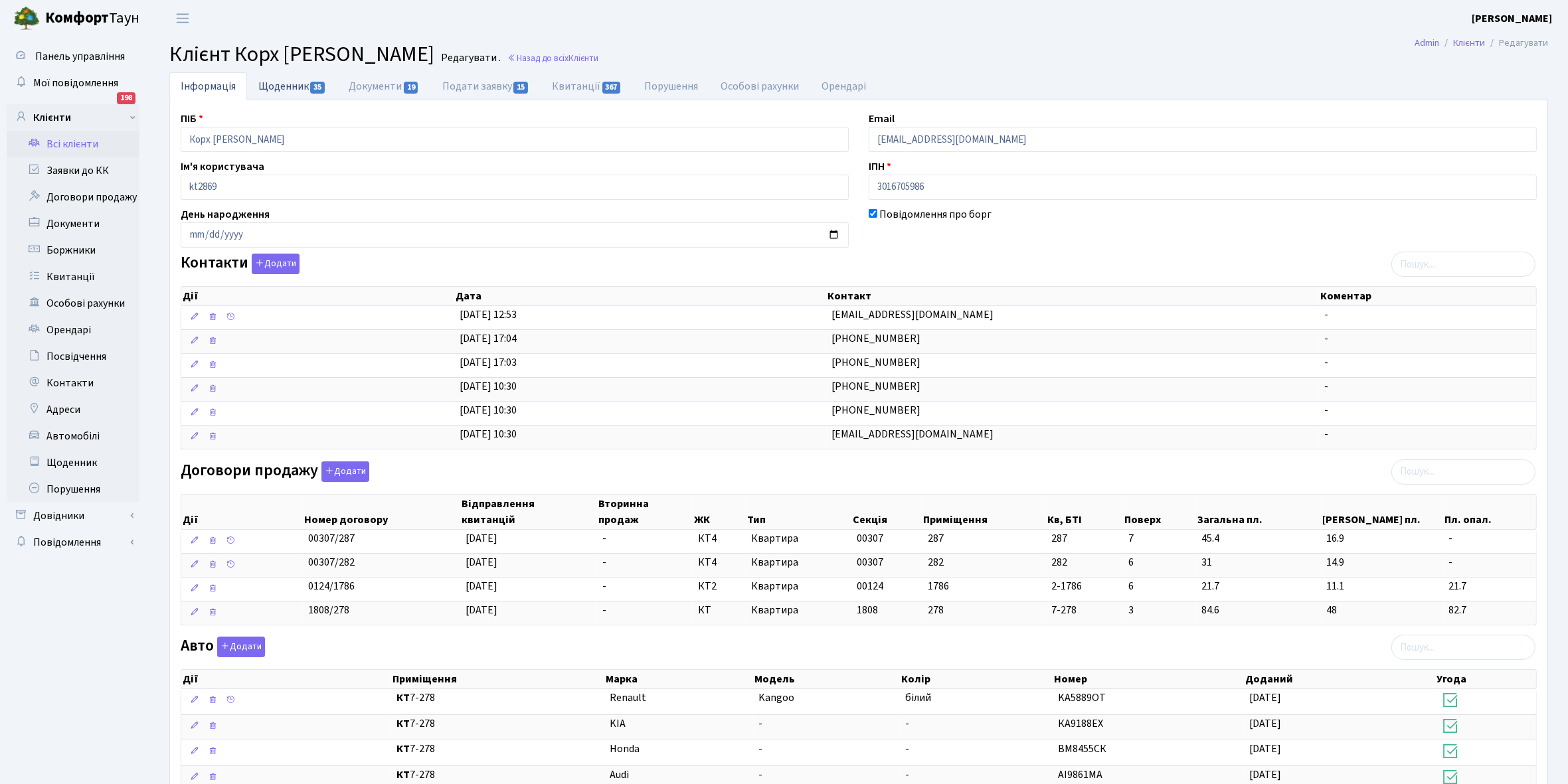
click at [276, 82] on link "Щоденник 35" at bounding box center [292, 86] width 91 height 27
select select "25"
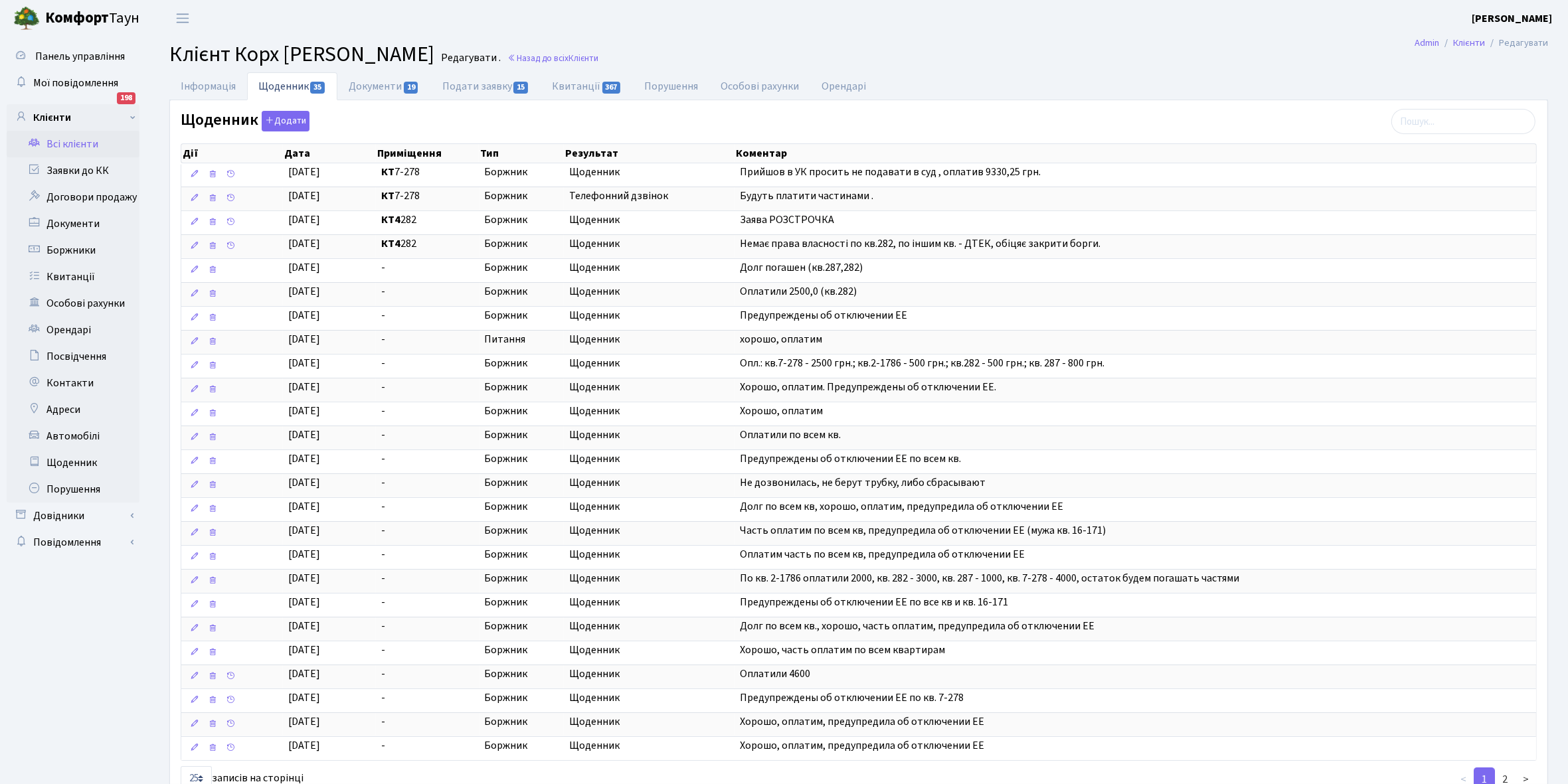
click at [75, 148] on link "Всі клієнти" at bounding box center [73, 144] width 133 height 26
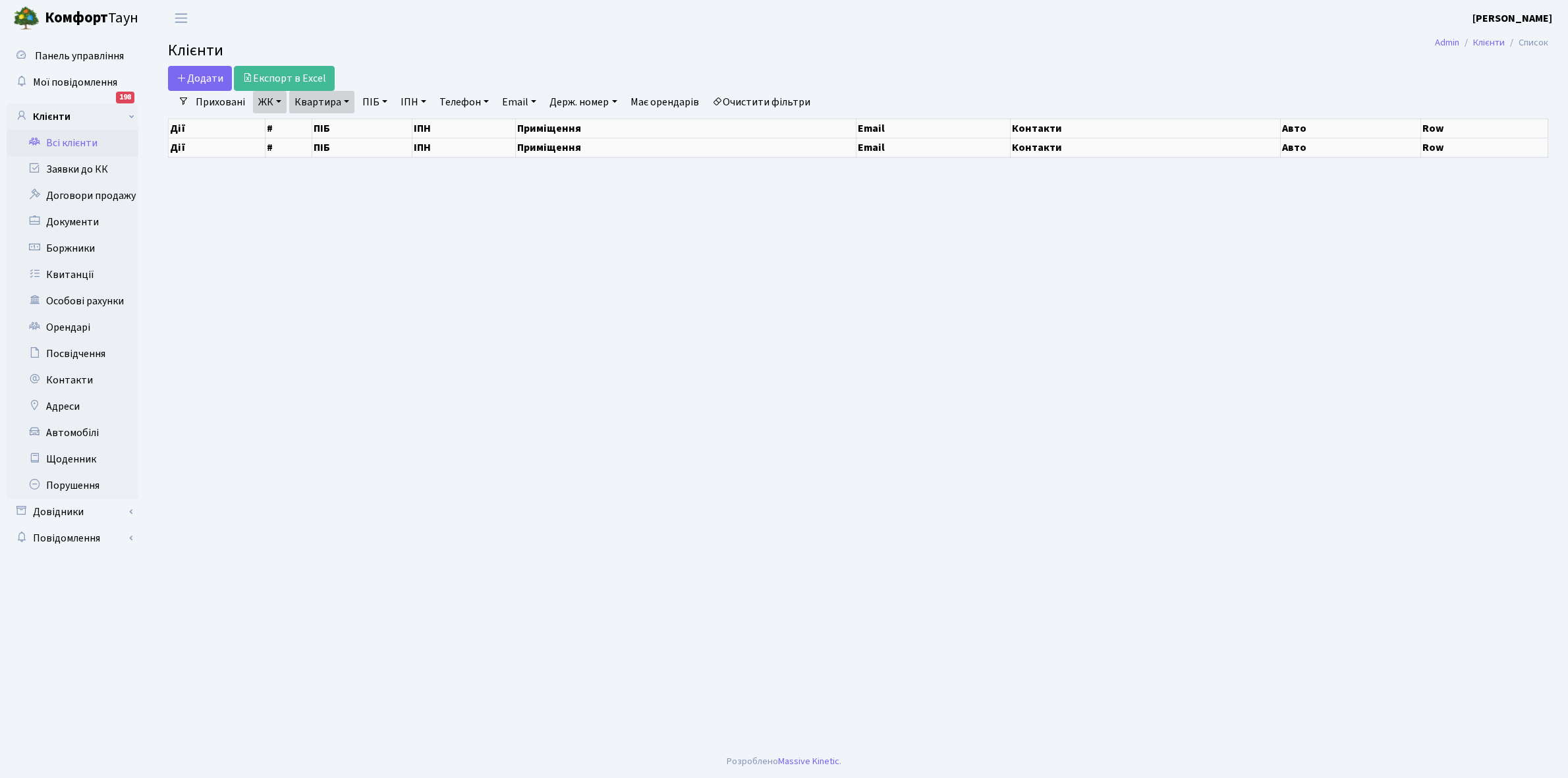
select select "25"
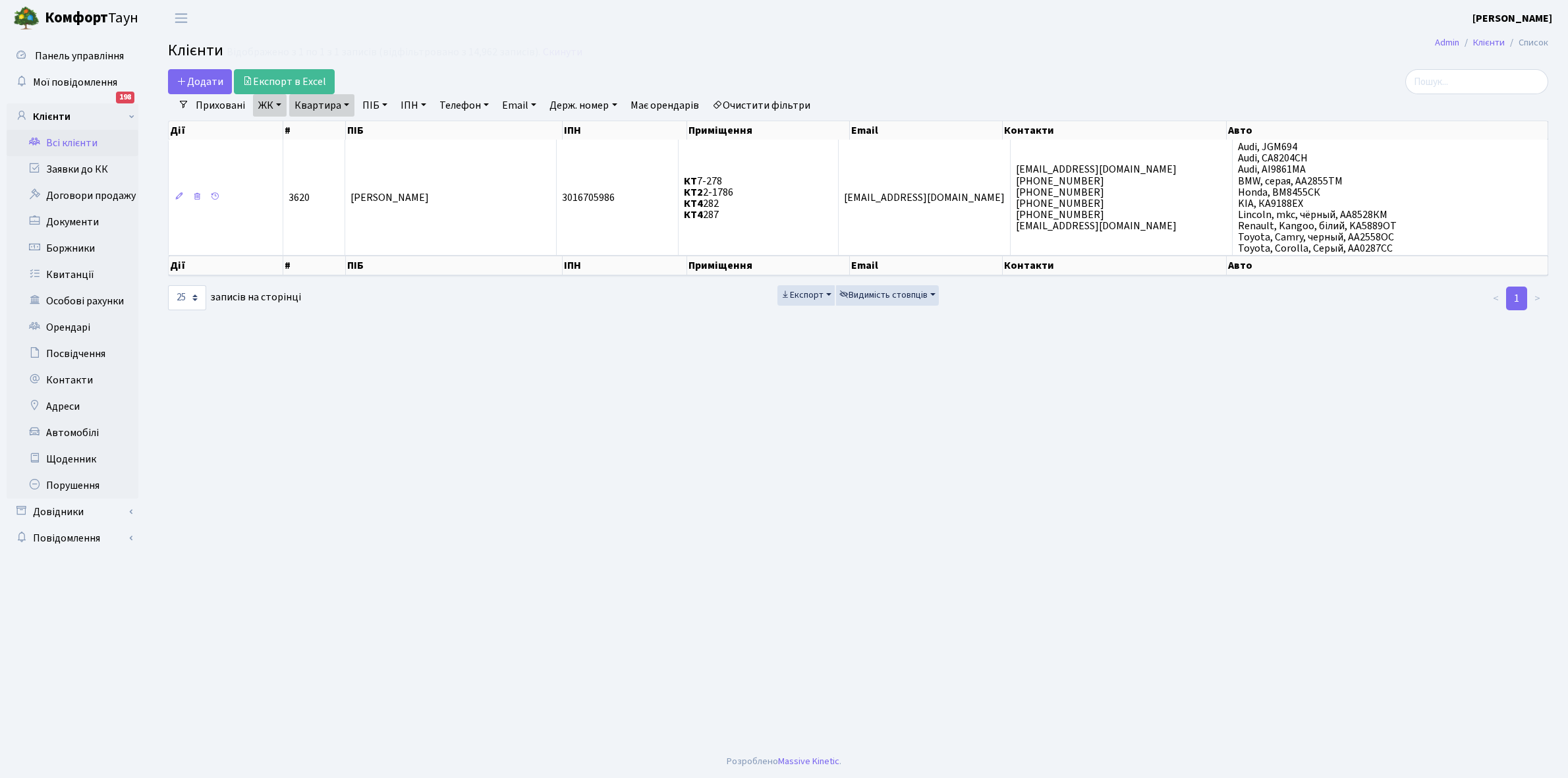
click at [771, 103] on link "Очистити фільтри" at bounding box center [761, 106] width 108 height 22
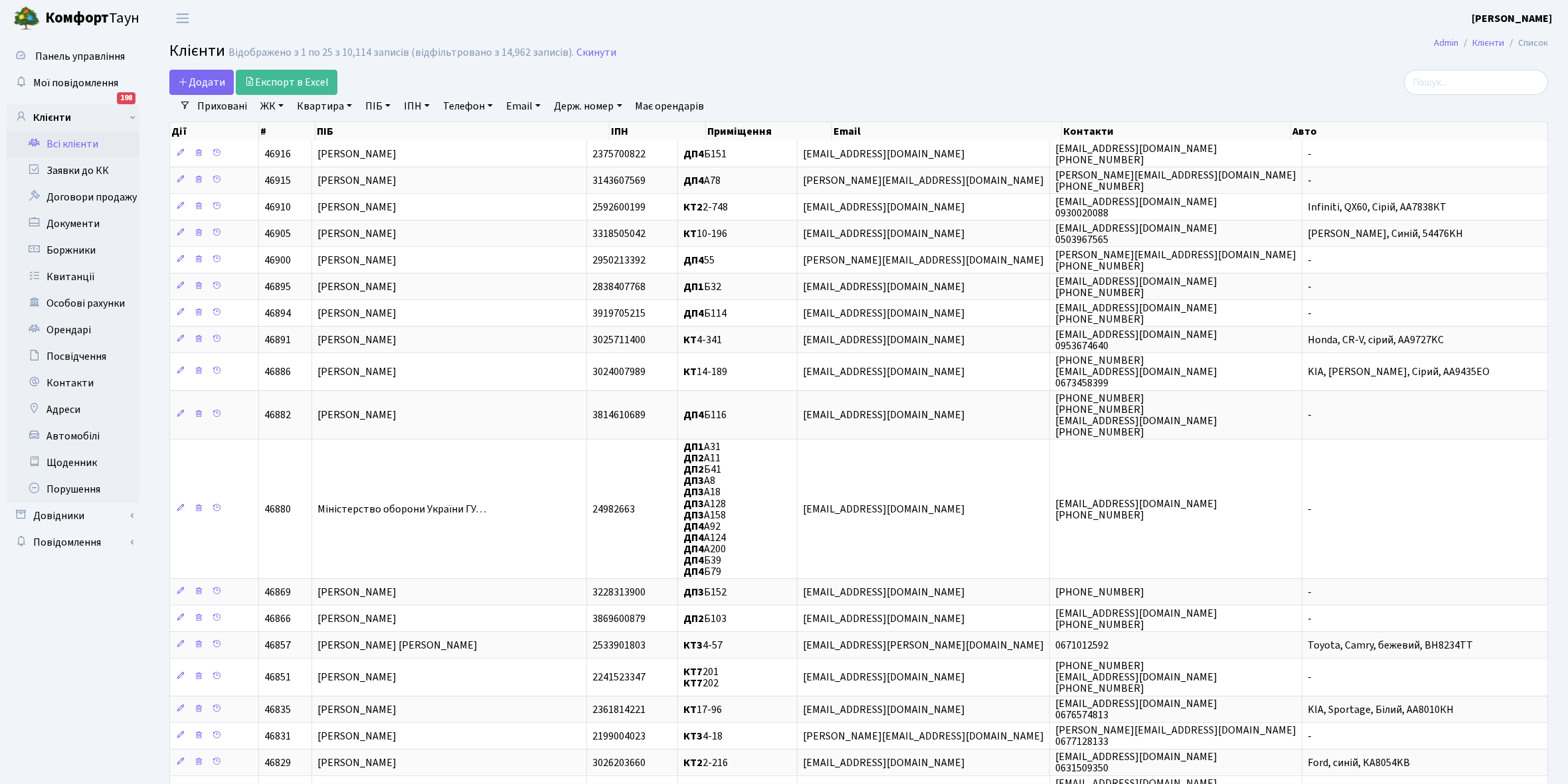
click at [282, 104] on link "ЖК" at bounding box center [271, 106] width 34 height 22
click at [315, 151] on li "КТ, вул. Регенераторна, 4" at bounding box center [338, 152] width 161 height 23
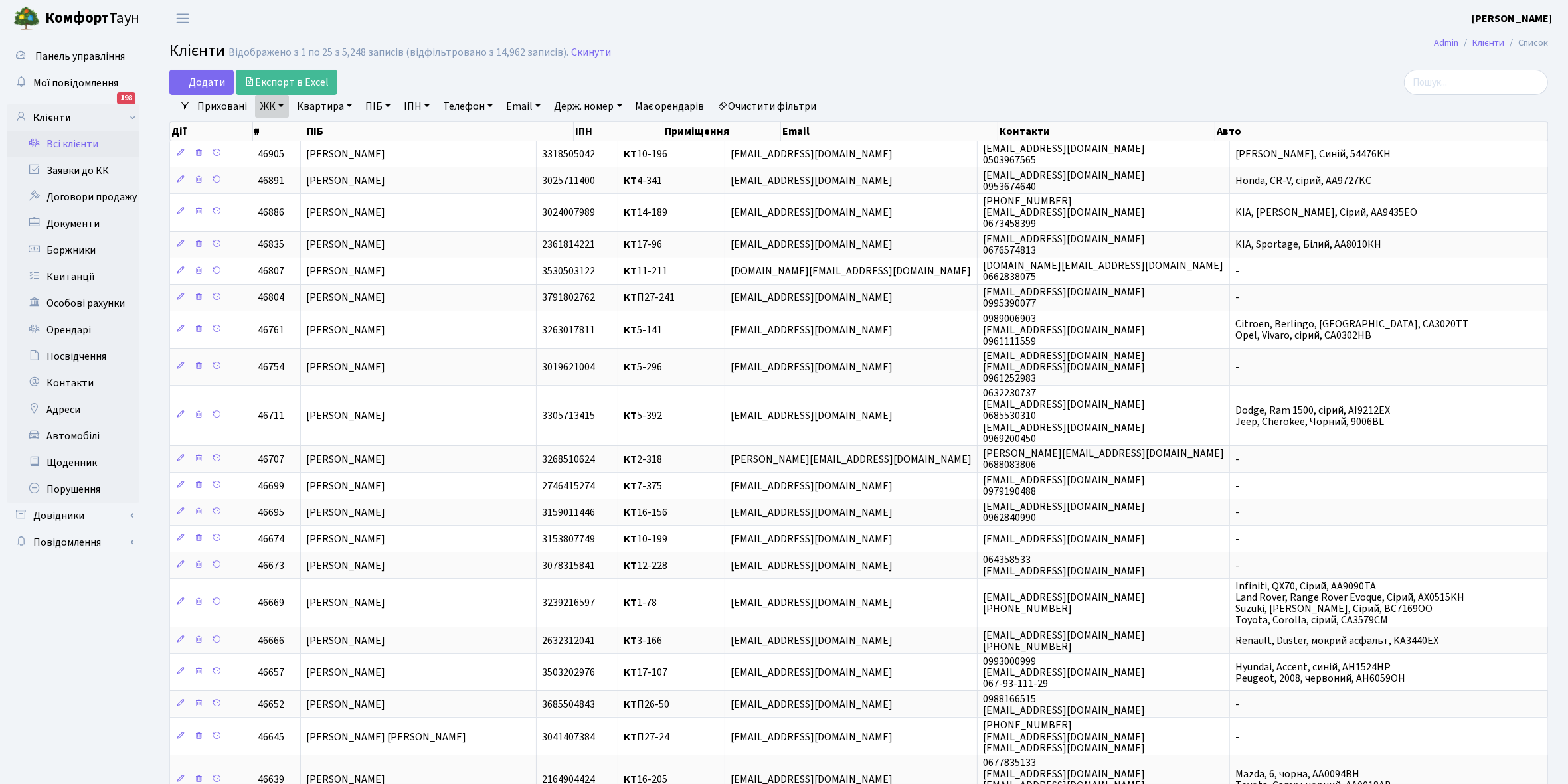
click at [350, 106] on link "Квартира" at bounding box center [324, 106] width 66 height 22
click at [333, 132] on input "text" at bounding box center [331, 133] width 78 height 25
type input "4-294"
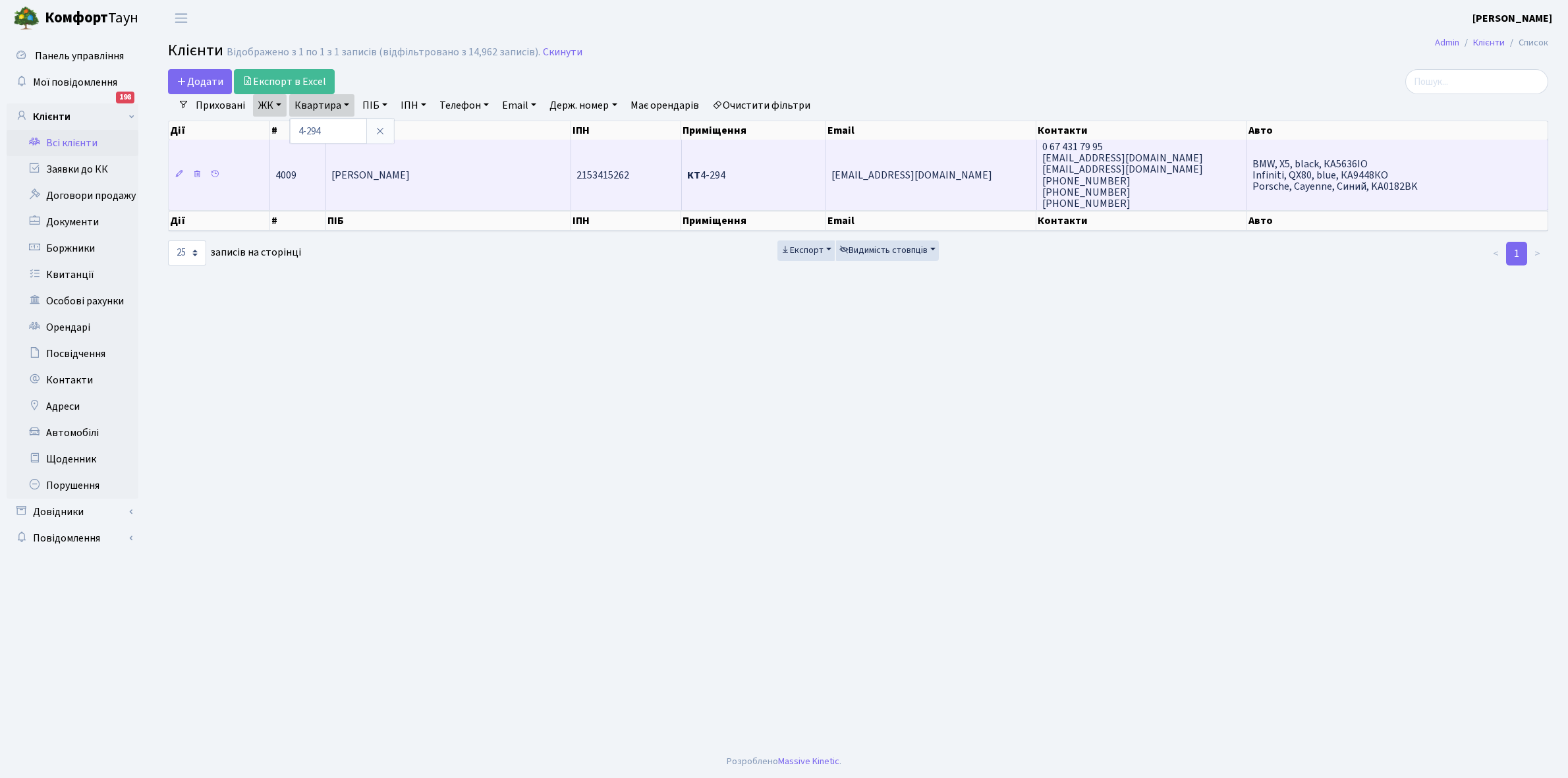
click at [409, 169] on span "[PERSON_NAME]" at bounding box center [370, 175] width 78 height 15
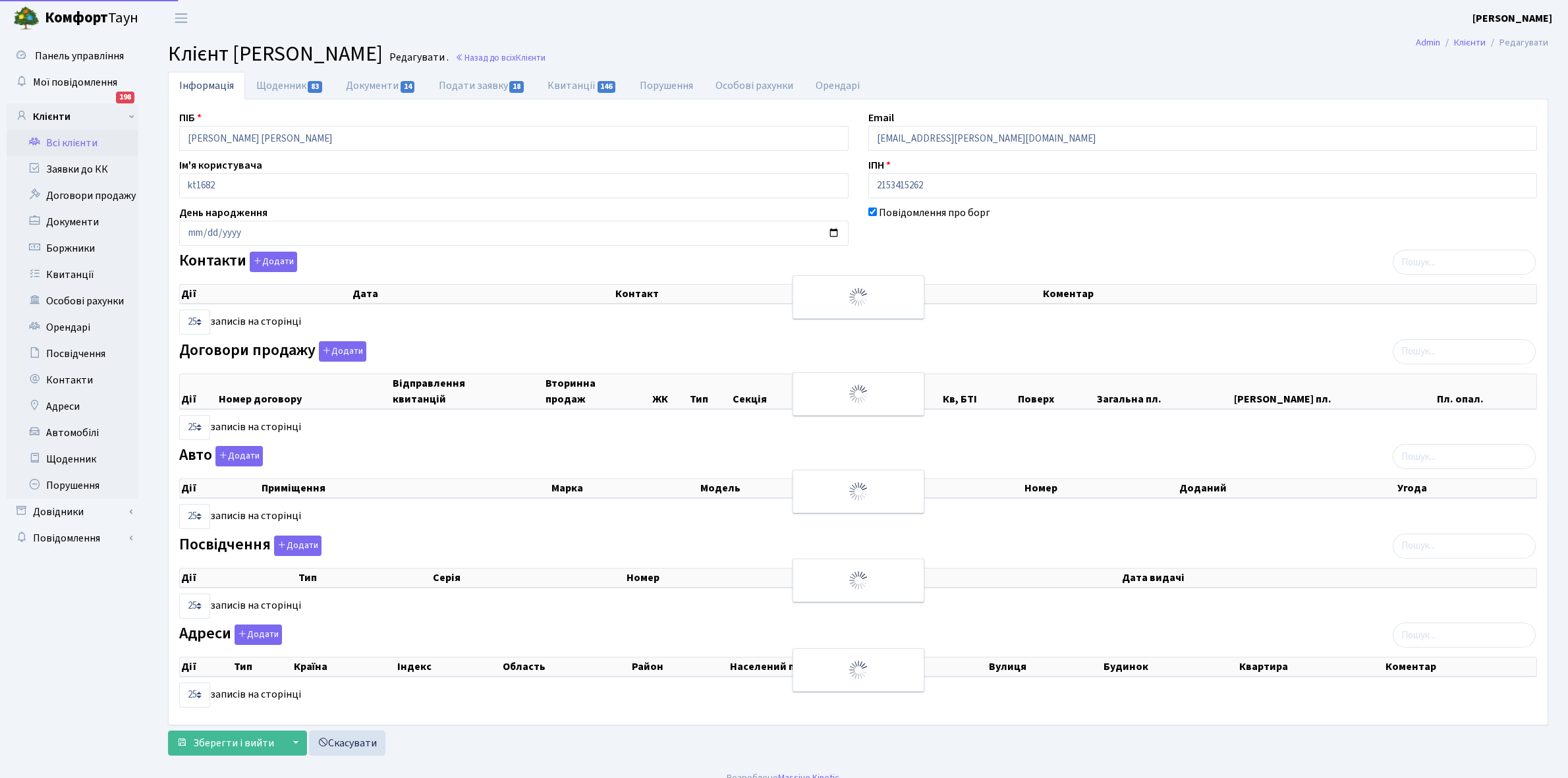
select select "25"
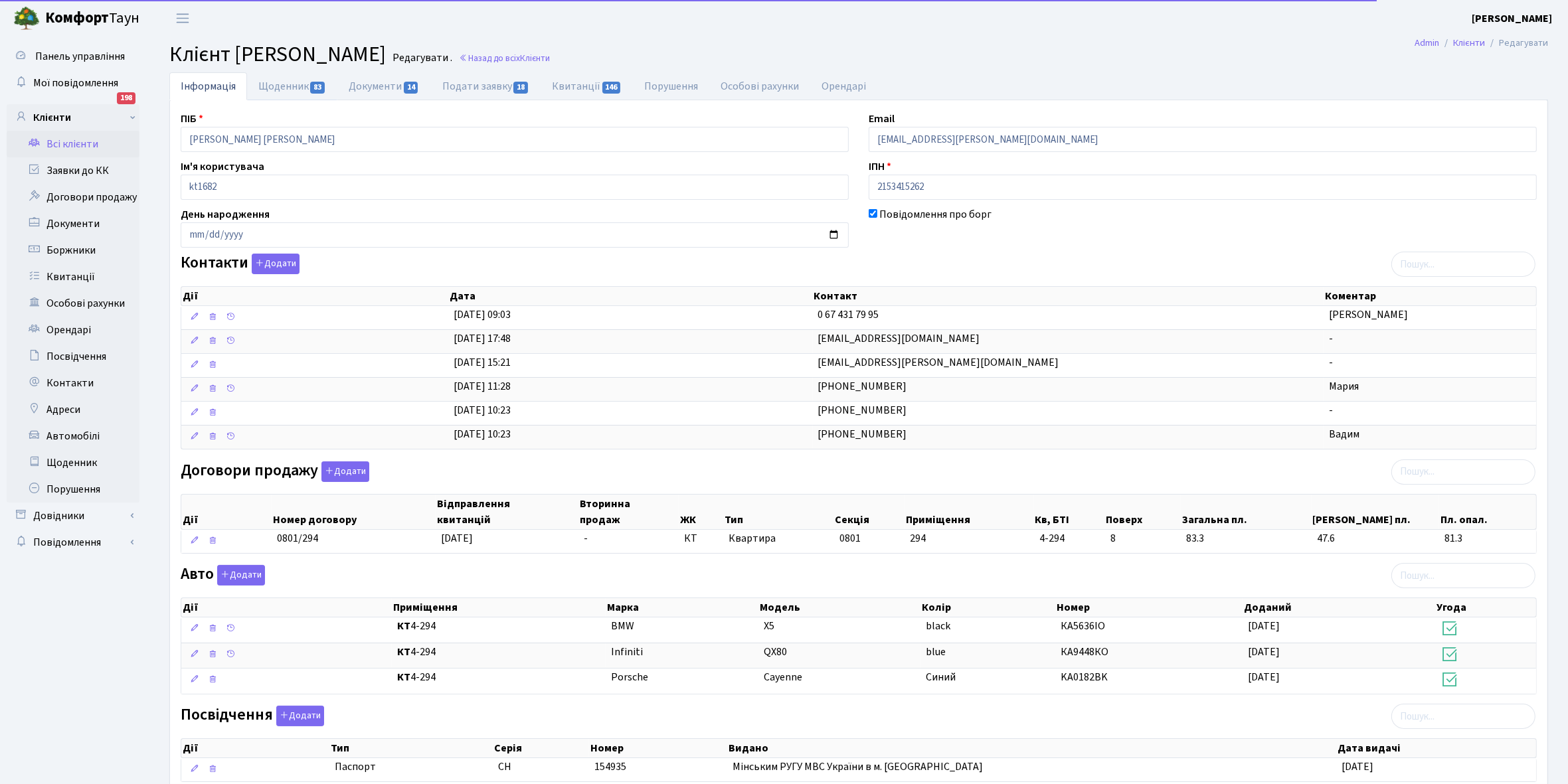
click at [272, 90] on link "Щоденник 83" at bounding box center [292, 86] width 91 height 28
select select "25"
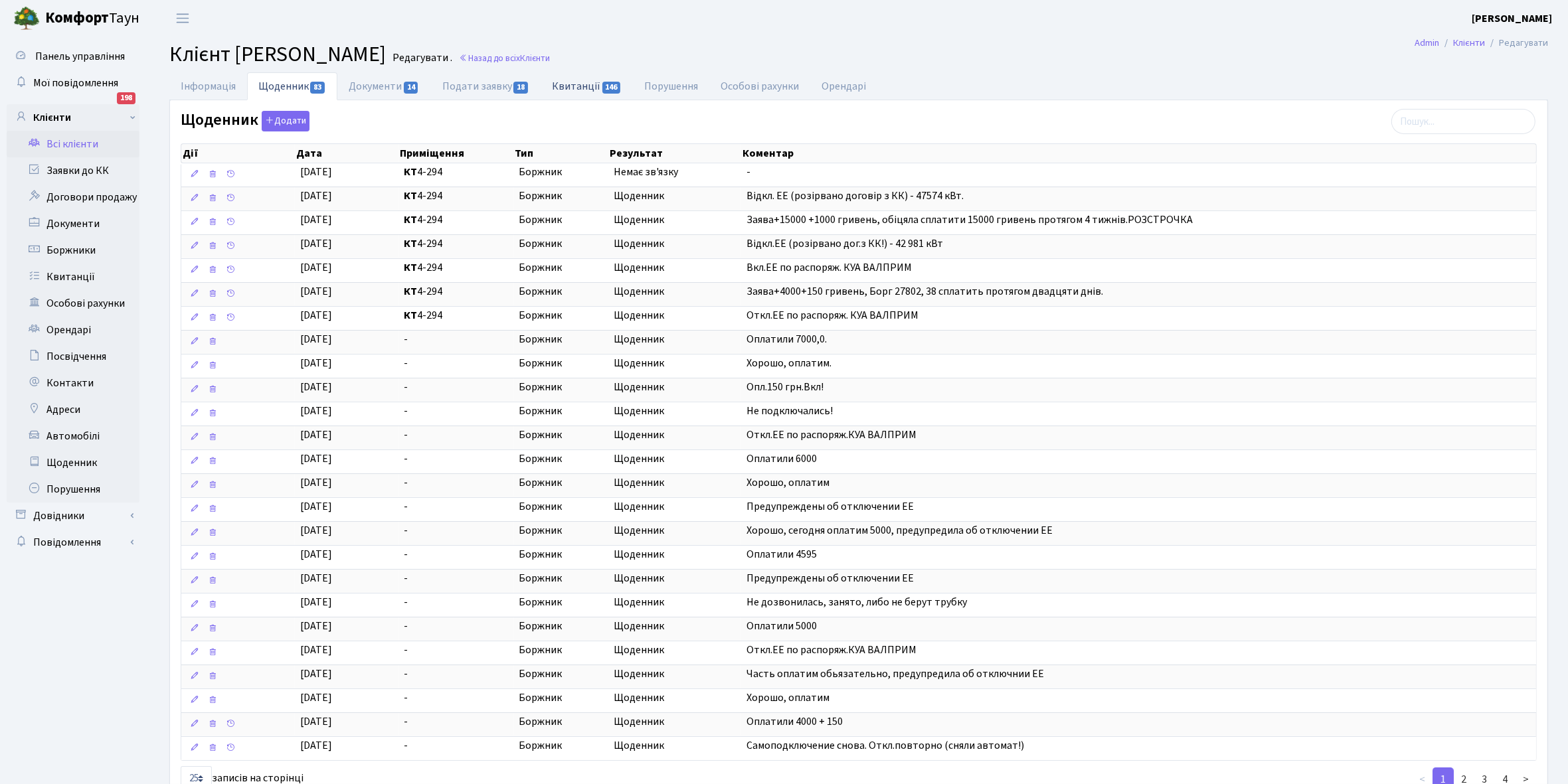
click at [575, 85] on link "Квитанції 146" at bounding box center [587, 86] width 92 height 27
select select "25"
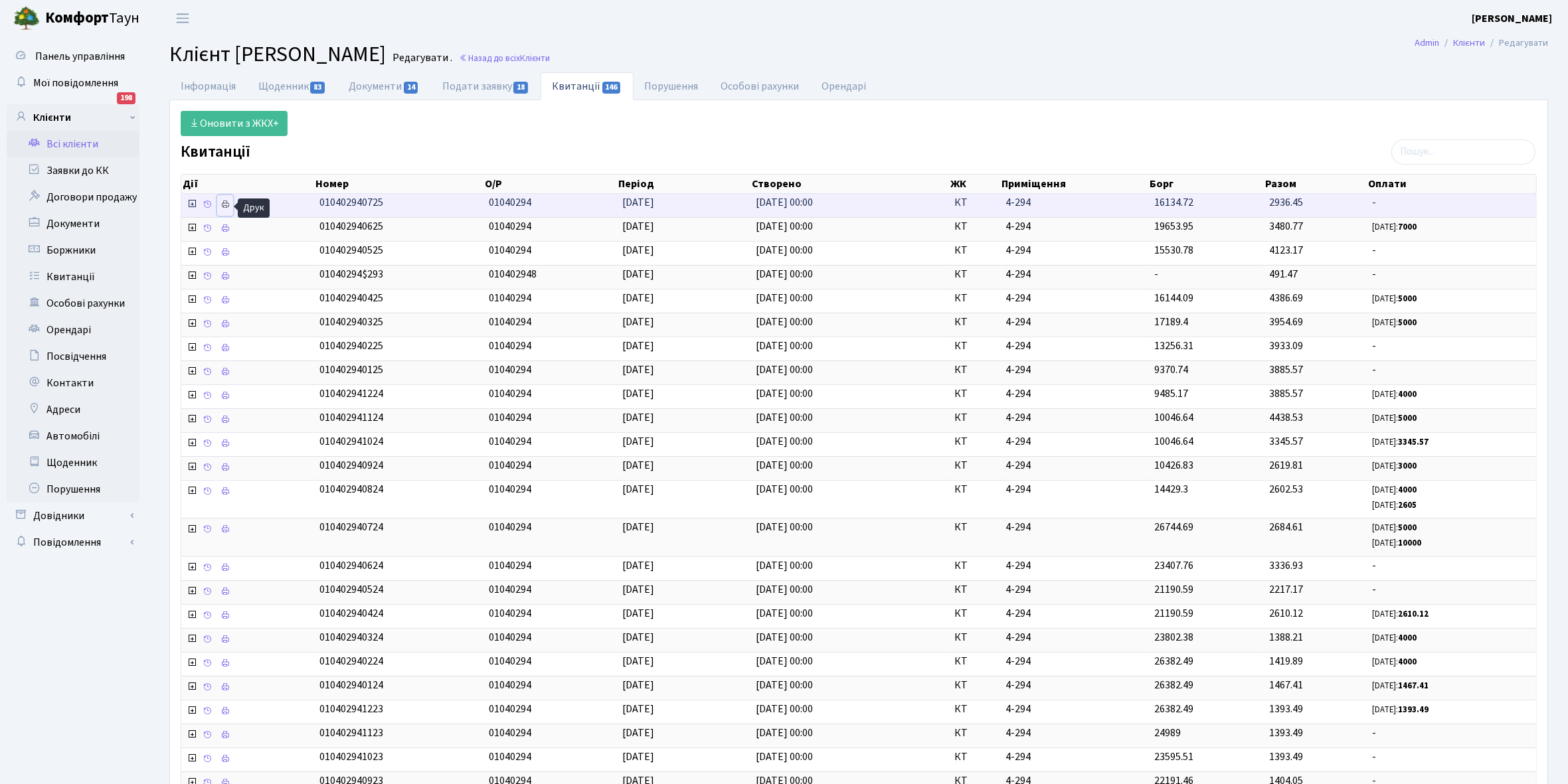
click at [228, 204] on icon at bounding box center [225, 204] width 9 height 9
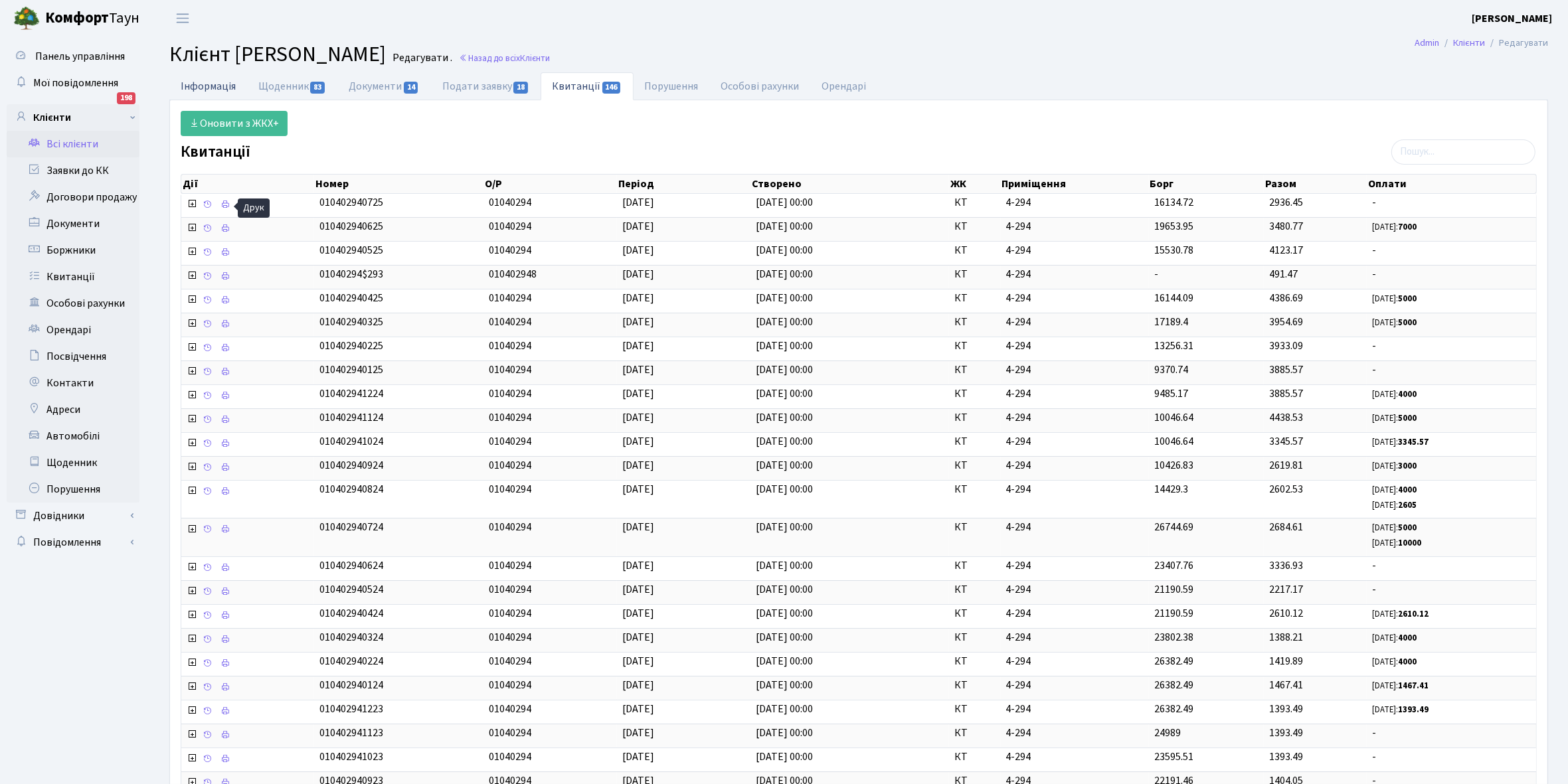
click at [199, 87] on link "Інформація" at bounding box center [208, 86] width 78 height 27
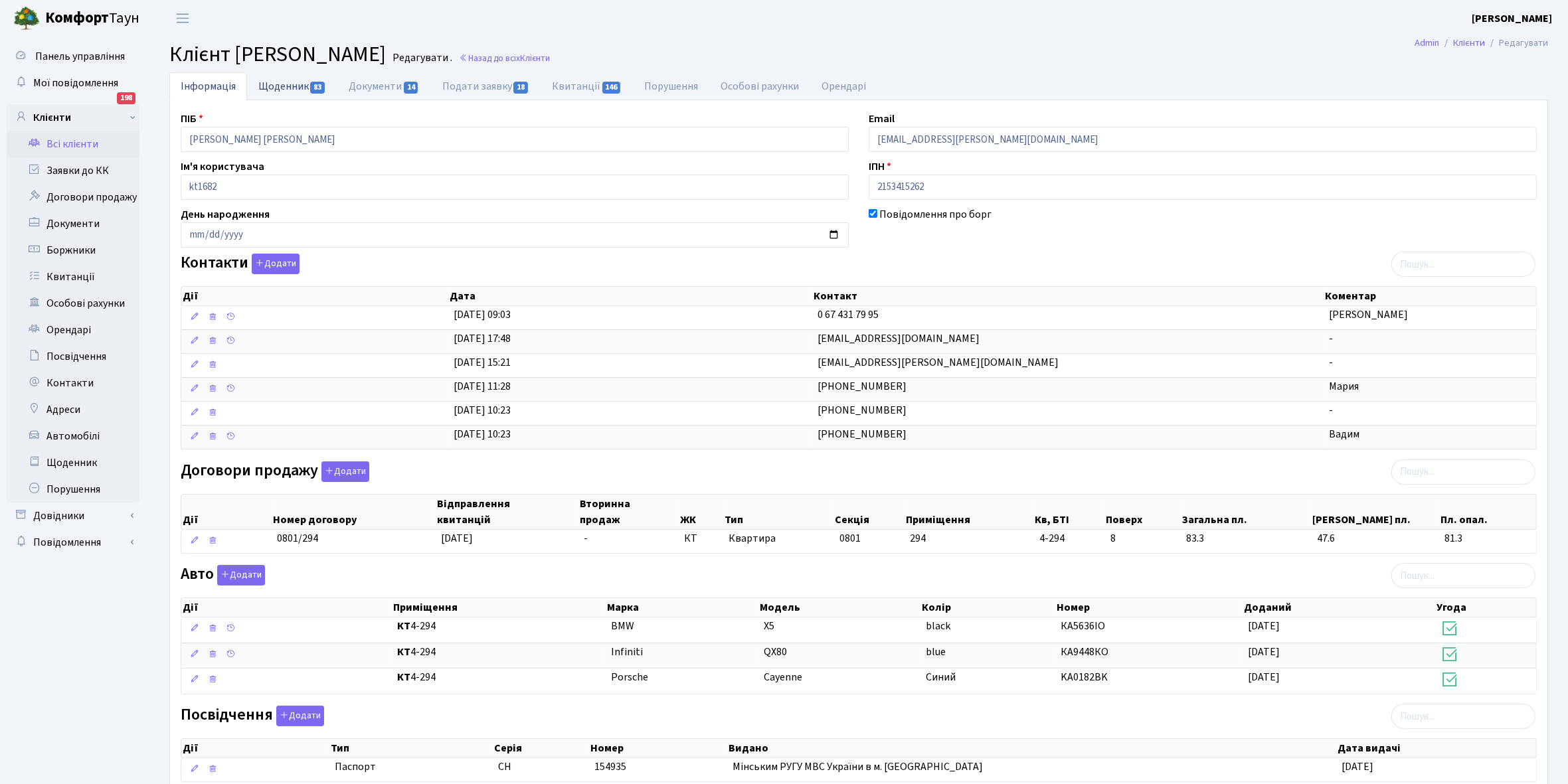
click at [280, 88] on link "Щоденник 83" at bounding box center [292, 86] width 91 height 27
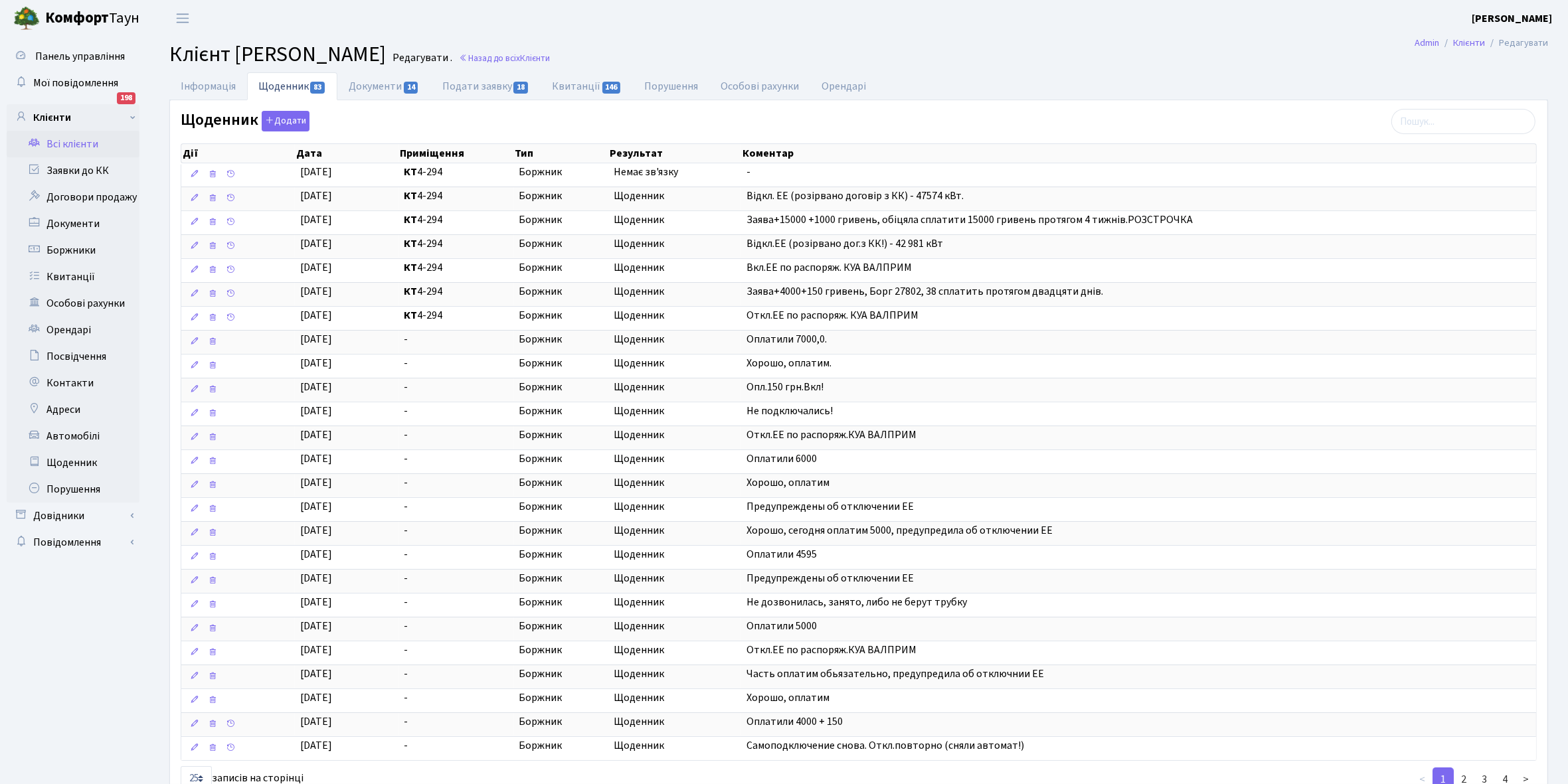
click at [67, 143] on link "Всі клієнти" at bounding box center [73, 144] width 133 height 26
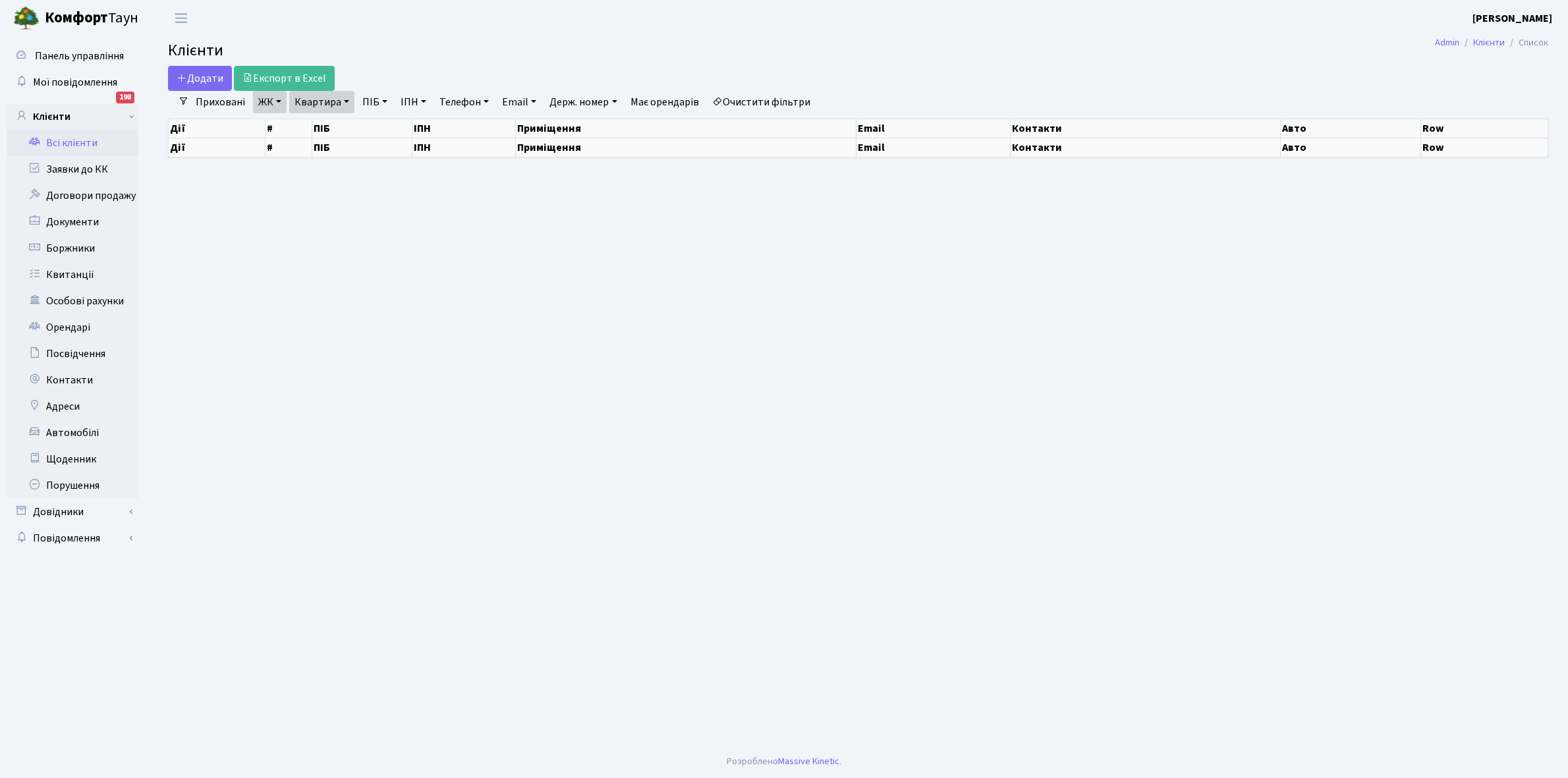
select select "25"
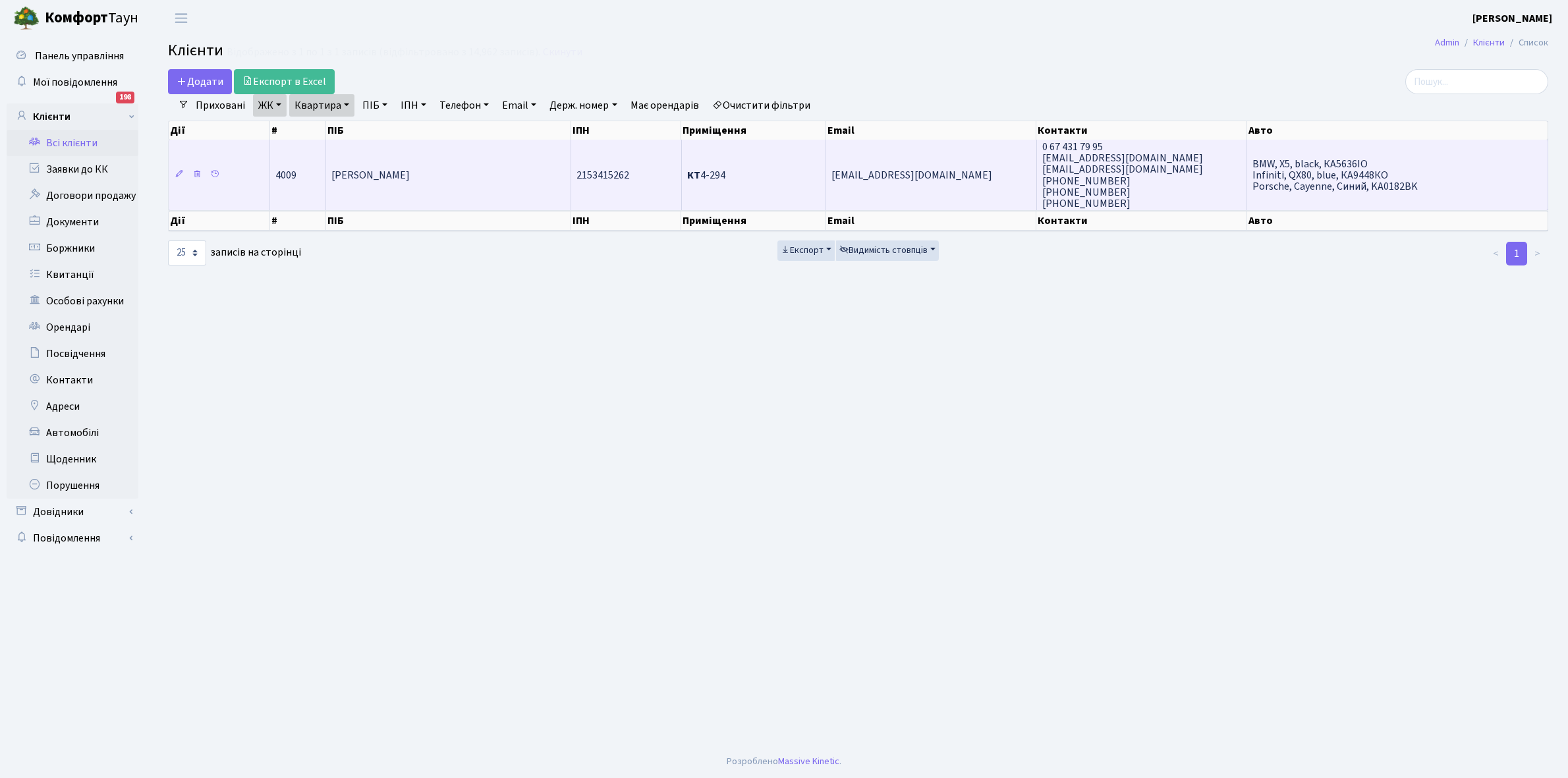
click at [475, 189] on td "[PERSON_NAME]" at bounding box center [449, 175] width 245 height 71
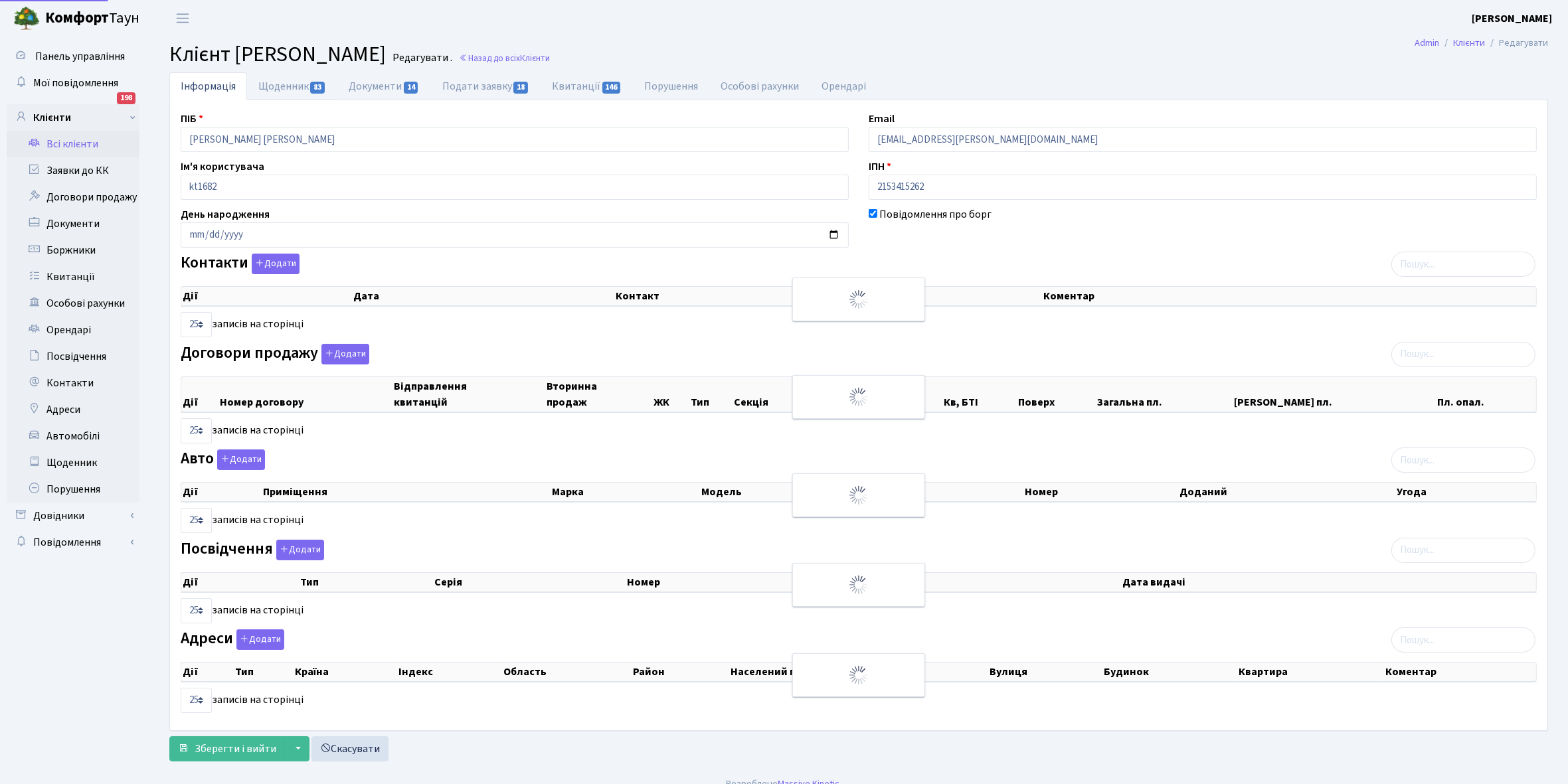
click at [276, 85] on link "Щоденник 83" at bounding box center [292, 86] width 91 height 28
select select "25"
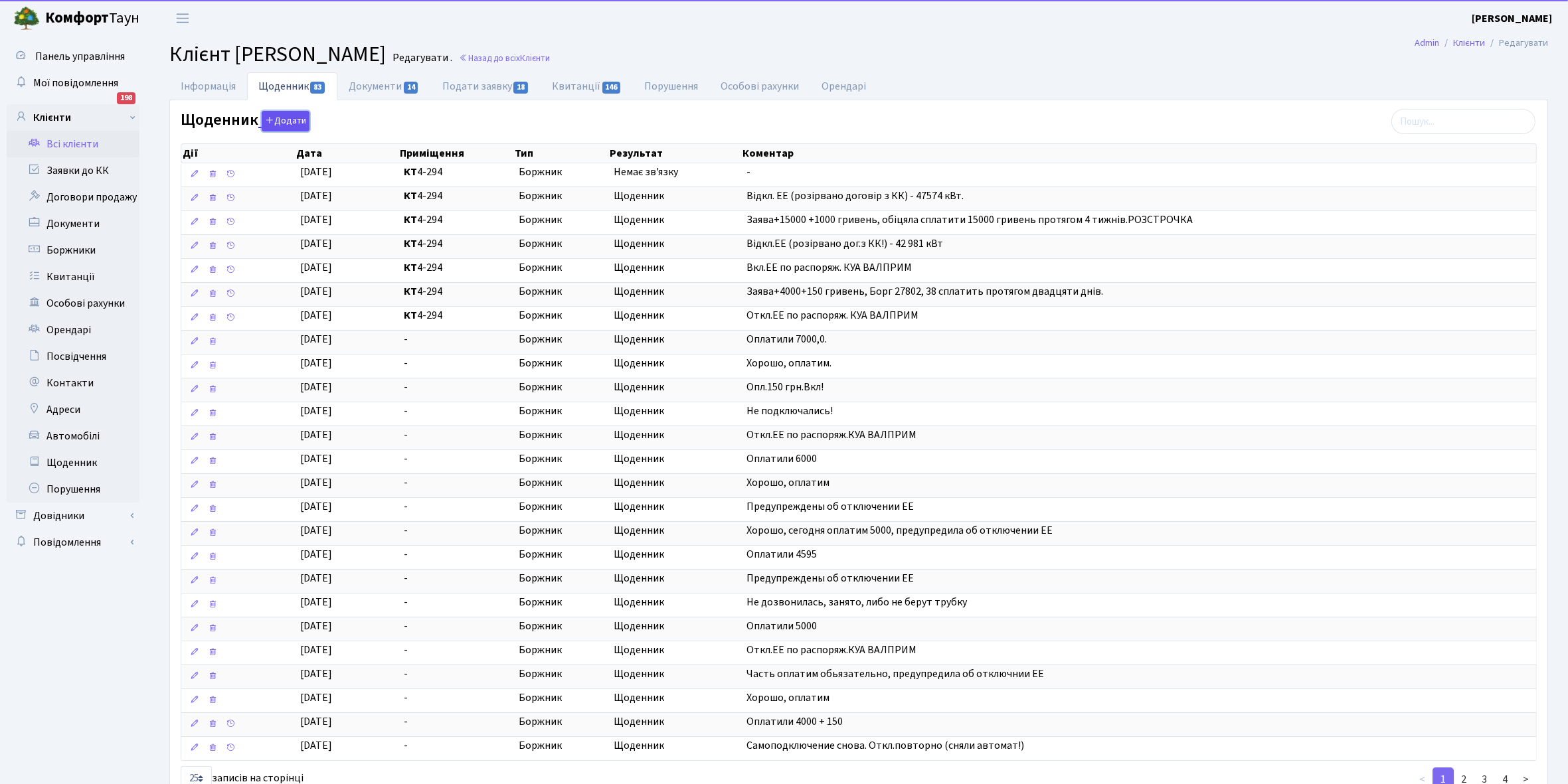
click at [290, 121] on button "Додати" at bounding box center [285, 121] width 48 height 20
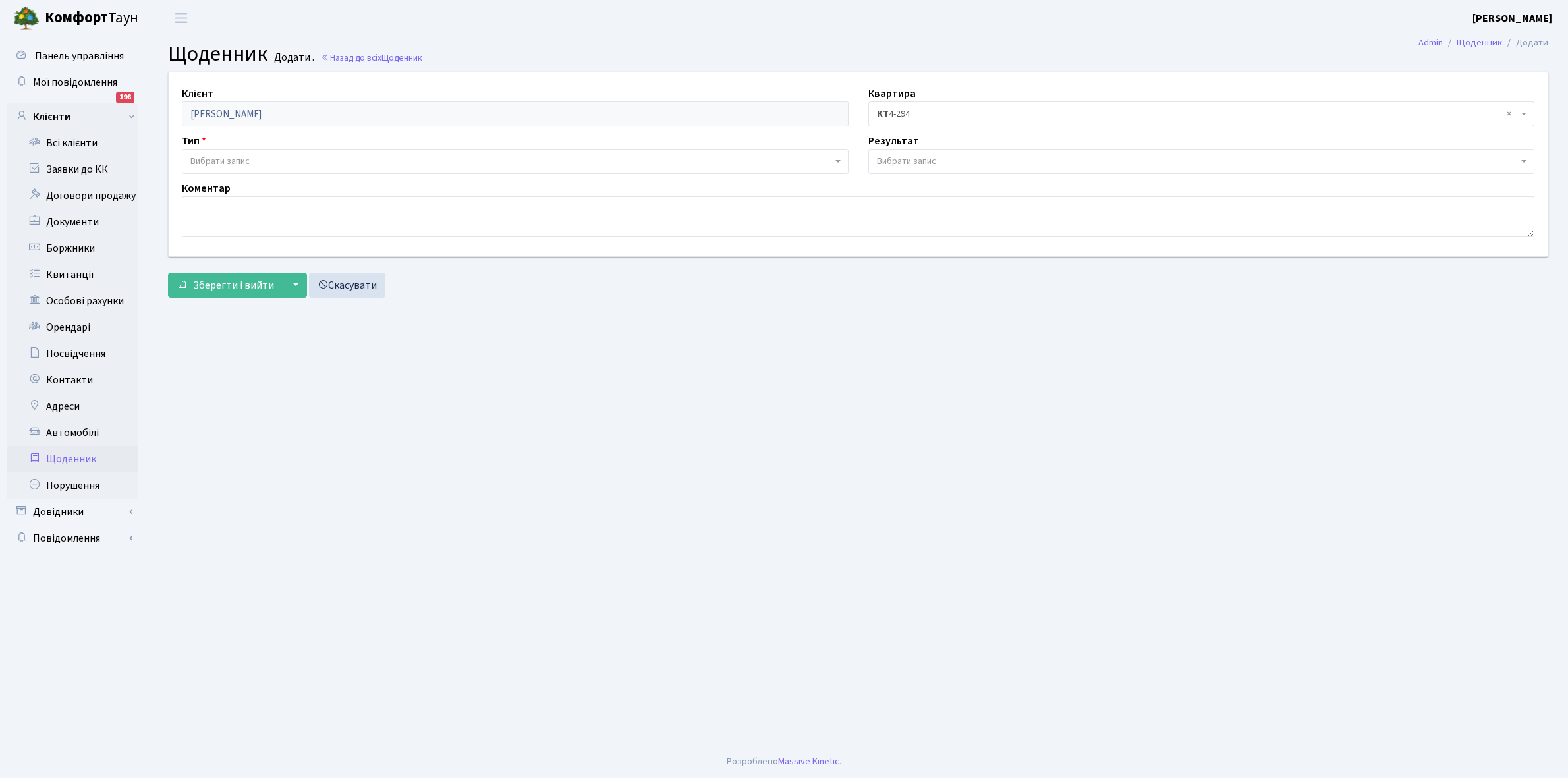
click at [248, 158] on span "Вибрати запис" at bounding box center [220, 161] width 59 height 13
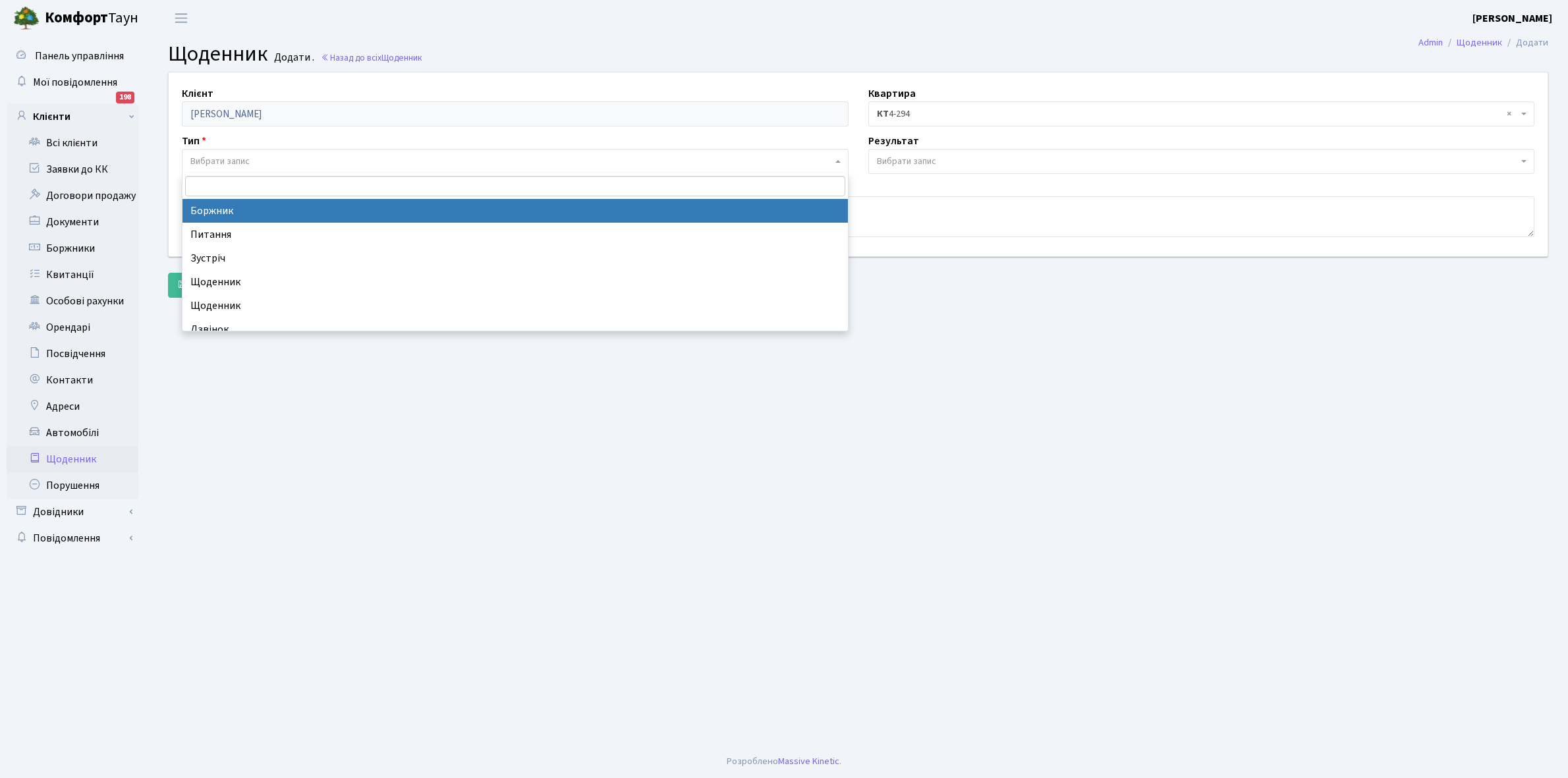
select select "189"
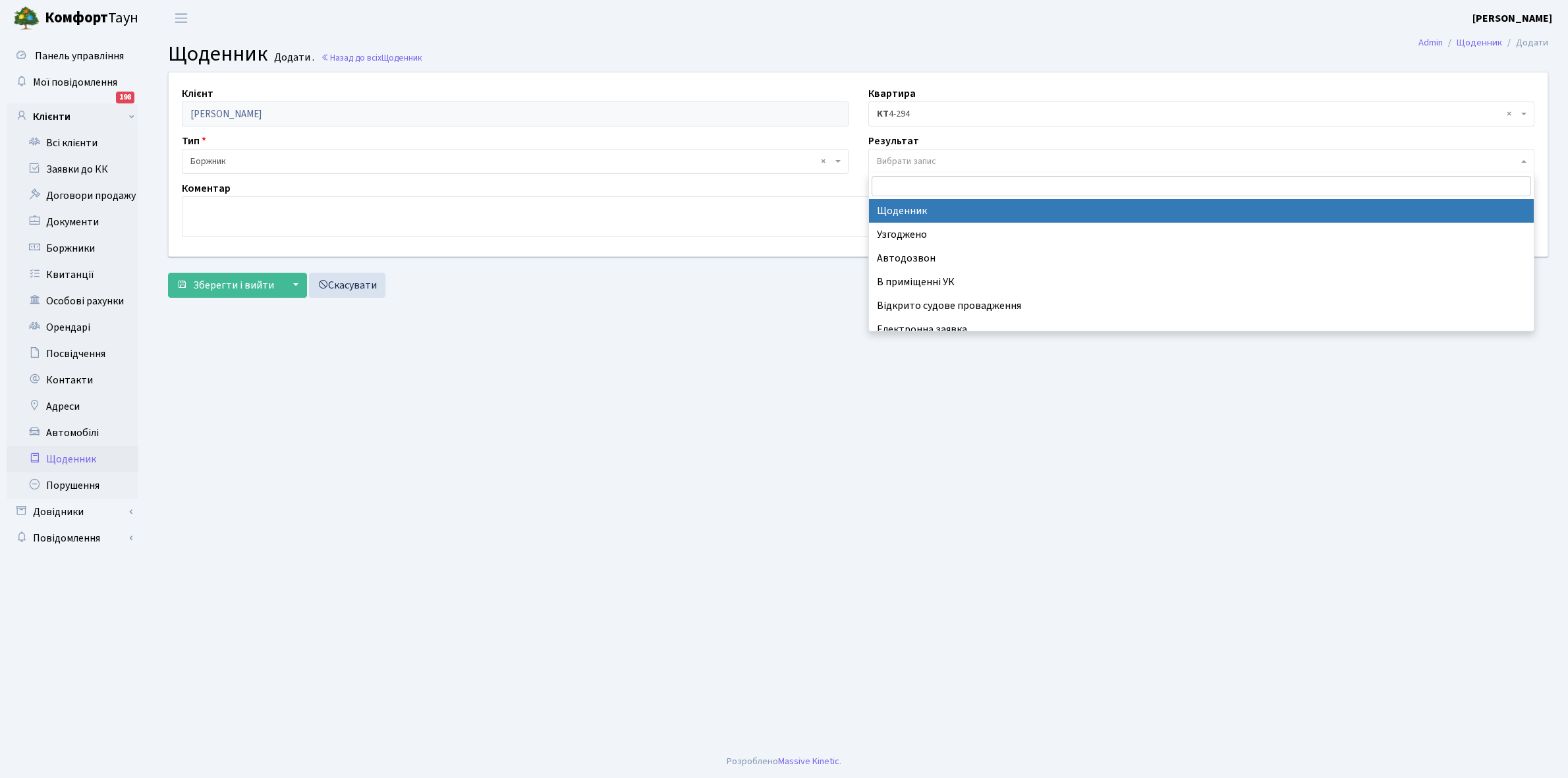
click at [934, 156] on span "Вибрати запис" at bounding box center [907, 161] width 59 height 13
select select "14"
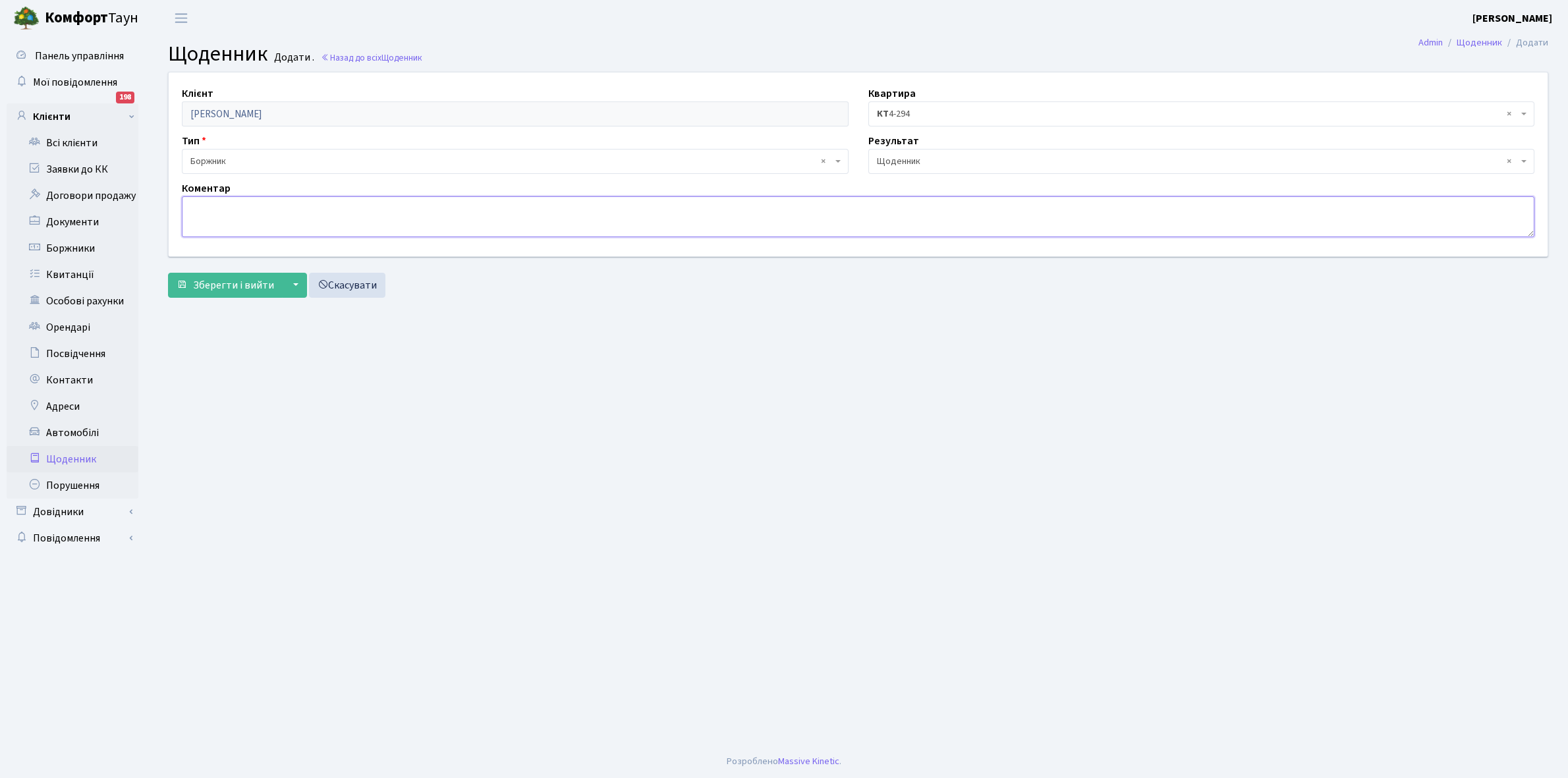
click at [200, 208] on textarea at bounding box center [858, 216] width 1352 height 41
click at [67, 462] on link "Щоденник" at bounding box center [72, 458] width 132 height 26
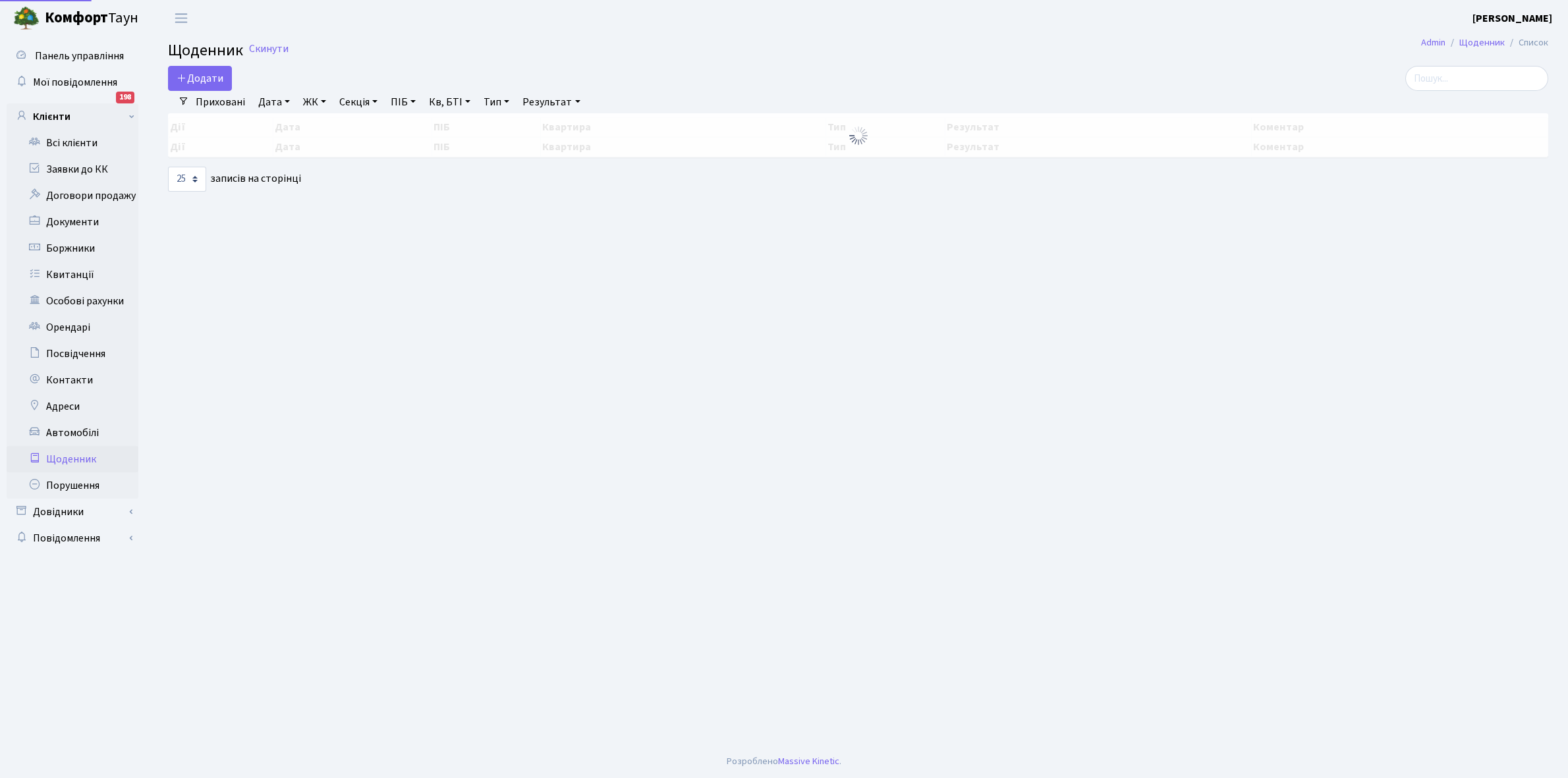
select select "25"
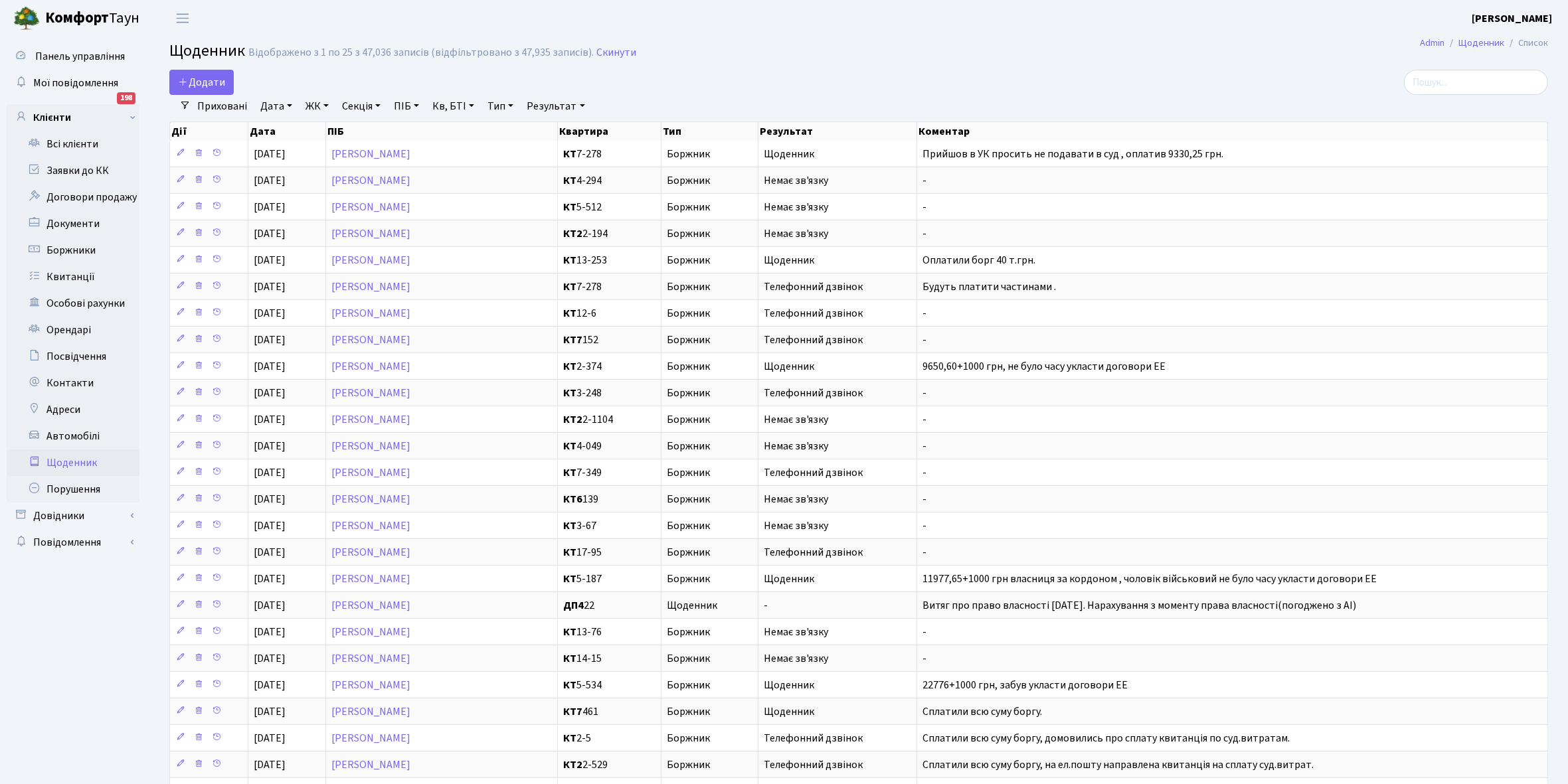
click at [61, 455] on link "Щоденник" at bounding box center [73, 462] width 133 height 26
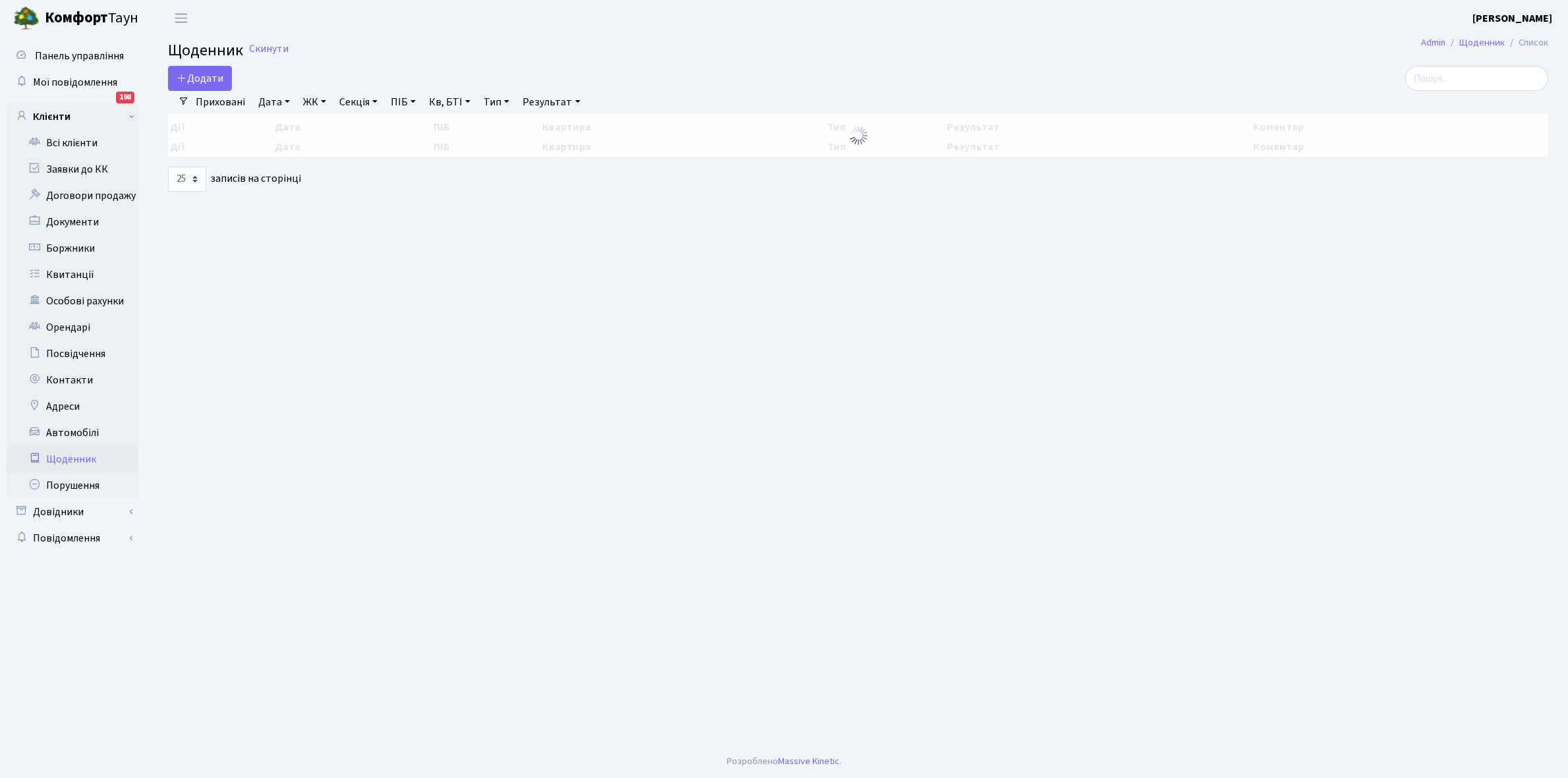
select select "25"
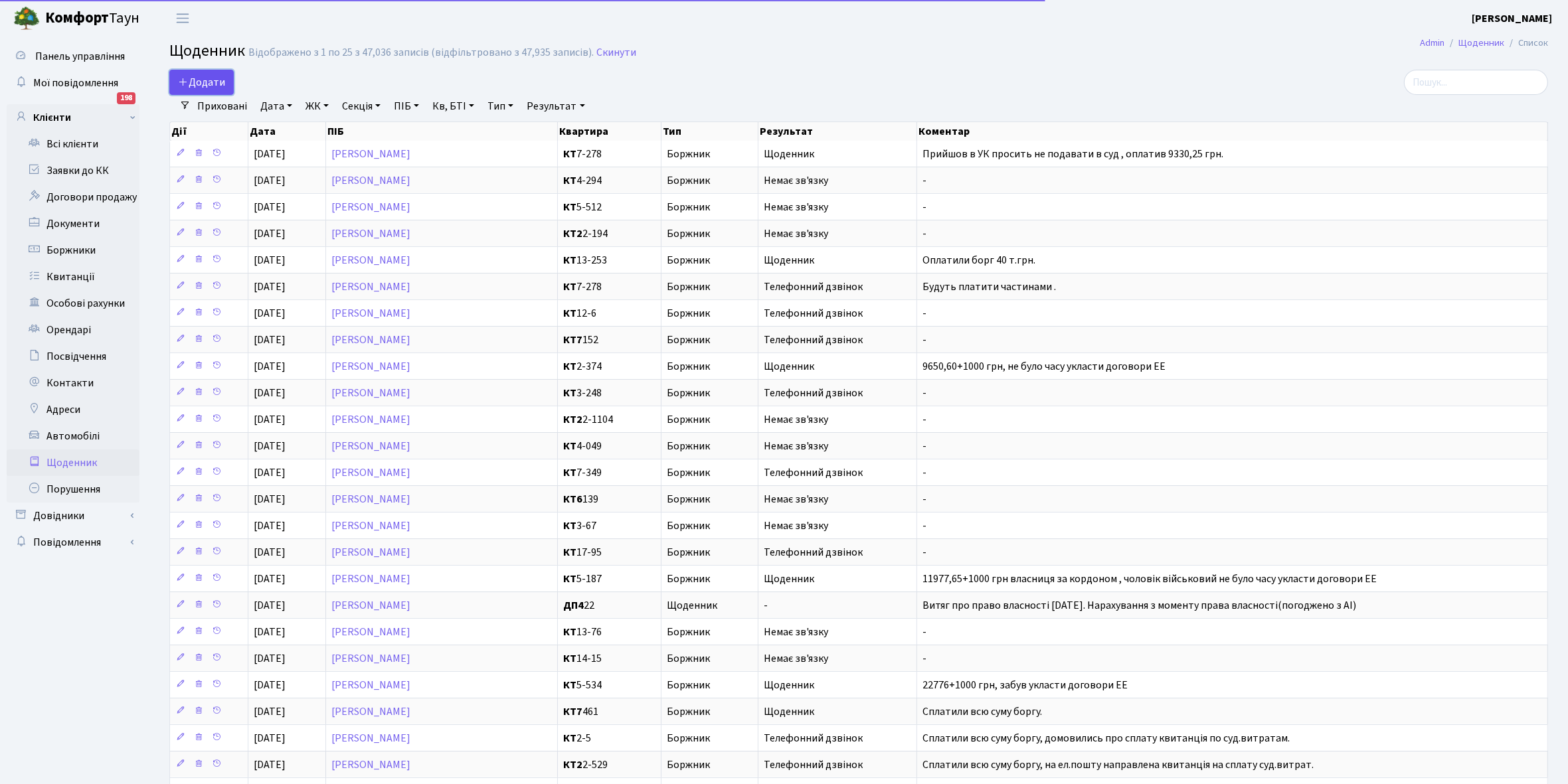
click at [210, 81] on span "Додати" at bounding box center [202, 82] width 47 height 15
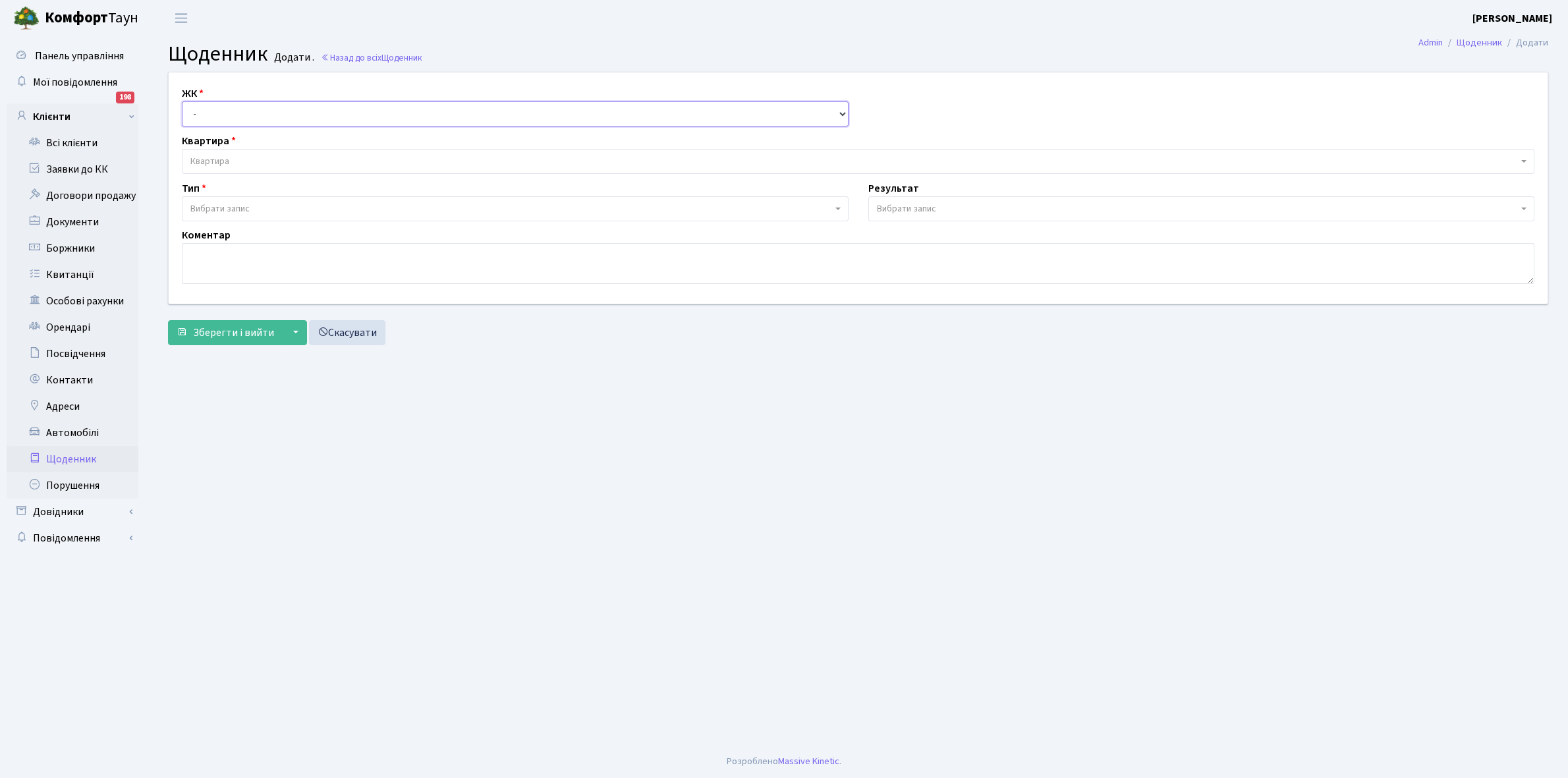
click at [227, 107] on select "- КТ, вул. Регенераторна, 4 КТ2, просп. [STREET_ADDRESS] [STREET_ADDRESS] [PERS…" at bounding box center [515, 114] width 667 height 25
select select "271"
click at [182, 102] on select "- КТ, вул. Регенераторна, 4 КТ2, просп. [STREET_ADDRESS] [STREET_ADDRESS] [PERS…" at bounding box center [515, 114] width 667 height 25
select select
click at [247, 152] on span "Квартира" at bounding box center [858, 161] width 1352 height 25
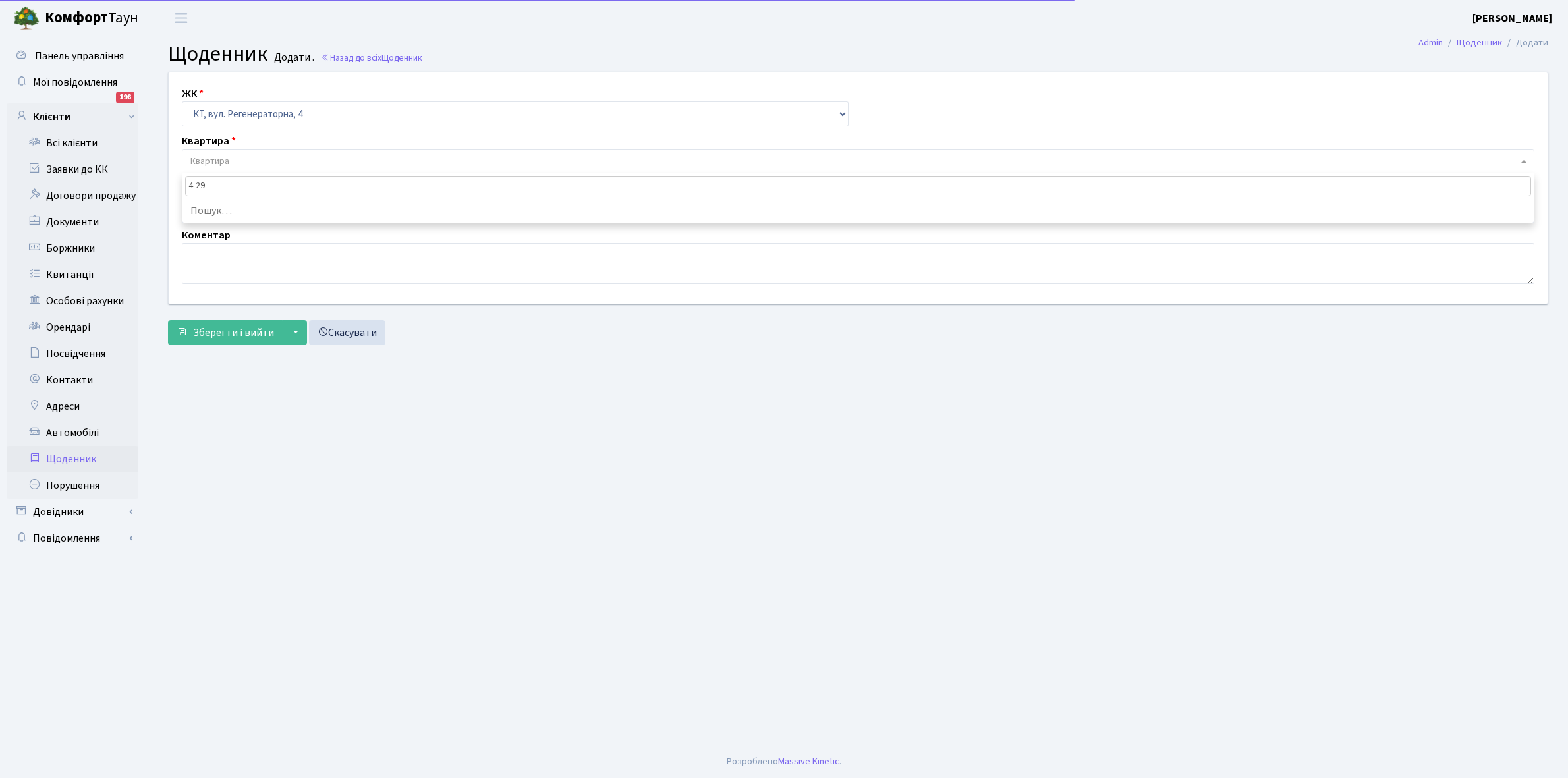
type input "4-294"
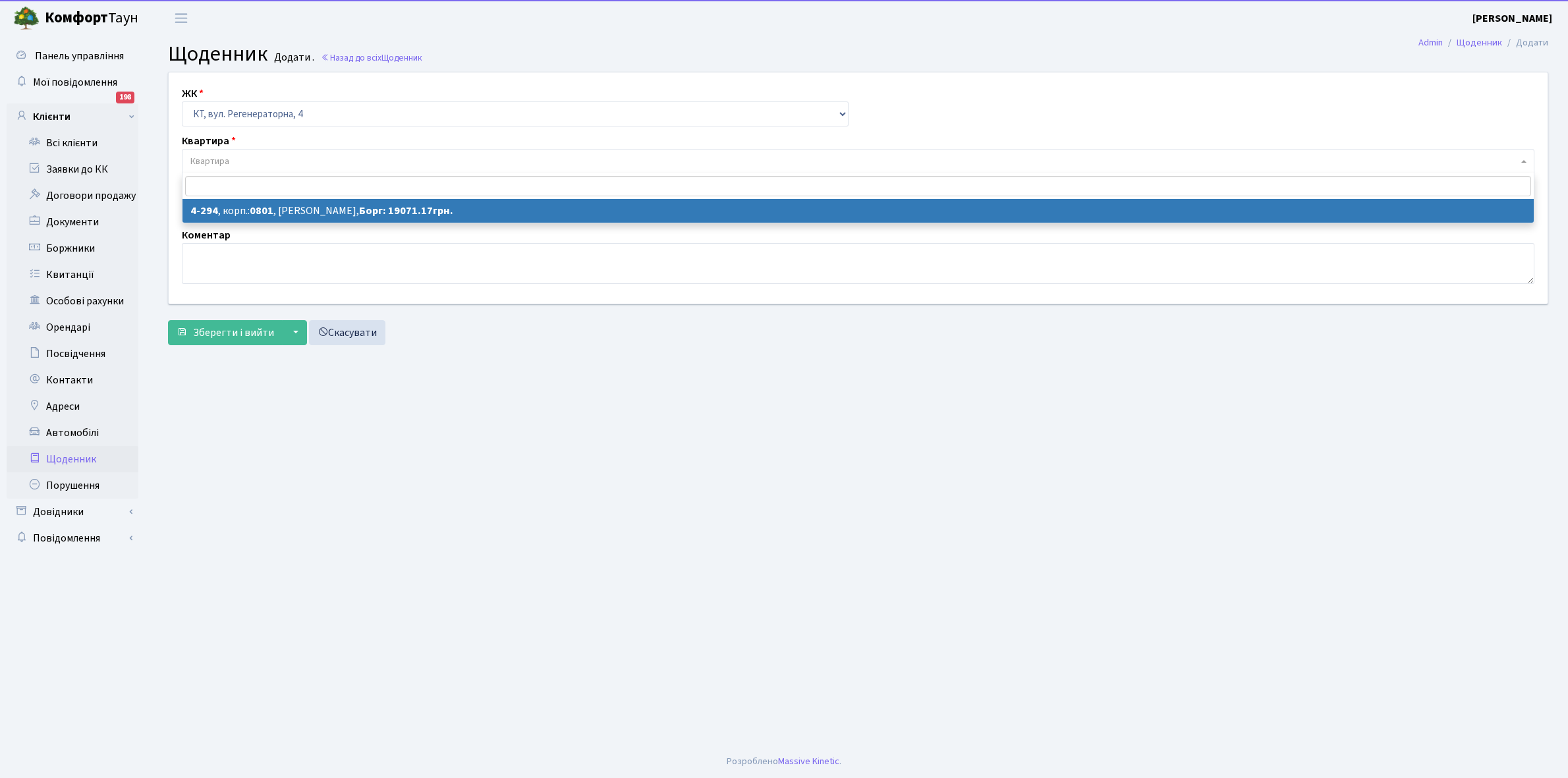
select select "1753"
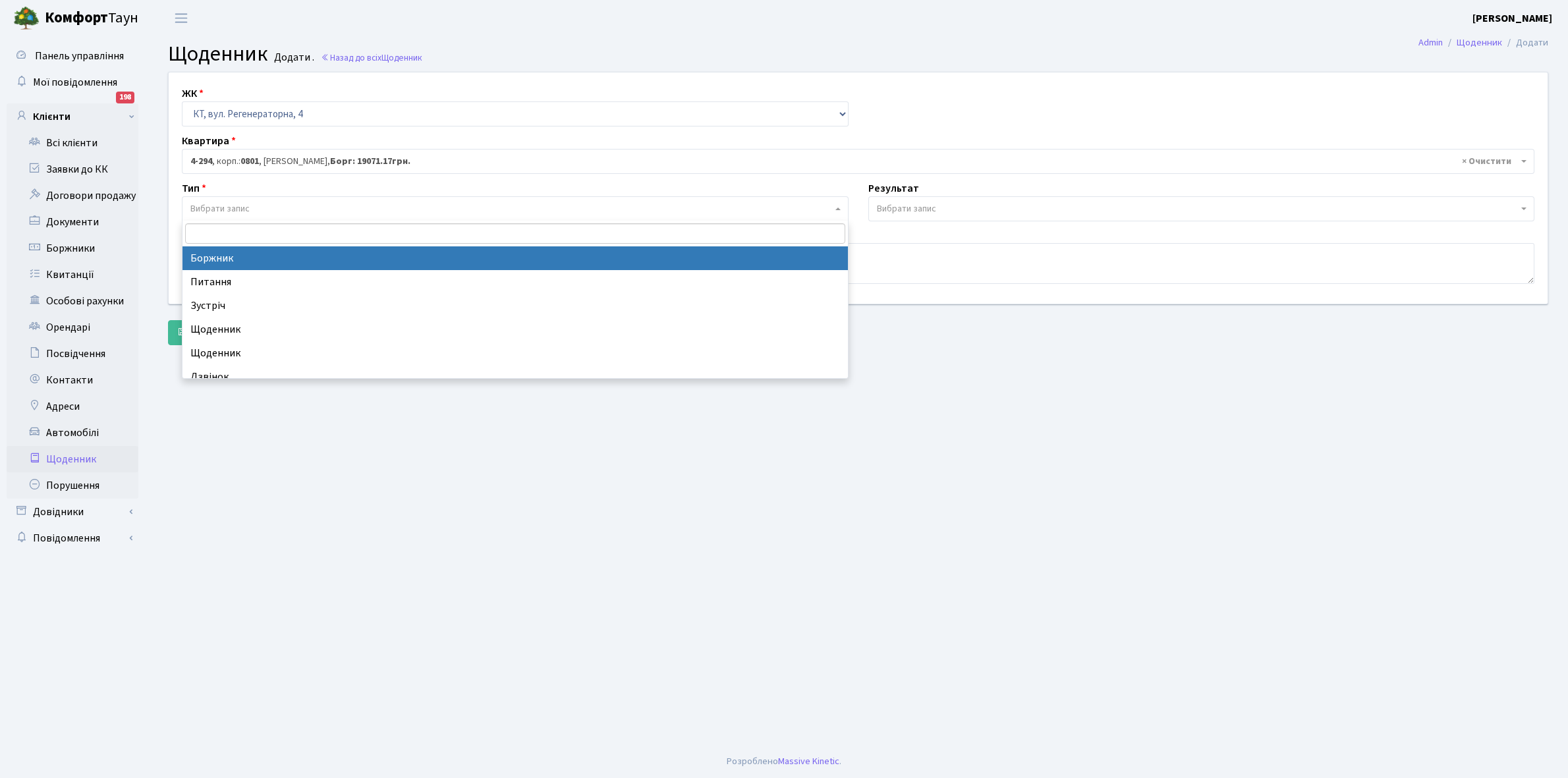
click at [244, 215] on span "Вибрати запис" at bounding box center [511, 209] width 641 height 13
select select "189"
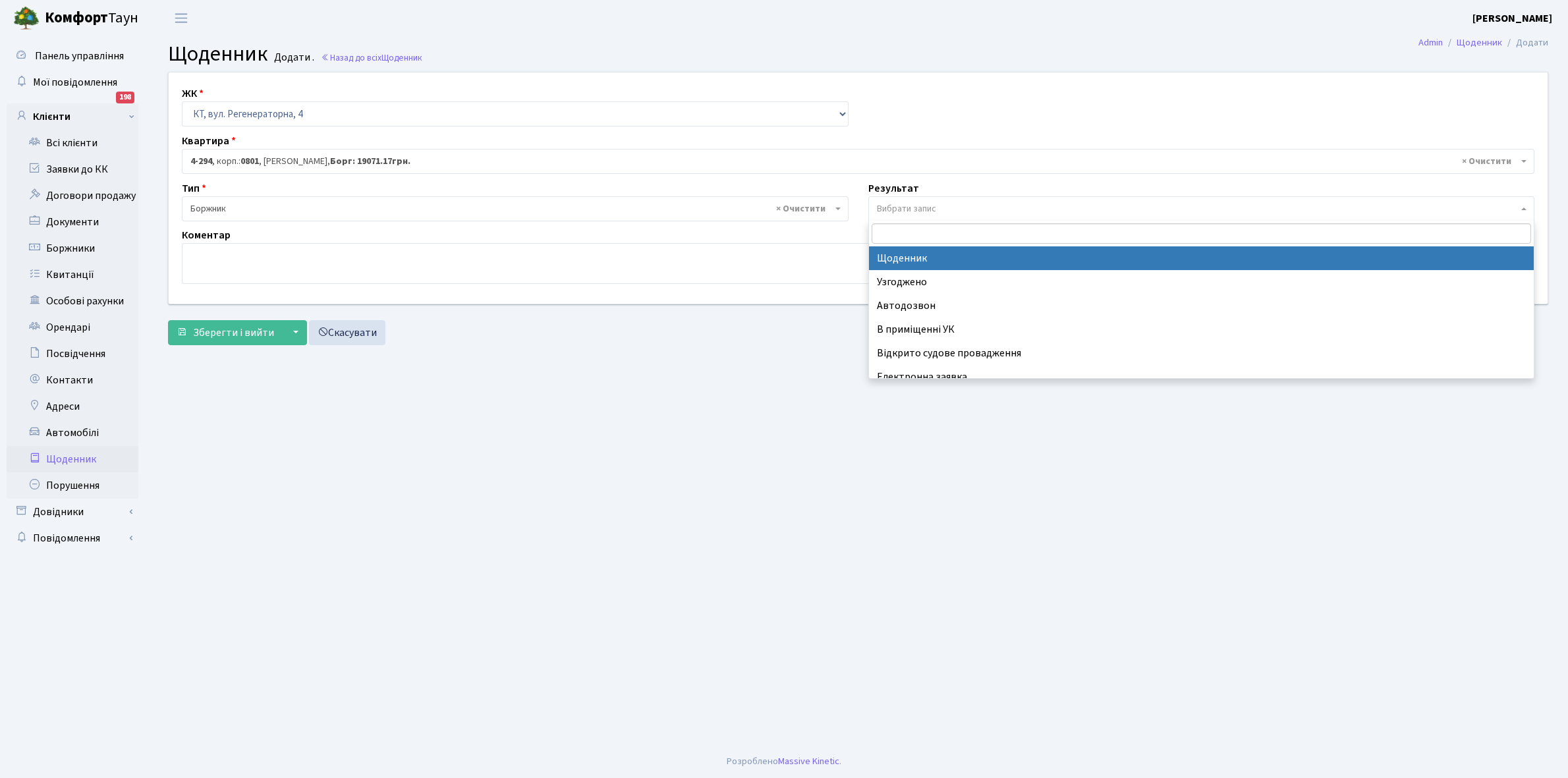
click at [934, 205] on span "Вибрати запис" at bounding box center [907, 209] width 59 height 13
select select "14"
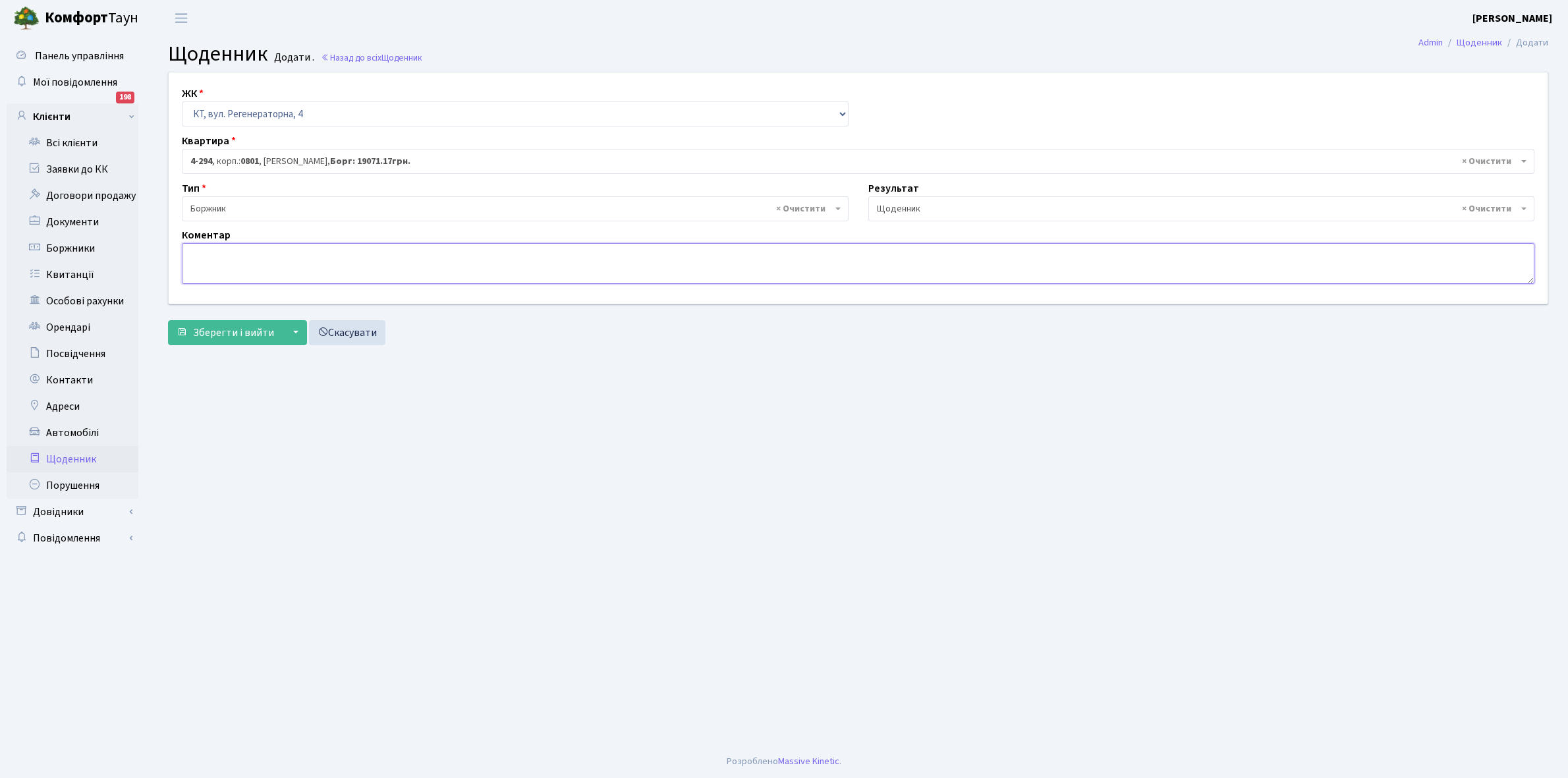
click at [214, 264] on textarea at bounding box center [858, 263] width 1352 height 41
type textarea "22071,00+1000 грн,"
click at [232, 334] on span "Зберегти і вийти" at bounding box center [233, 333] width 81 height 15
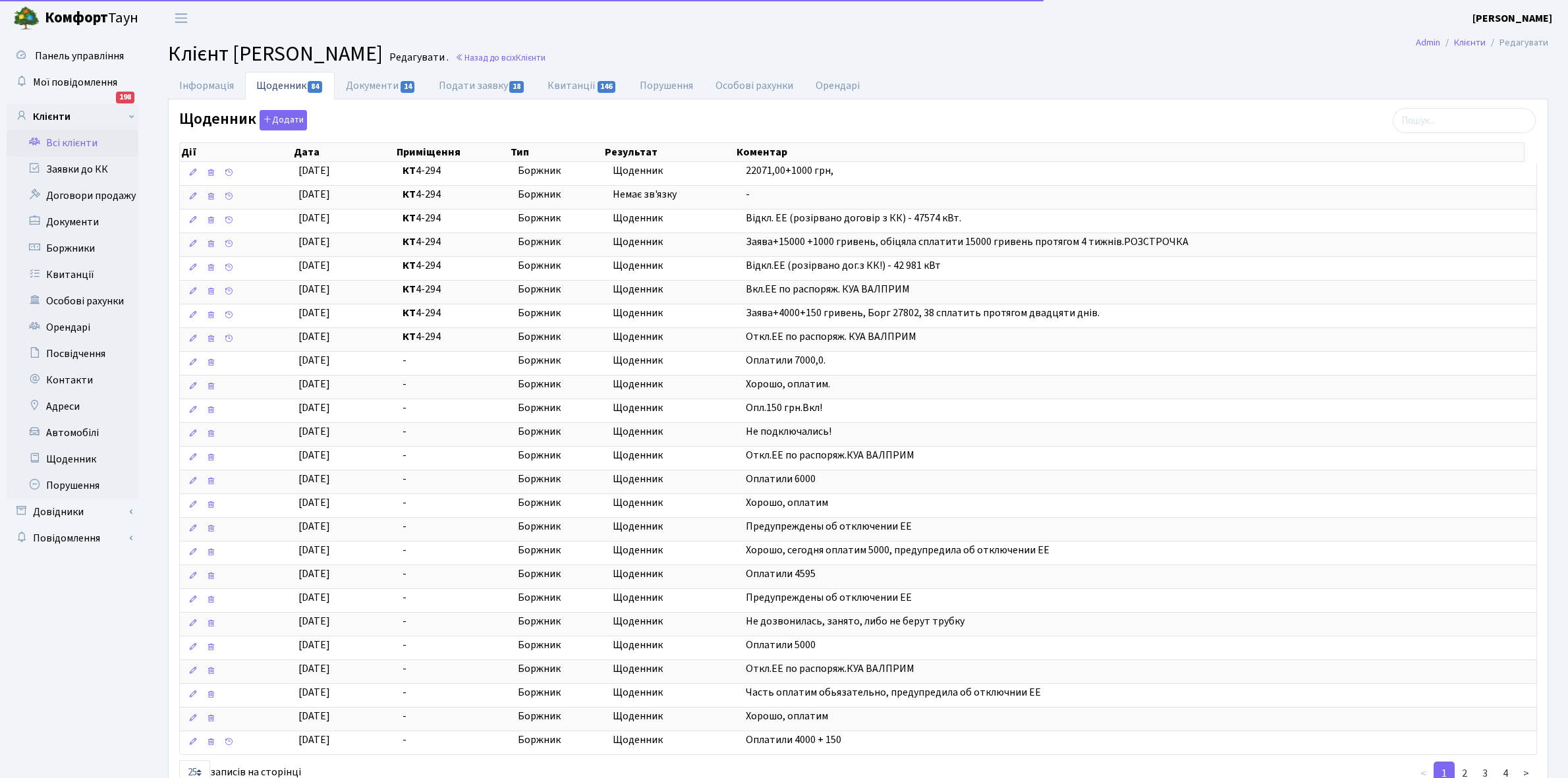
select select "25"
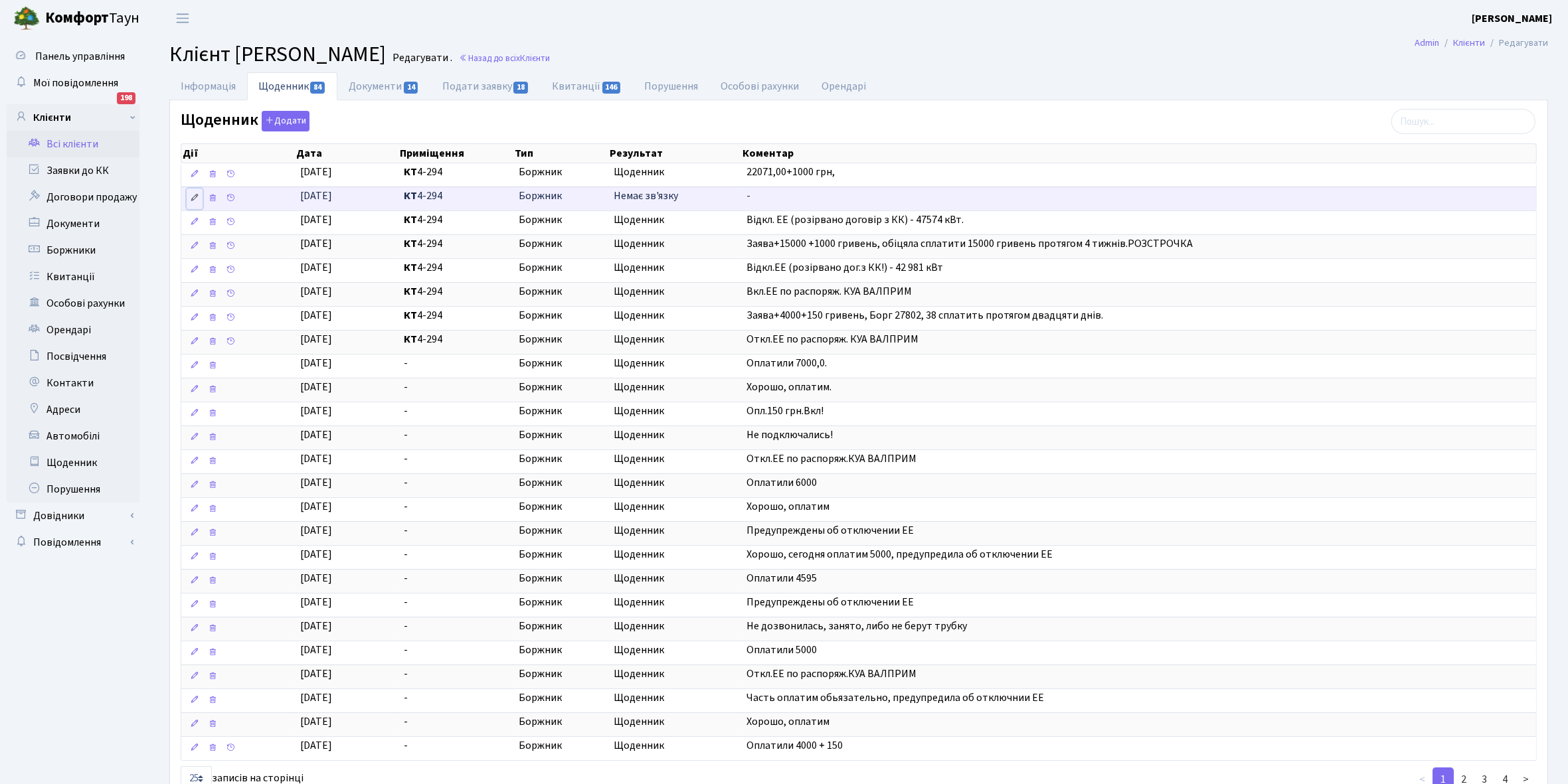
click at [194, 195] on icon at bounding box center [195, 198] width 9 height 9
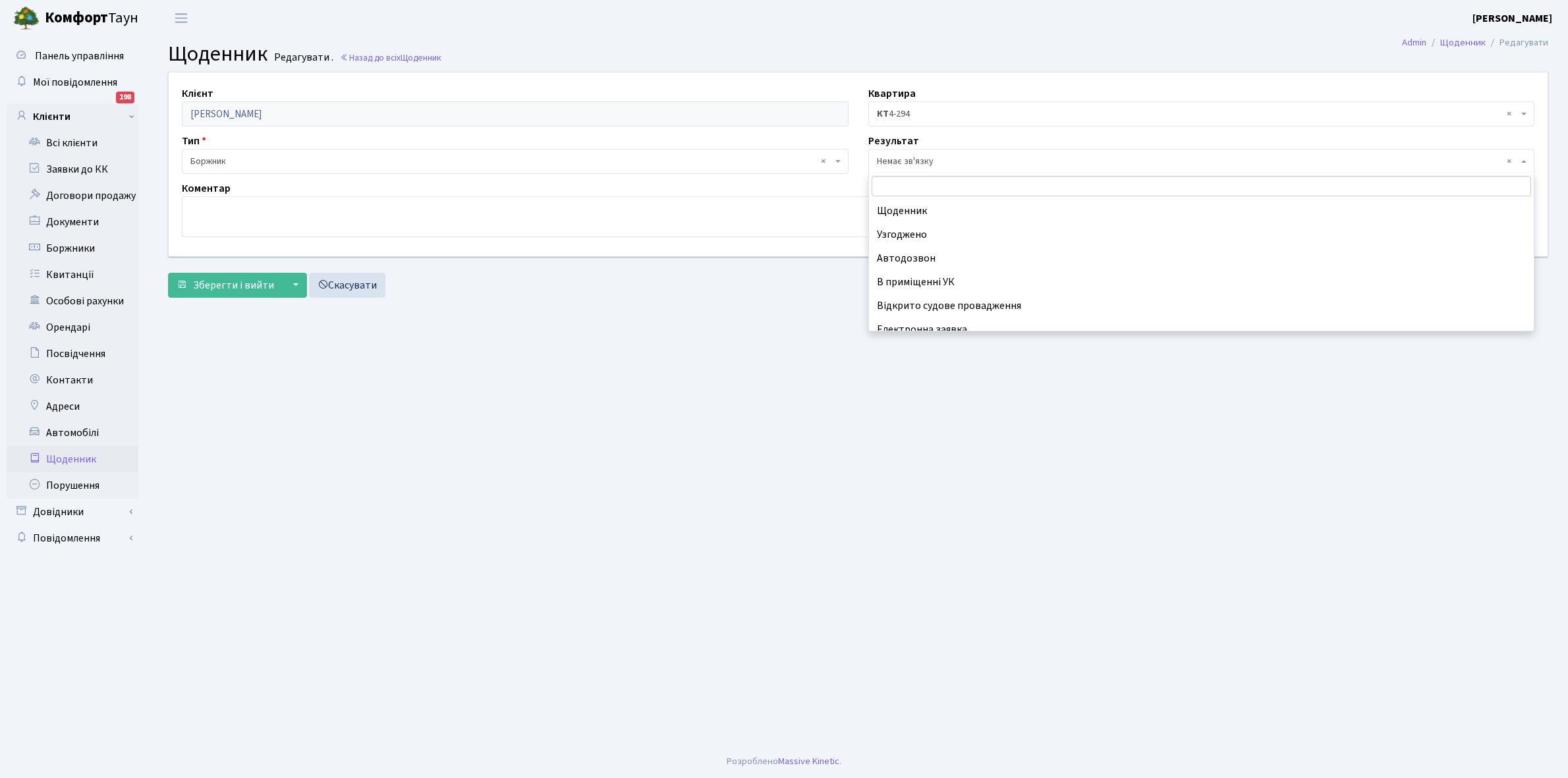
click at [922, 155] on span "× Немає зв'язку" at bounding box center [1197, 161] width 641 height 13
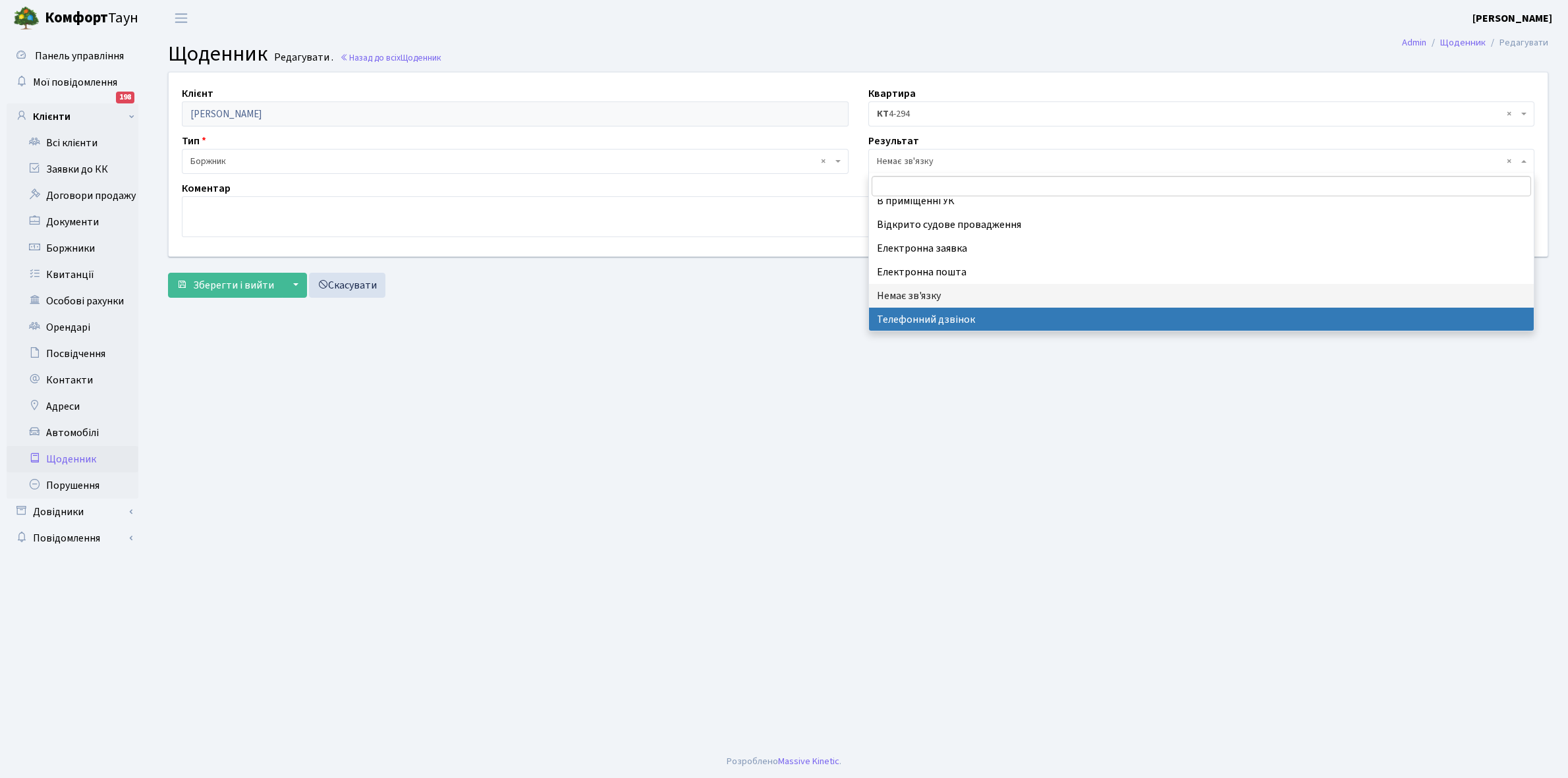
select select "196"
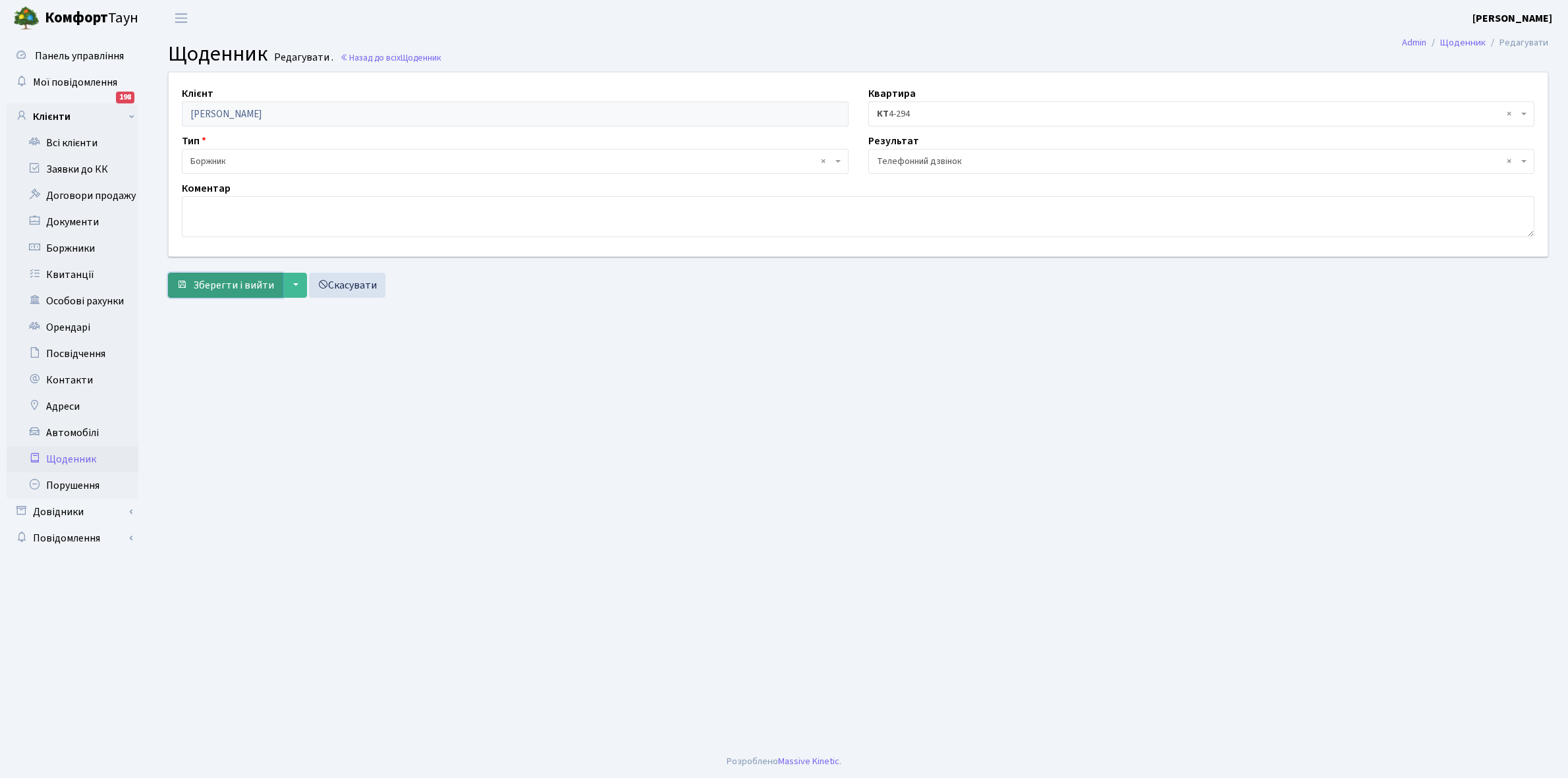
click at [252, 288] on span "Зберегти і вийти" at bounding box center [233, 285] width 81 height 15
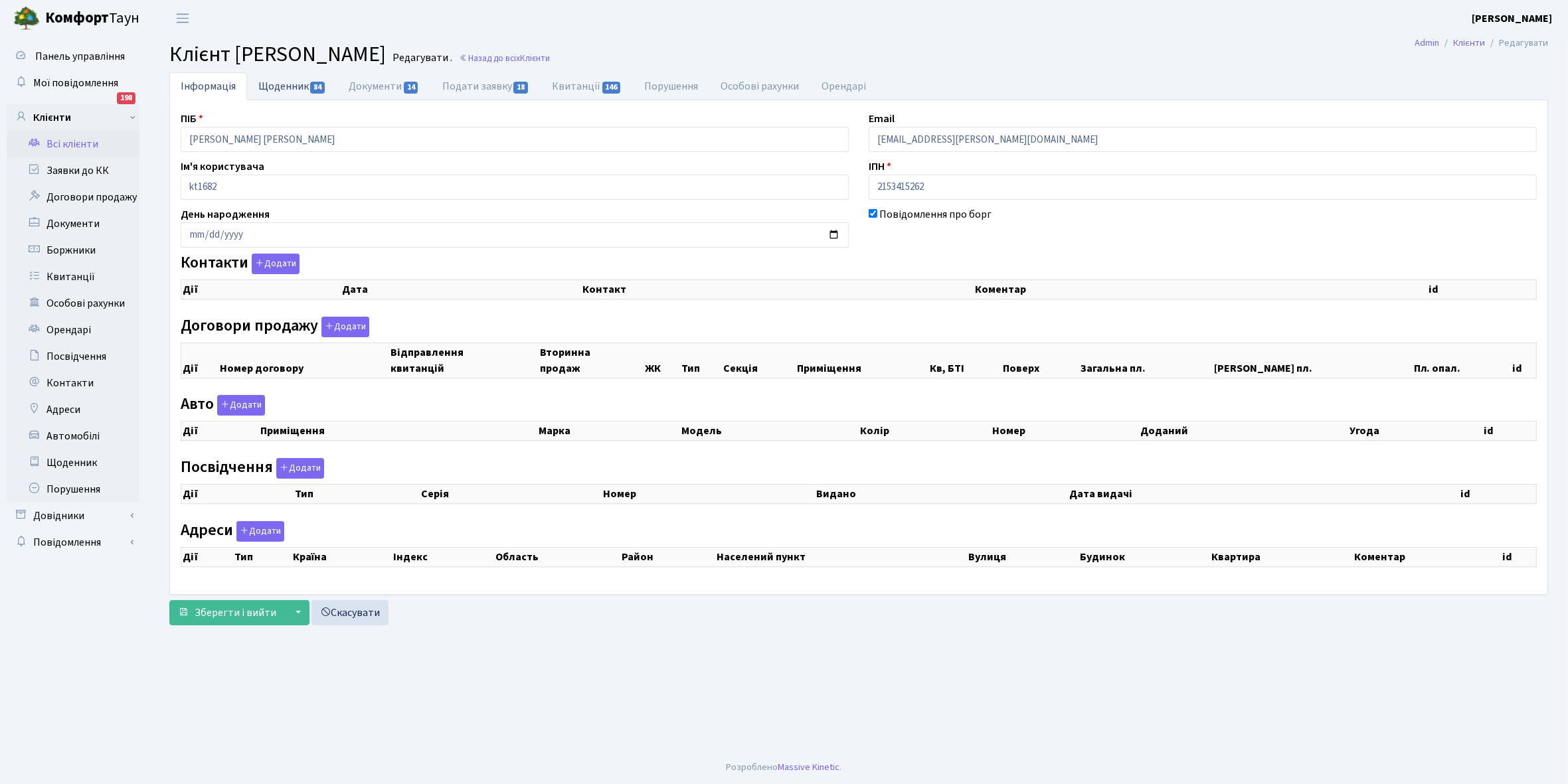
checkbox input "true"
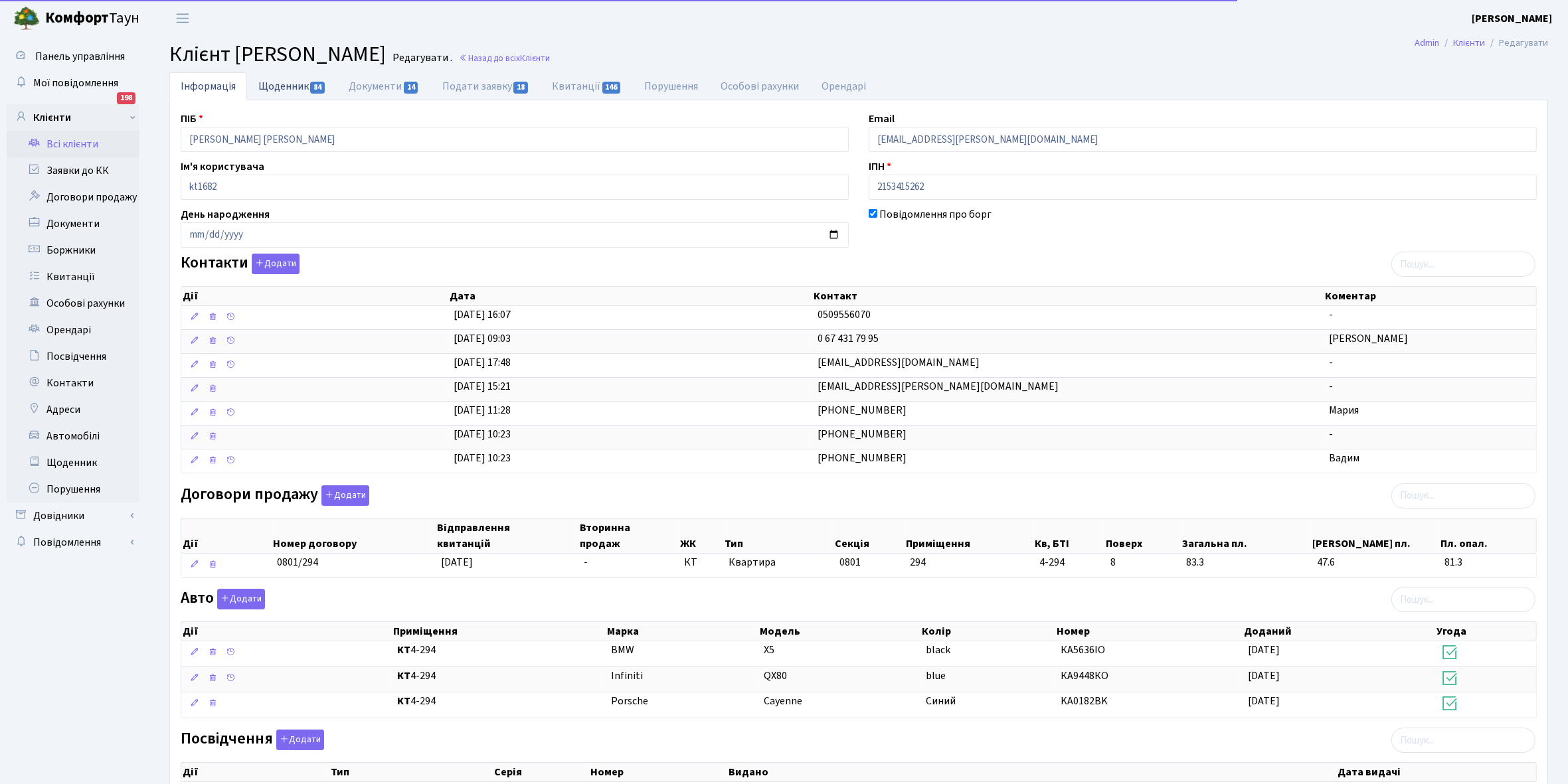
click at [283, 83] on link "Щоденник 84" at bounding box center [292, 86] width 91 height 27
select select "25"
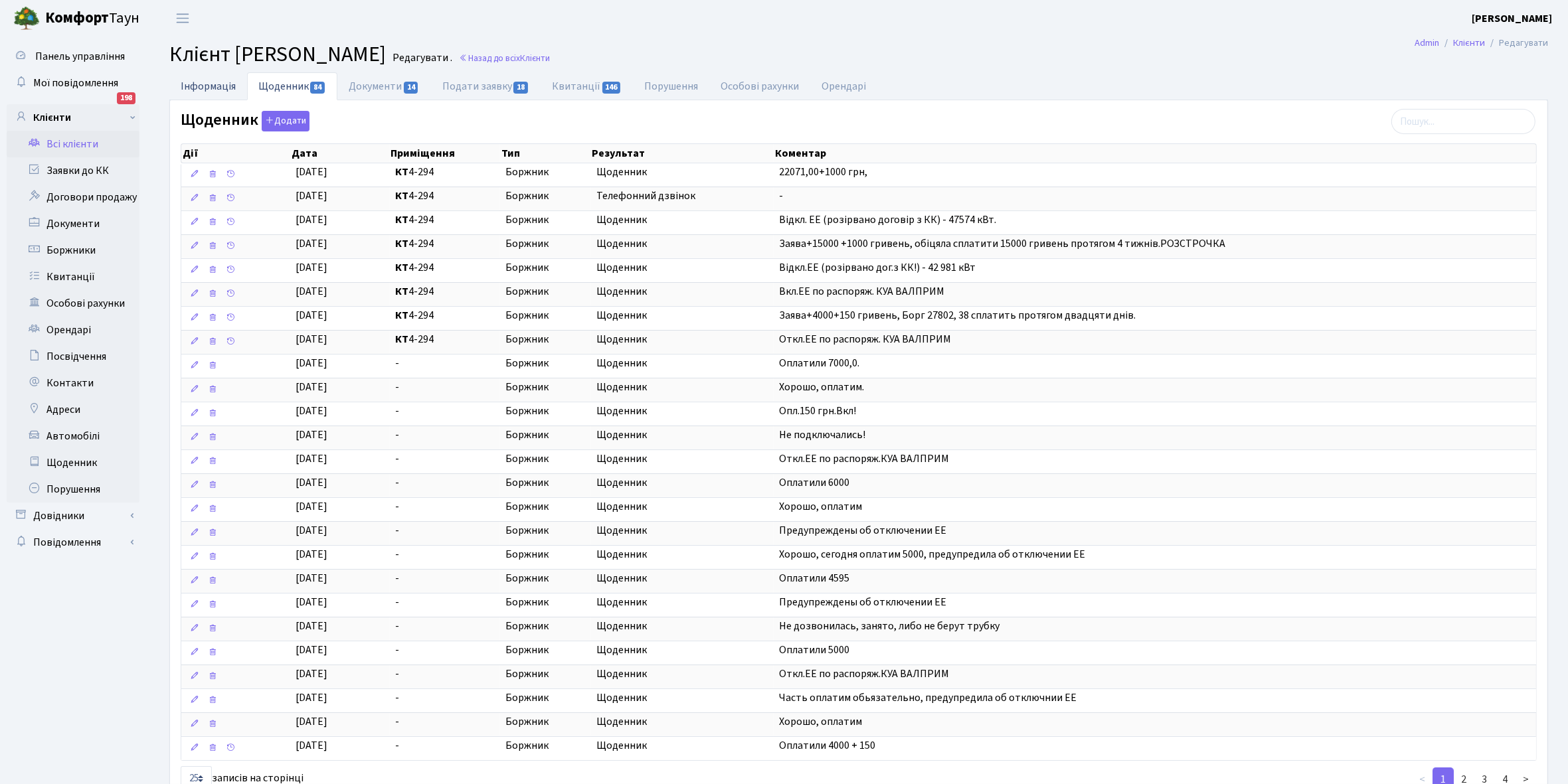
click at [201, 91] on link "Інформація" at bounding box center [208, 86] width 78 height 27
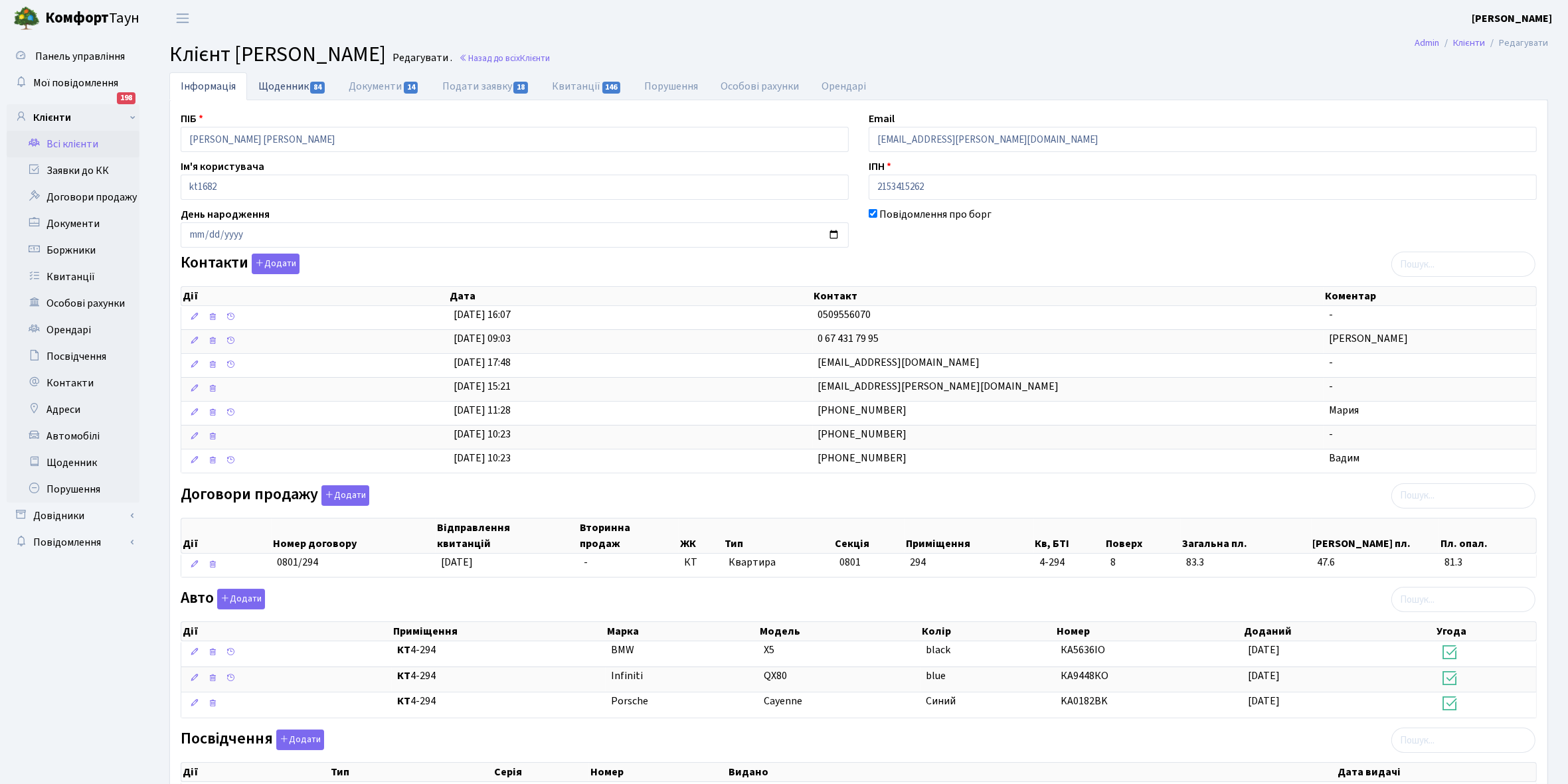
click at [276, 88] on link "Щоденник 84" at bounding box center [292, 86] width 91 height 27
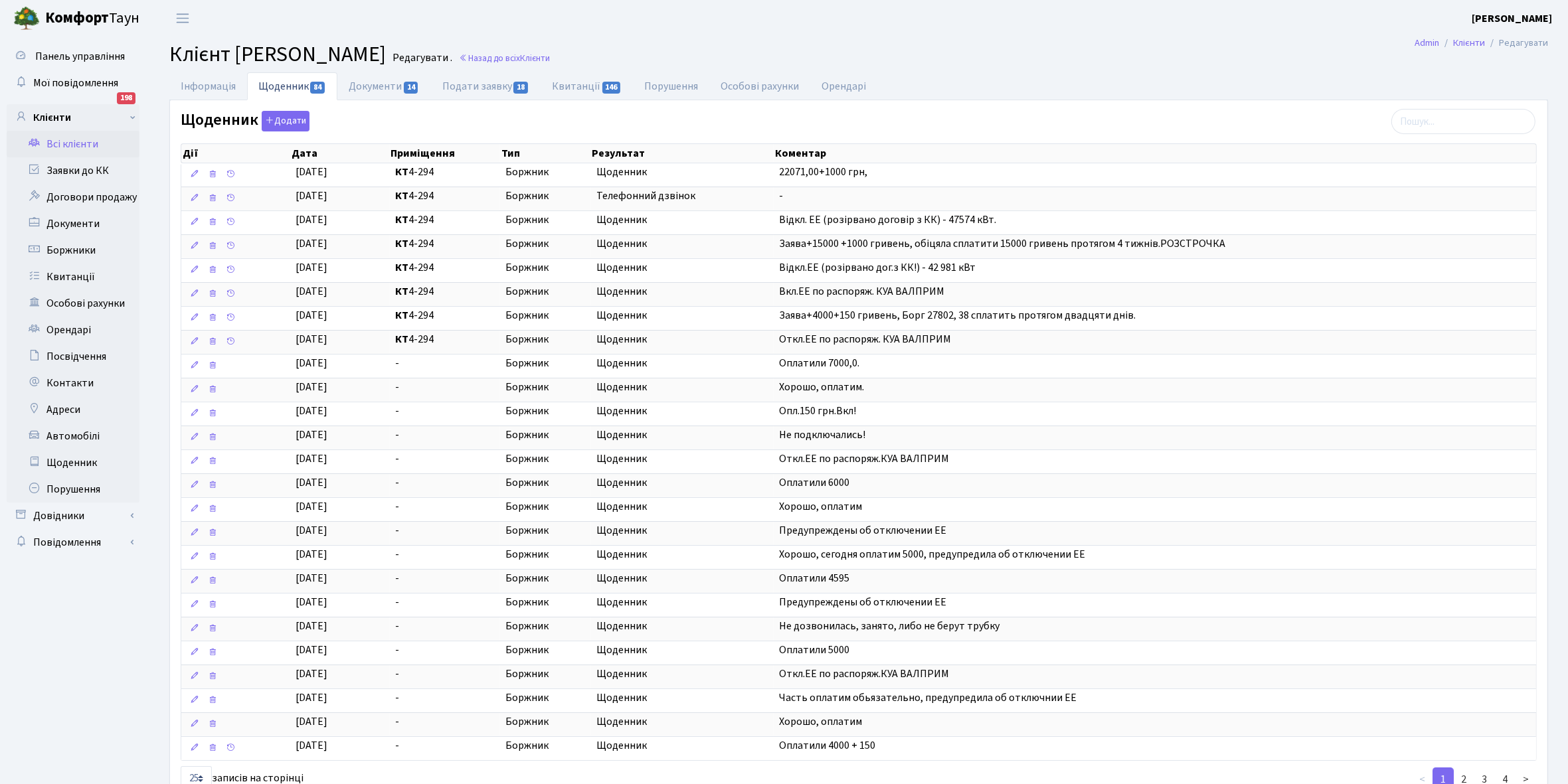
click at [65, 137] on link "Всі клієнти" at bounding box center [73, 144] width 133 height 26
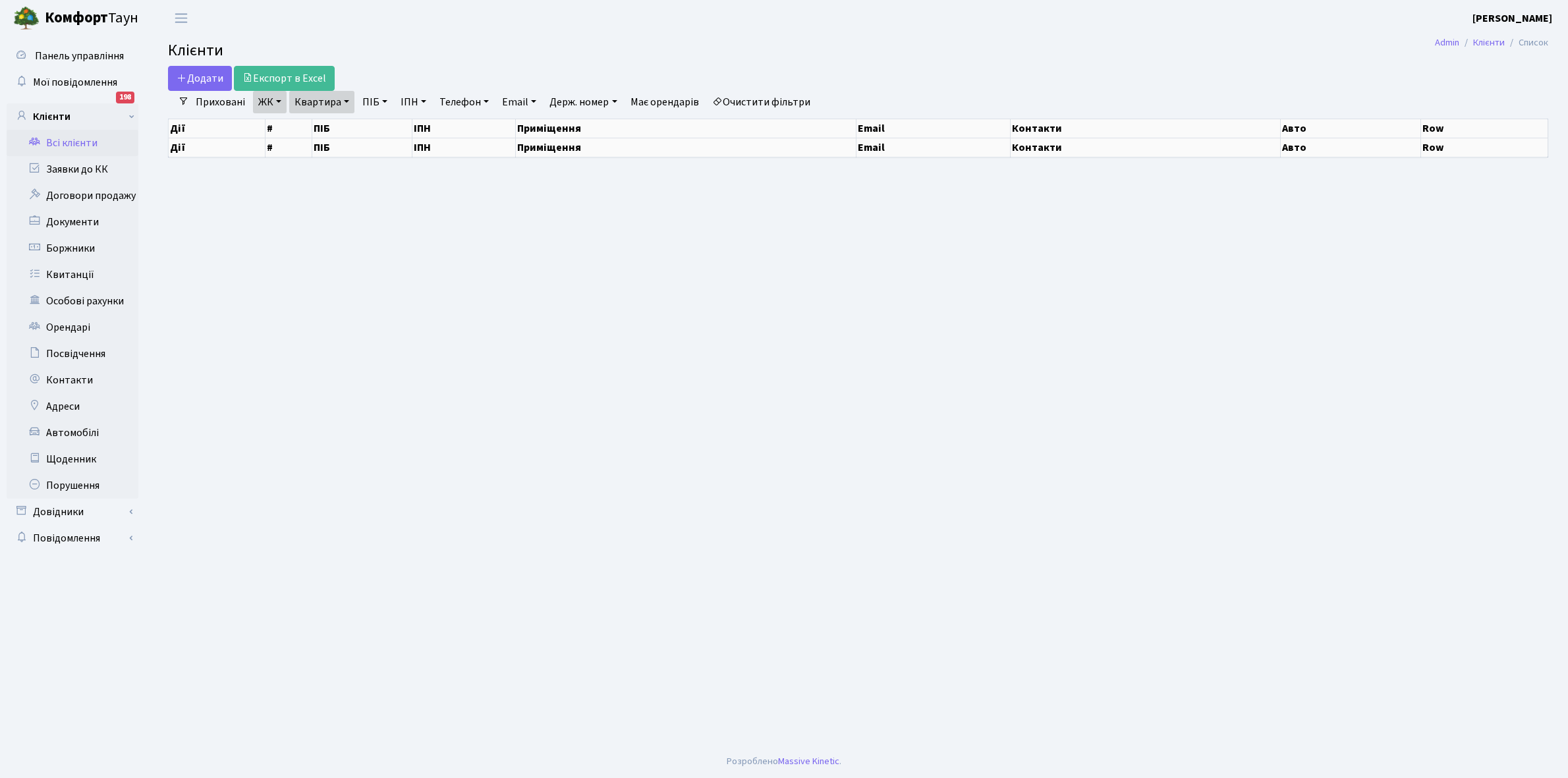
select select "25"
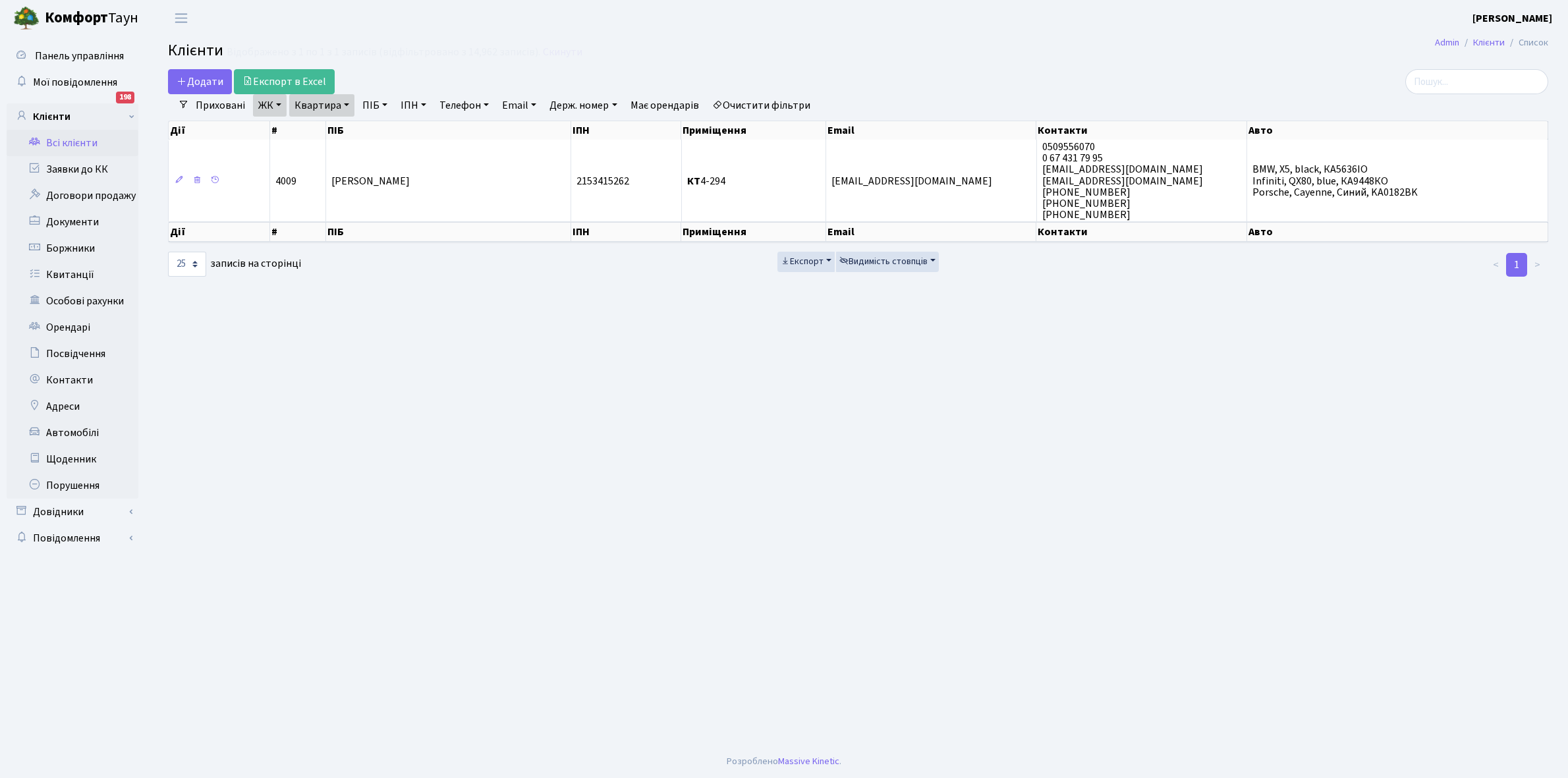
click at [781, 107] on link "Очистити фільтри" at bounding box center [761, 106] width 108 height 22
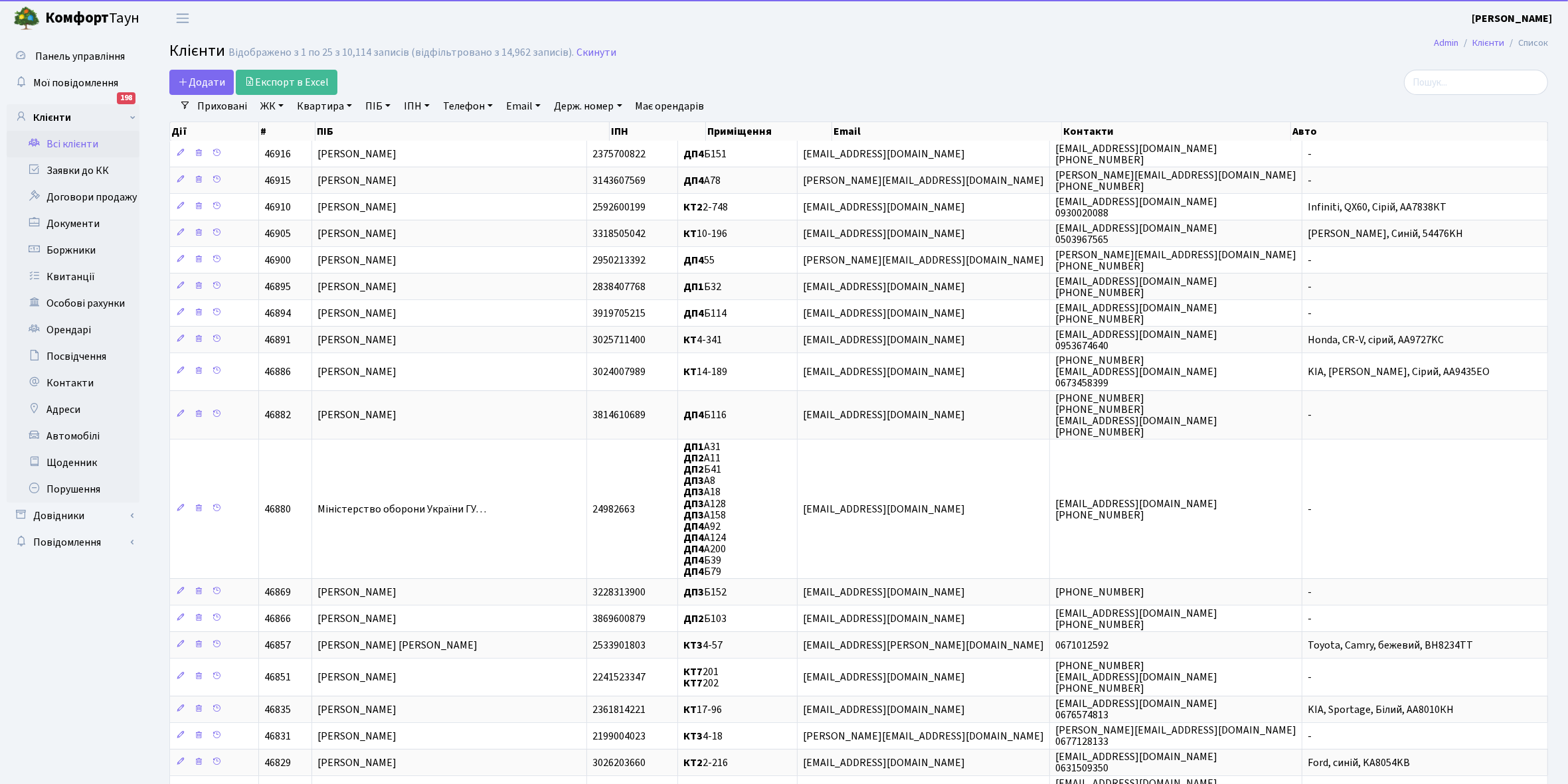
click at [283, 108] on link "ЖК" at bounding box center [271, 106] width 34 height 22
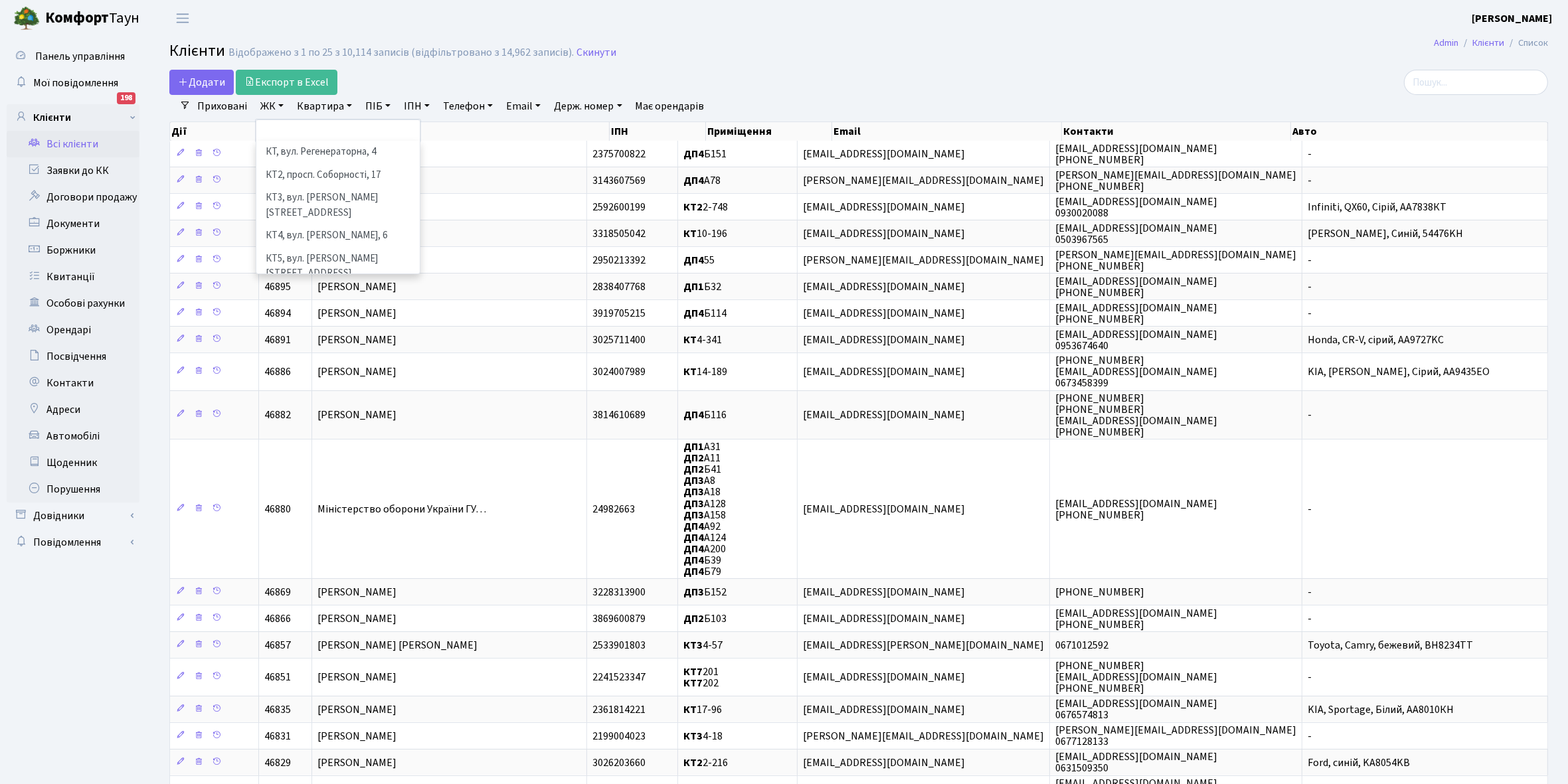
click at [609, 30] on header "Комфорт Таун Кладко Т. Мій обліковий запис Вийти" at bounding box center [784, 18] width 1568 height 37
click at [71, 143] on link "Всі клієнти" at bounding box center [73, 144] width 133 height 26
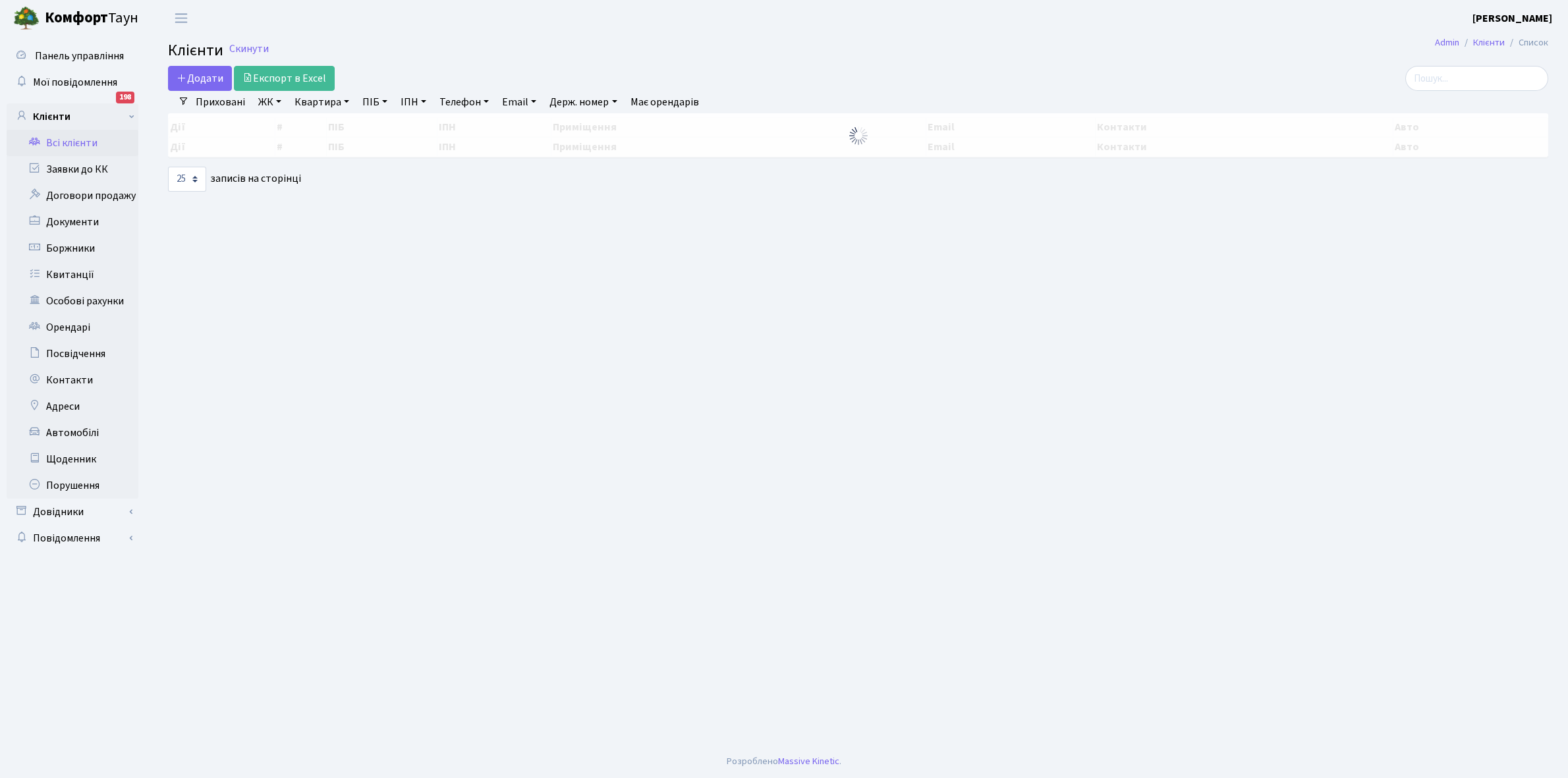
select select "25"
